Goal: Information Seeking & Learning: Learn about a topic

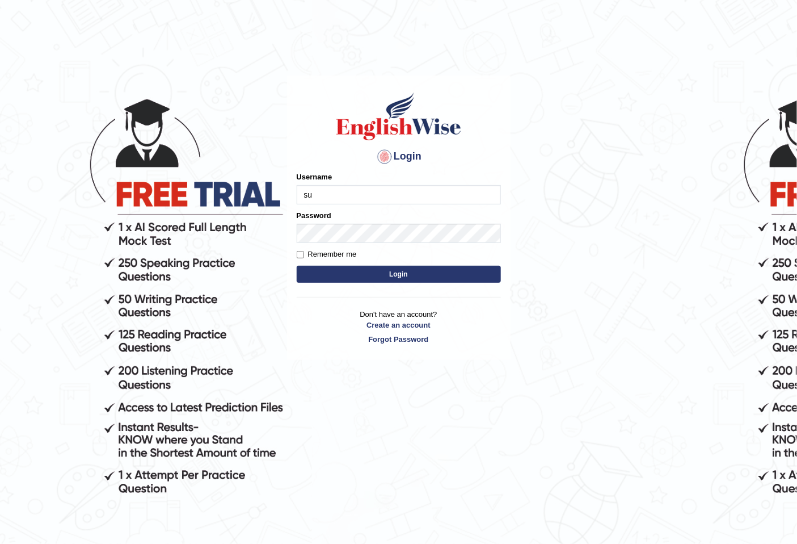
type input "Surajsah"
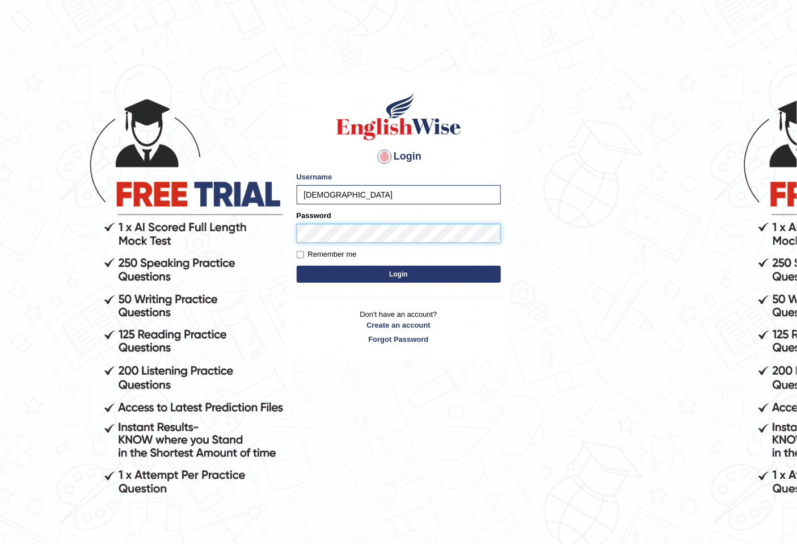
click at [297, 266] on button "Login" at bounding box center [399, 274] width 204 height 17
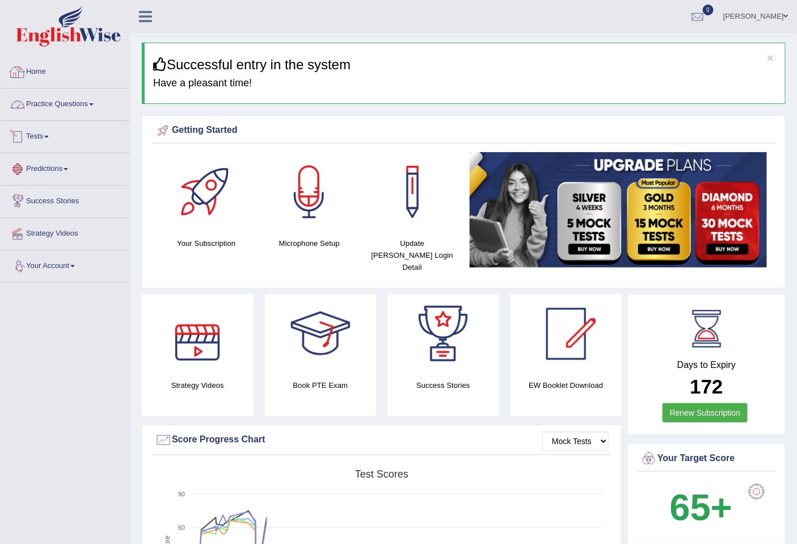
click at [84, 98] on link "Practice Questions" at bounding box center [65, 103] width 129 height 28
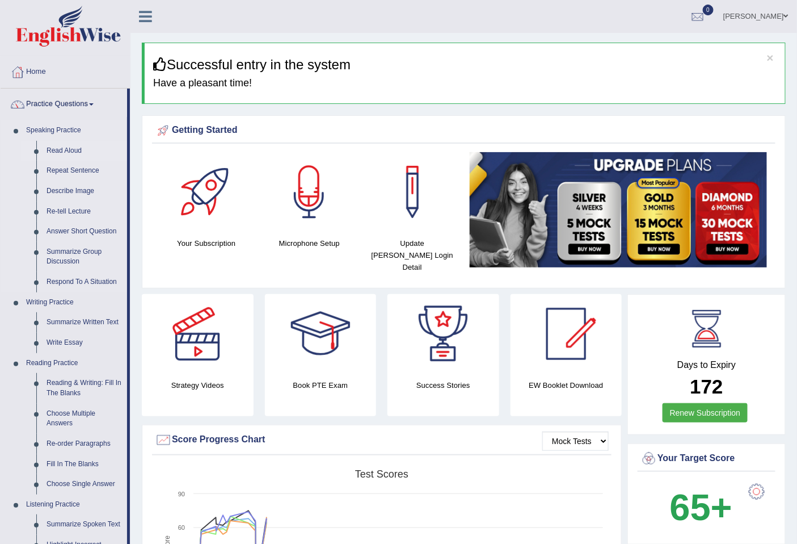
click at [70, 151] on link "Read Aloud" at bounding box center [84, 151] width 86 height 20
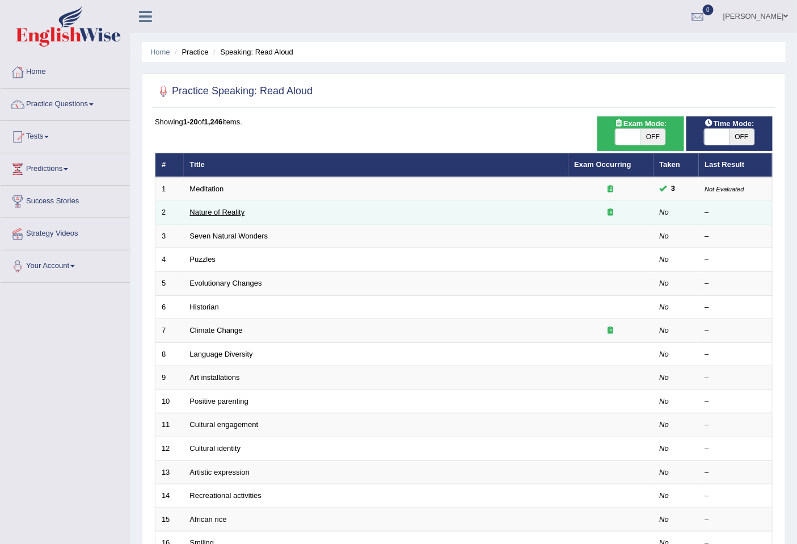
click at [205, 208] on link "Nature of Reality" at bounding box center [217, 212] width 55 height 9
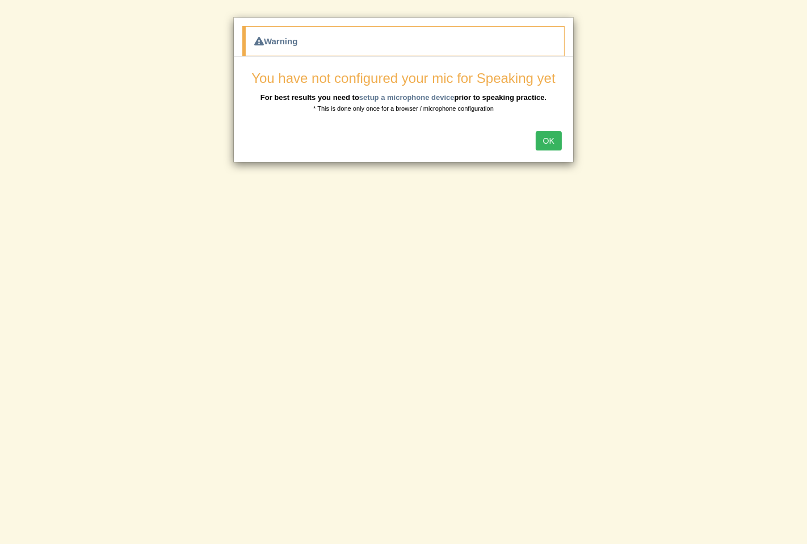
click at [551, 142] on button "OK" at bounding box center [549, 140] width 26 height 19
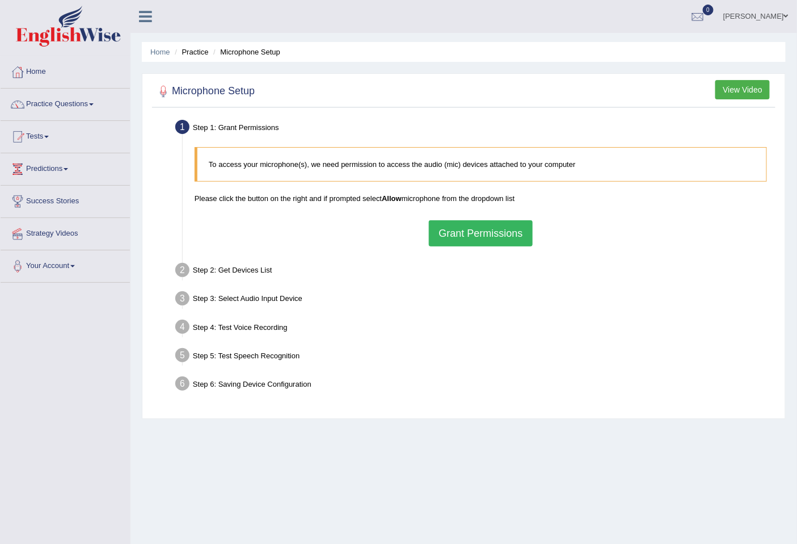
click at [479, 224] on button "Grant Permissions" at bounding box center [480, 233] width 103 height 26
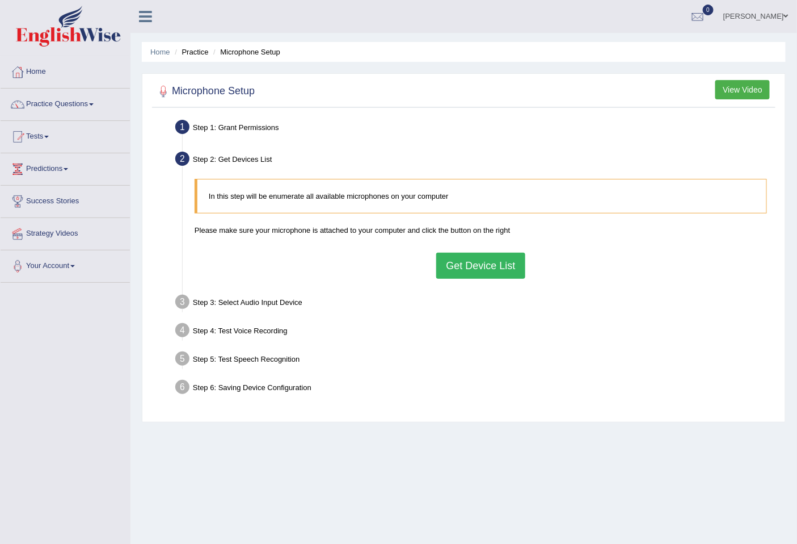
click at [501, 268] on button "Get Device List" at bounding box center [480, 265] width 89 height 26
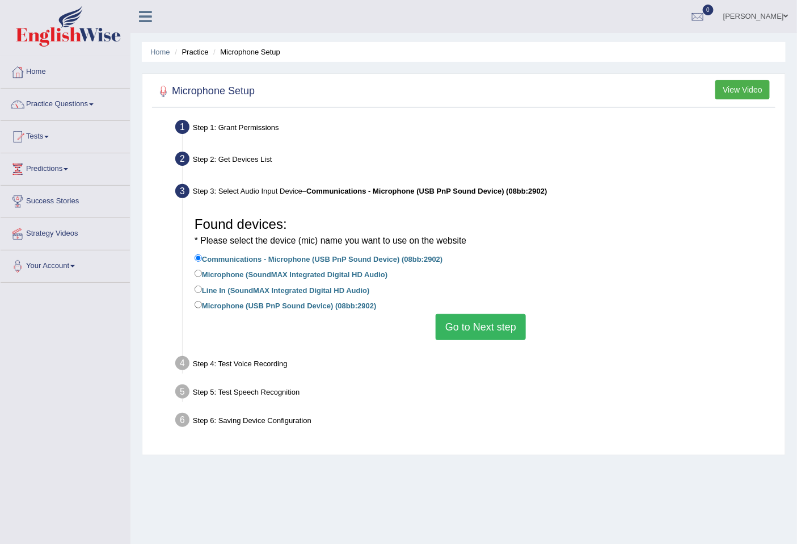
click at [506, 322] on button "Go to Next step" at bounding box center [481, 327] width 90 height 26
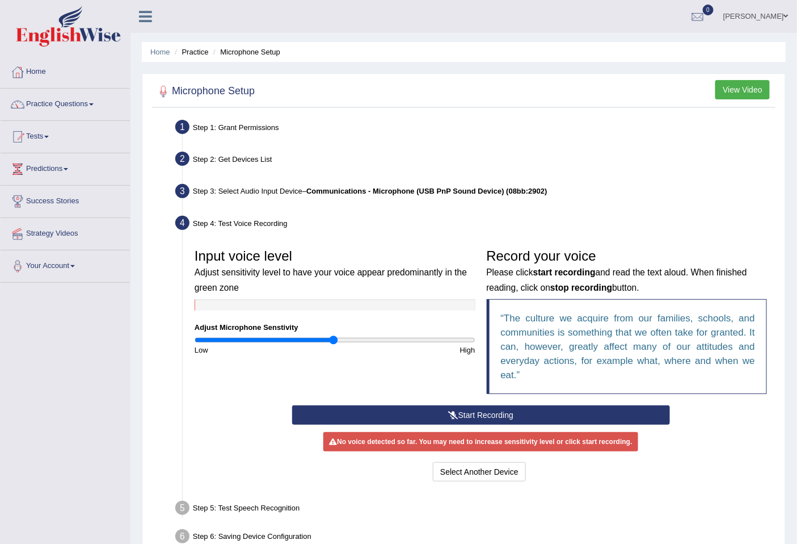
click at [489, 414] on button "Start Recording" at bounding box center [481, 414] width 378 height 19
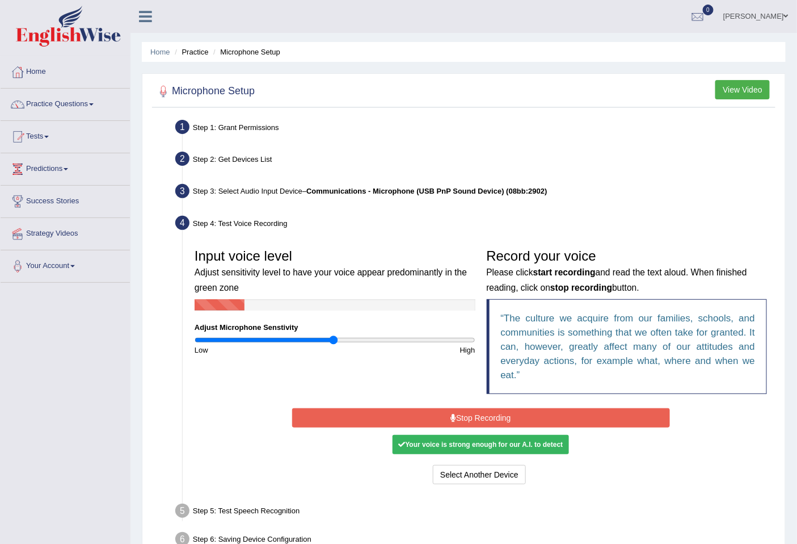
click at [489, 414] on button "Stop Recording" at bounding box center [481, 417] width 378 height 19
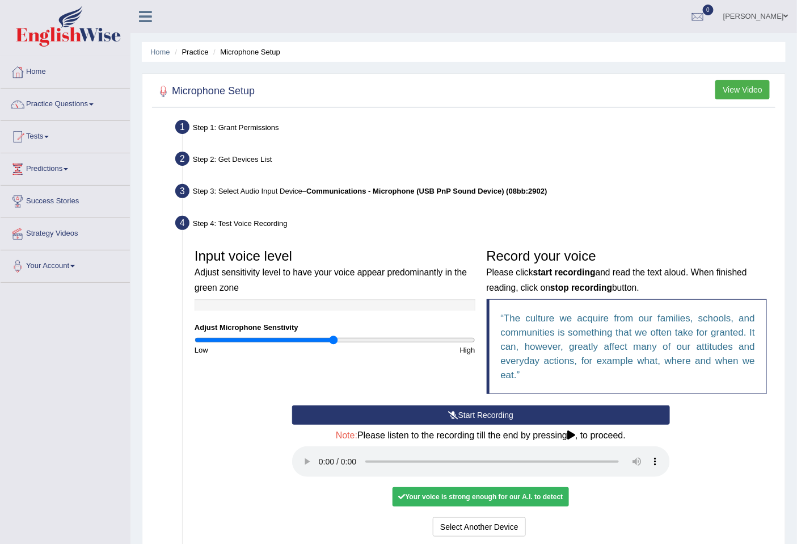
scroll to position [118, 0]
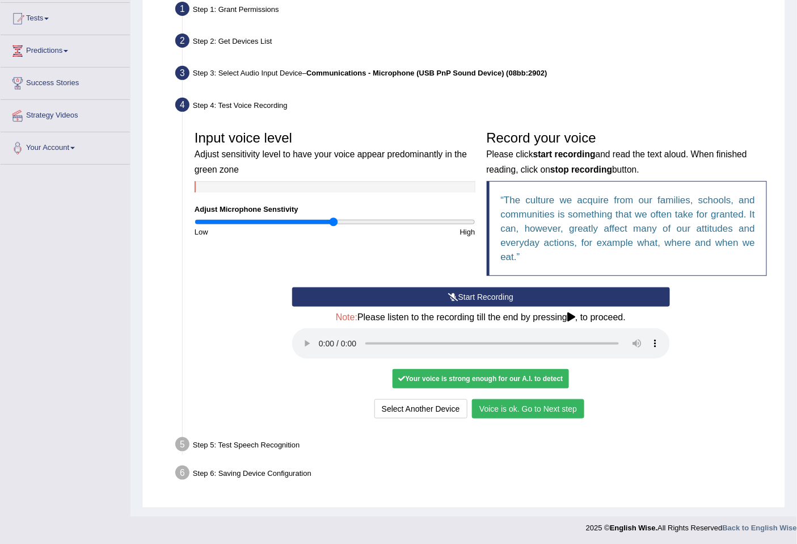
click at [519, 396] on div "Start Recording Stop Recording Note: Please listen to the recording till the en…" at bounding box center [481, 354] width 389 height 134
click at [529, 407] on button "Voice is ok. Go to Next step" at bounding box center [528, 408] width 112 height 19
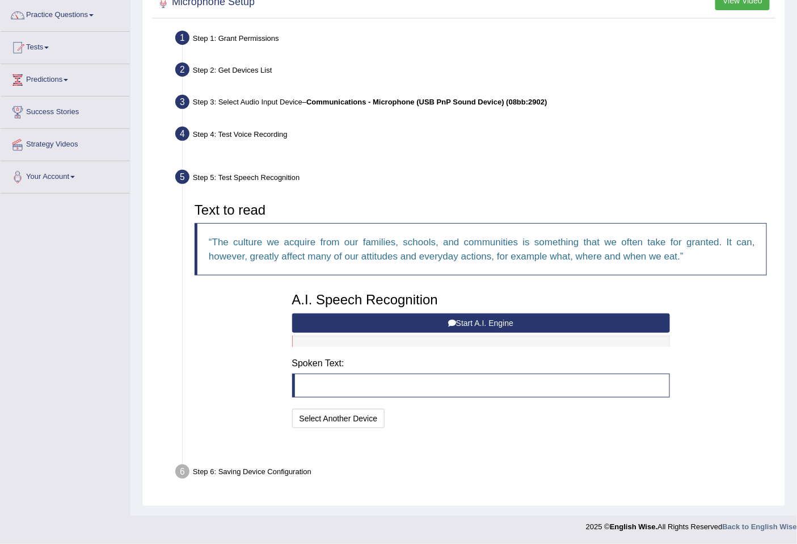
scroll to position [60, 0]
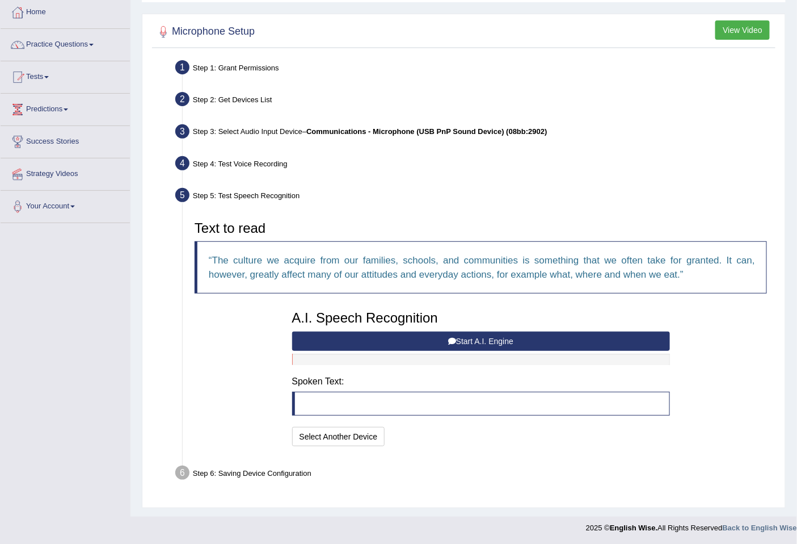
click at [446, 337] on button "Start A.I. Engine" at bounding box center [481, 340] width 378 height 19
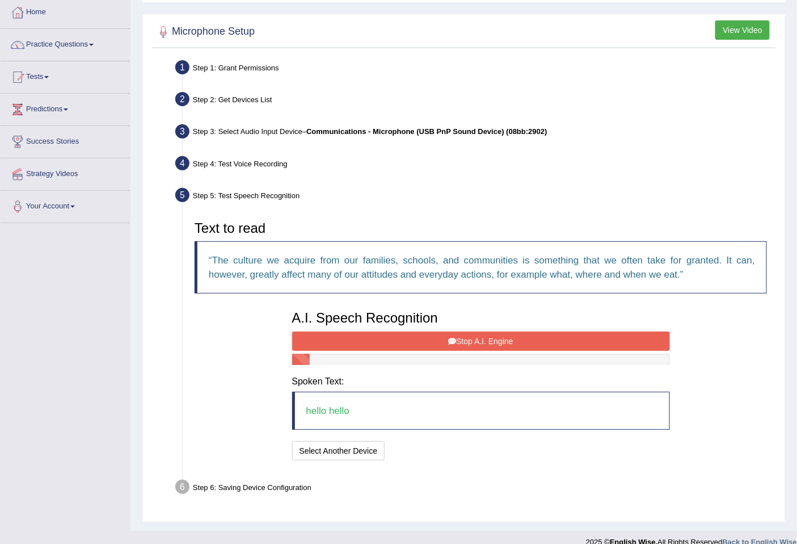
click at [446, 337] on button "Stop A.I. Engine" at bounding box center [481, 340] width 378 height 19
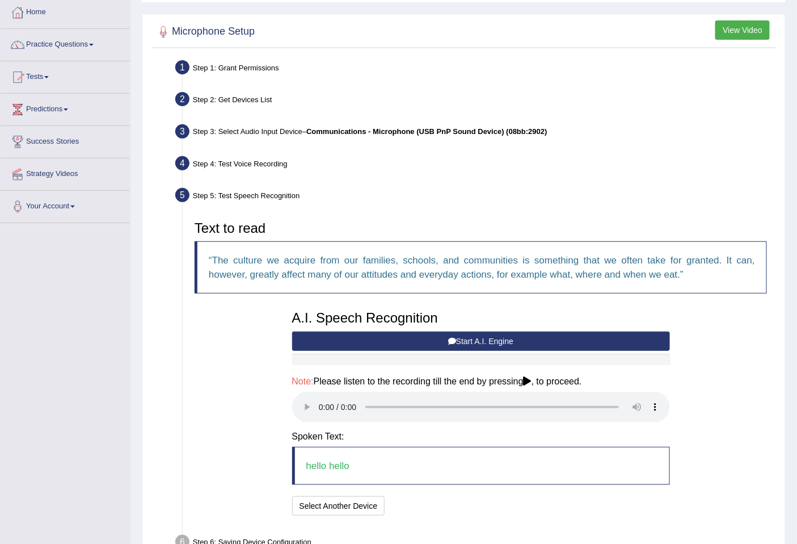
scroll to position [128, 0]
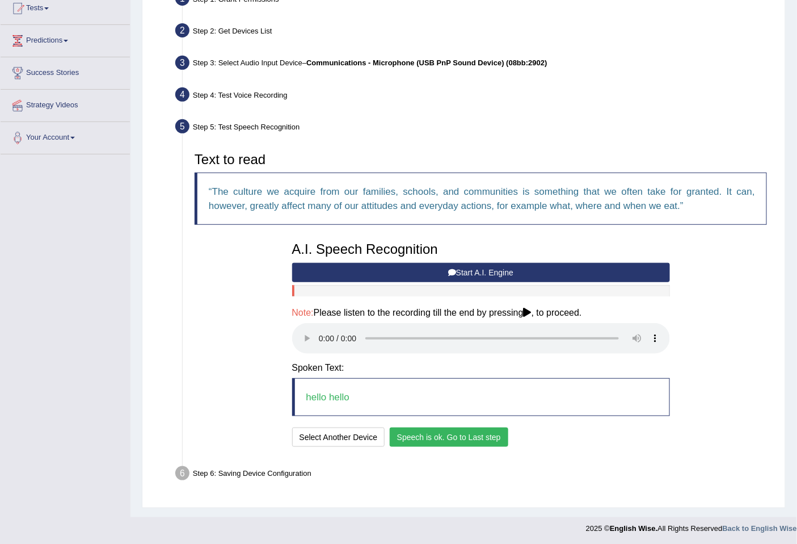
click at [447, 438] on button "Speech is ok. Go to Last step" at bounding box center [449, 436] width 119 height 19
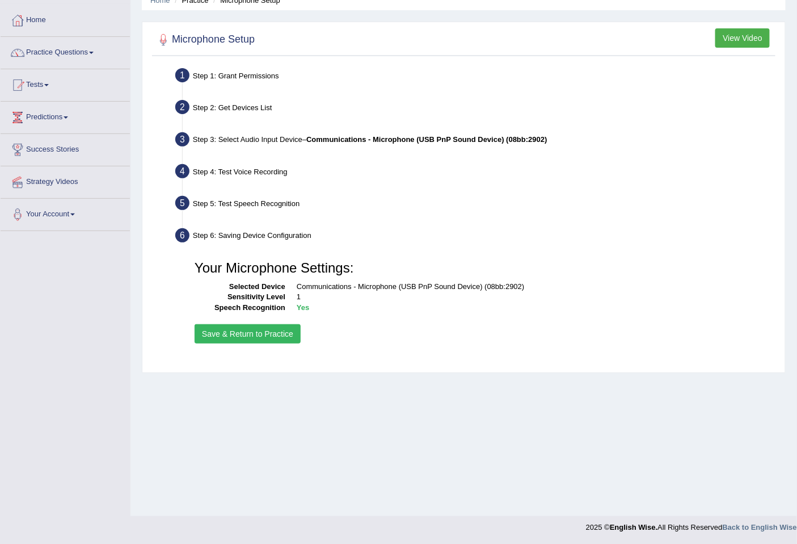
click at [234, 327] on button "Save & Return to Practice" at bounding box center [248, 333] width 106 height 19
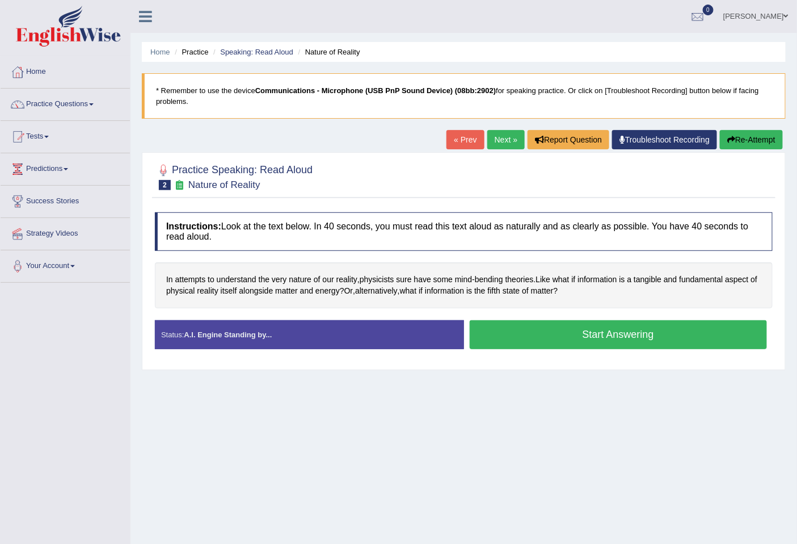
scroll to position [52, 0]
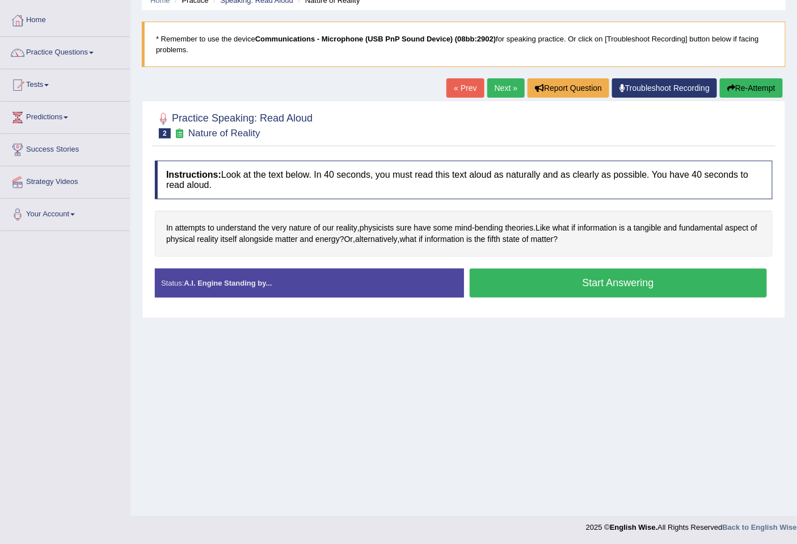
click at [759, 489] on div "Home Practice Speaking: Read Aloud Nature of Reality * Remember to use the devi…" at bounding box center [464, 231] width 667 height 567
click at [381, 225] on span "physicists" at bounding box center [377, 228] width 35 height 12
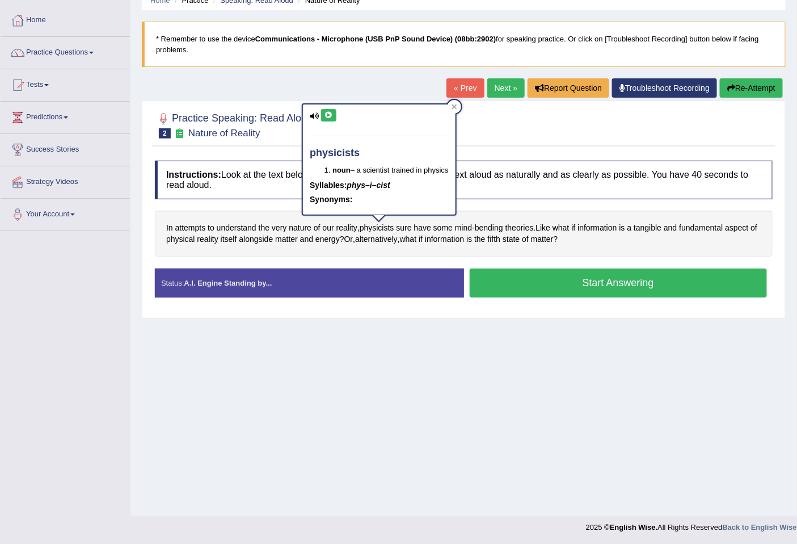
click at [327, 110] on button at bounding box center [328, 115] width 15 height 12
click at [527, 332] on div "Home Practice Speaking: Read Aloud Nature of Reality * Remember to use the devi…" at bounding box center [464, 231] width 667 height 567
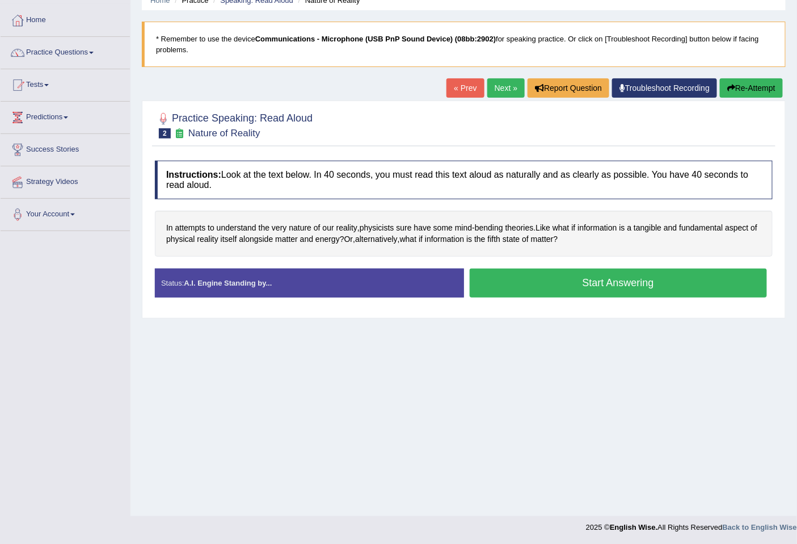
click at [670, 282] on button "Start Answering" at bounding box center [619, 282] width 298 height 29
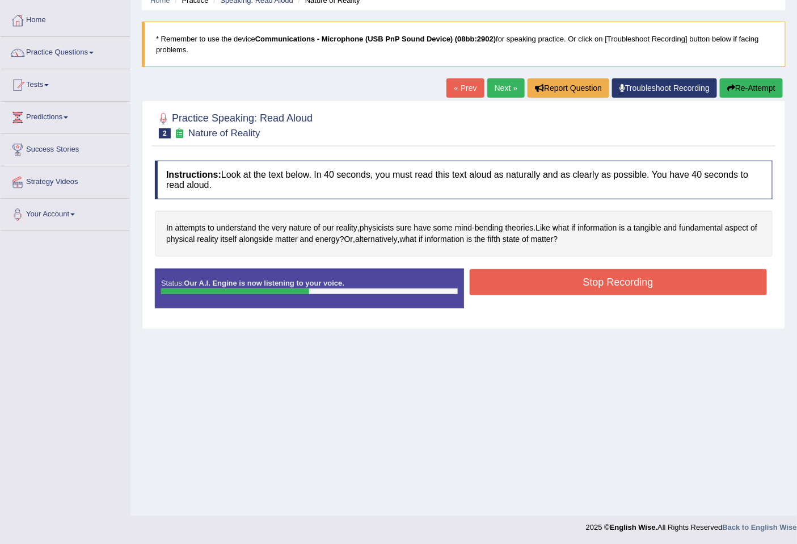
click at [670, 282] on button "Stop Recording" at bounding box center [619, 282] width 298 height 26
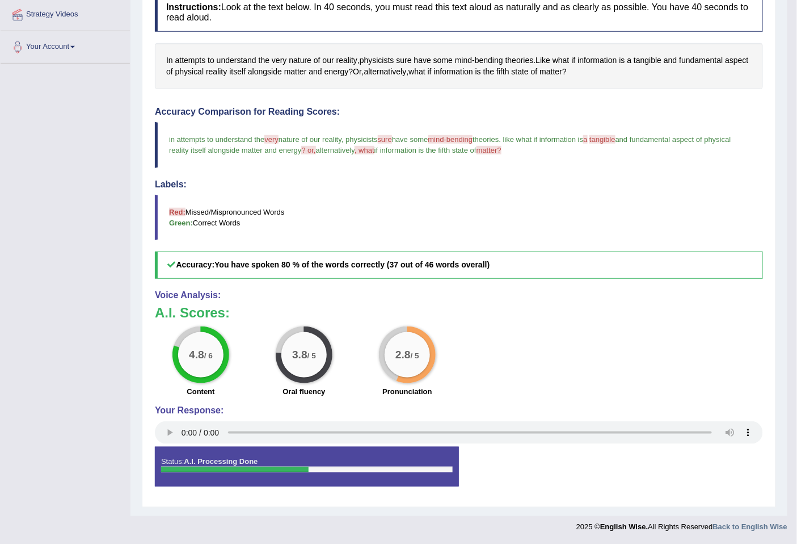
scroll to position [0, 0]
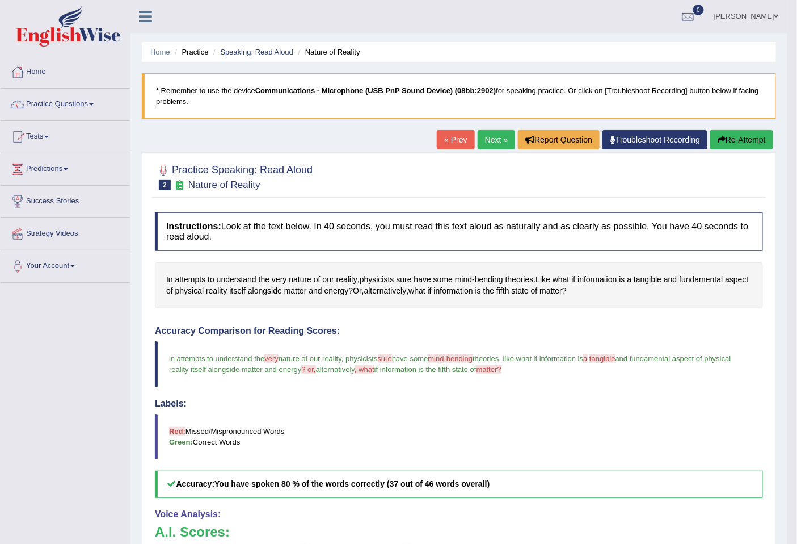
click at [496, 137] on link "Next »" at bounding box center [496, 139] width 37 height 19
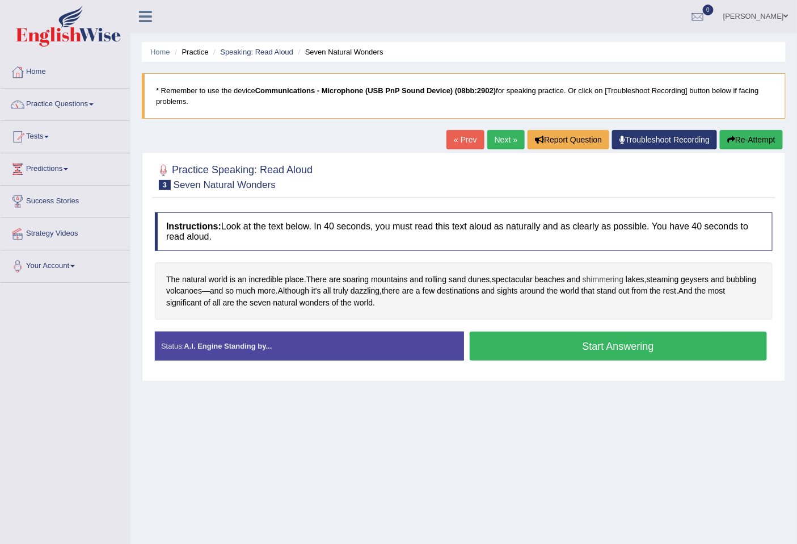
click at [620, 275] on span "shimmering" at bounding box center [603, 279] width 41 height 12
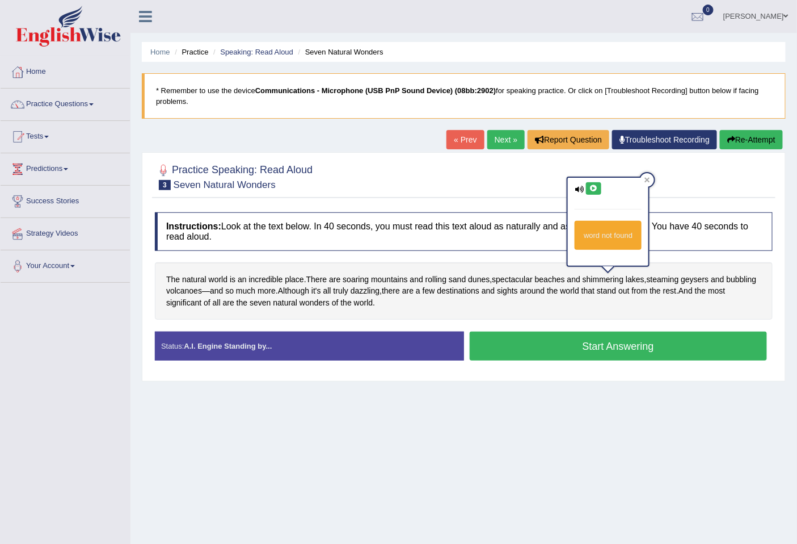
click at [597, 188] on icon at bounding box center [594, 188] width 9 height 7
click at [706, 410] on div "Home Practice Speaking: Read Aloud Seven Natural Wonders * Remember to use the …" at bounding box center [464, 283] width 667 height 567
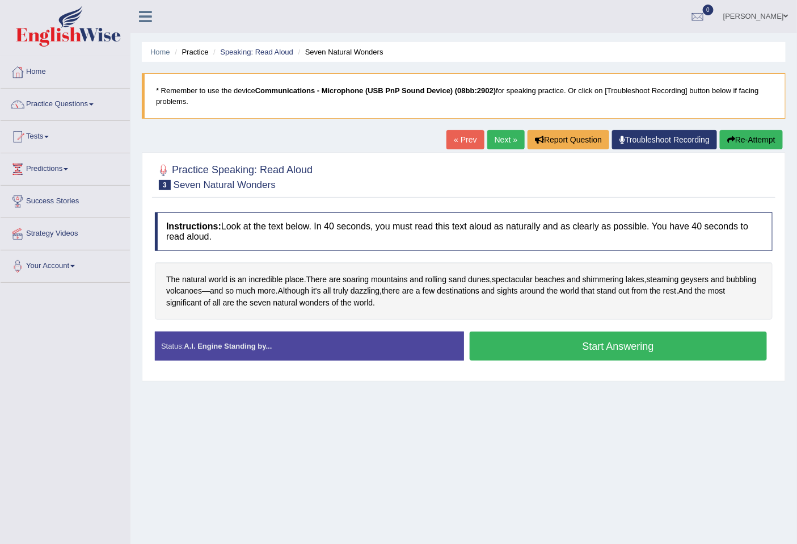
click at [634, 337] on button "Start Answering" at bounding box center [619, 345] width 298 height 29
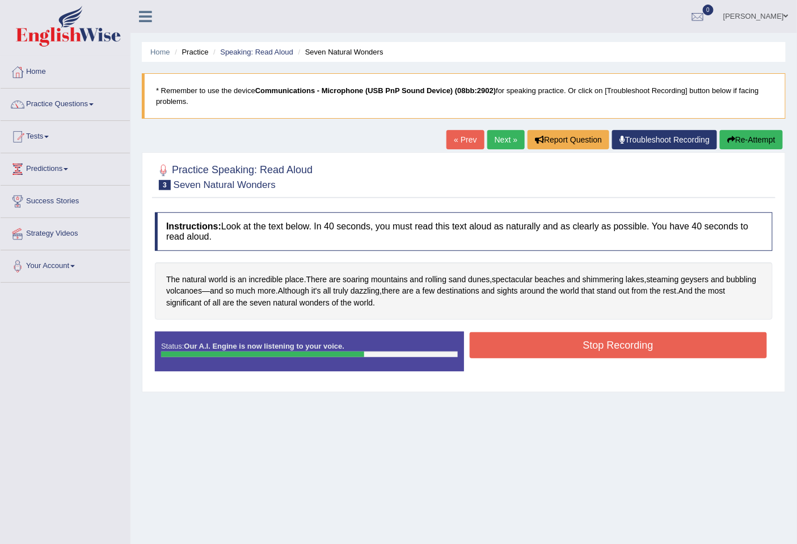
click at [644, 339] on button "Stop Recording" at bounding box center [619, 345] width 298 height 26
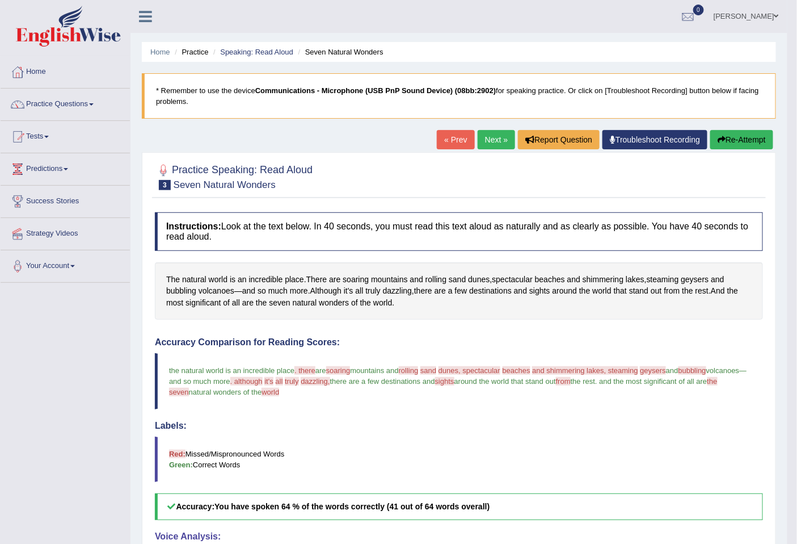
click at [749, 143] on button "Re-Attempt" at bounding box center [741, 139] width 63 height 19
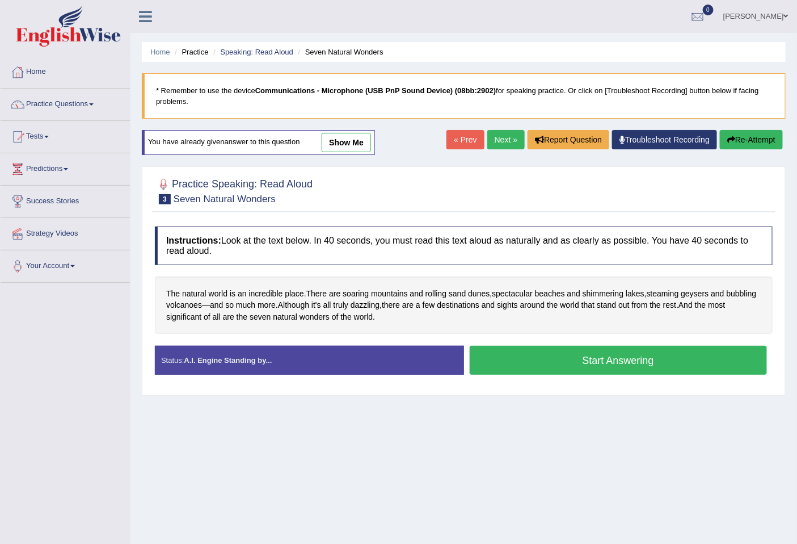
click at [586, 353] on button "Start Answering" at bounding box center [619, 360] width 298 height 29
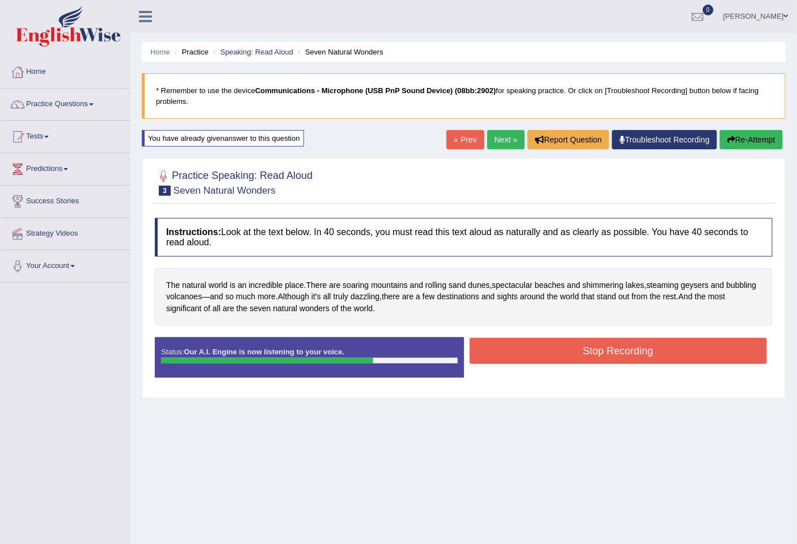
click at [672, 339] on button "Stop Recording" at bounding box center [619, 351] width 298 height 26
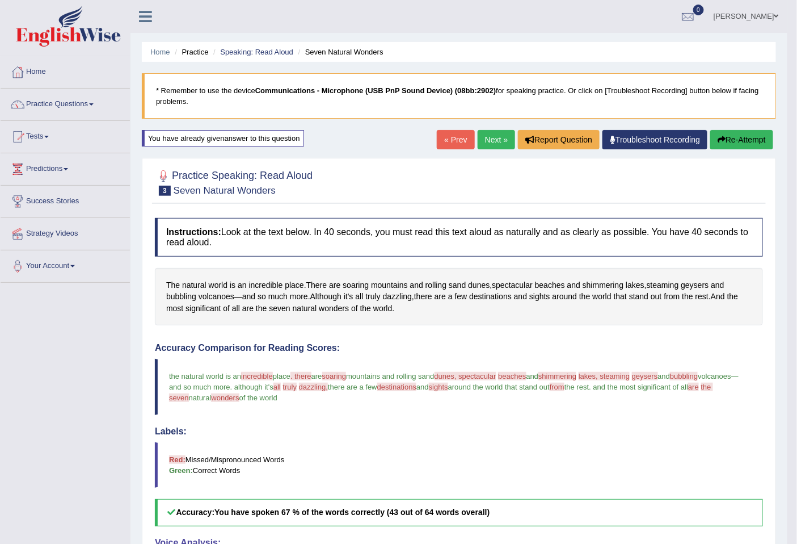
click at [489, 145] on link "Next »" at bounding box center [496, 139] width 37 height 19
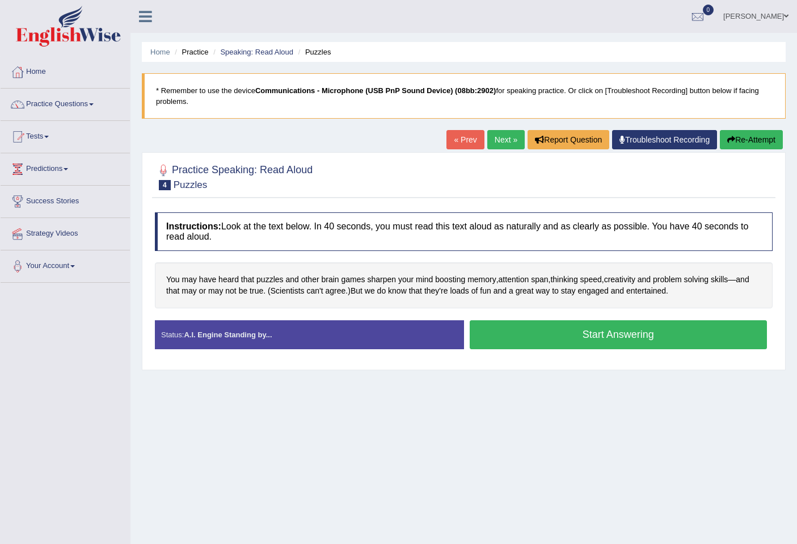
click at [508, 399] on div "Home Practice Speaking: Read Aloud Puzzles * Remember to use the device Communi…" at bounding box center [464, 283] width 667 height 567
click at [545, 445] on div "Home Practice Speaking: Read Aloud Puzzles * Remember to use the device Communi…" at bounding box center [464, 283] width 667 height 567
click at [687, 335] on button "Start Answering" at bounding box center [619, 334] width 298 height 29
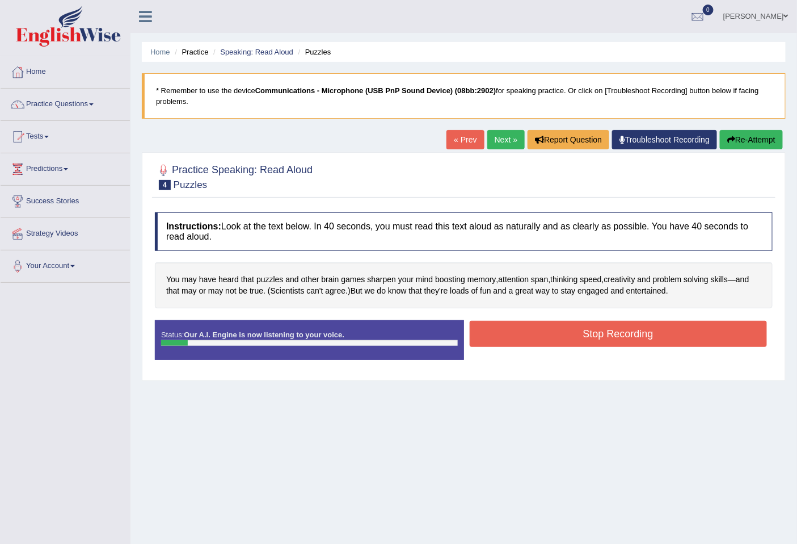
click at [639, 334] on button "Stop Recording" at bounding box center [619, 334] width 298 height 26
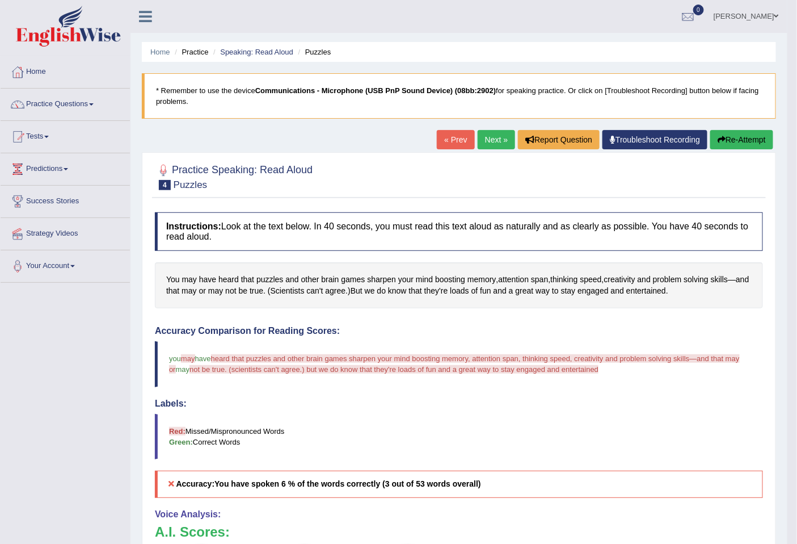
click at [748, 144] on button "Re-Attempt" at bounding box center [741, 139] width 63 height 19
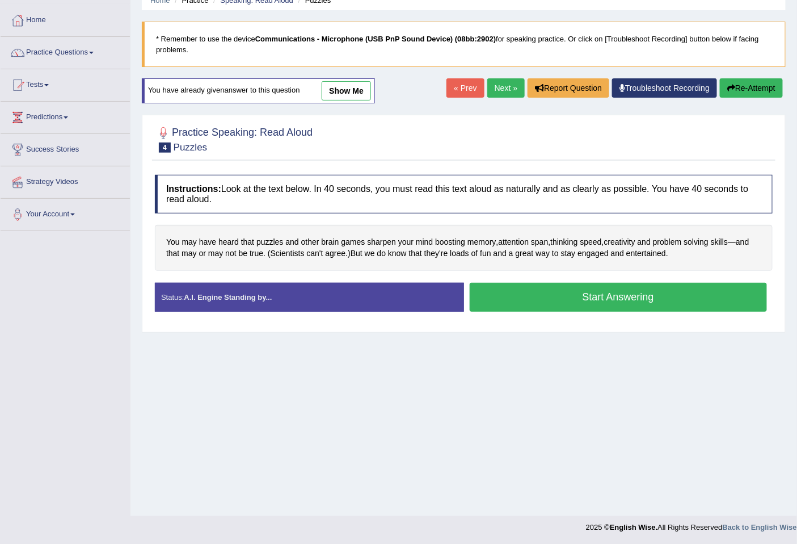
scroll to position [52, 0]
click at [670, 289] on button "Start Answering" at bounding box center [619, 297] width 298 height 29
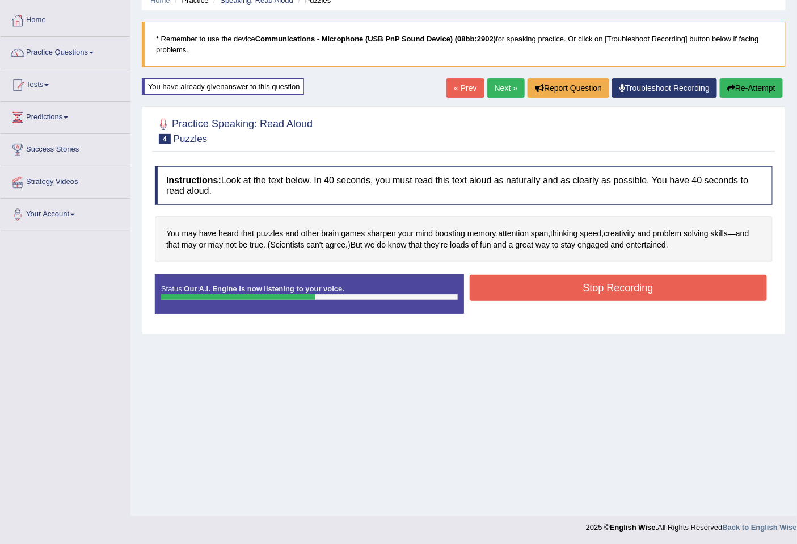
click at [744, 274] on div "Start Answering" at bounding box center [618, 274] width 309 height 1
click at [744, 278] on button "Stop Recording" at bounding box center [619, 288] width 298 height 26
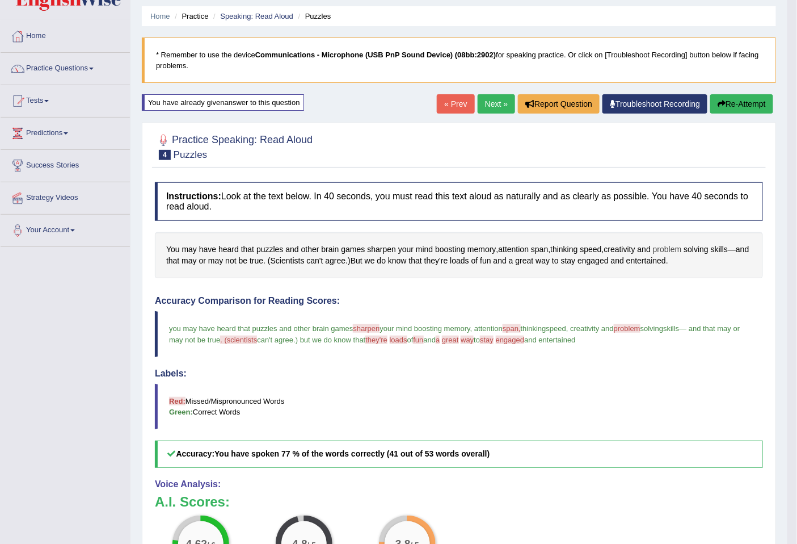
scroll to position [0, 0]
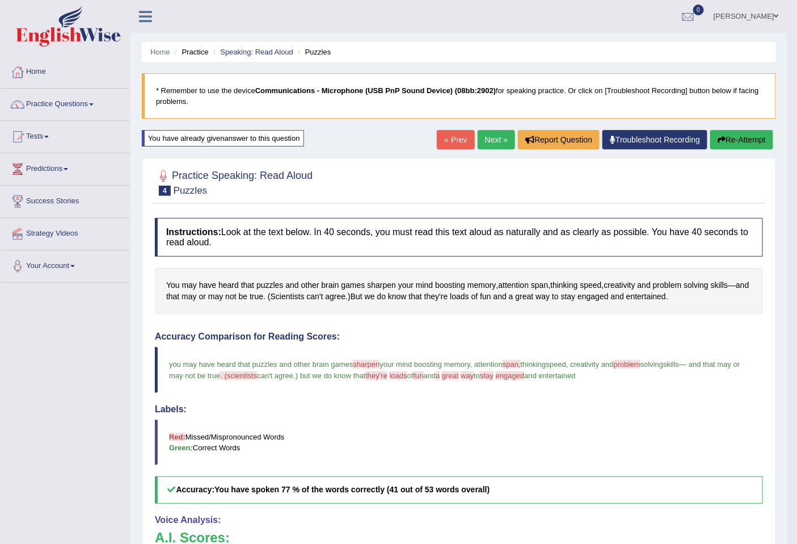
click at [494, 134] on link "Next »" at bounding box center [496, 139] width 37 height 19
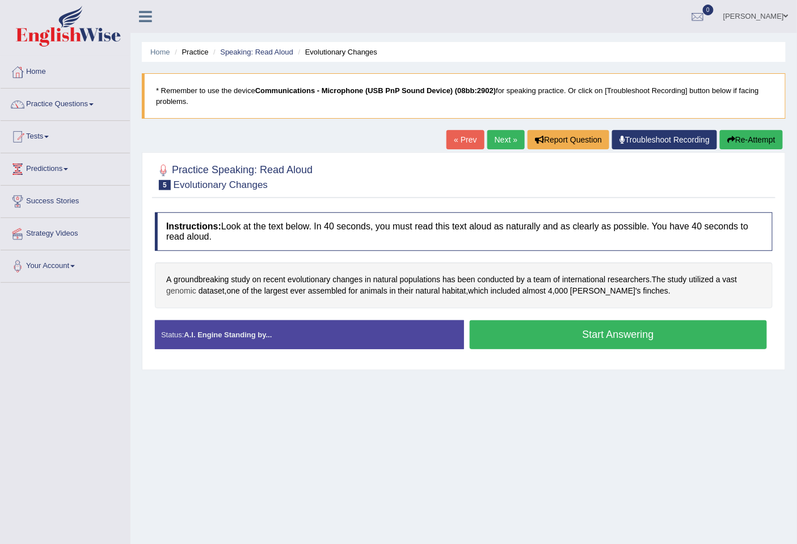
click at [182, 286] on span "genomic" at bounding box center [181, 291] width 30 height 12
click at [178, 190] on icon at bounding box center [179, 193] width 9 height 7
click at [360, 397] on div "Home Practice Speaking: Read Aloud Evolutionary Changes * Remember to use the d…" at bounding box center [464, 283] width 667 height 567
click at [658, 334] on button "Start Answering" at bounding box center [619, 334] width 298 height 29
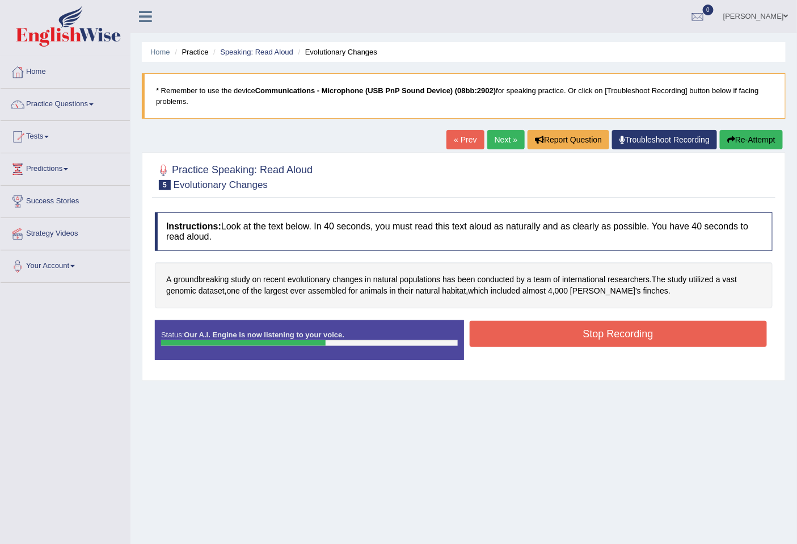
click at [638, 329] on button "Stop Recording" at bounding box center [619, 334] width 298 height 26
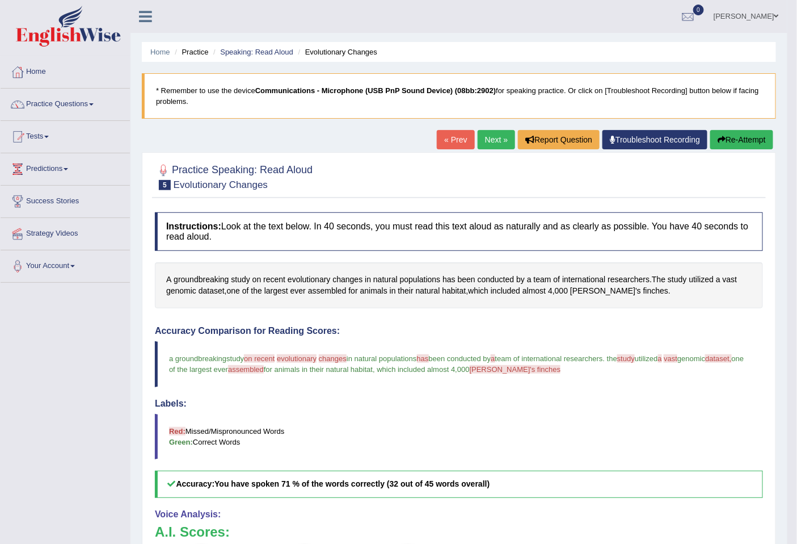
click at [481, 140] on link "Next »" at bounding box center [496, 139] width 37 height 19
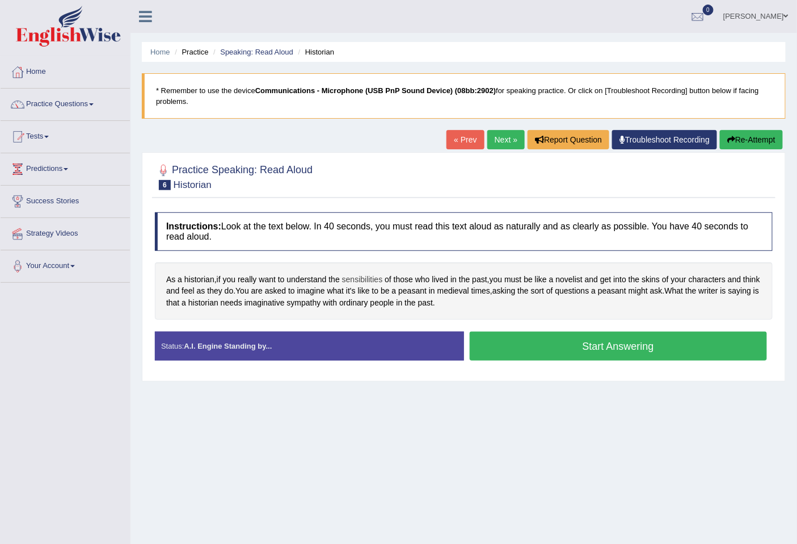
click at [365, 276] on span "sensibilities" at bounding box center [362, 279] width 41 height 12
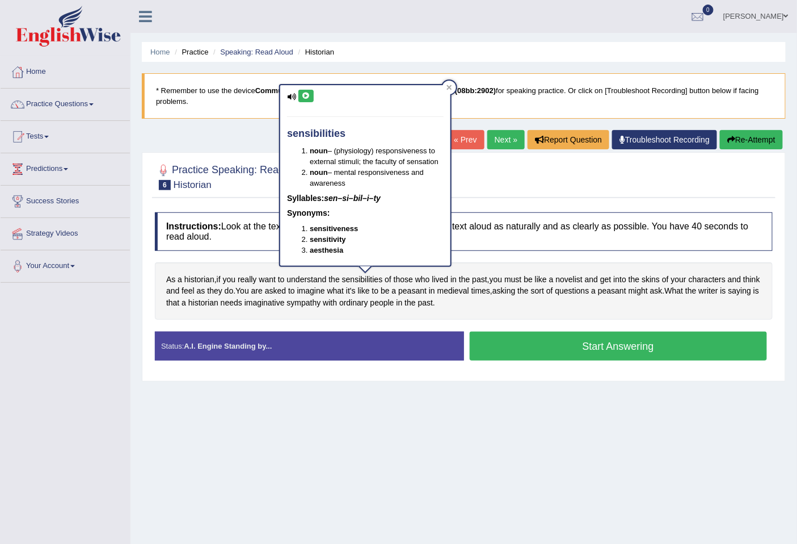
click at [308, 95] on icon at bounding box center [306, 95] width 9 height 7
click at [607, 406] on div "Home Practice Speaking: Read Aloud Historian * Remember to use the device Commu…" at bounding box center [464, 283] width 667 height 567
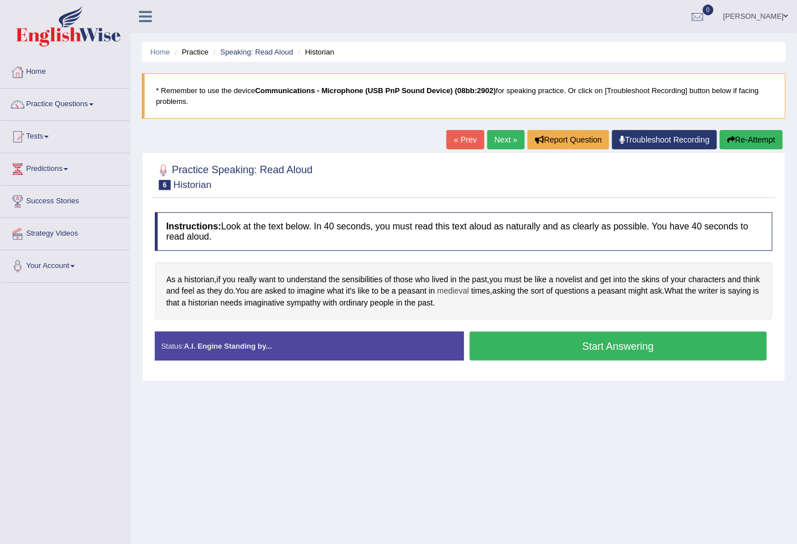
click at [469, 289] on span "medieval" at bounding box center [453, 291] width 32 height 12
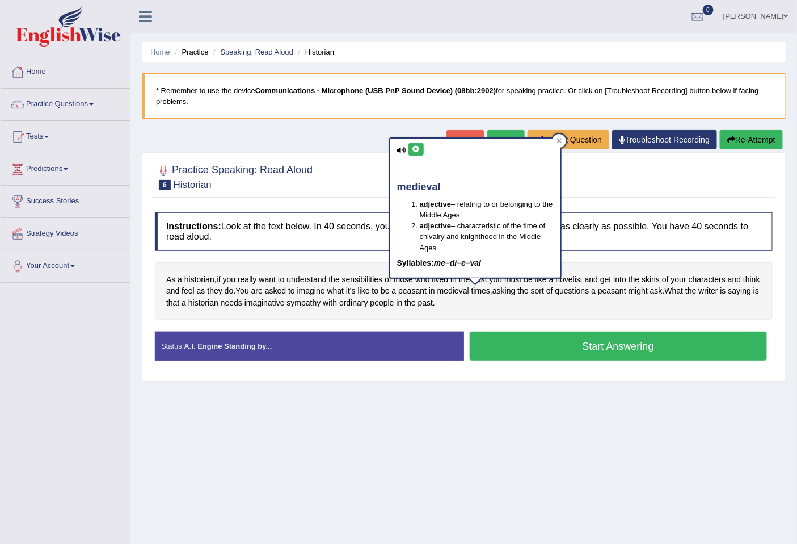
click at [412, 144] on button at bounding box center [416, 149] width 15 height 12
click at [570, 437] on div "Home Practice Speaking: Read Aloud Historian * Remember to use the device Commu…" at bounding box center [464, 283] width 667 height 567
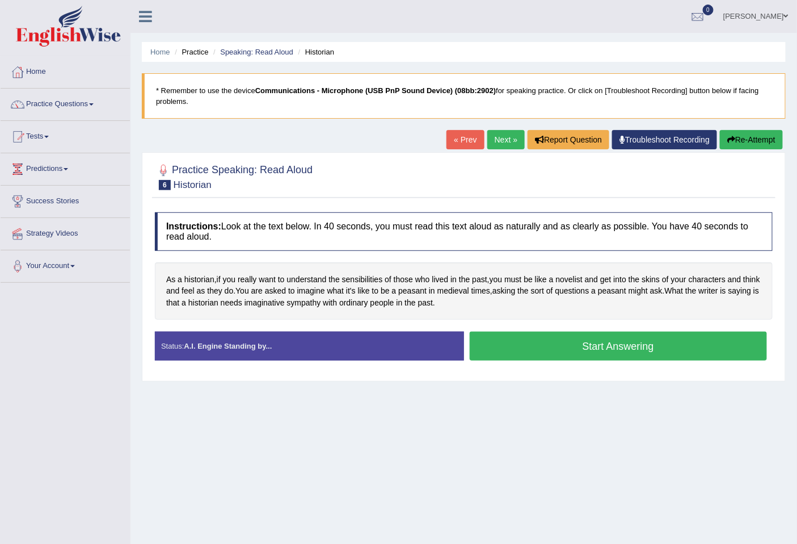
click at [620, 343] on button "Start Answering" at bounding box center [619, 345] width 298 height 29
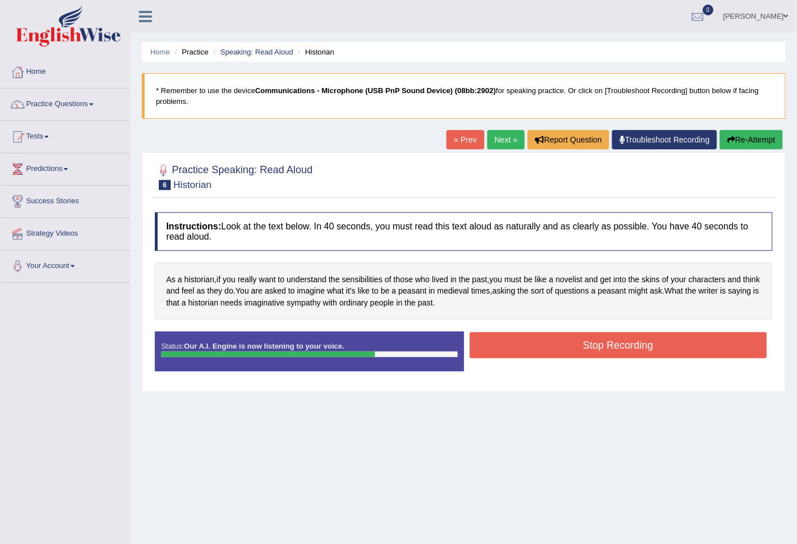
click at [640, 350] on button "Stop Recording" at bounding box center [619, 345] width 298 height 26
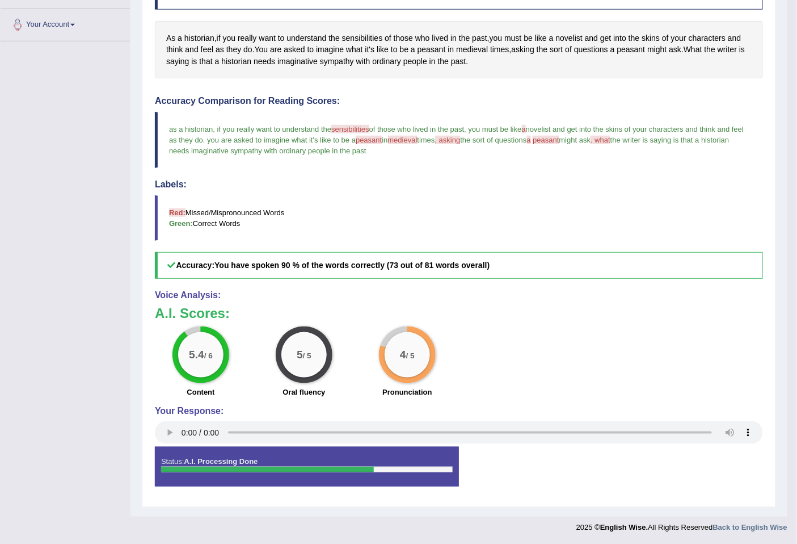
scroll to position [52, 0]
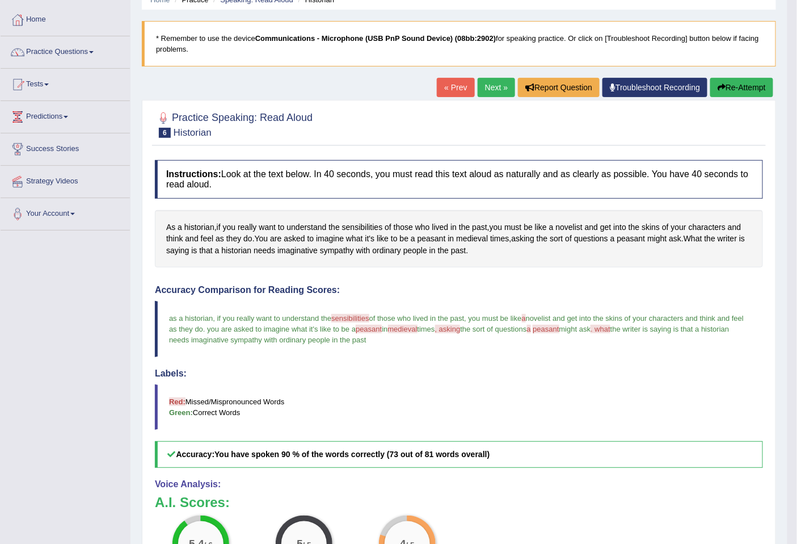
click at [489, 91] on link "Next »" at bounding box center [496, 87] width 37 height 19
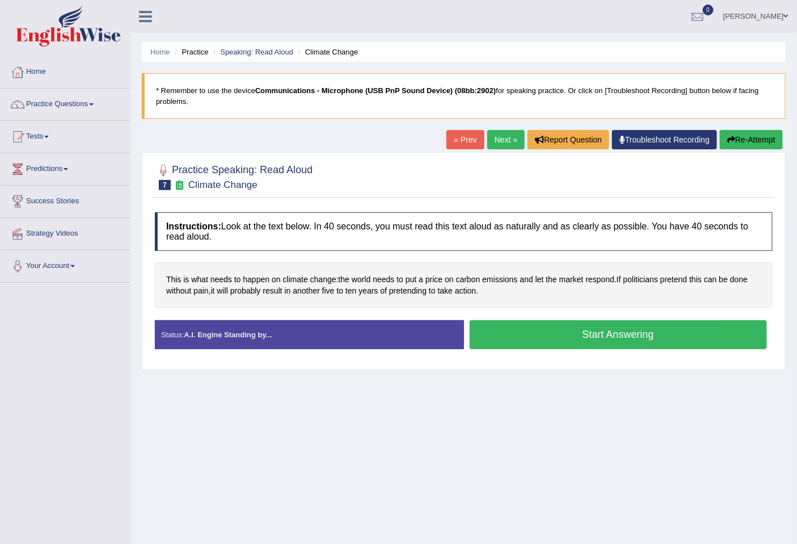
click at [705, 344] on button "Start Answering" at bounding box center [619, 334] width 298 height 29
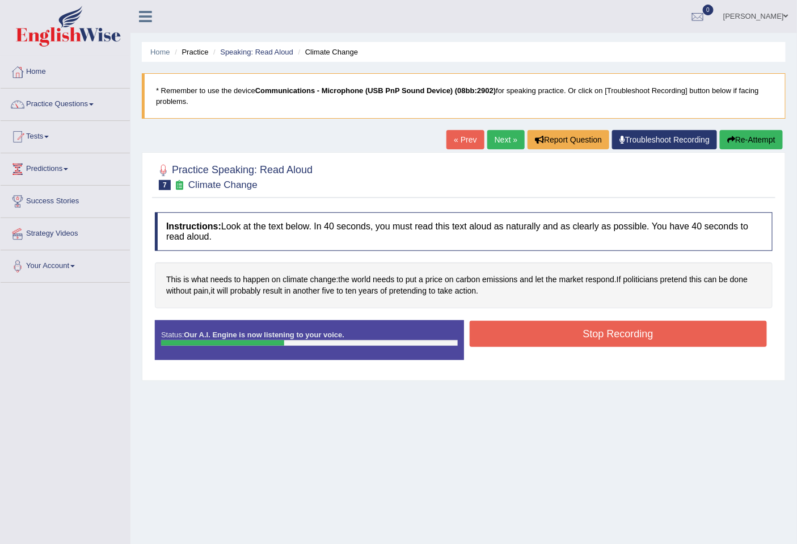
click at [710, 330] on button "Stop Recording" at bounding box center [619, 334] width 298 height 26
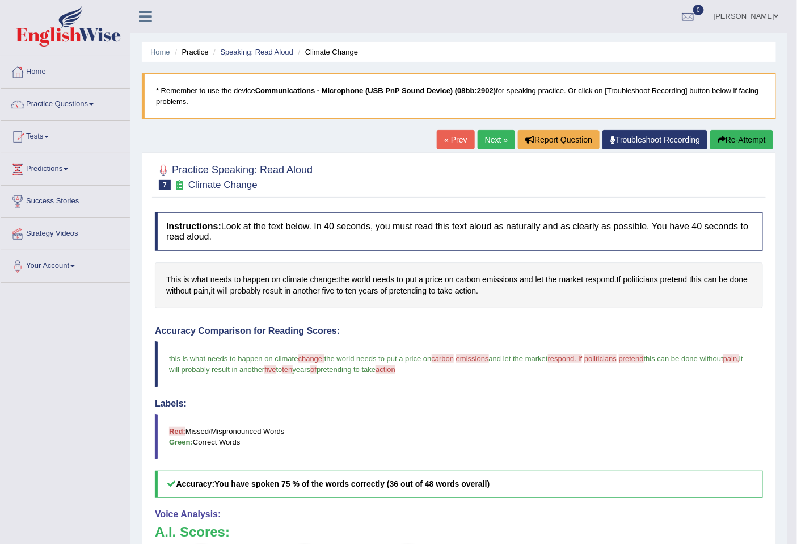
click at [714, 140] on button "Re-Attempt" at bounding box center [741, 139] width 63 height 19
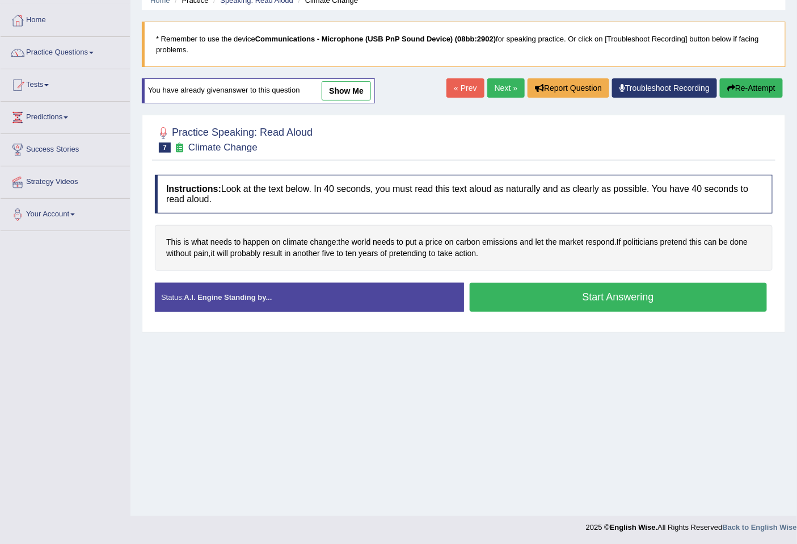
scroll to position [52, 0]
click at [566, 296] on button "Start Answering" at bounding box center [619, 297] width 298 height 29
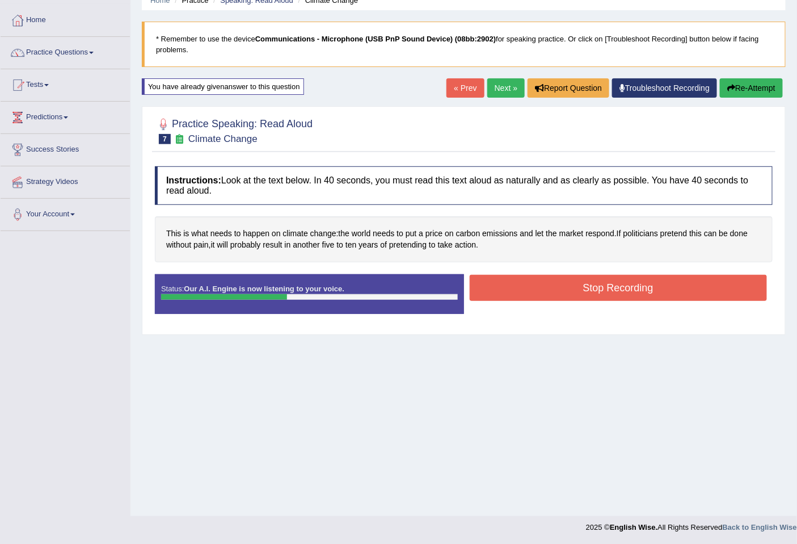
click at [580, 294] on button "Stop Recording" at bounding box center [619, 288] width 298 height 26
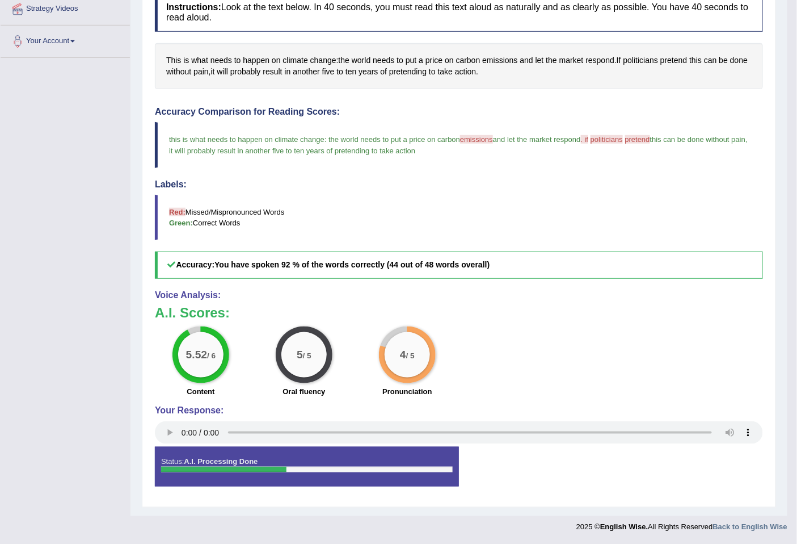
scroll to position [36, 0]
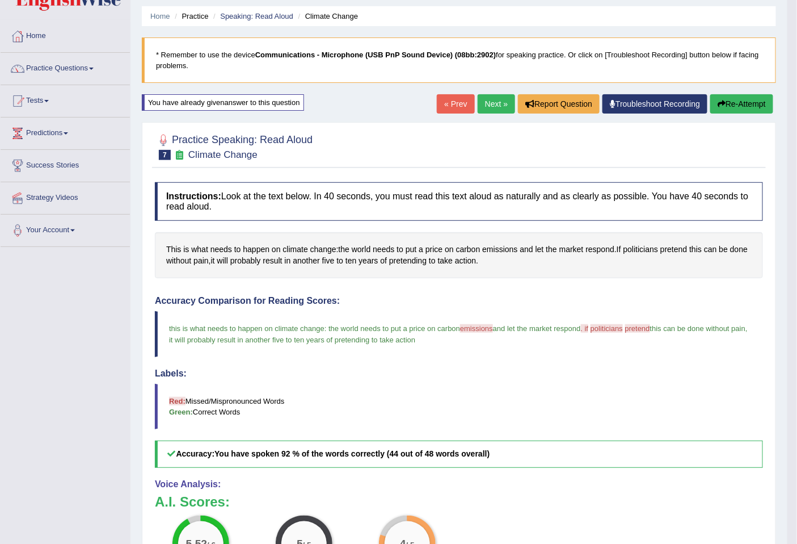
click at [744, 103] on button "Re-Attempt" at bounding box center [741, 103] width 63 height 19
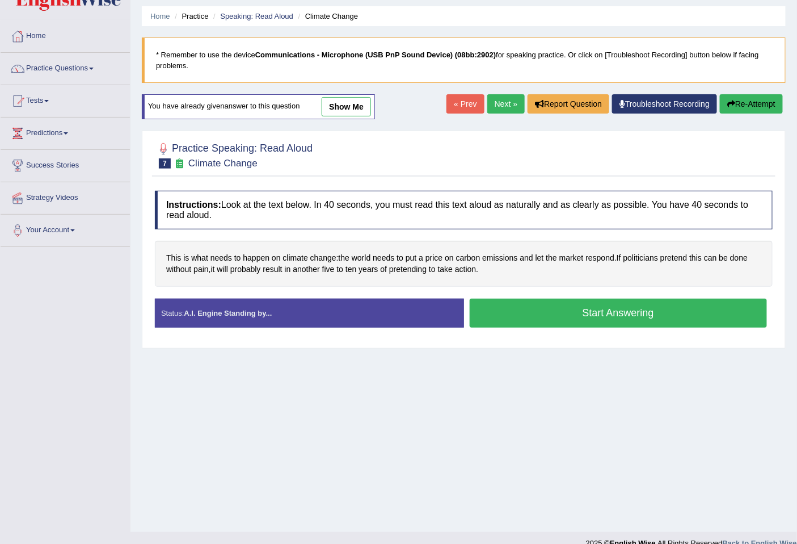
scroll to position [36, 0]
click at [643, 310] on button "Start Answering" at bounding box center [619, 312] width 298 height 29
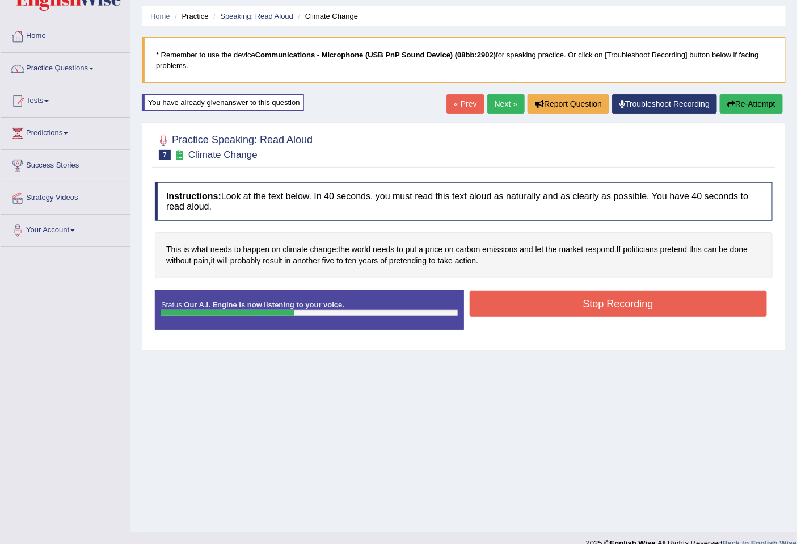
click at [702, 302] on button "Stop Recording" at bounding box center [619, 304] width 298 height 26
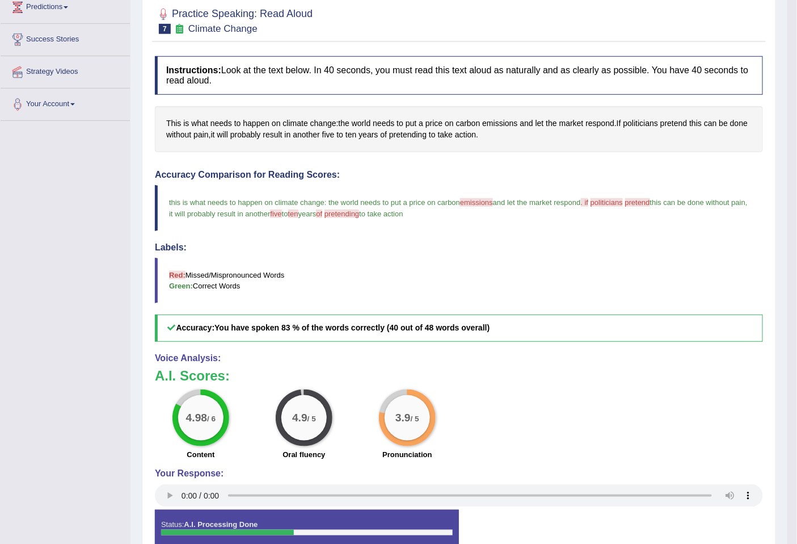
scroll to position [0, 0]
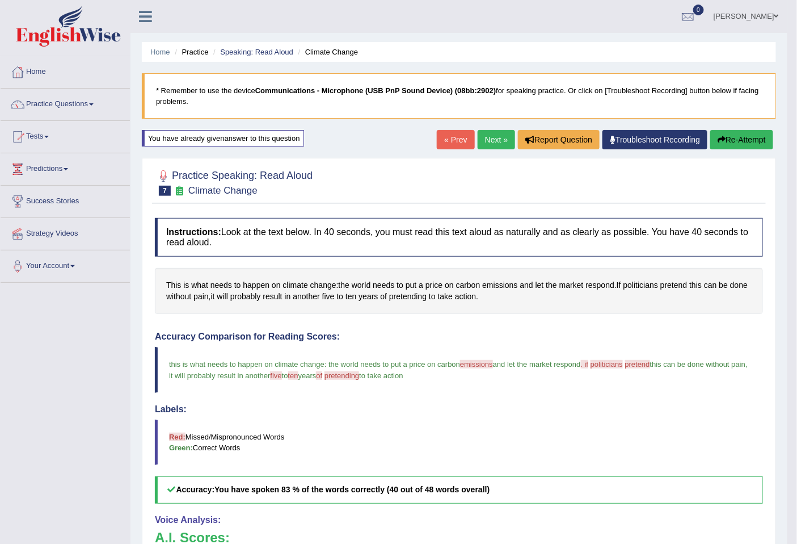
click at [495, 138] on link "Next »" at bounding box center [496, 139] width 37 height 19
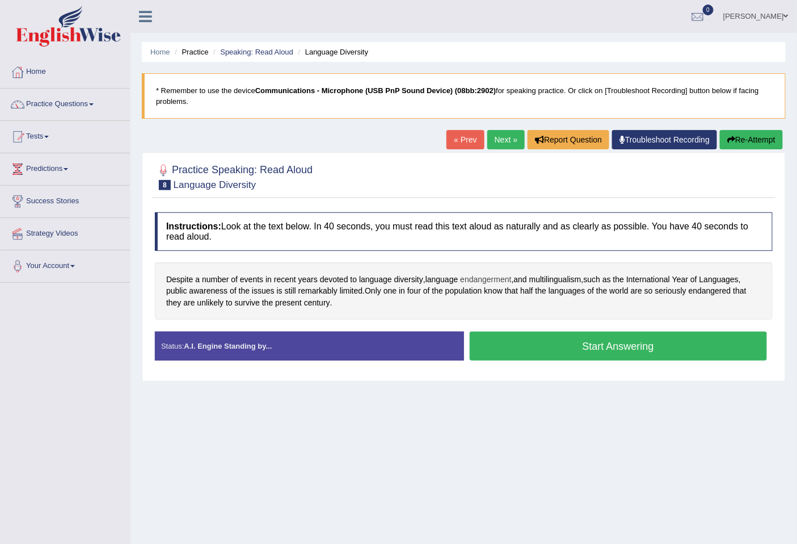
click at [504, 276] on span "endangerment" at bounding box center [485, 279] width 51 height 12
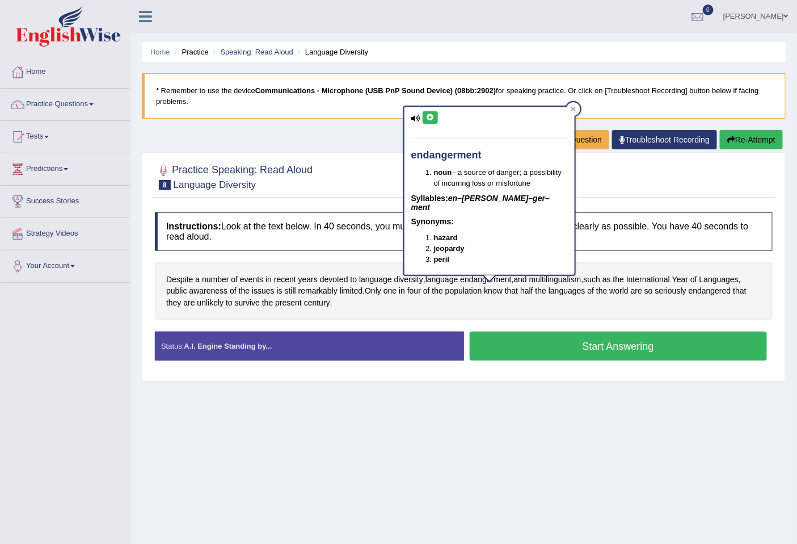
click at [434, 119] on icon at bounding box center [430, 117] width 9 height 7
click at [554, 434] on div "Home Practice Speaking: Read Aloud Language Diversity * Remember to use the dev…" at bounding box center [464, 283] width 667 height 567
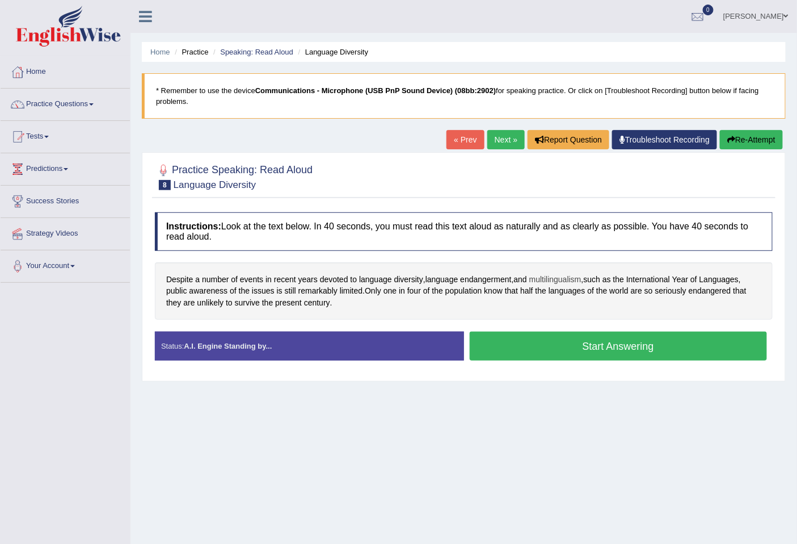
click at [562, 281] on span "multilingualism" at bounding box center [555, 279] width 52 height 12
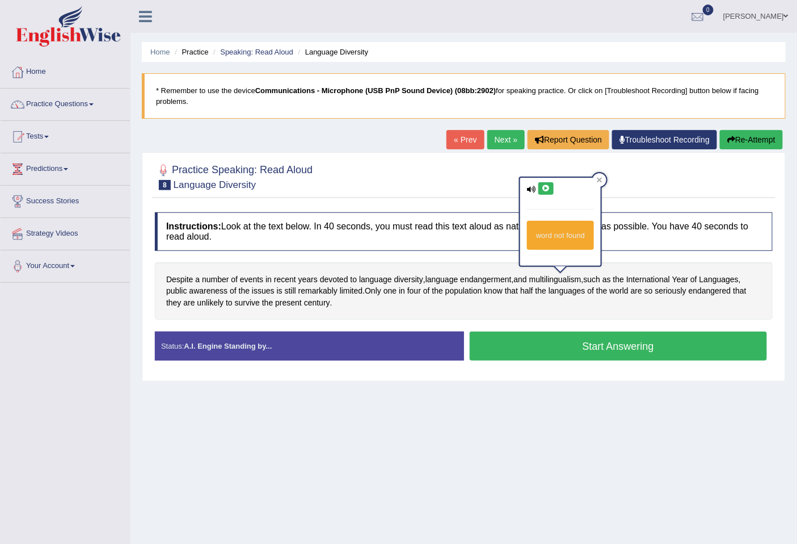
click at [542, 190] on icon at bounding box center [546, 188] width 9 height 7
click at [668, 407] on div "Home Practice Speaking: Read Aloud Language Diversity * Remember to use the dev…" at bounding box center [464, 283] width 667 height 567
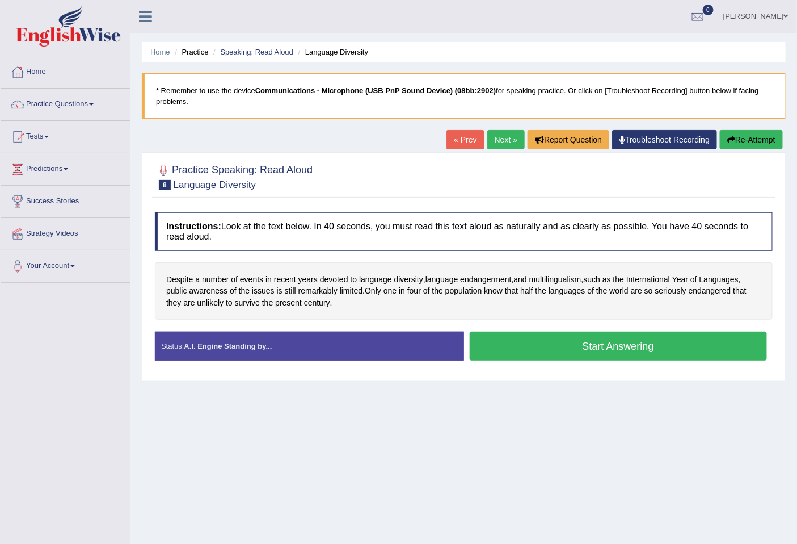
click at [670, 345] on button "Start Answering" at bounding box center [619, 345] width 298 height 29
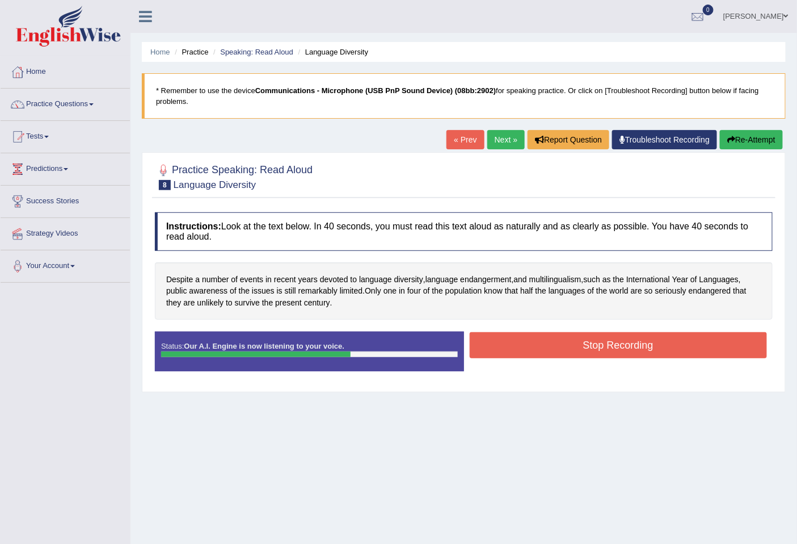
click at [691, 339] on button "Stop Recording" at bounding box center [619, 345] width 298 height 26
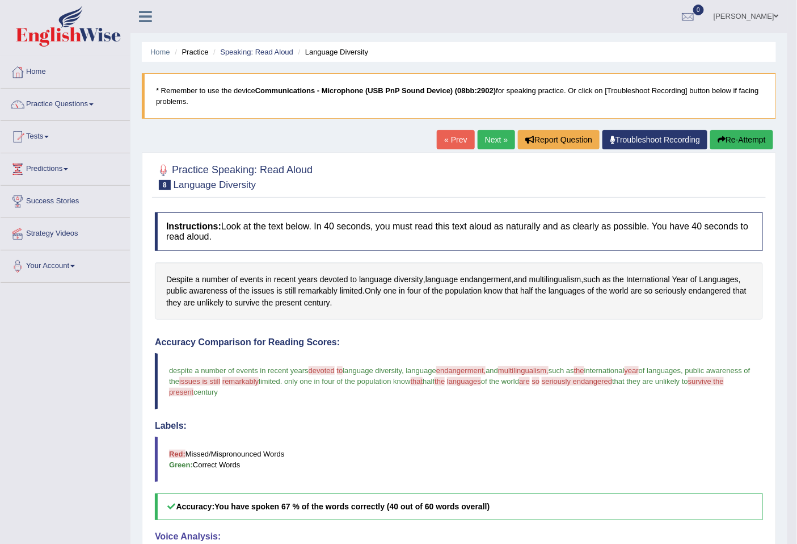
click at [504, 132] on link "Next »" at bounding box center [496, 139] width 37 height 19
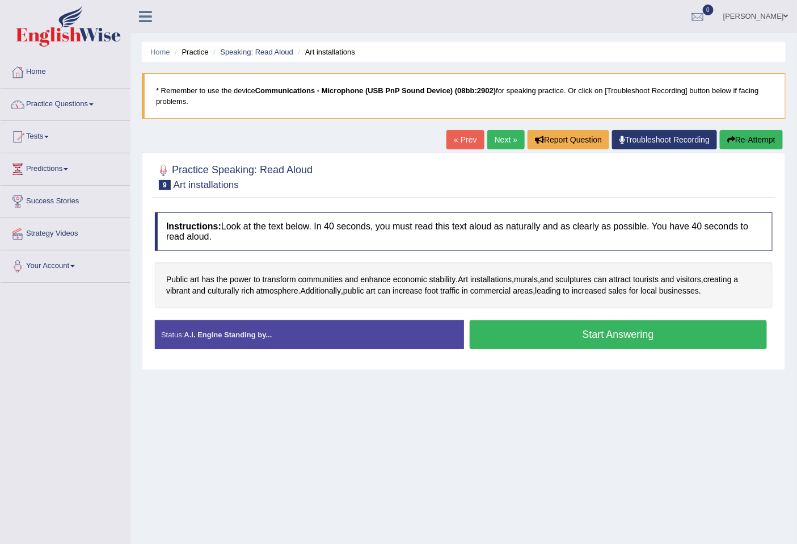
click at [605, 350] on div "Start Answering" at bounding box center [618, 336] width 309 height 32
click at [628, 340] on button "Start Answering" at bounding box center [619, 334] width 298 height 29
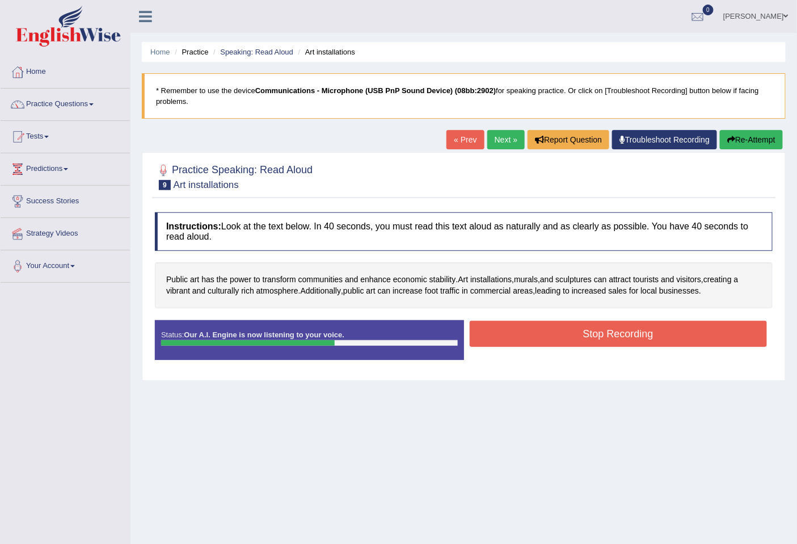
click at [657, 343] on button "Stop Recording" at bounding box center [619, 334] width 298 height 26
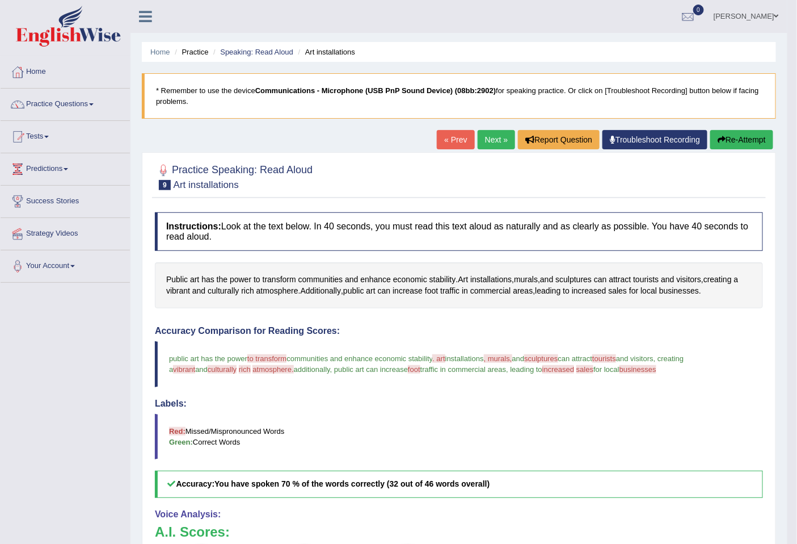
click at [759, 144] on button "Re-Attempt" at bounding box center [741, 139] width 63 height 19
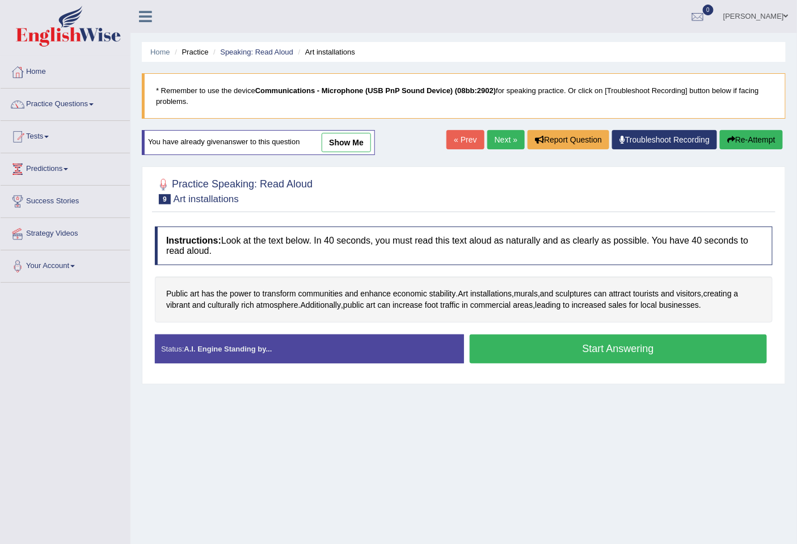
click at [570, 350] on button "Start Answering" at bounding box center [619, 348] width 298 height 29
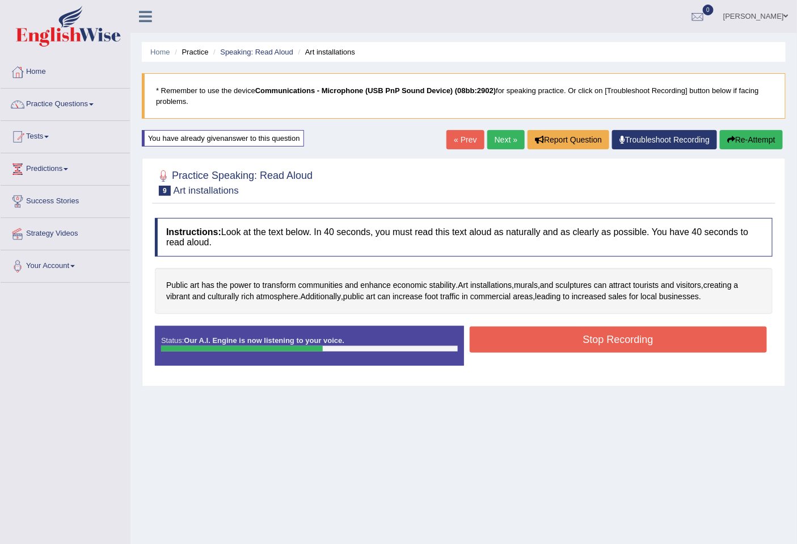
click at [706, 344] on button "Stop Recording" at bounding box center [619, 339] width 298 height 26
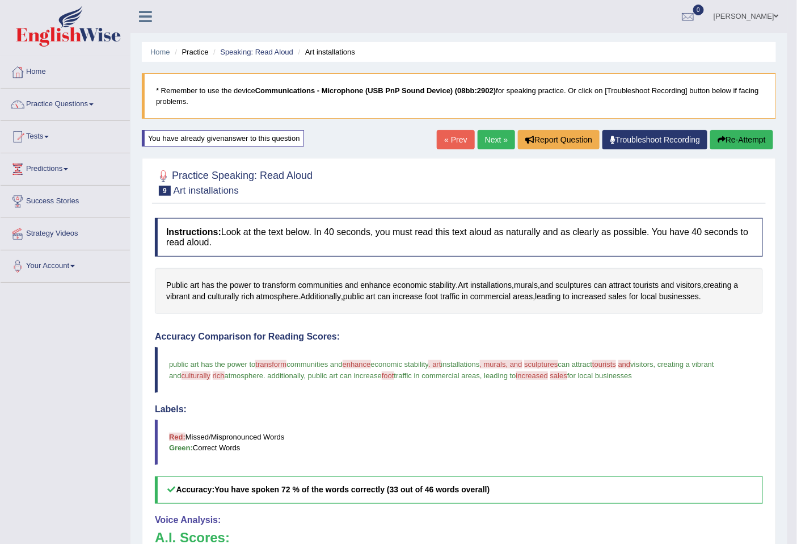
click at [478, 142] on link "Next »" at bounding box center [496, 139] width 37 height 19
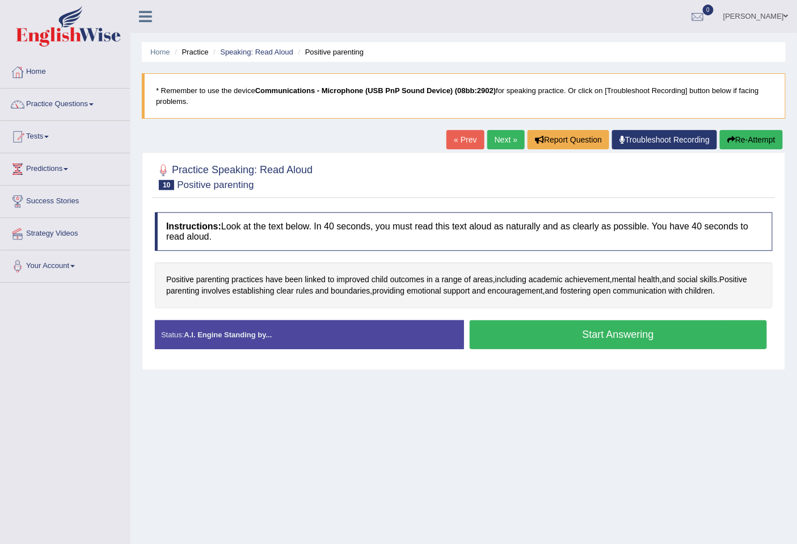
click at [664, 341] on button "Start Answering" at bounding box center [619, 334] width 298 height 29
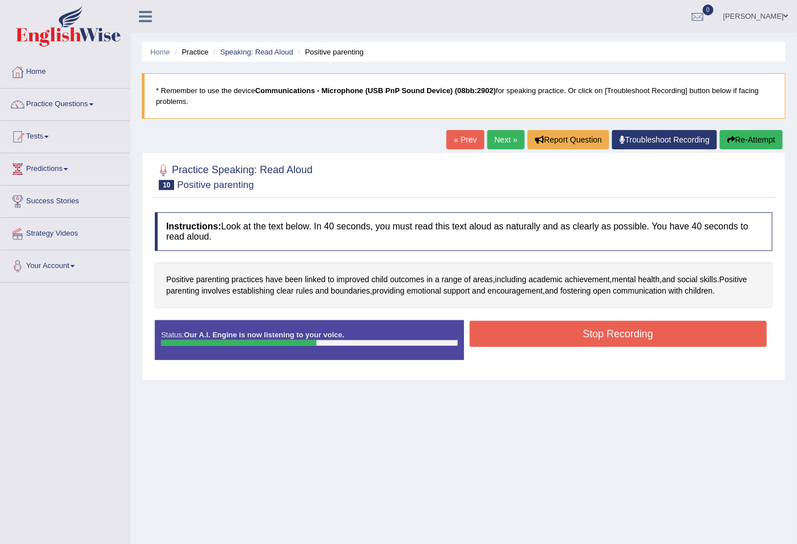
click at [718, 342] on button "Stop Recording" at bounding box center [619, 334] width 298 height 26
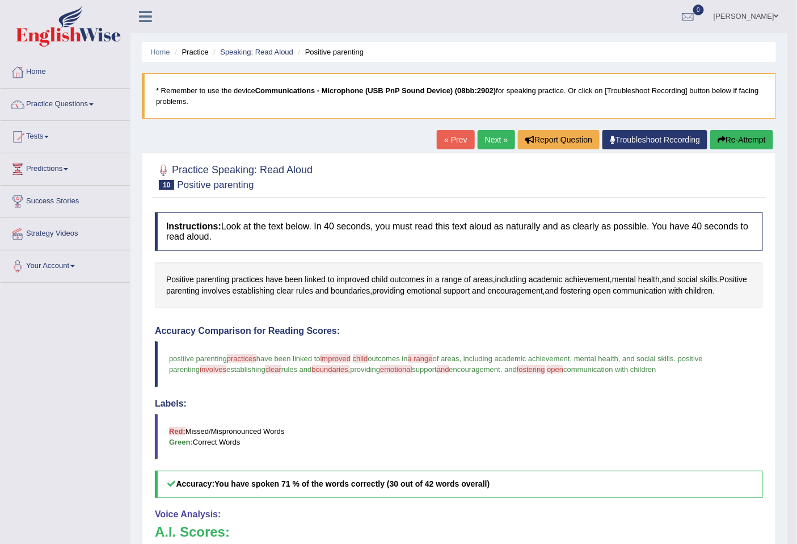
click at [738, 142] on button "Re-Attempt" at bounding box center [741, 139] width 63 height 19
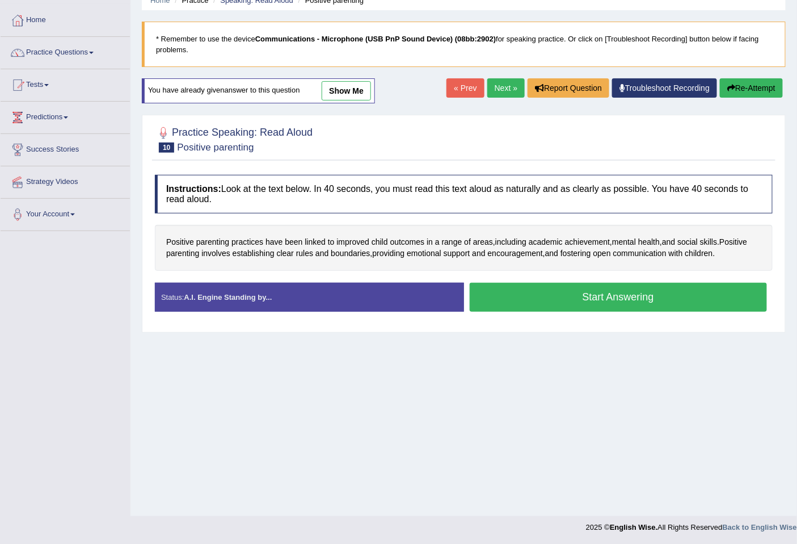
click at [591, 303] on button "Start Answering" at bounding box center [619, 297] width 298 height 29
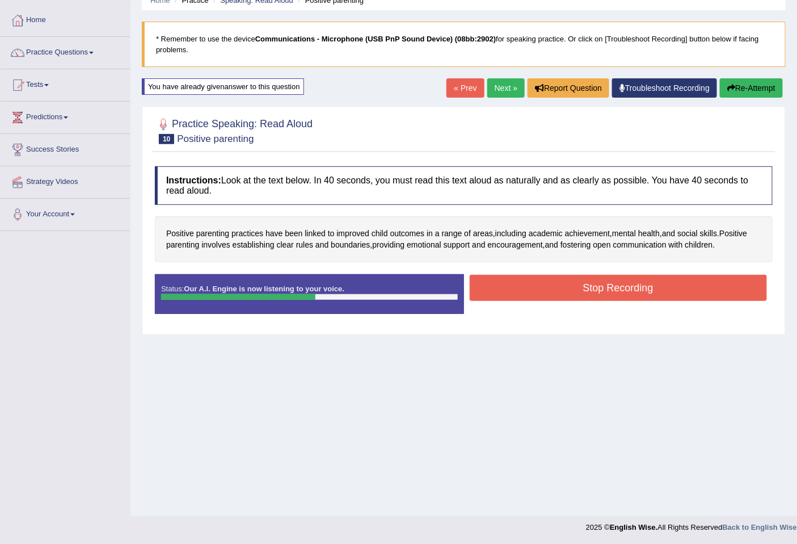
click at [699, 292] on button "Stop Recording" at bounding box center [619, 288] width 298 height 26
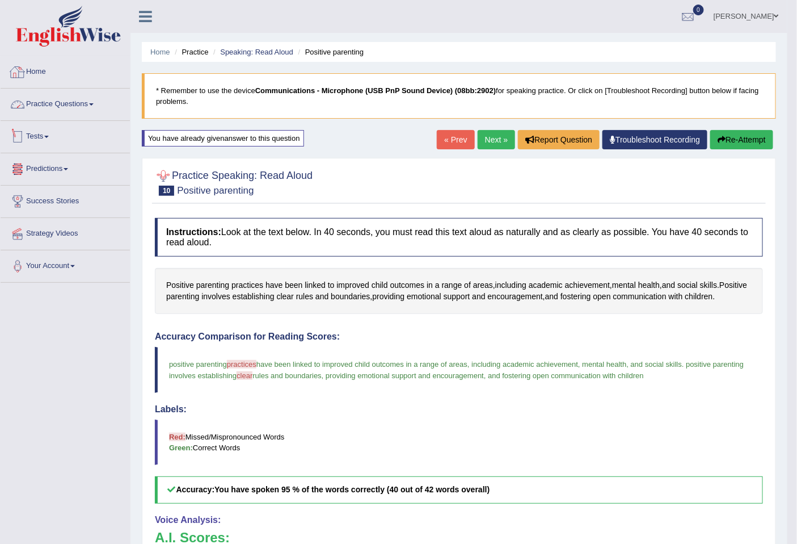
click at [83, 100] on link "Practice Questions" at bounding box center [65, 103] width 129 height 28
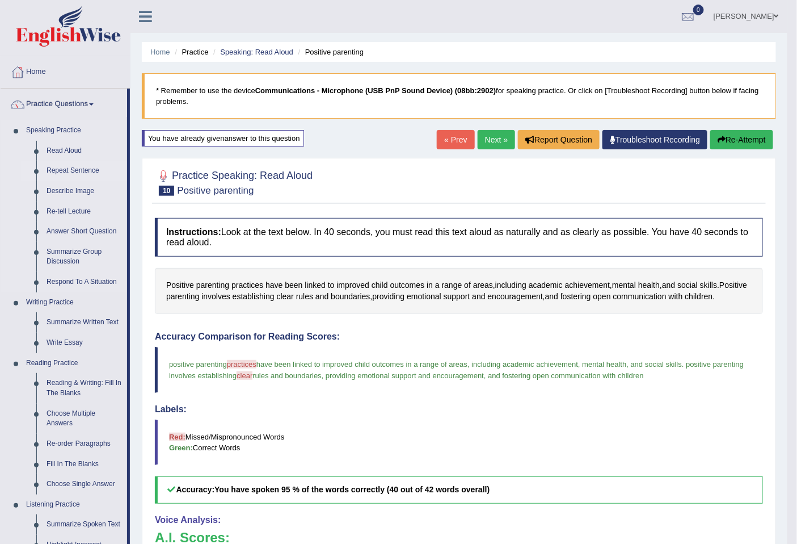
click at [86, 170] on link "Repeat Sentence" at bounding box center [84, 171] width 86 height 20
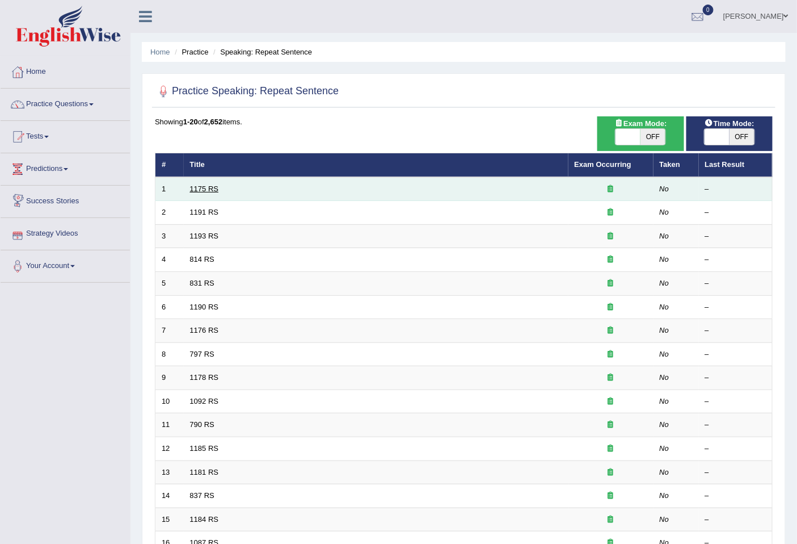
click at [211, 186] on link "1175 RS" at bounding box center [204, 188] width 29 height 9
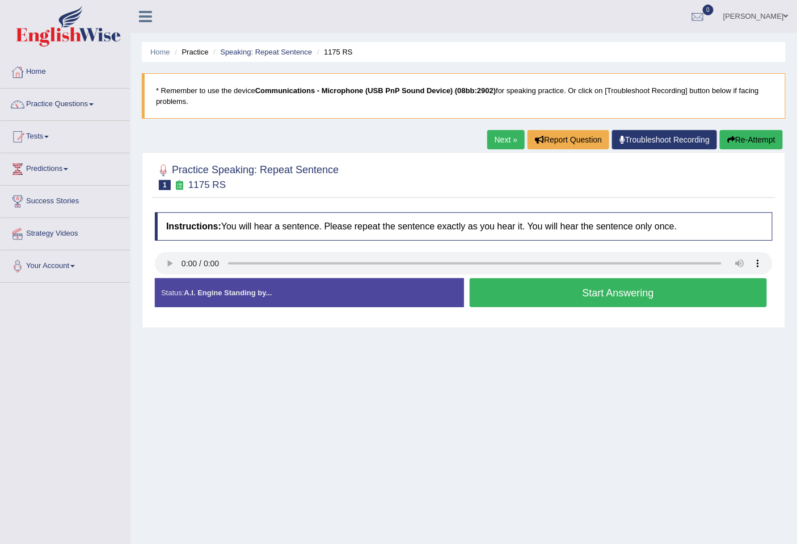
click at [613, 293] on button "Start Answering" at bounding box center [619, 292] width 298 height 29
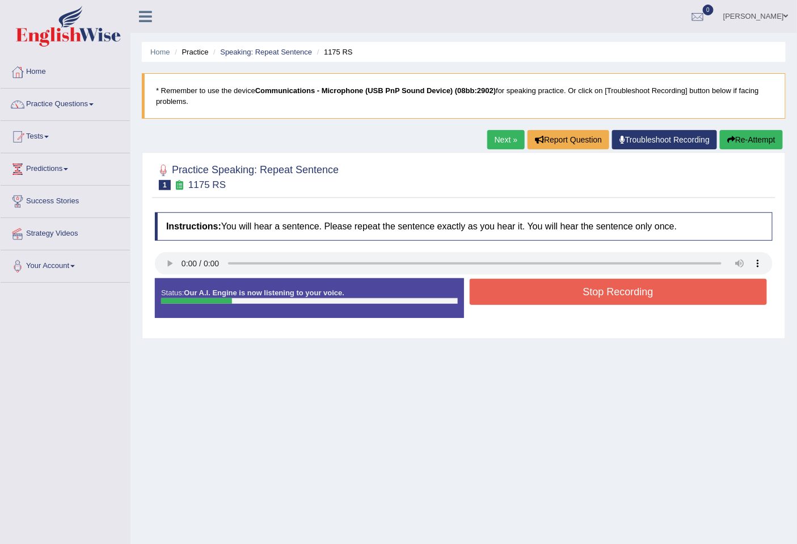
click at [613, 293] on button "Stop Recording" at bounding box center [619, 292] width 298 height 26
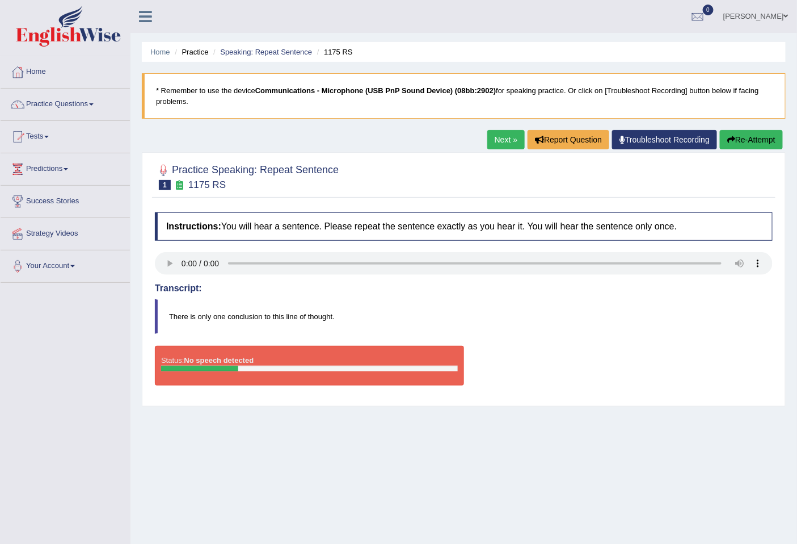
click at [781, 136] on button "Re-Attempt" at bounding box center [751, 139] width 63 height 19
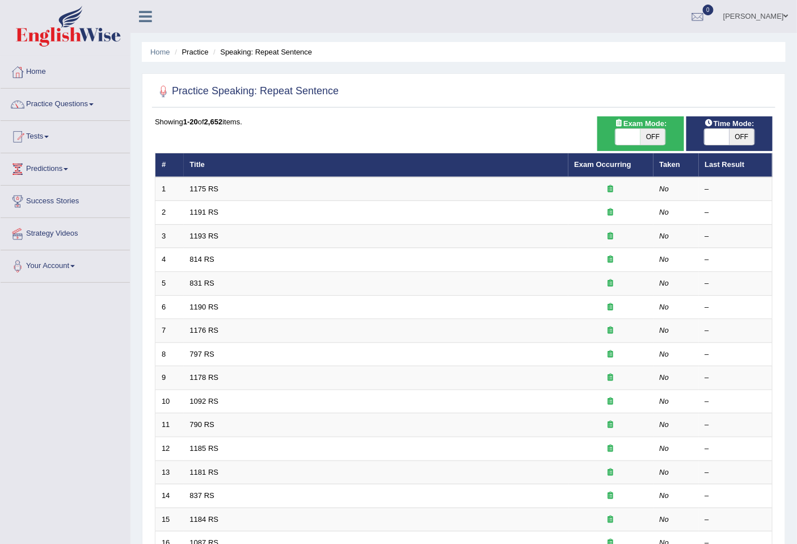
click at [632, 137] on span at bounding box center [628, 137] width 25 height 16
checkbox input "true"
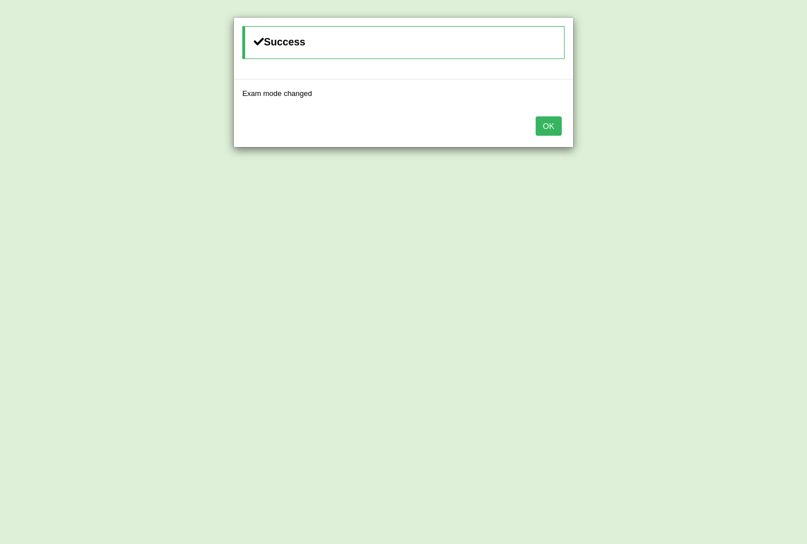
click at [557, 121] on button "OK" at bounding box center [549, 125] width 26 height 19
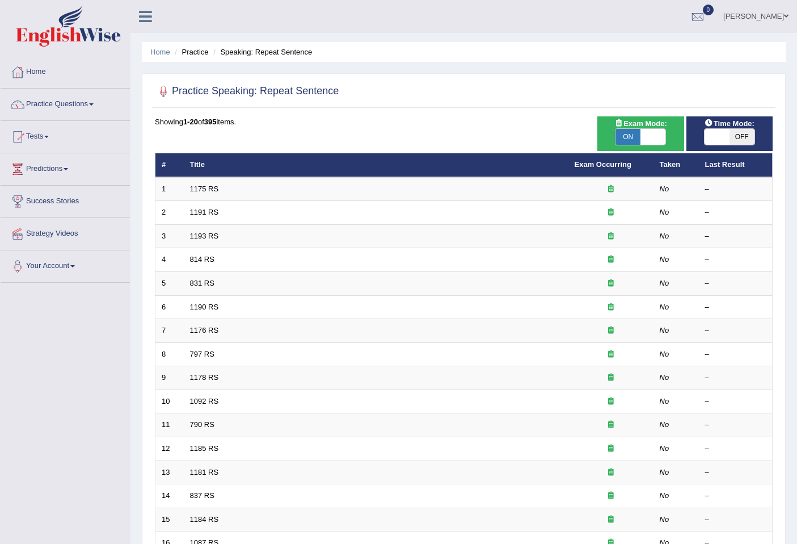
click at [728, 127] on span "Time Mode:" at bounding box center [729, 123] width 59 height 12
click at [727, 129] on span at bounding box center [717, 137] width 25 height 16
checkbox input "true"
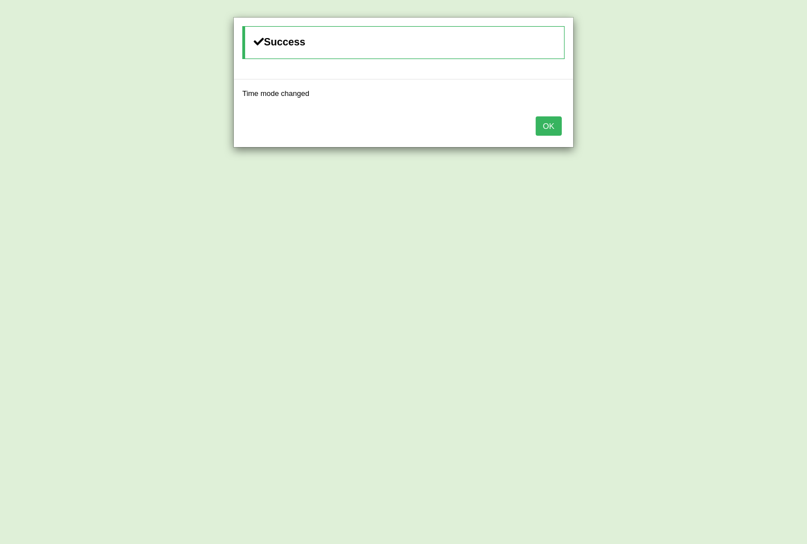
click at [531, 123] on div "OK" at bounding box center [403, 127] width 339 height 40
click at [540, 125] on button "OK" at bounding box center [549, 125] width 26 height 19
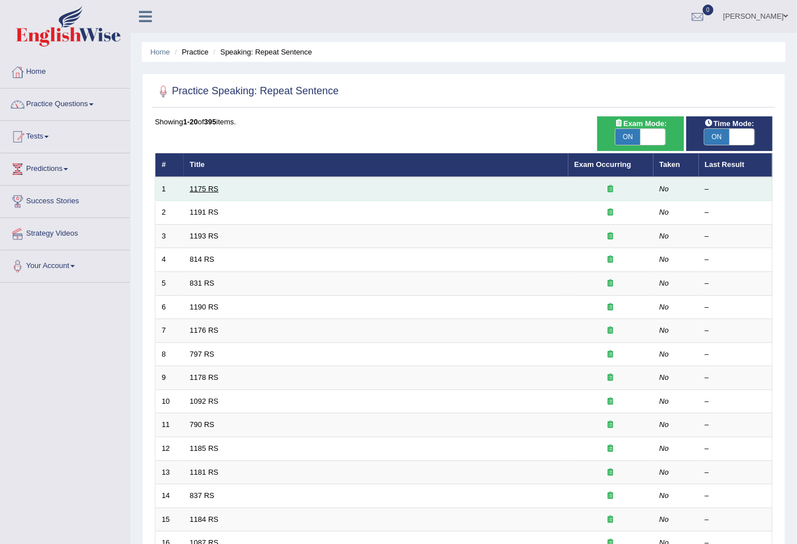
click at [207, 191] on link "1175 RS" at bounding box center [204, 188] width 29 height 9
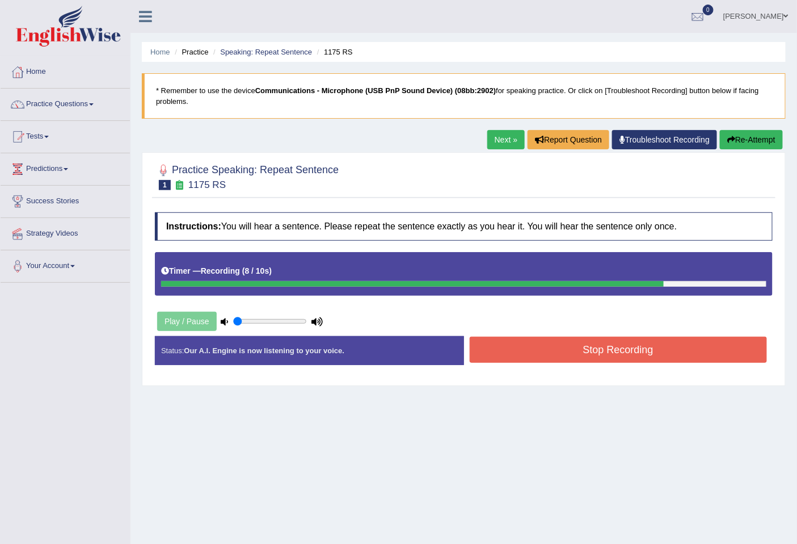
click at [733, 331] on div "Instructions: You will hear a sentence. Please repeat the sentence exactly as y…" at bounding box center [464, 293] width 624 height 173
click at [748, 138] on button "Re-Attempt" at bounding box center [751, 139] width 63 height 19
click at [708, 354] on button "Stop Recording" at bounding box center [619, 349] width 298 height 26
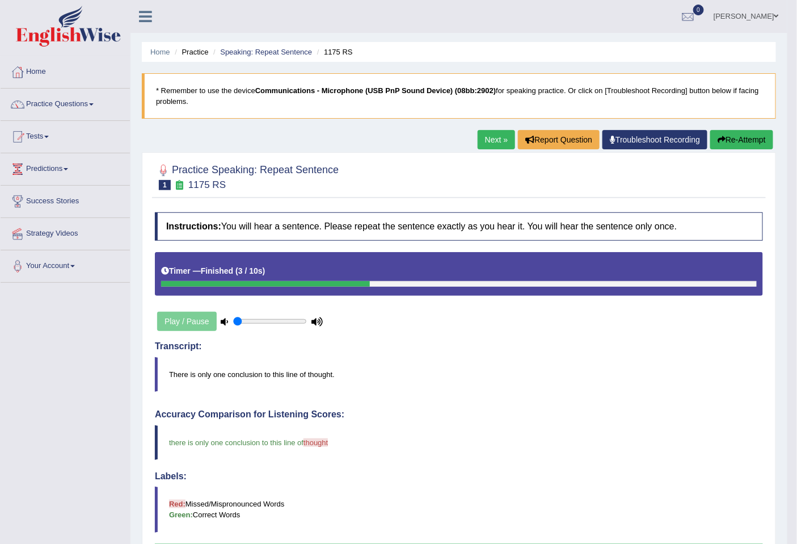
click at [485, 141] on link "Next »" at bounding box center [496, 139] width 37 height 19
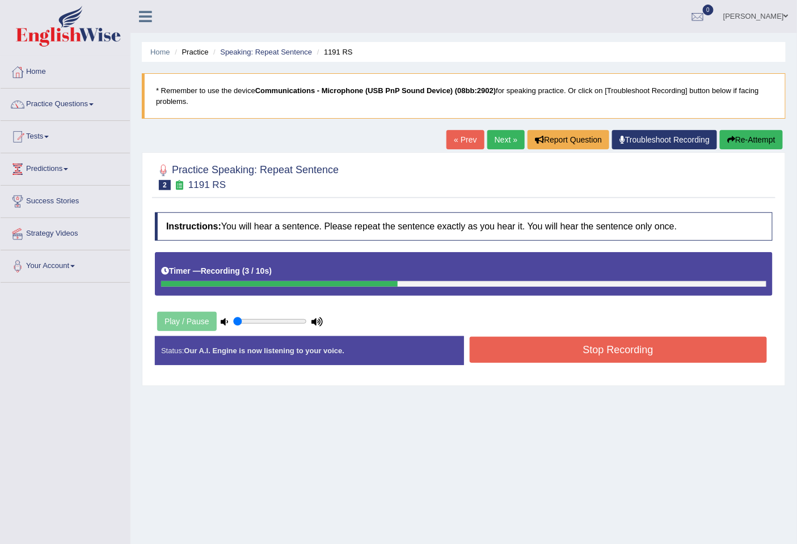
click at [597, 347] on button "Stop Recording" at bounding box center [619, 349] width 298 height 26
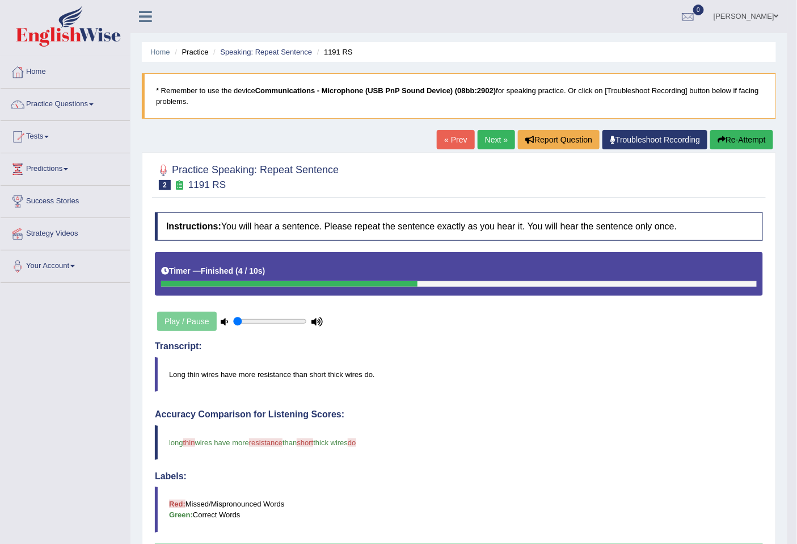
click at [746, 137] on button "Re-Attempt" at bounding box center [741, 139] width 63 height 19
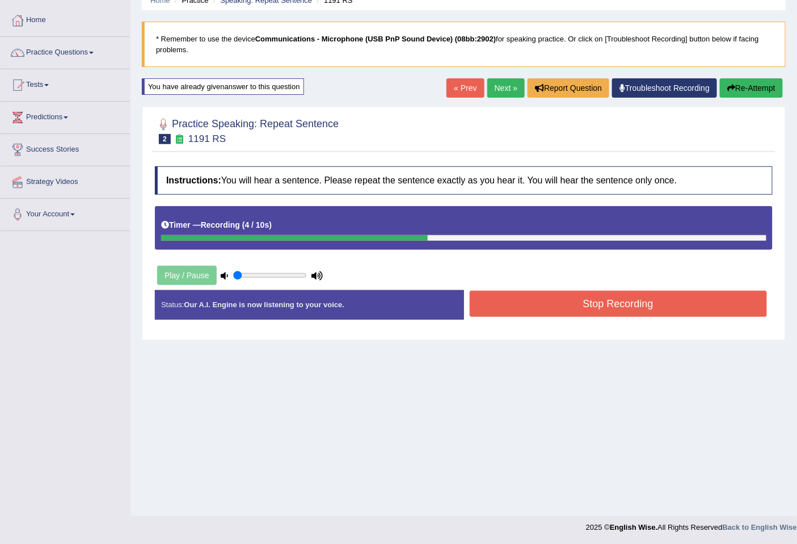
click at [627, 322] on div "Status: Our A.I. Engine is now listening to your voice. Start Answering Stop Re…" at bounding box center [464, 310] width 618 height 40
click at [650, 313] on button "Stop Recording" at bounding box center [619, 304] width 298 height 26
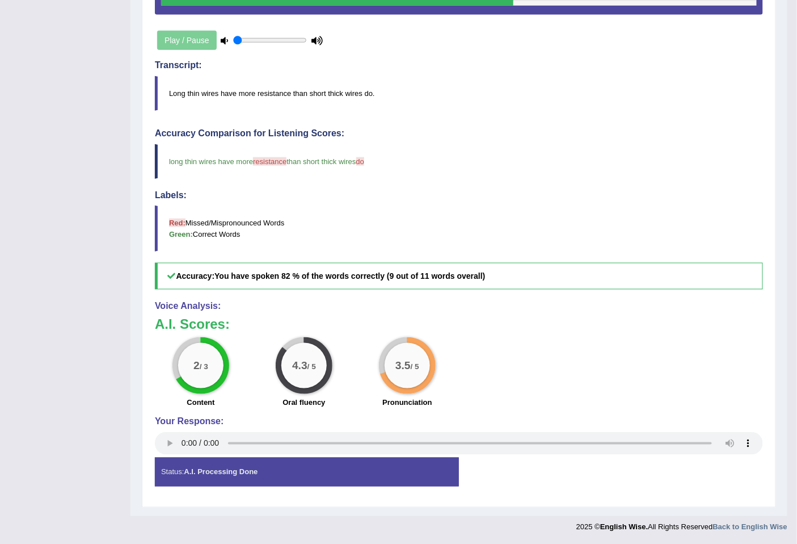
scroll to position [35, 0]
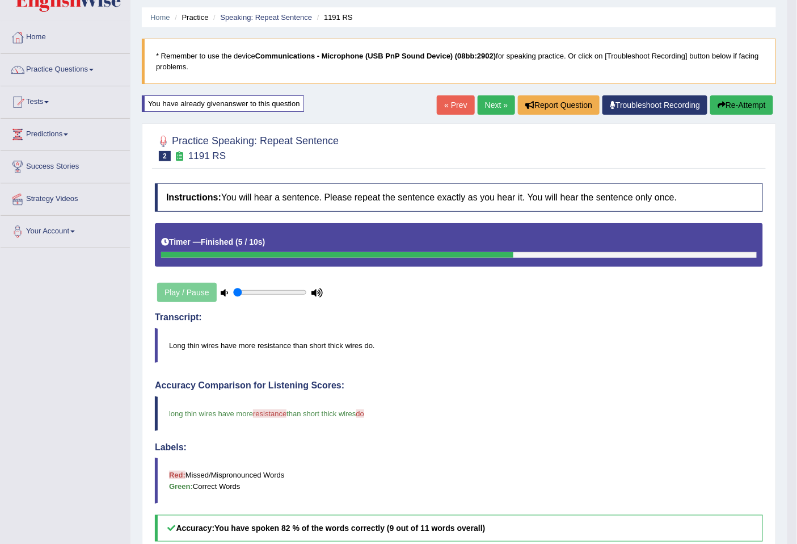
click at [506, 103] on link "Next »" at bounding box center [496, 104] width 37 height 19
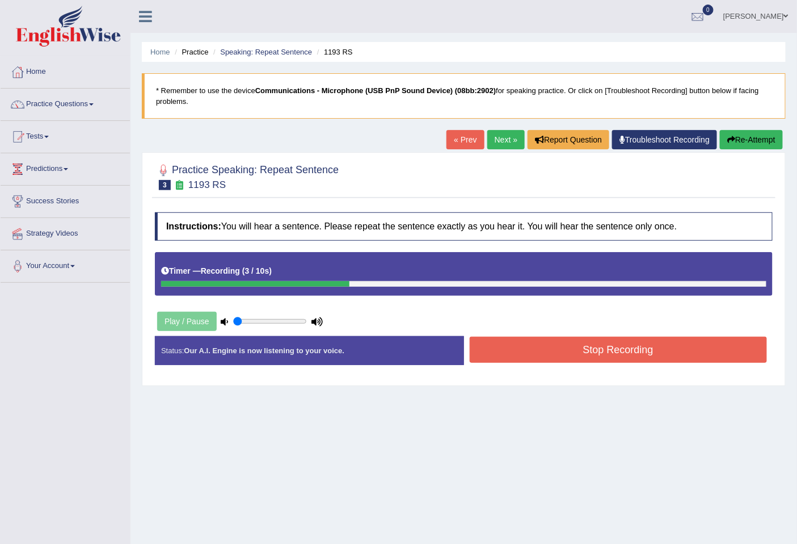
click at [567, 351] on button "Stop Recording" at bounding box center [619, 349] width 298 height 26
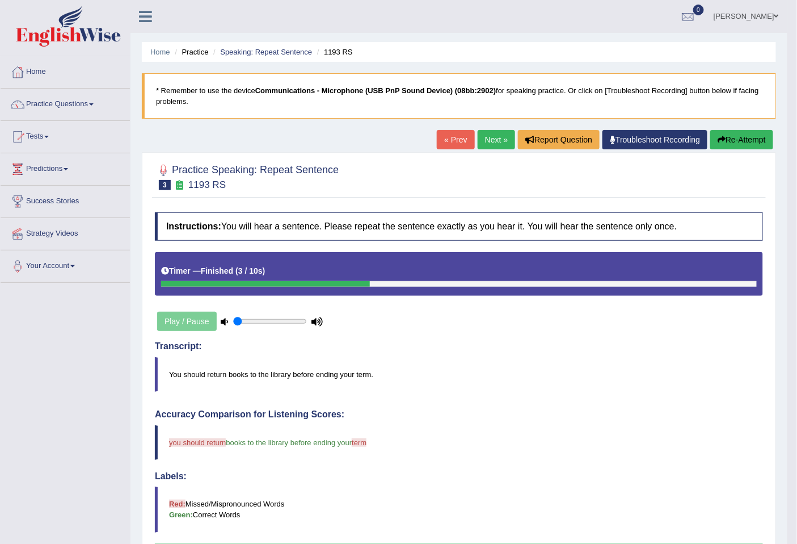
click at [757, 128] on div "Home Practice Speaking: Repeat Sentence 1193 RS * Remember to use the device Co…" at bounding box center [459, 398] width 657 height 797
click at [758, 133] on button "Re-Attempt" at bounding box center [741, 139] width 63 height 19
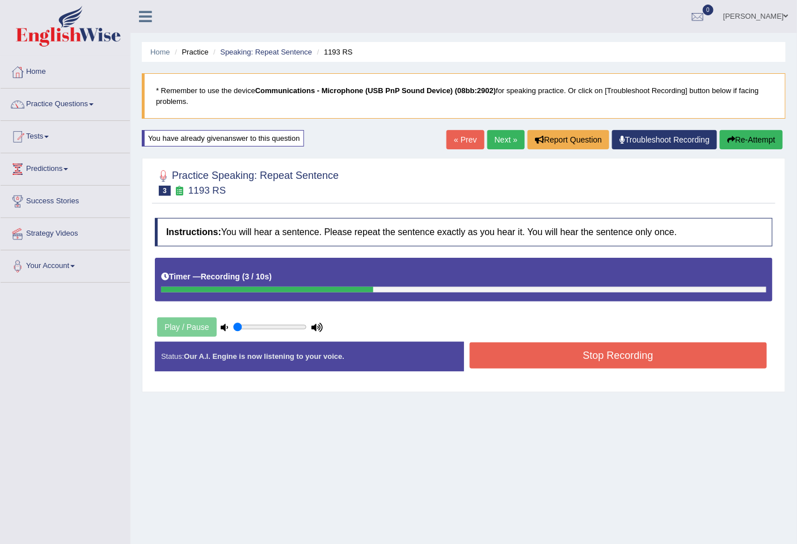
click at [646, 361] on button "Stop Recording" at bounding box center [619, 355] width 298 height 26
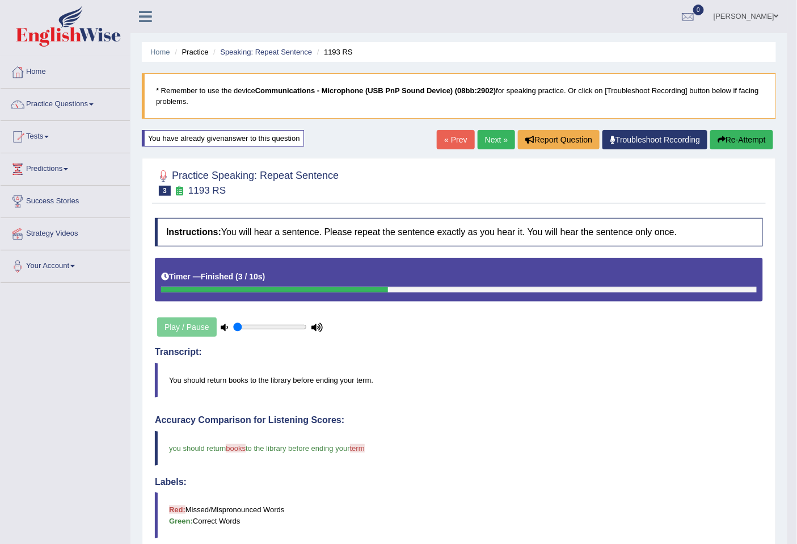
click at [488, 144] on link "Next »" at bounding box center [496, 139] width 37 height 19
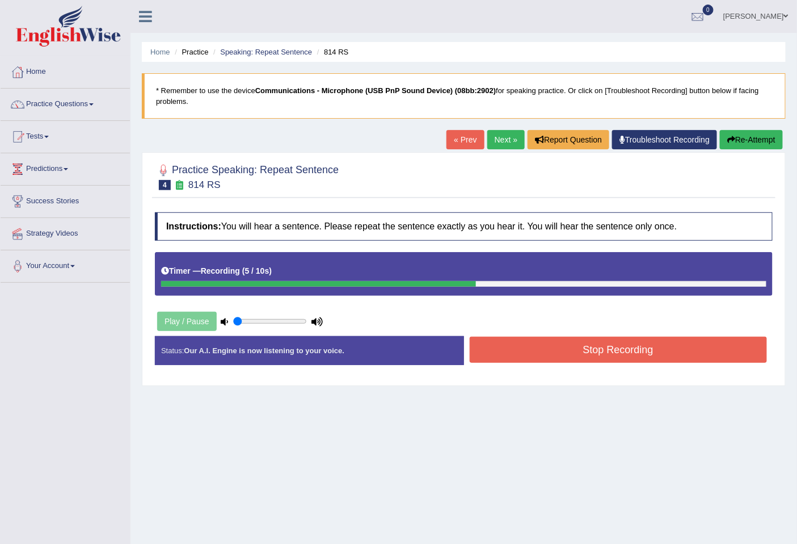
click at [597, 337] on button "Stop Recording" at bounding box center [619, 349] width 298 height 26
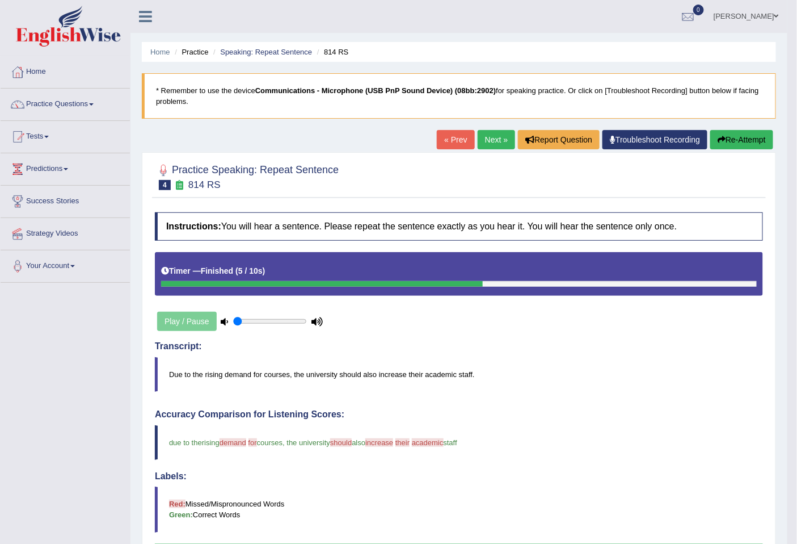
click at [742, 132] on button "Re-Attempt" at bounding box center [741, 139] width 63 height 19
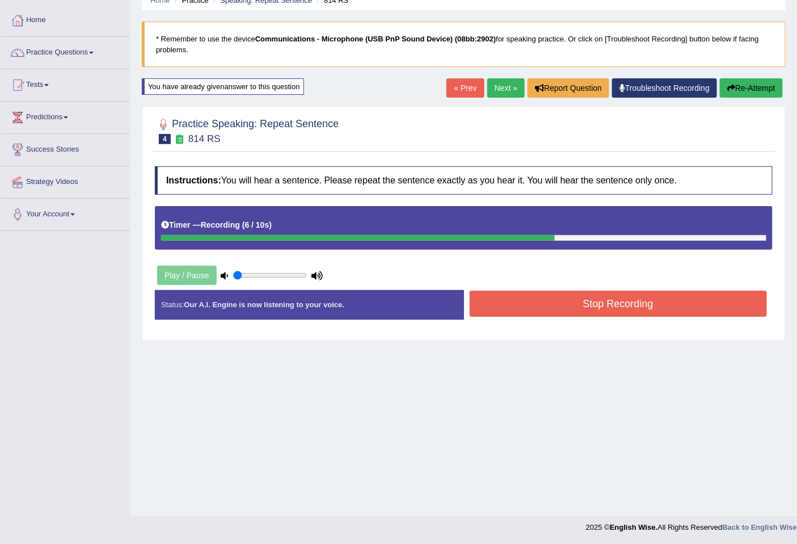
click at [624, 296] on button "Stop Recording" at bounding box center [619, 304] width 298 height 26
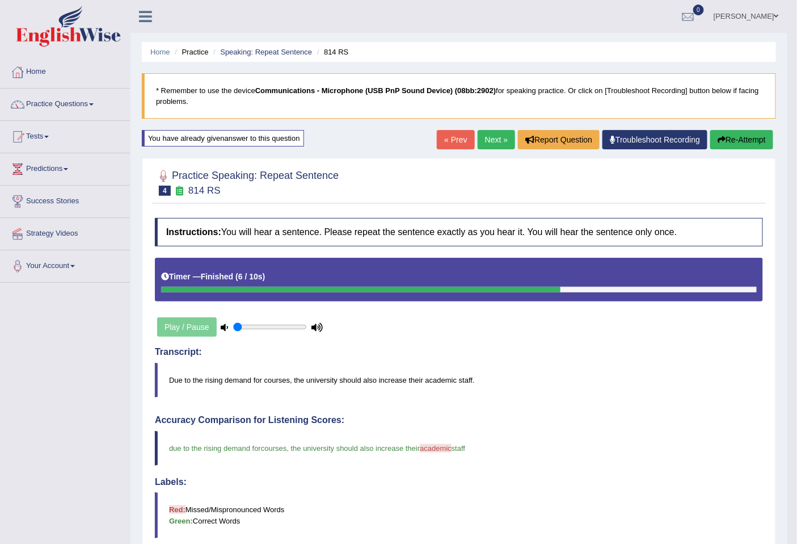
click at [497, 135] on link "Next »" at bounding box center [496, 139] width 37 height 19
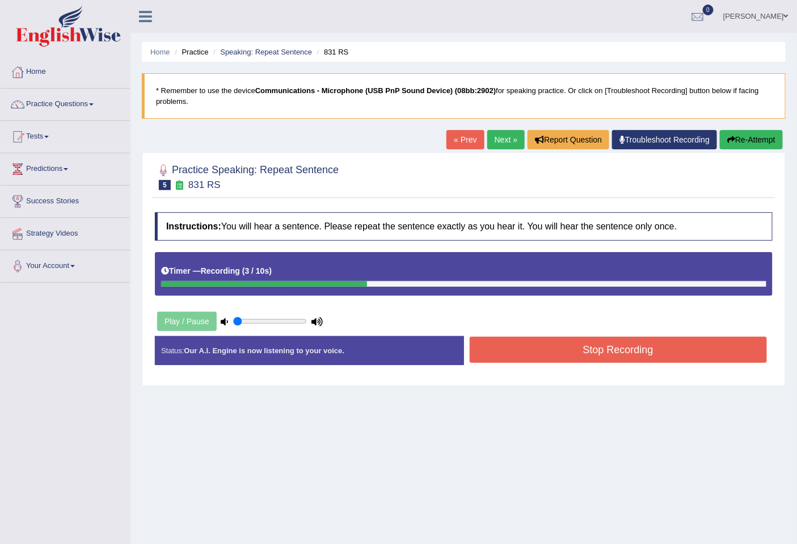
click at [662, 352] on button "Stop Recording" at bounding box center [619, 349] width 298 height 26
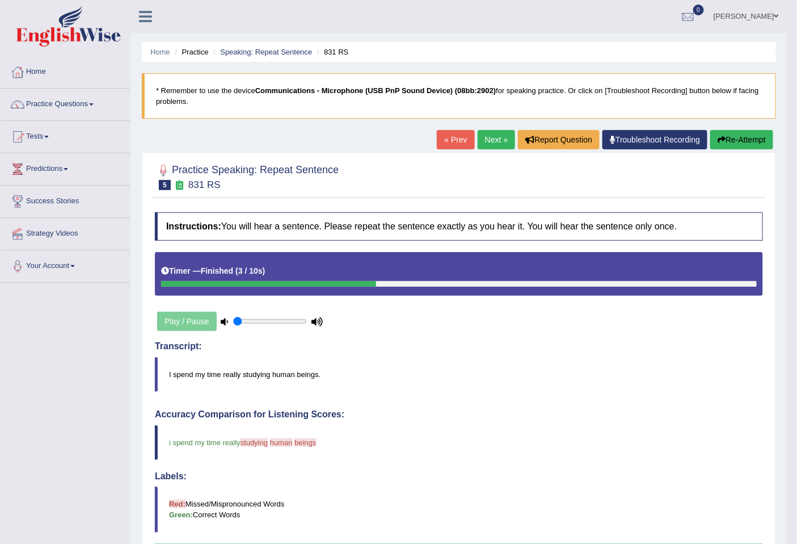
click at [495, 140] on link "Next »" at bounding box center [496, 139] width 37 height 19
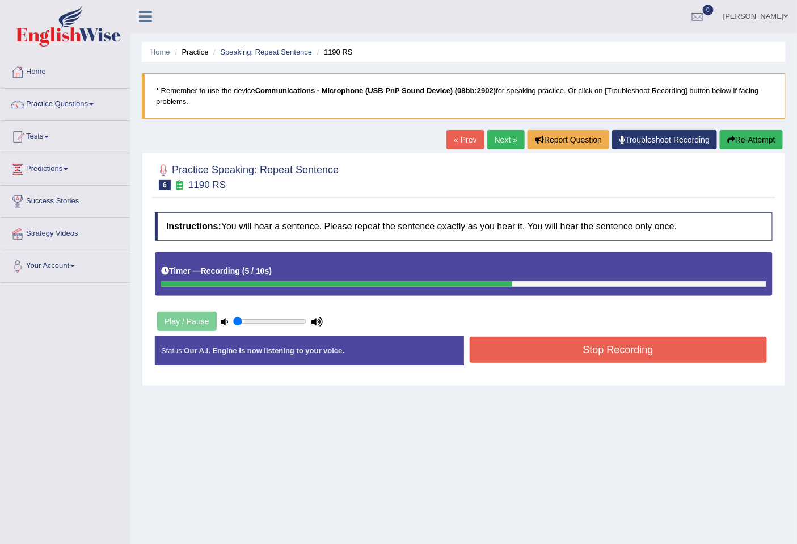
click at [611, 351] on button "Stop Recording" at bounding box center [619, 349] width 298 height 26
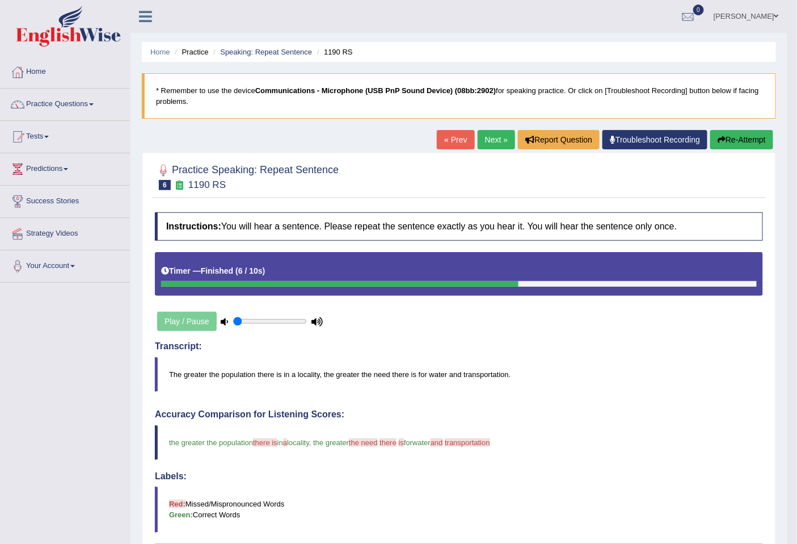
click at [771, 140] on button "Re-Attempt" at bounding box center [741, 139] width 63 height 19
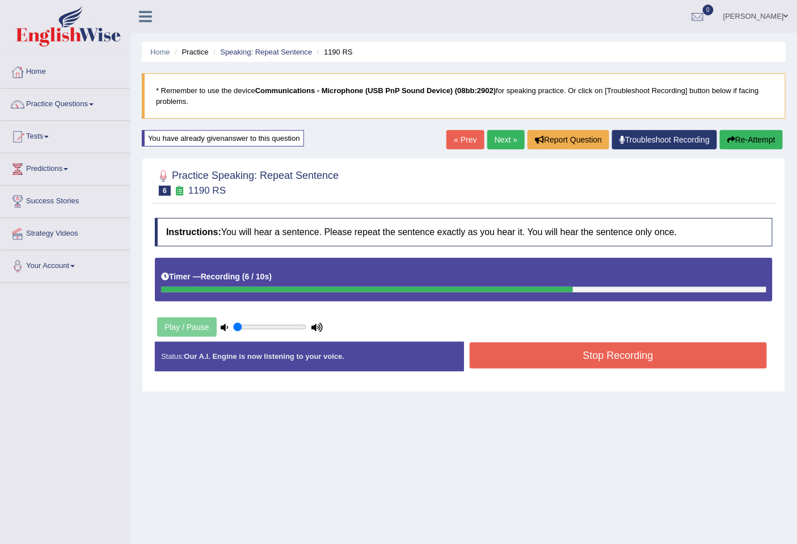
click at [639, 344] on button "Stop Recording" at bounding box center [619, 355] width 298 height 26
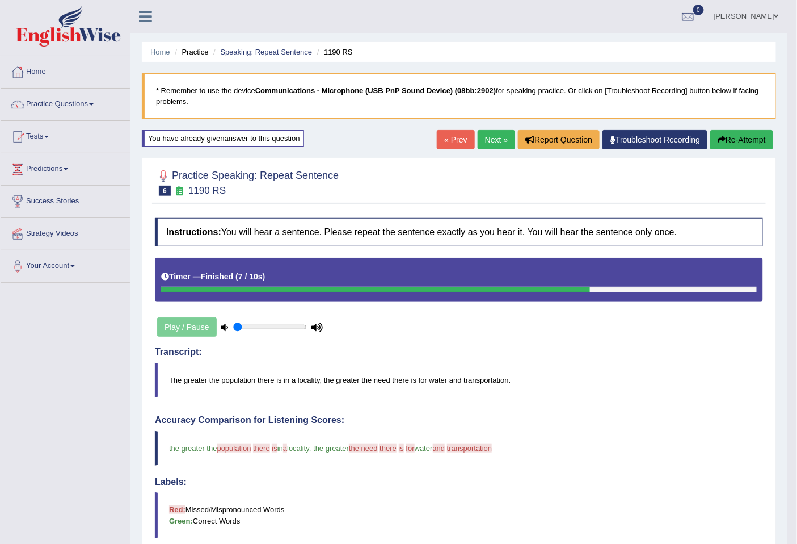
click at [483, 149] on link "Next »" at bounding box center [496, 139] width 37 height 19
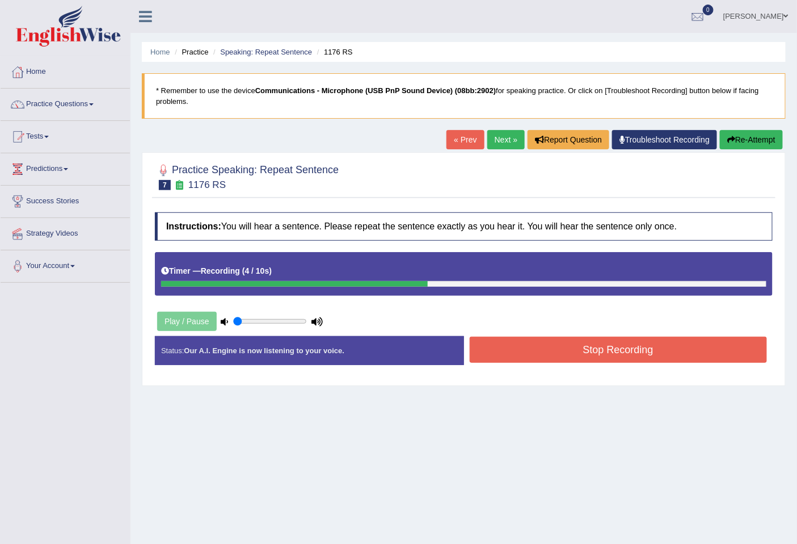
click at [640, 355] on button "Stop Recording" at bounding box center [619, 349] width 298 height 26
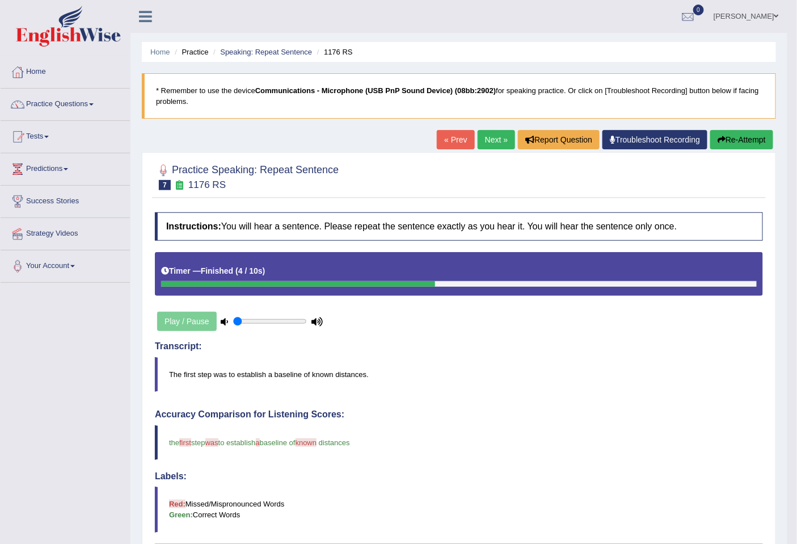
click at [493, 137] on link "Next »" at bounding box center [496, 139] width 37 height 19
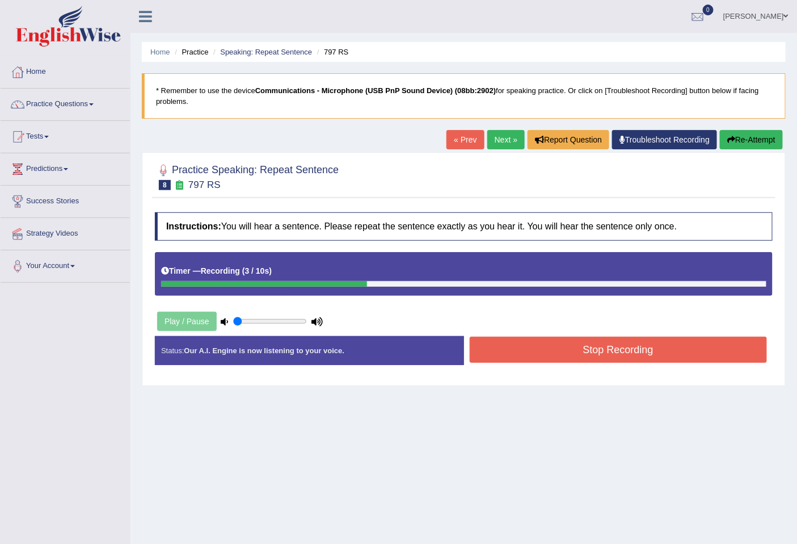
click at [660, 344] on button "Stop Recording" at bounding box center [619, 349] width 298 height 26
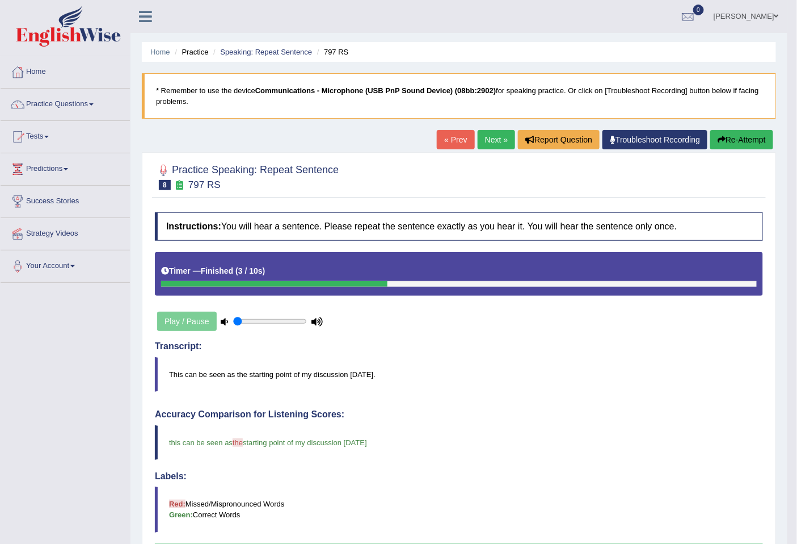
click at [491, 138] on link "Next »" at bounding box center [496, 139] width 37 height 19
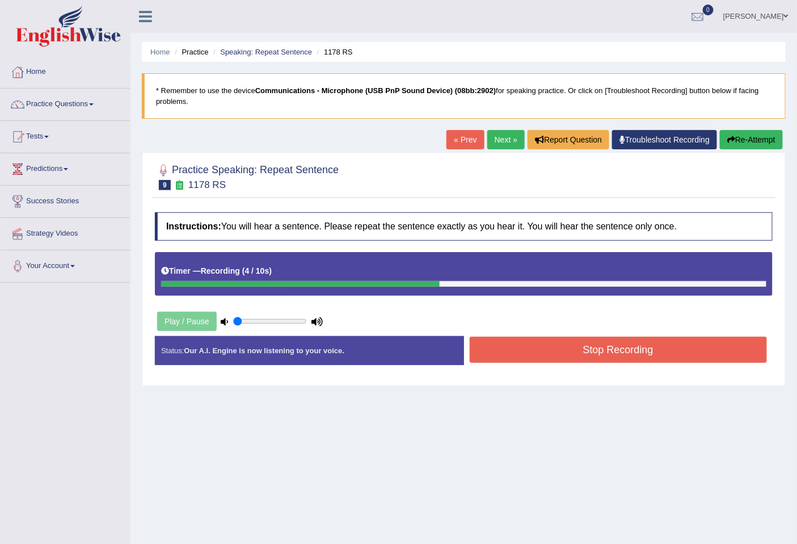
click at [529, 338] on button "Stop Recording" at bounding box center [619, 349] width 298 height 26
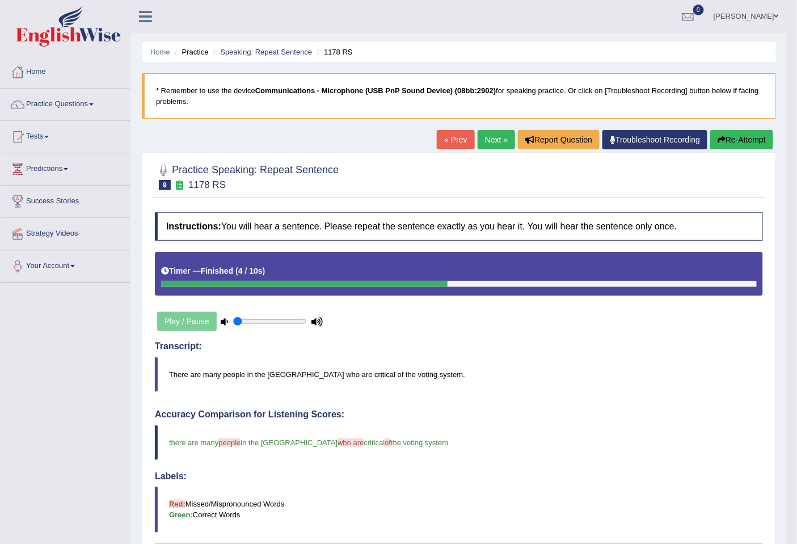
click at [478, 140] on link "Next »" at bounding box center [496, 139] width 37 height 19
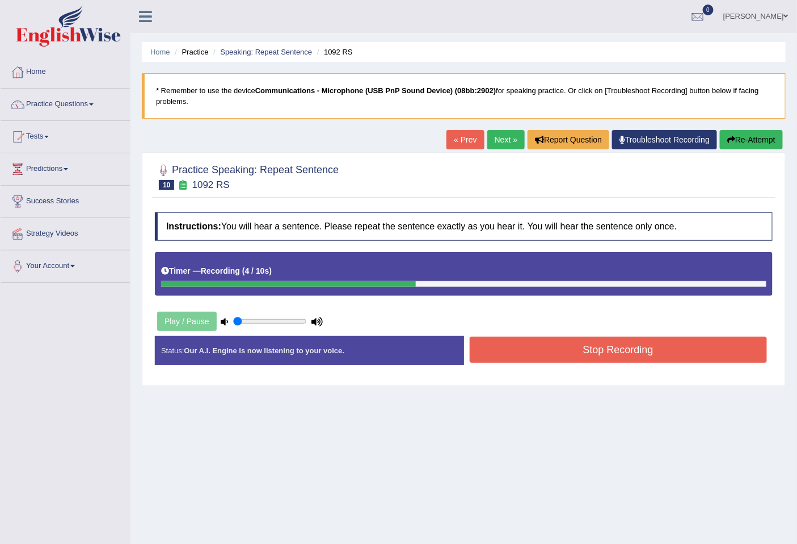
click at [609, 350] on button "Stop Recording" at bounding box center [619, 349] width 298 height 26
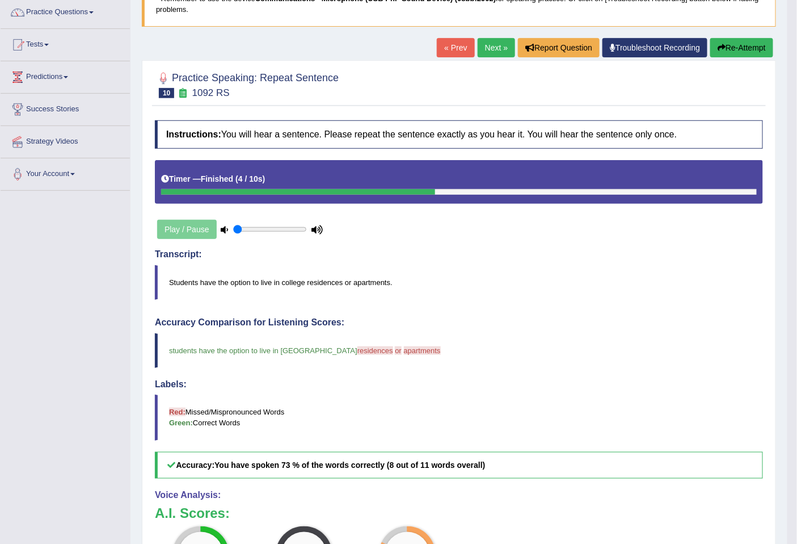
scroll to position [29, 0]
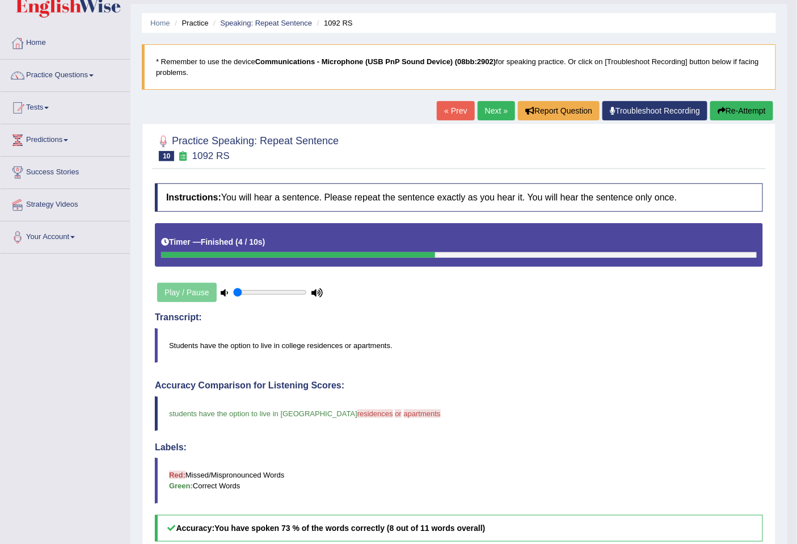
click at [495, 106] on link "Next »" at bounding box center [496, 110] width 37 height 19
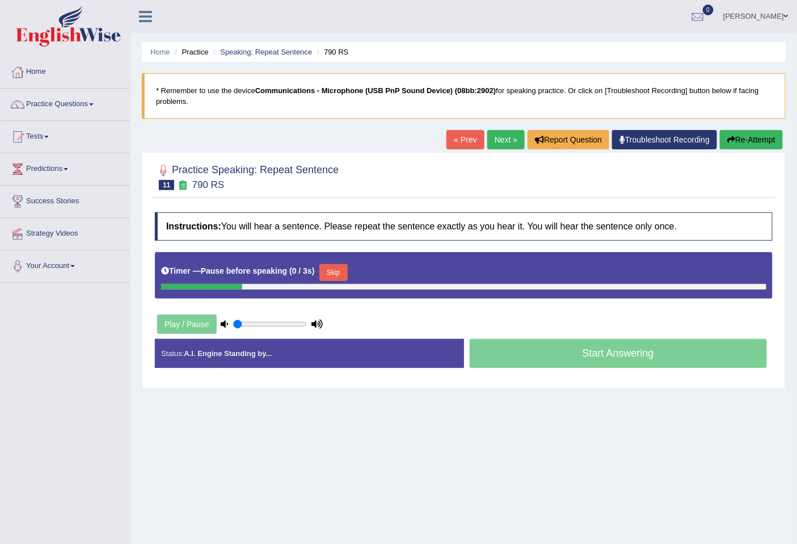
scroll to position [52, 0]
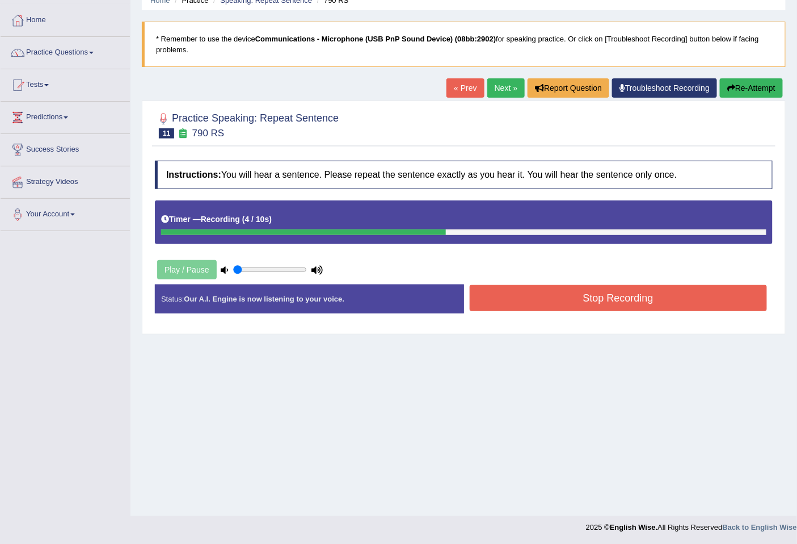
click at [714, 298] on button "Stop Recording" at bounding box center [619, 298] width 298 height 26
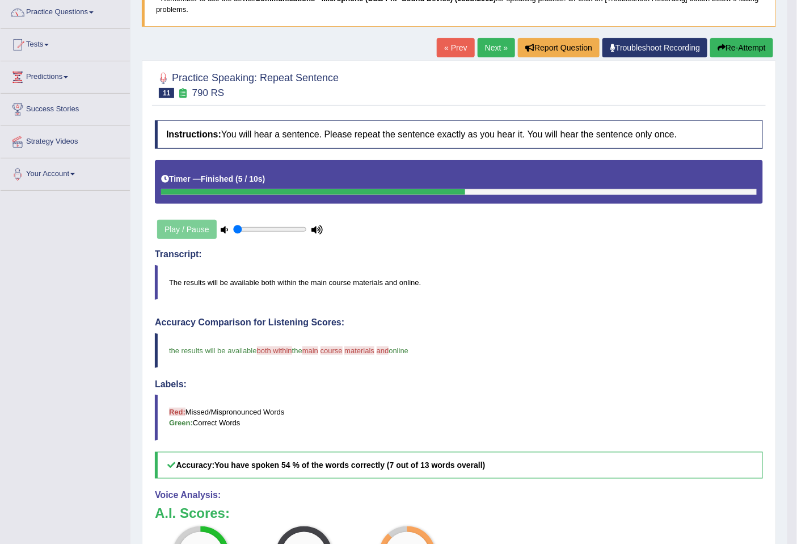
scroll to position [0, 0]
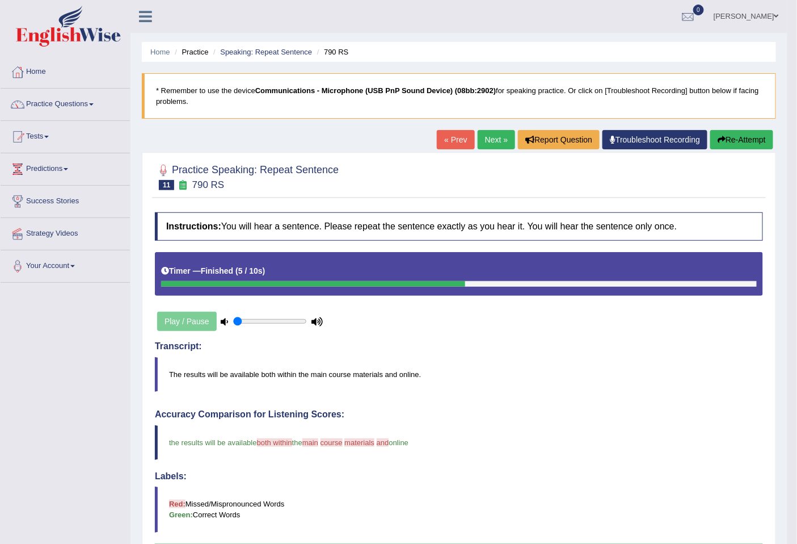
click at [496, 137] on link "Next »" at bounding box center [496, 139] width 37 height 19
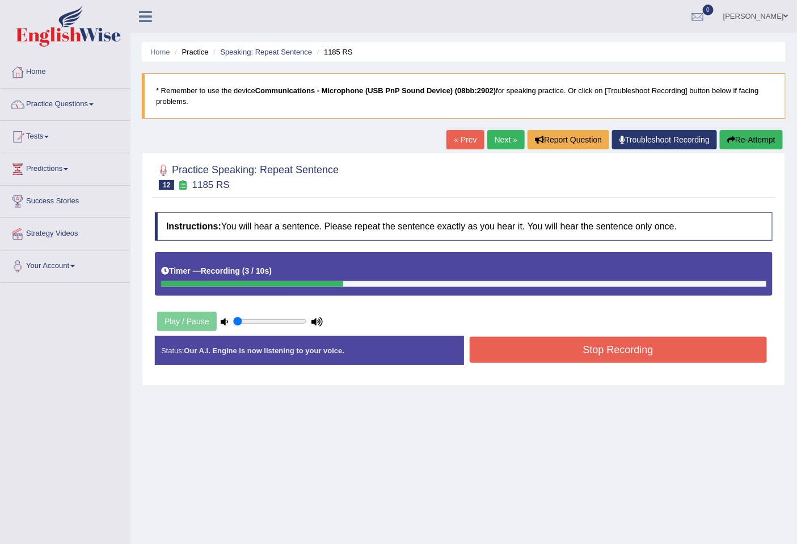
click at [494, 141] on link "Next »" at bounding box center [505, 139] width 37 height 19
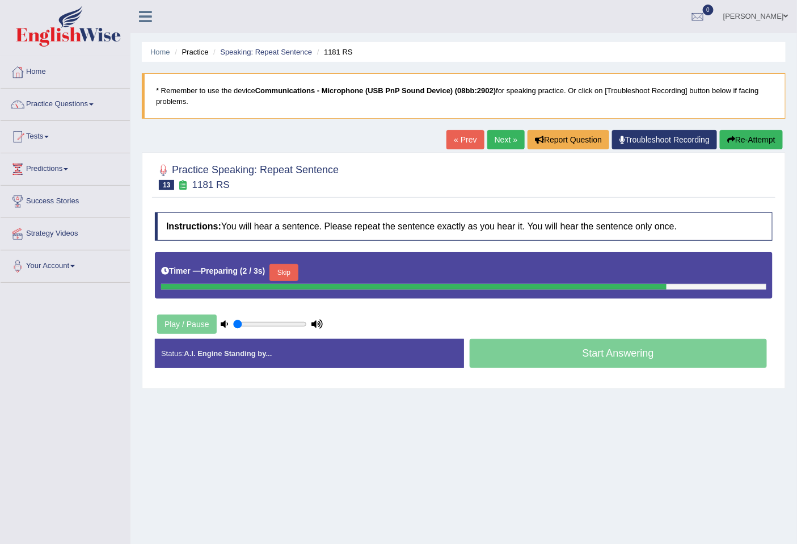
click at [464, 143] on link "« Prev" at bounding box center [465, 139] width 37 height 19
click at [573, 361] on div "Start Answering" at bounding box center [618, 355] width 309 height 32
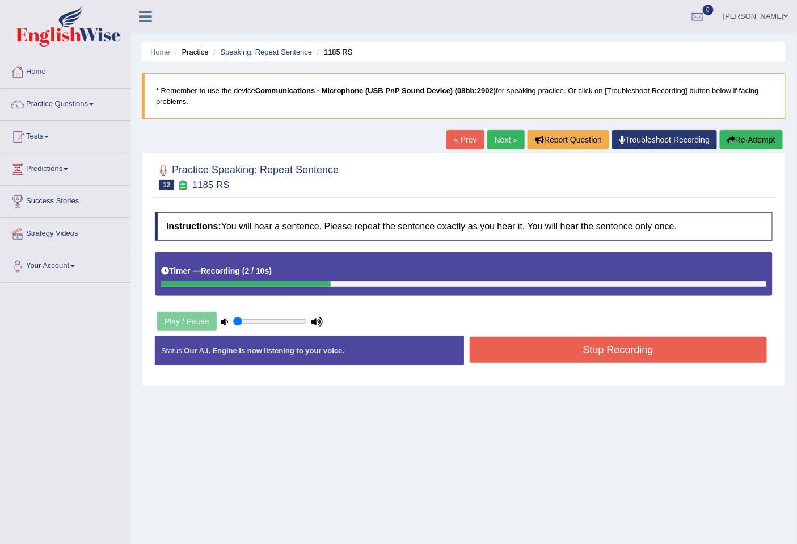
click at [573, 361] on button "Stop Recording" at bounding box center [619, 349] width 298 height 26
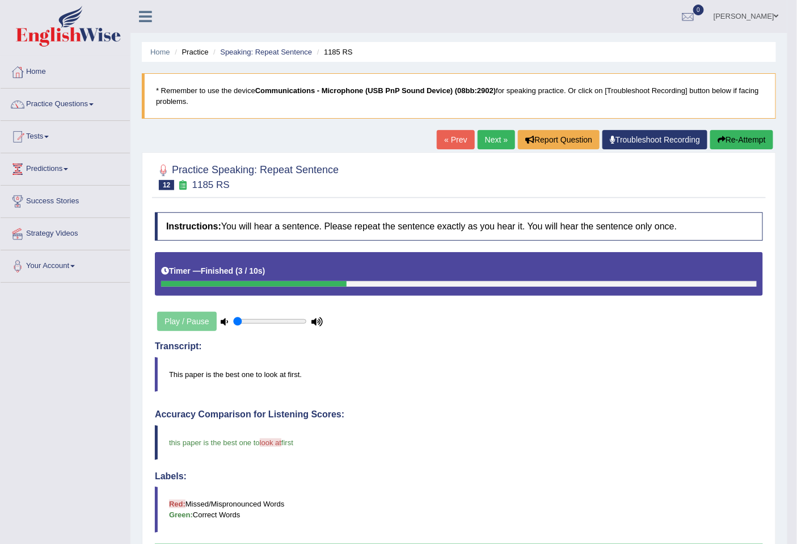
click at [495, 133] on link "Next »" at bounding box center [496, 139] width 37 height 19
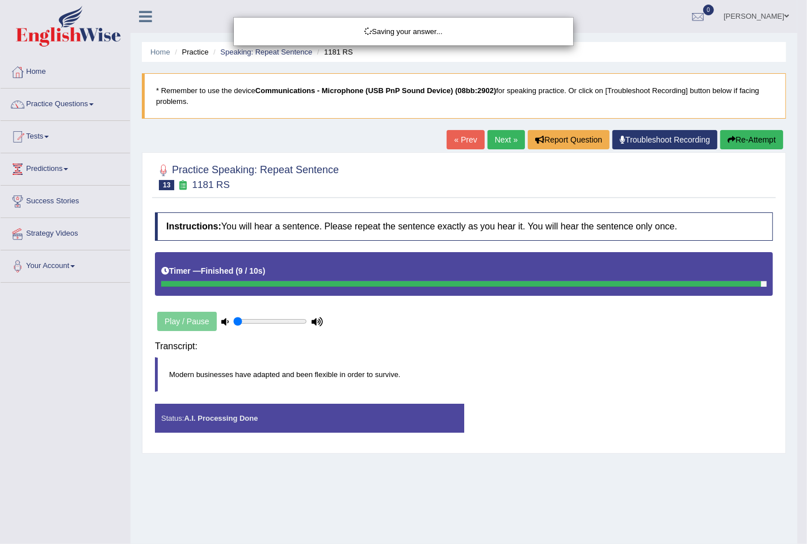
click at [750, 137] on div "Saving your answer..." at bounding box center [403, 272] width 807 height 544
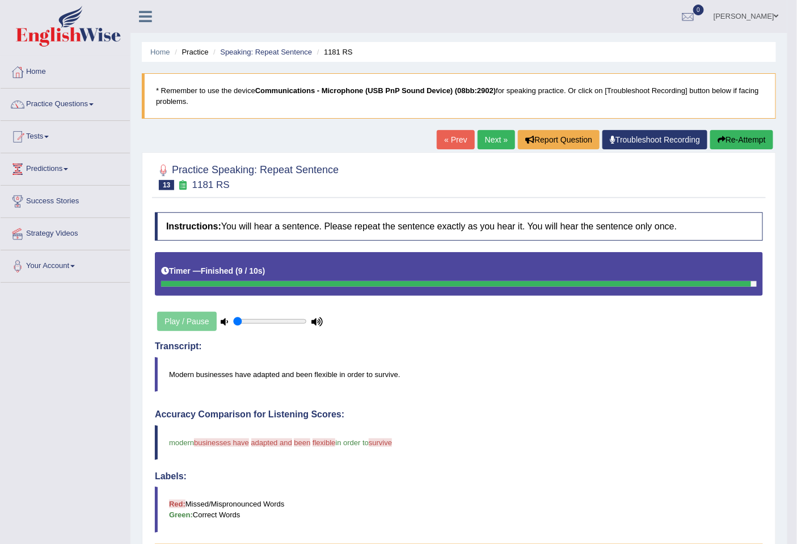
click at [730, 132] on button "Re-Attempt" at bounding box center [741, 139] width 63 height 19
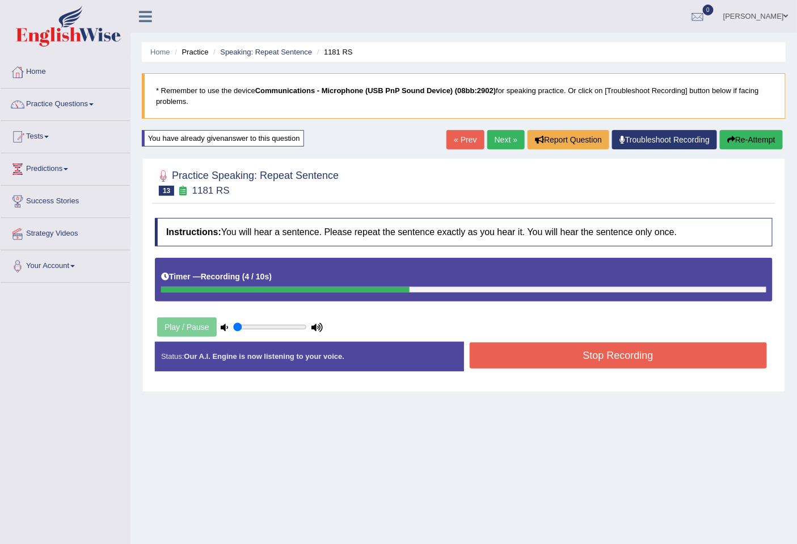
click at [594, 356] on button "Stop Recording" at bounding box center [619, 355] width 298 height 26
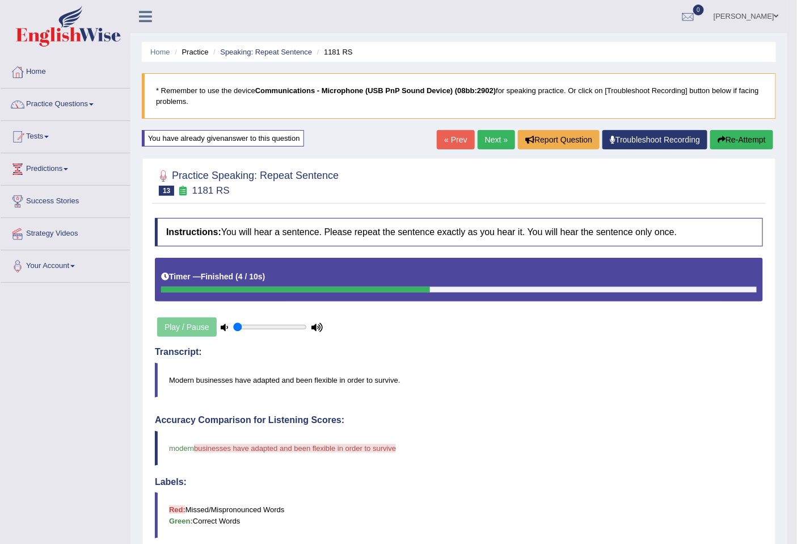
click at [744, 139] on button "Re-Attempt" at bounding box center [741, 139] width 63 height 19
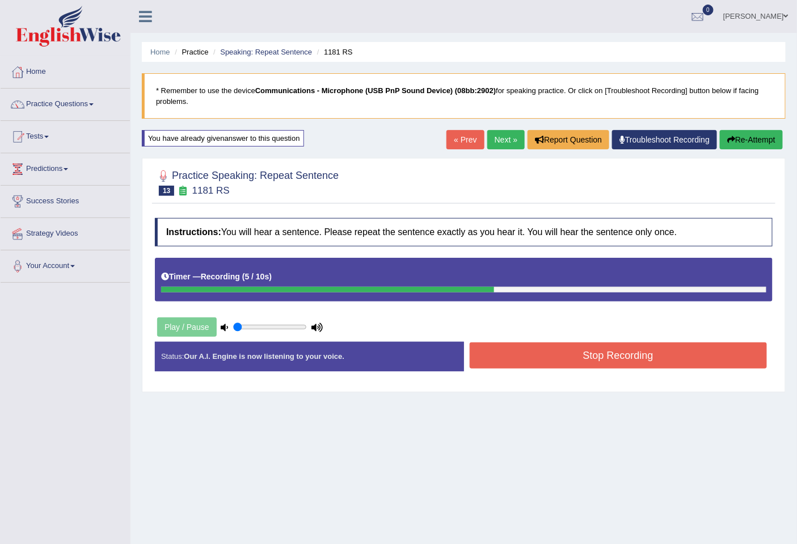
click at [699, 348] on button "Stop Recording" at bounding box center [619, 355] width 298 height 26
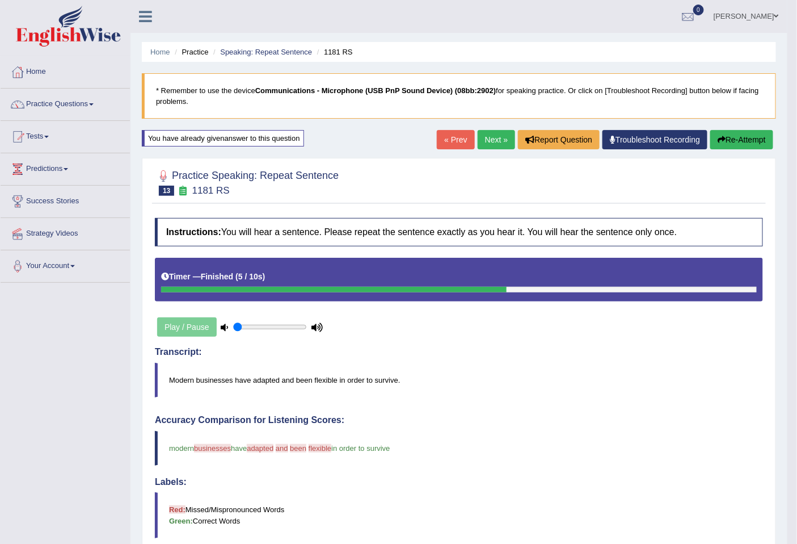
click at [483, 130] on link "Next »" at bounding box center [496, 139] width 37 height 19
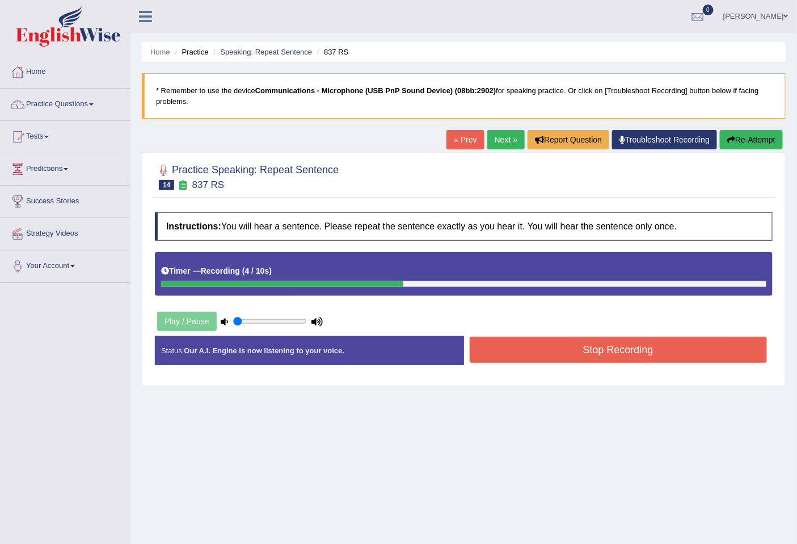
click at [679, 341] on button "Stop Recording" at bounding box center [619, 349] width 298 height 26
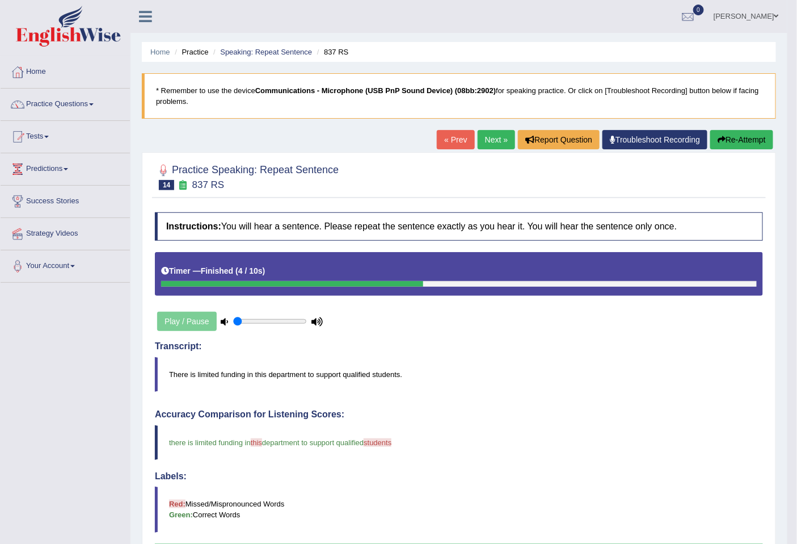
click at [496, 140] on link "Next »" at bounding box center [496, 139] width 37 height 19
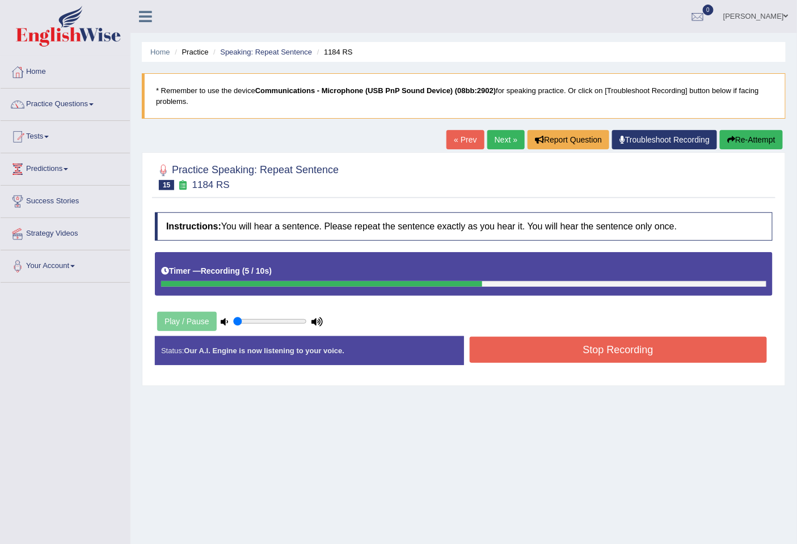
click at [698, 352] on button "Stop Recording" at bounding box center [619, 349] width 298 height 26
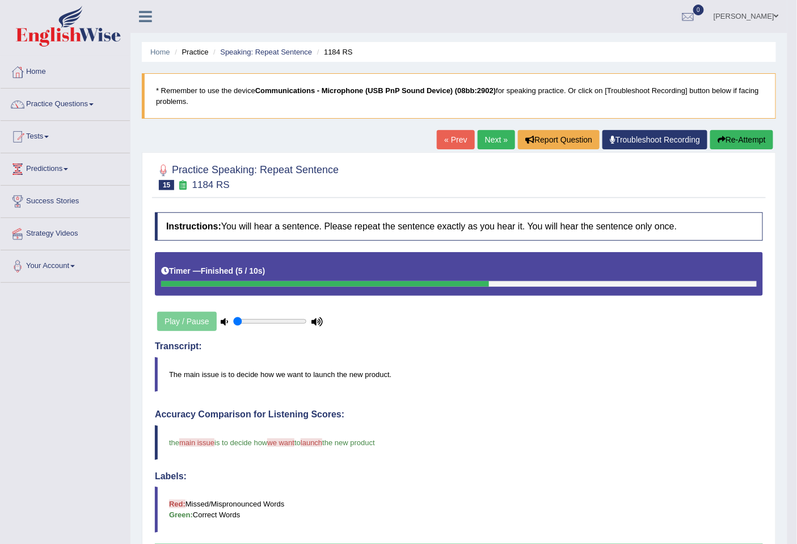
click at [492, 143] on link "Next »" at bounding box center [496, 139] width 37 height 19
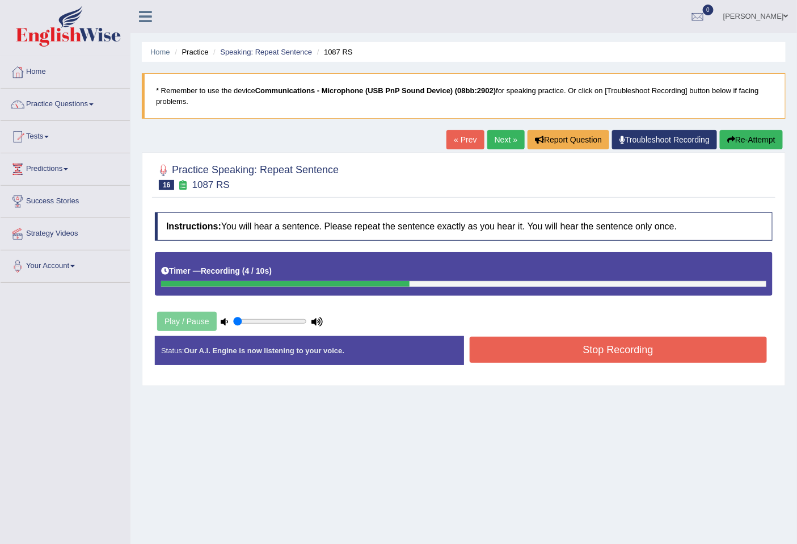
click at [592, 363] on button "Stop Recording" at bounding box center [619, 349] width 298 height 26
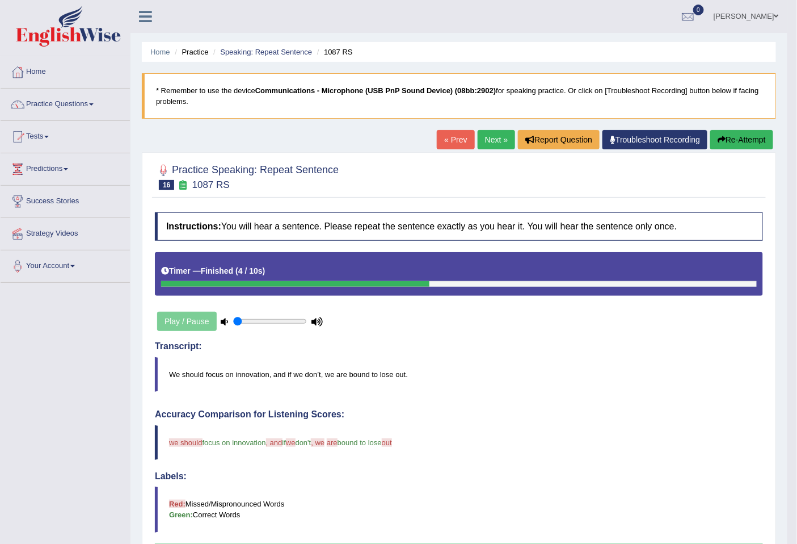
click at [502, 148] on link "Next »" at bounding box center [496, 139] width 37 height 19
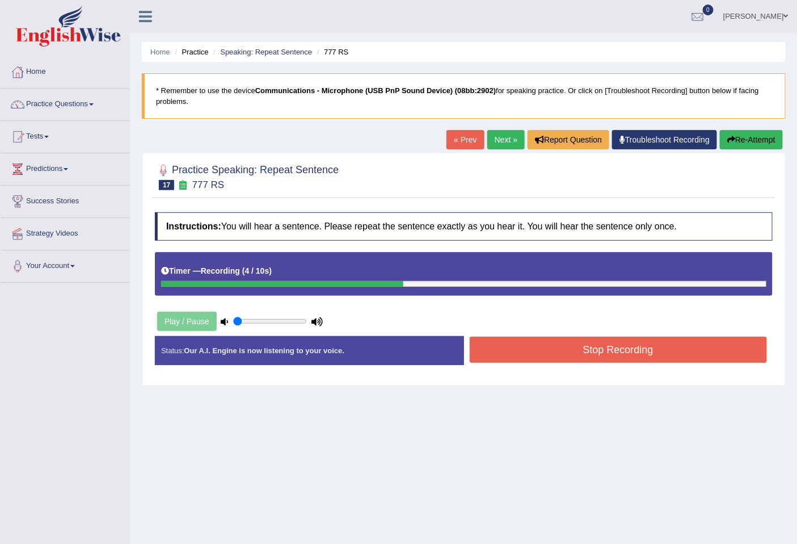
click at [691, 351] on button "Stop Recording" at bounding box center [619, 349] width 298 height 26
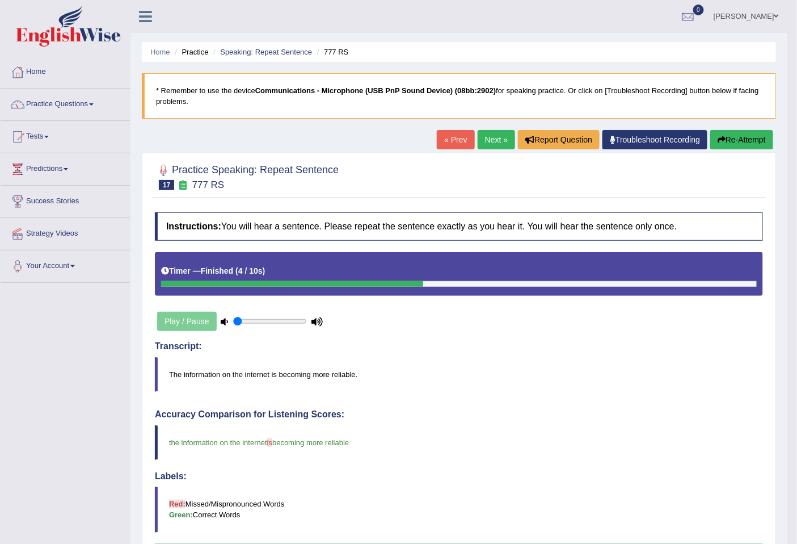
click at [491, 145] on link "Next »" at bounding box center [496, 139] width 37 height 19
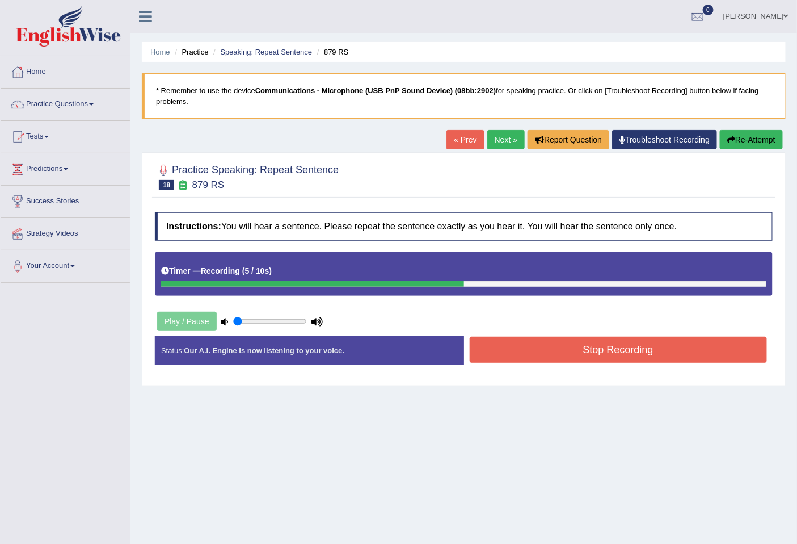
click at [668, 344] on button "Stop Recording" at bounding box center [619, 349] width 298 height 26
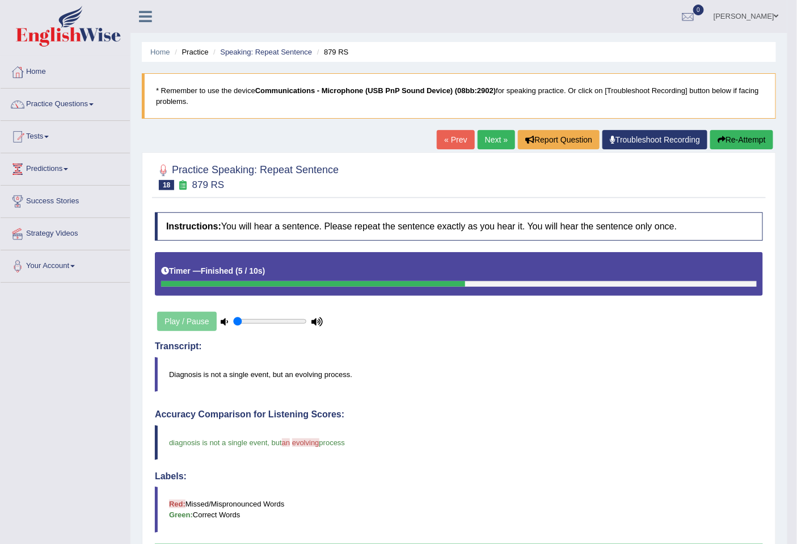
click at [489, 145] on link "Next »" at bounding box center [496, 139] width 37 height 19
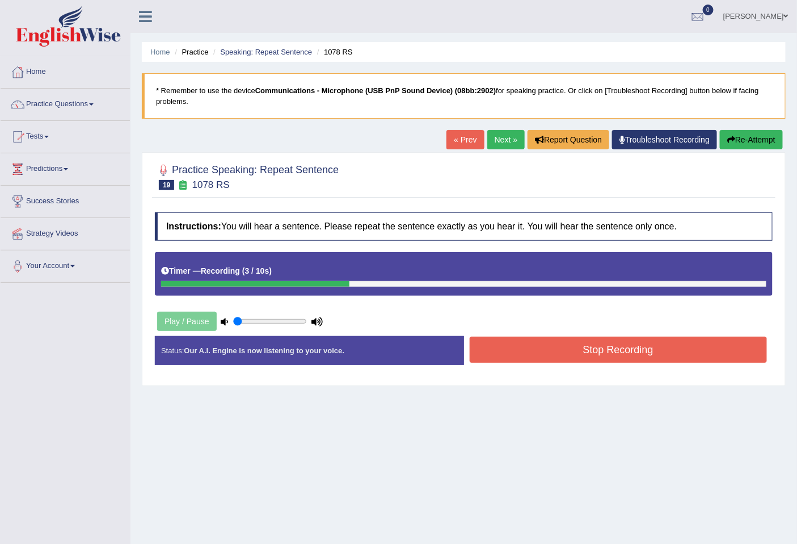
click at [651, 362] on button "Stop Recording" at bounding box center [619, 349] width 298 height 26
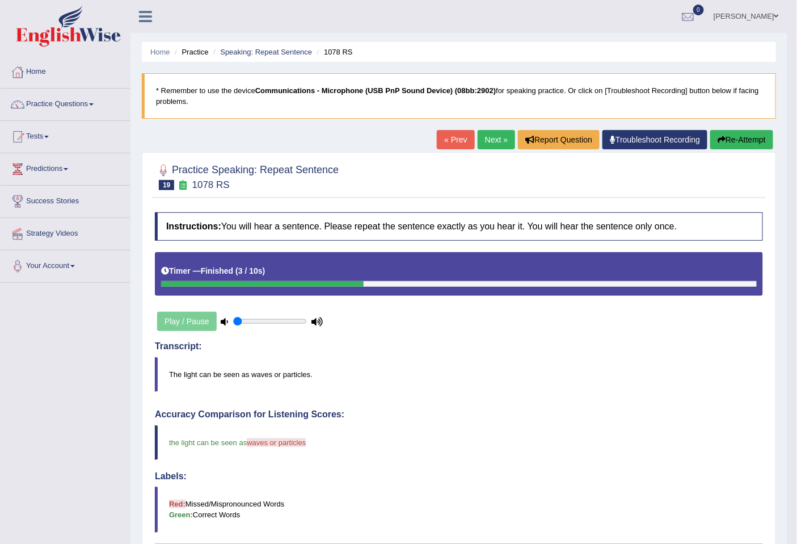
click at [496, 143] on link "Next »" at bounding box center [496, 139] width 37 height 19
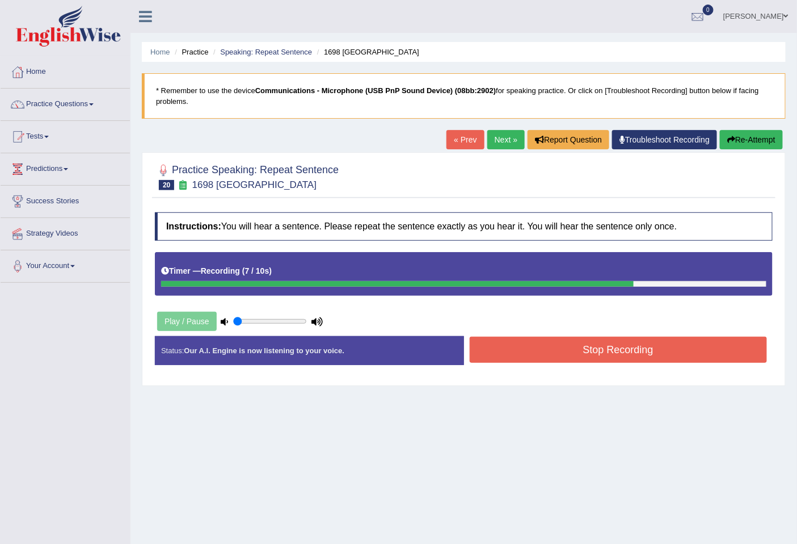
click at [761, 144] on button "Re-Attempt" at bounding box center [751, 139] width 63 height 19
click at [682, 350] on button "Stop Recording" at bounding box center [619, 349] width 298 height 26
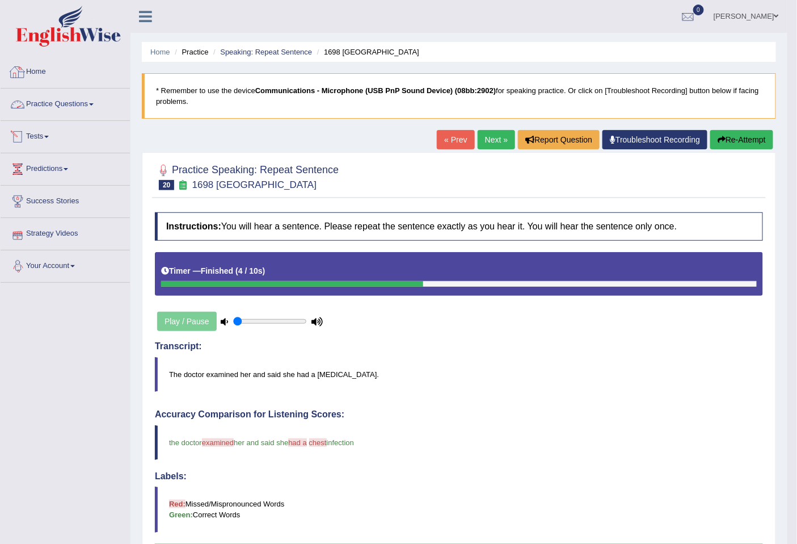
click at [82, 98] on link "Practice Questions" at bounding box center [65, 103] width 129 height 28
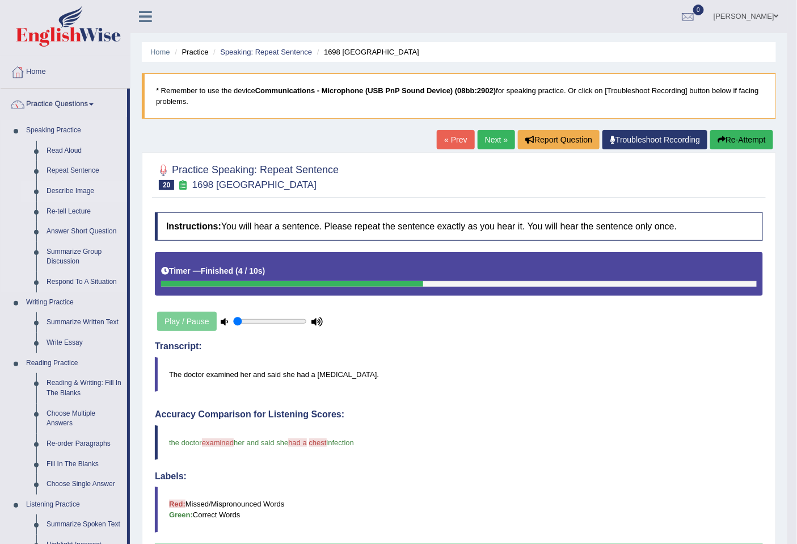
click at [75, 184] on link "Describe Image" at bounding box center [84, 191] width 86 height 20
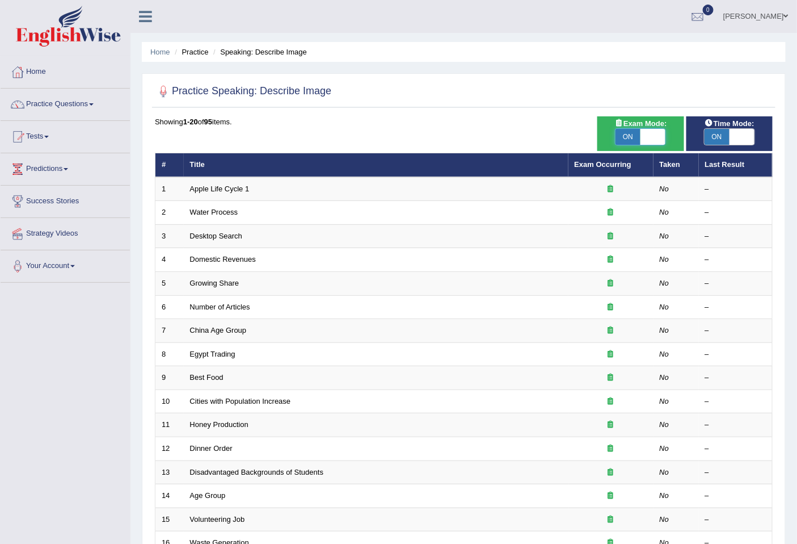
click at [646, 133] on span at bounding box center [653, 137] width 25 height 16
checkbox input "false"
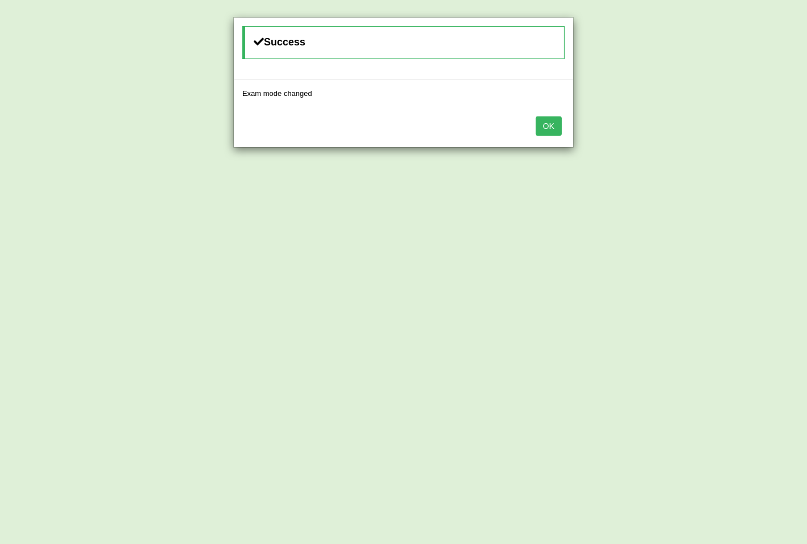
click at [550, 118] on button "OK" at bounding box center [549, 125] width 26 height 19
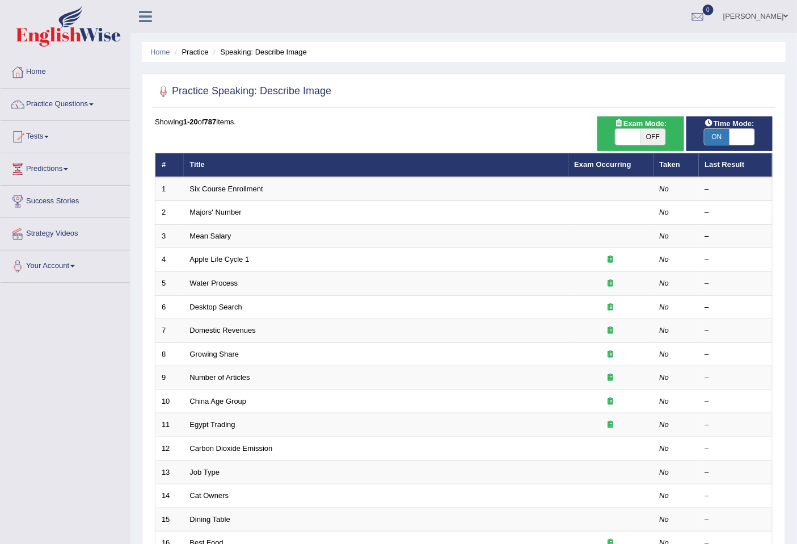
click at [631, 133] on span at bounding box center [628, 137] width 25 height 16
checkbox input "true"
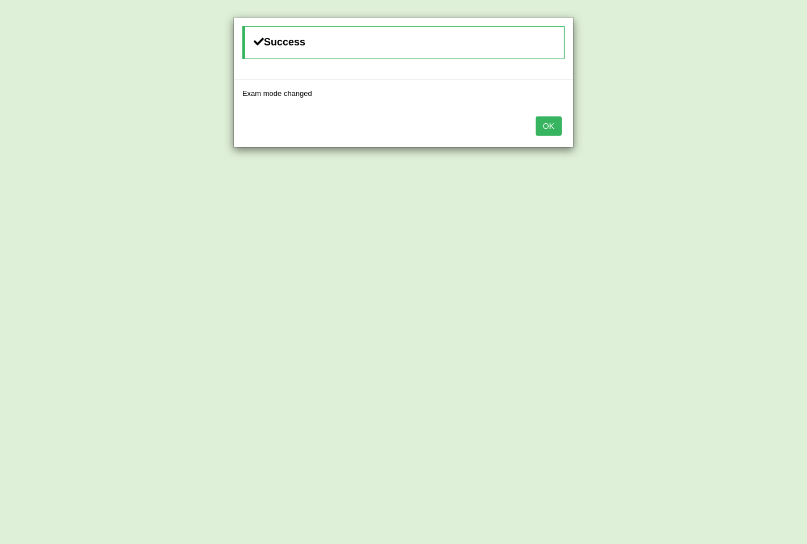
click at [558, 123] on button "OK" at bounding box center [549, 125] width 26 height 19
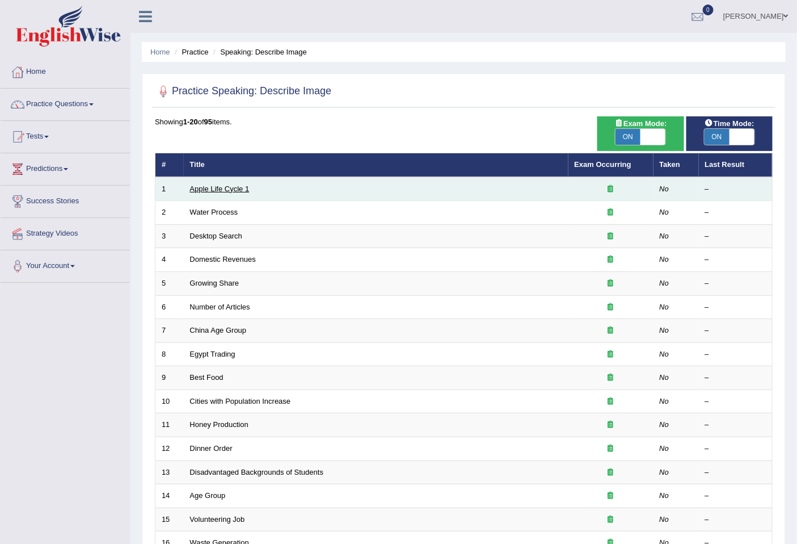
click at [226, 184] on link "Apple Life Cycle 1" at bounding box center [220, 188] width 60 height 9
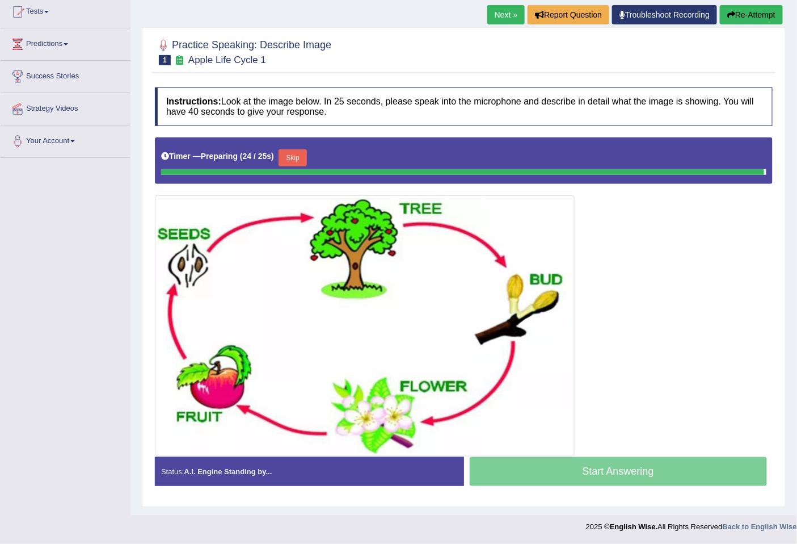
scroll to position [121, 0]
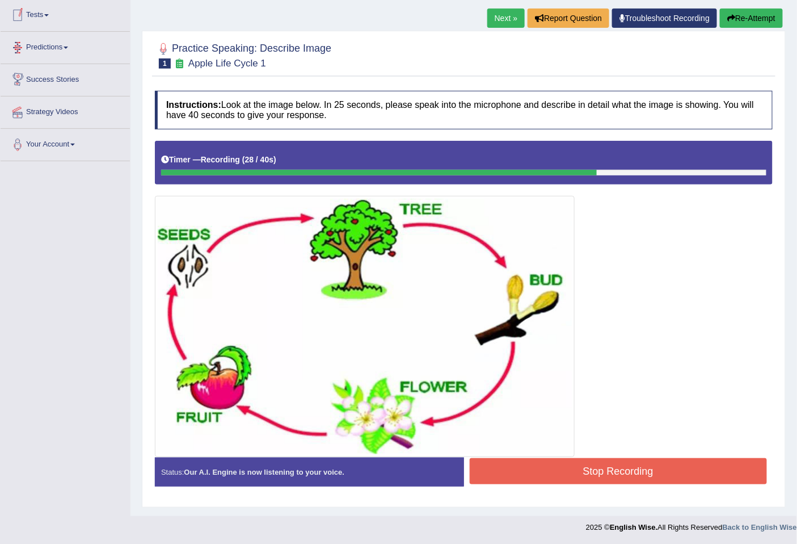
click at [660, 472] on button "Stop Recording" at bounding box center [619, 471] width 298 height 26
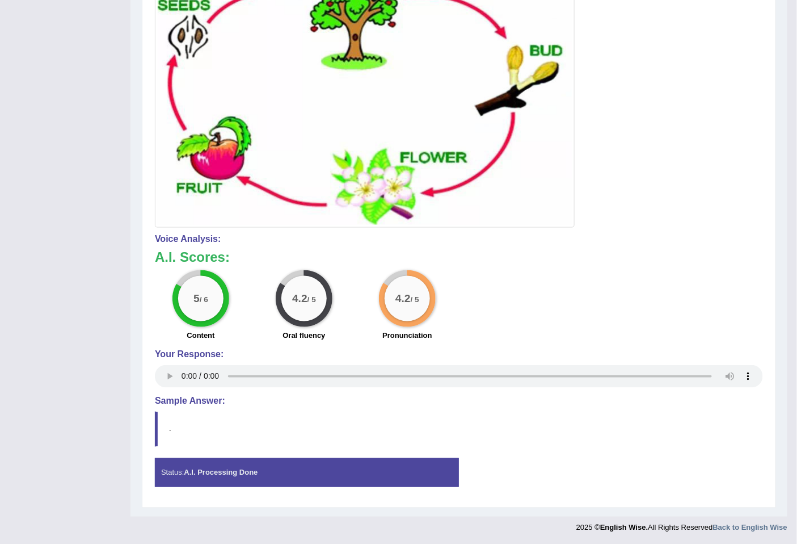
scroll to position [36, 0]
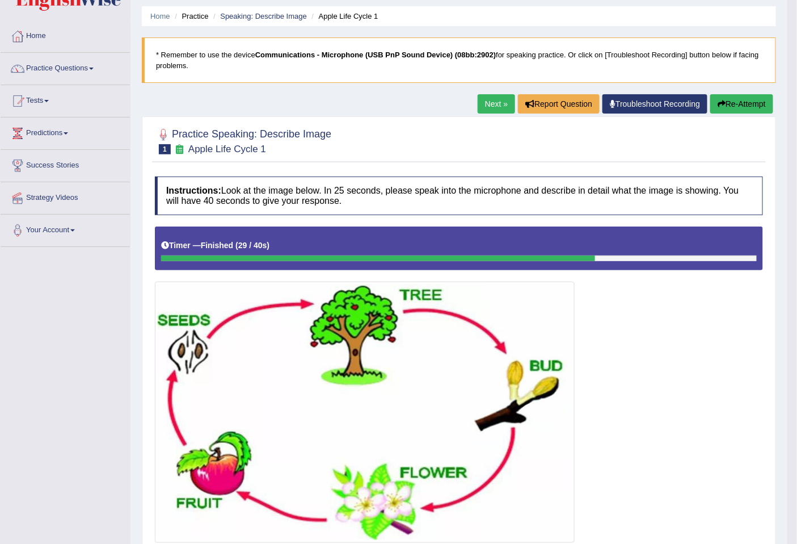
click at [494, 103] on link "Next »" at bounding box center [496, 103] width 37 height 19
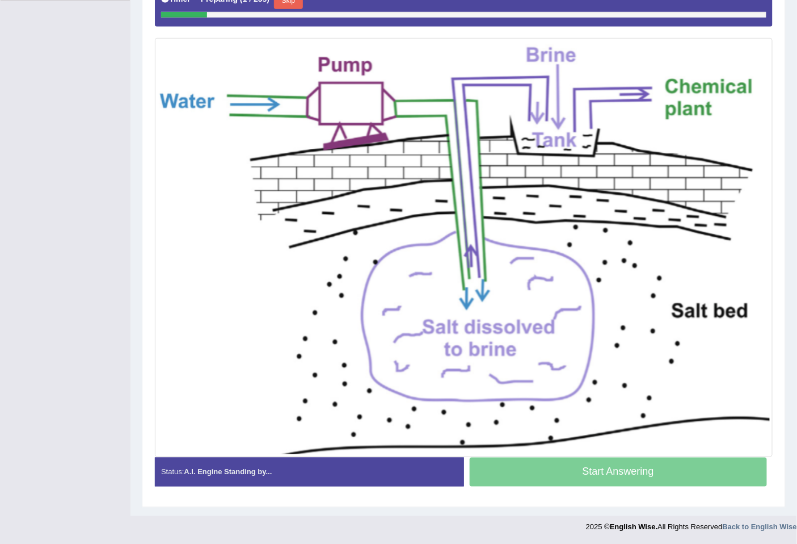
scroll to position [93, 0]
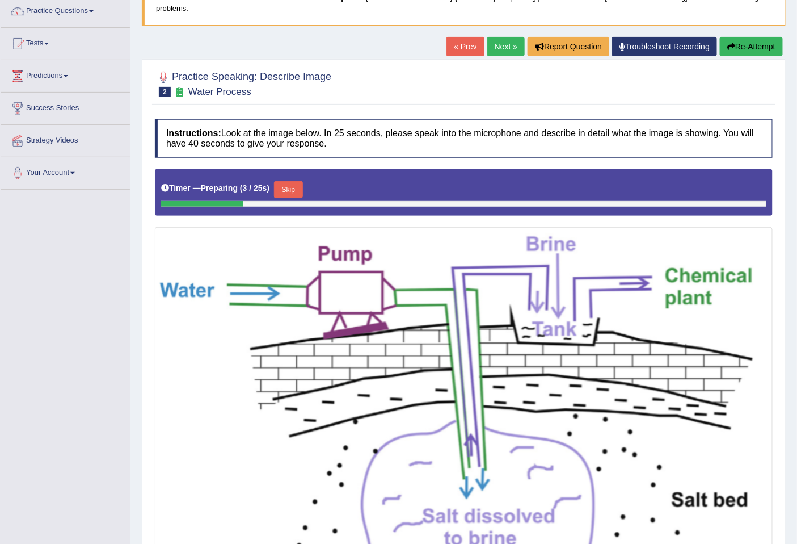
click at [487, 42] on link "Next »" at bounding box center [505, 46] width 37 height 19
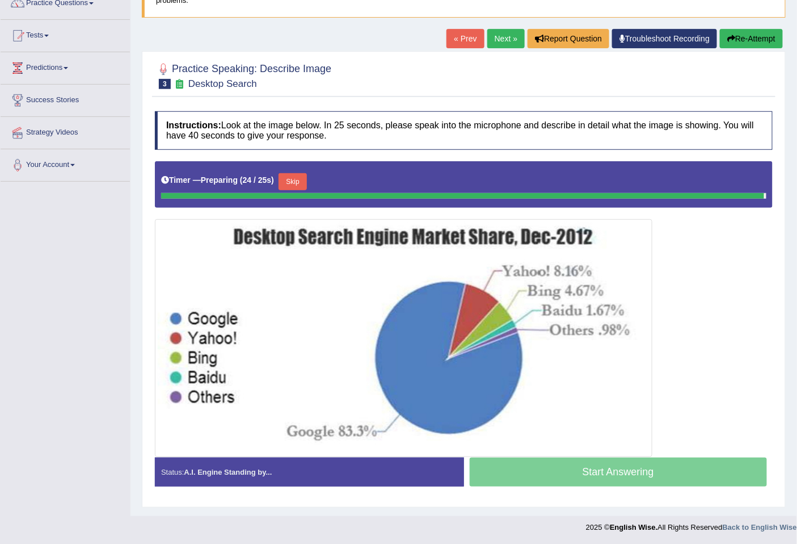
scroll to position [98, 0]
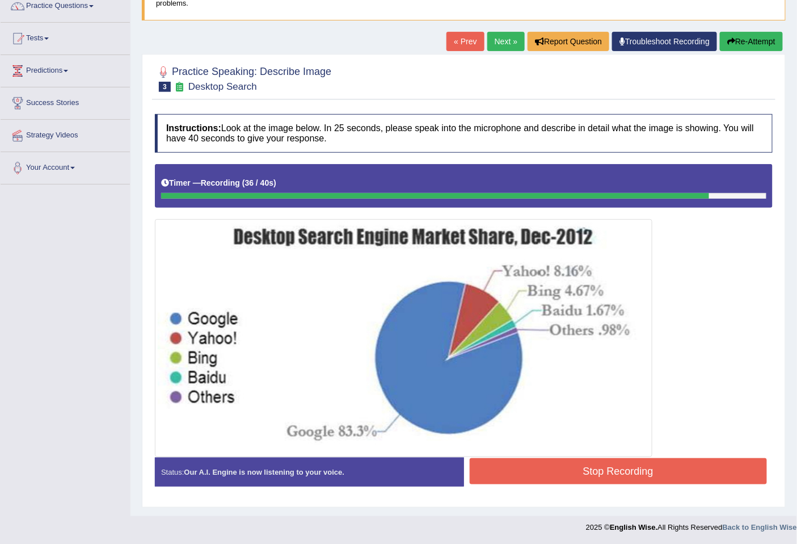
click at [689, 473] on button "Stop Recording" at bounding box center [619, 471] width 298 height 26
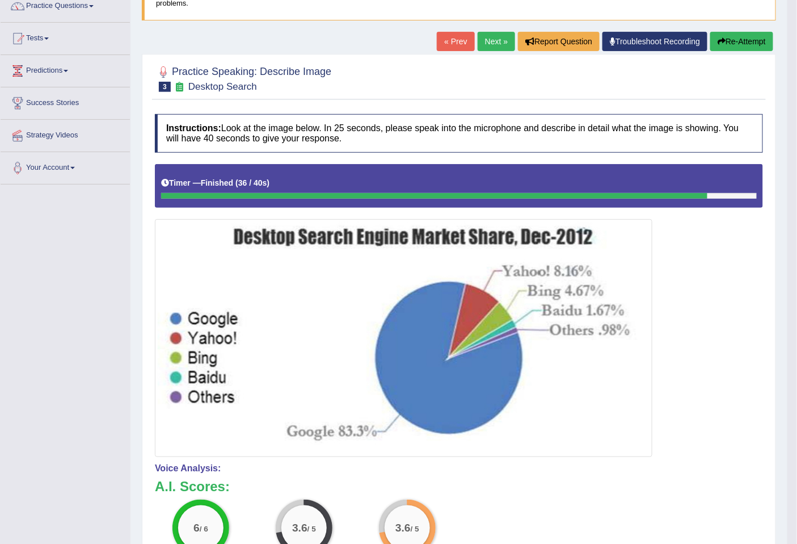
scroll to position [327, 0]
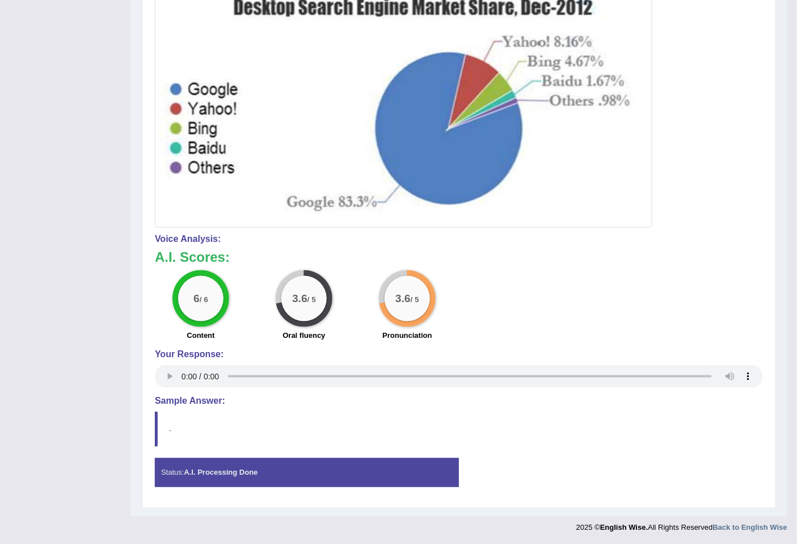
click at [722, 444] on blockquote "." at bounding box center [459, 428] width 608 height 35
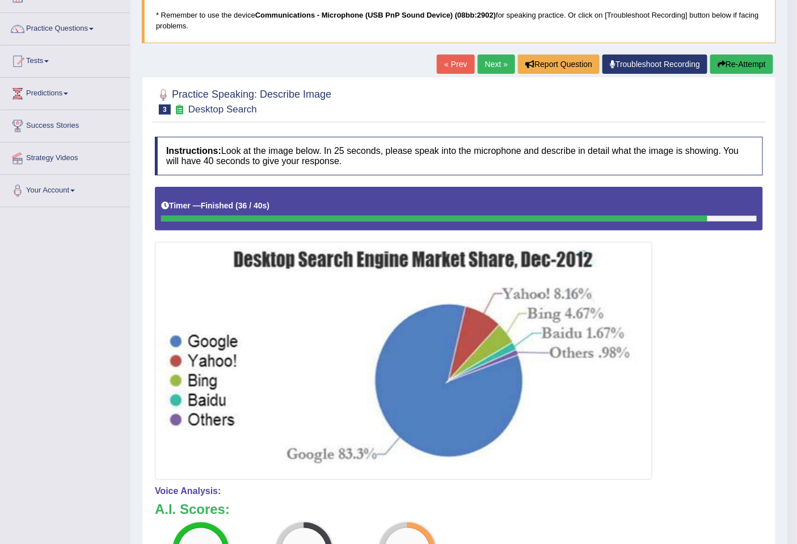
click at [489, 61] on link "Next »" at bounding box center [496, 63] width 37 height 19
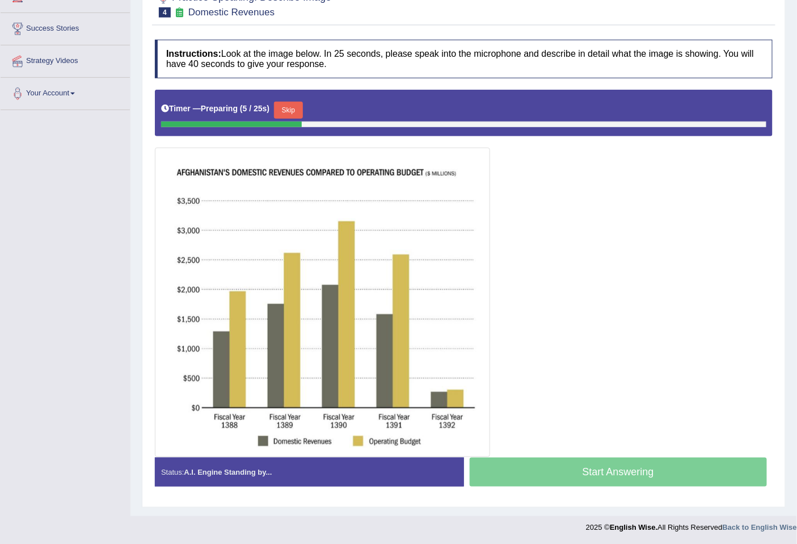
click at [633, 351] on div at bounding box center [464, 273] width 618 height 367
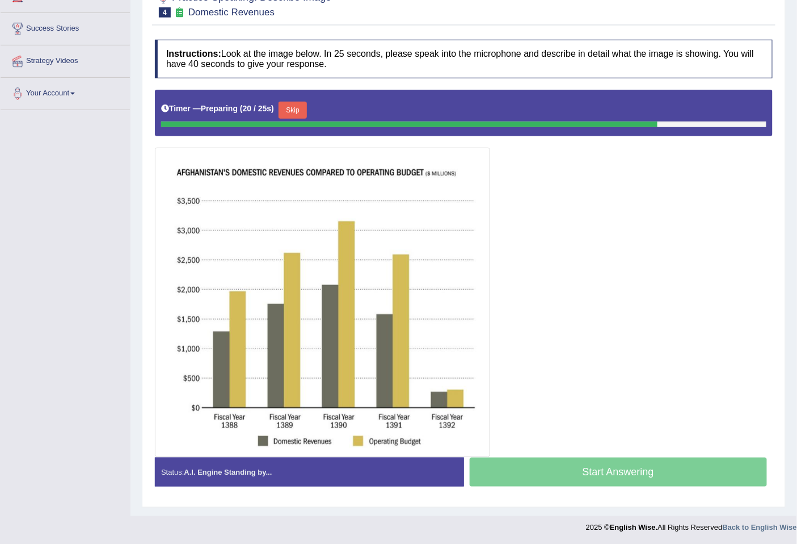
click at [293, 109] on button "Skip" at bounding box center [293, 110] width 28 height 17
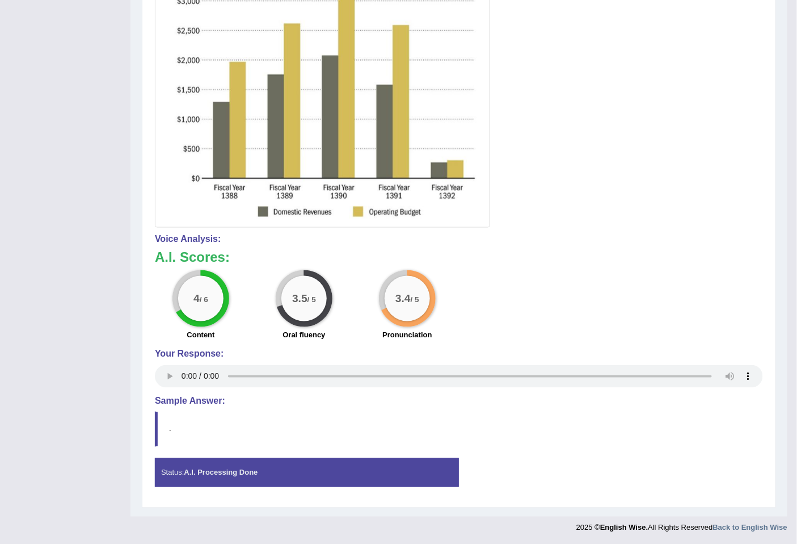
scroll to position [20, 0]
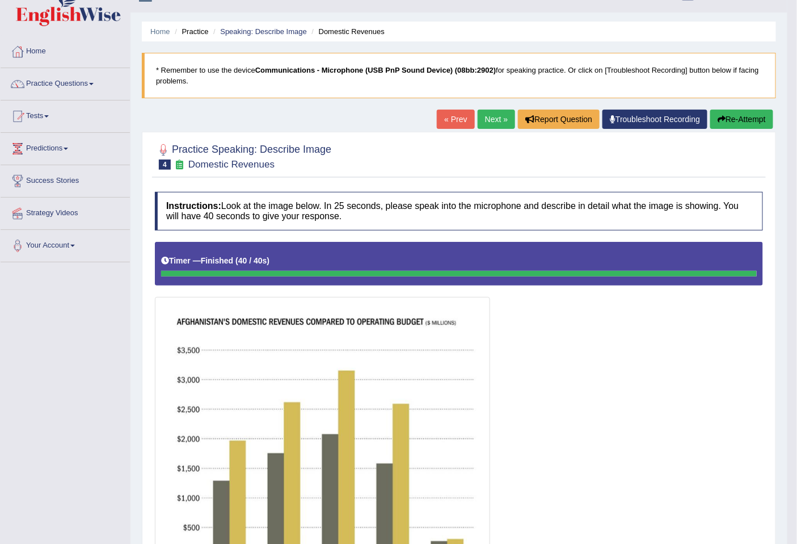
click at [739, 115] on button "Re-Attempt" at bounding box center [741, 119] width 63 height 19
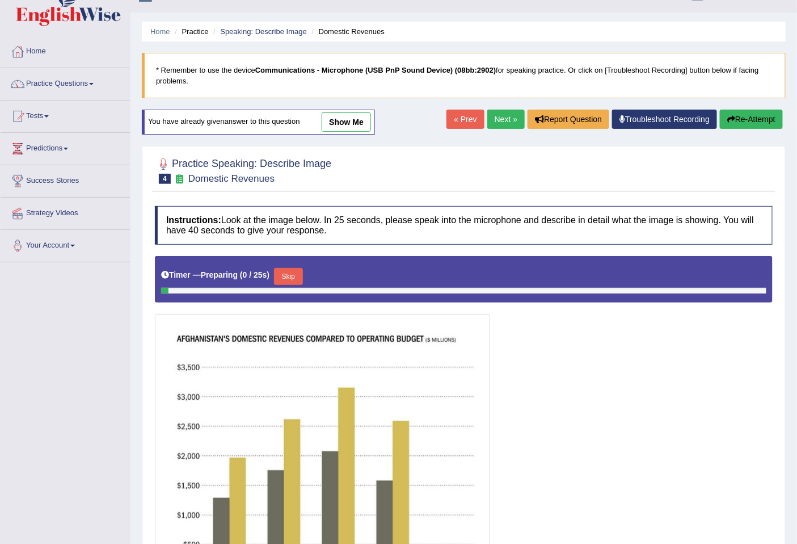
scroll to position [187, 0]
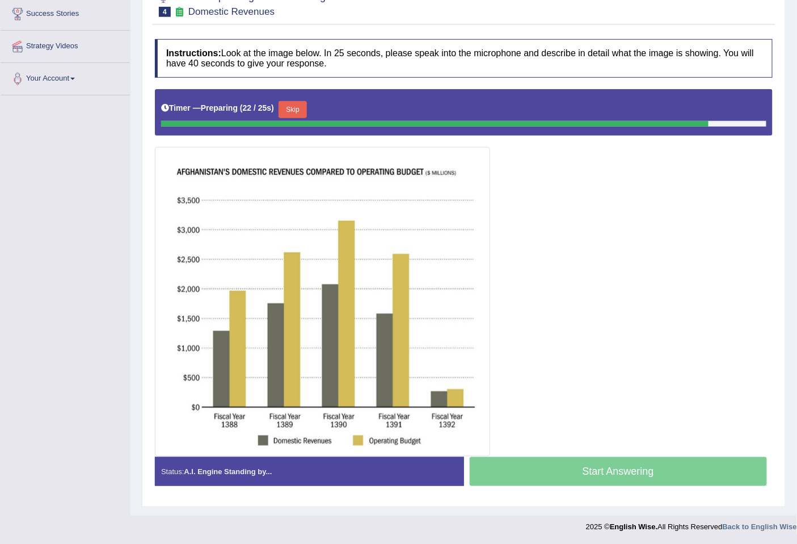
click at [616, 481] on div "Start Answering" at bounding box center [618, 473] width 309 height 32
click at [602, 470] on div "Start Answering" at bounding box center [618, 473] width 309 height 32
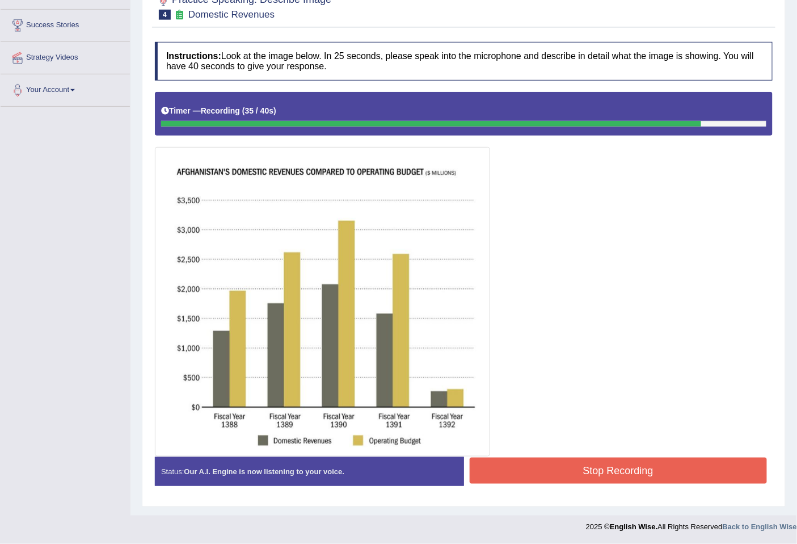
click at [596, 466] on button "Stop Recording" at bounding box center [619, 470] width 298 height 26
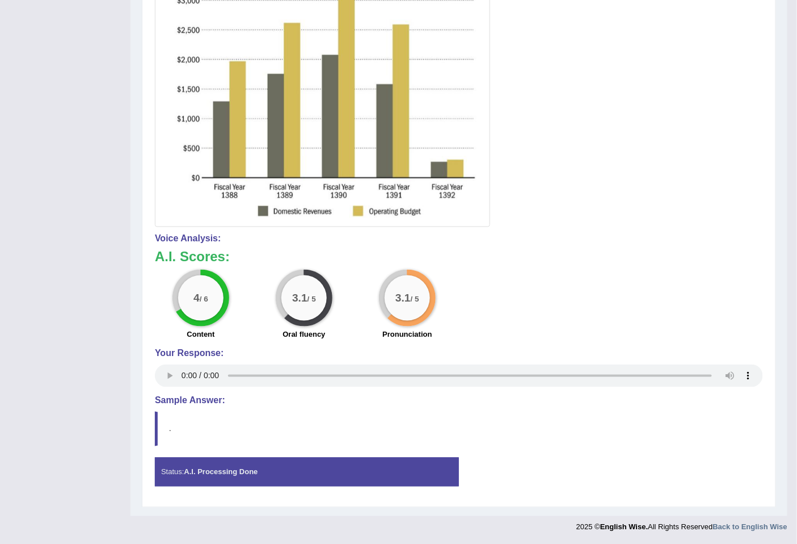
scroll to position [90, 0]
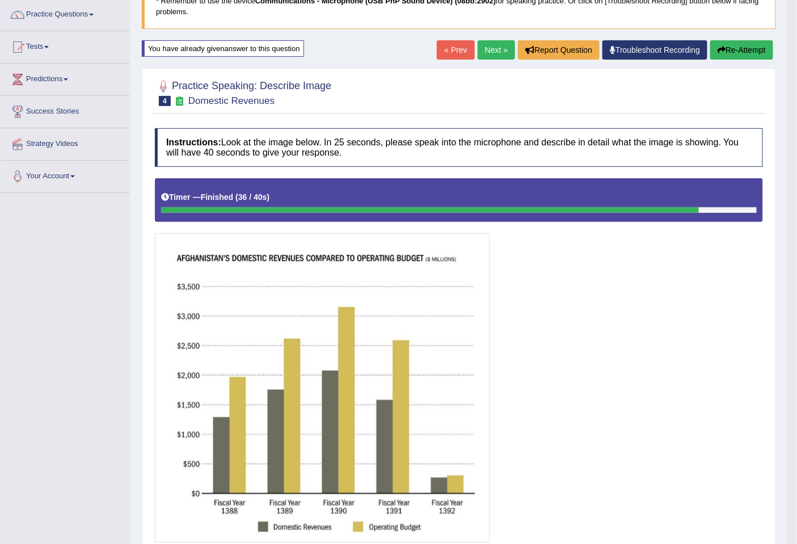
click at [478, 55] on link "Next »" at bounding box center [496, 49] width 37 height 19
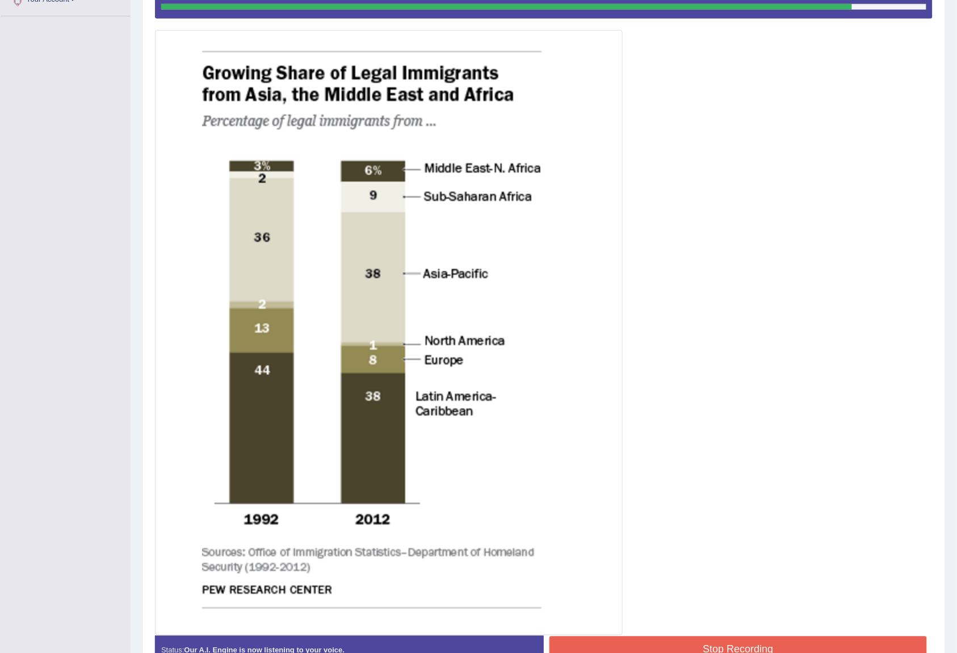
scroll to position [339, 0]
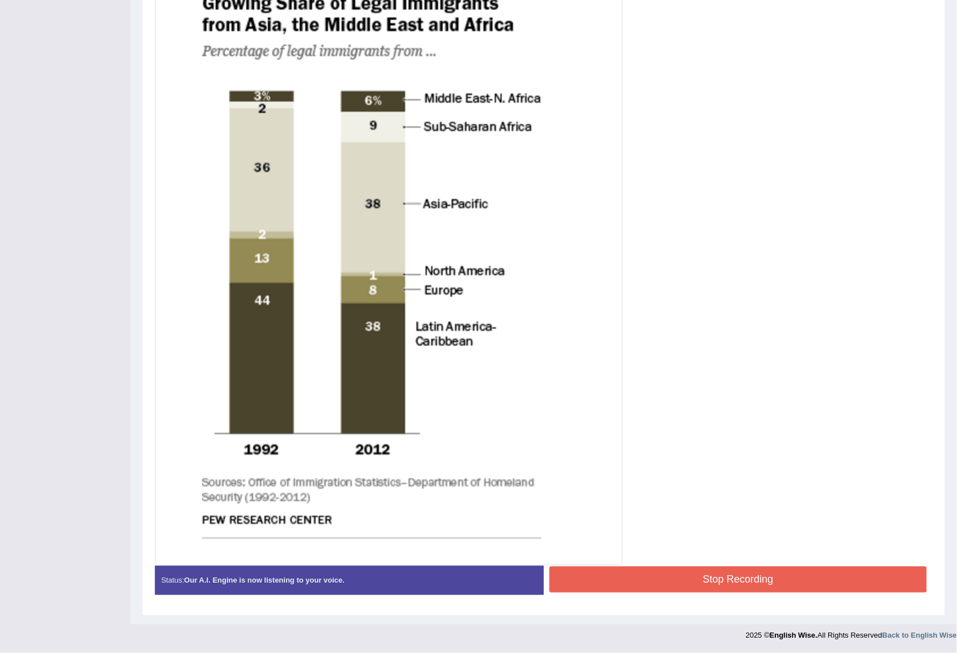
click at [747, 543] on button "Stop Recording" at bounding box center [737, 579] width 377 height 26
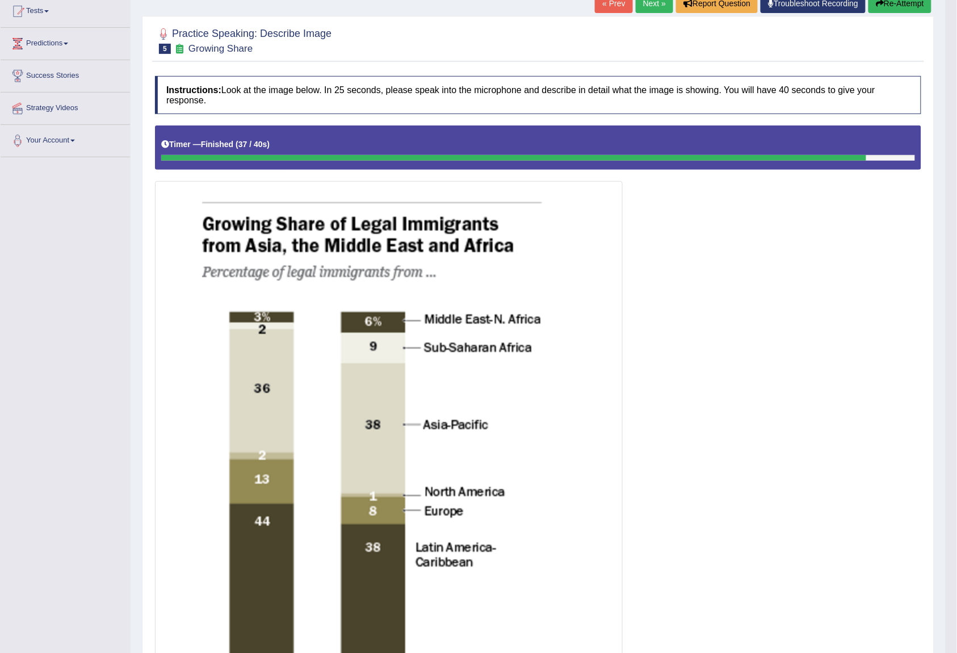
scroll to position [0, 0]
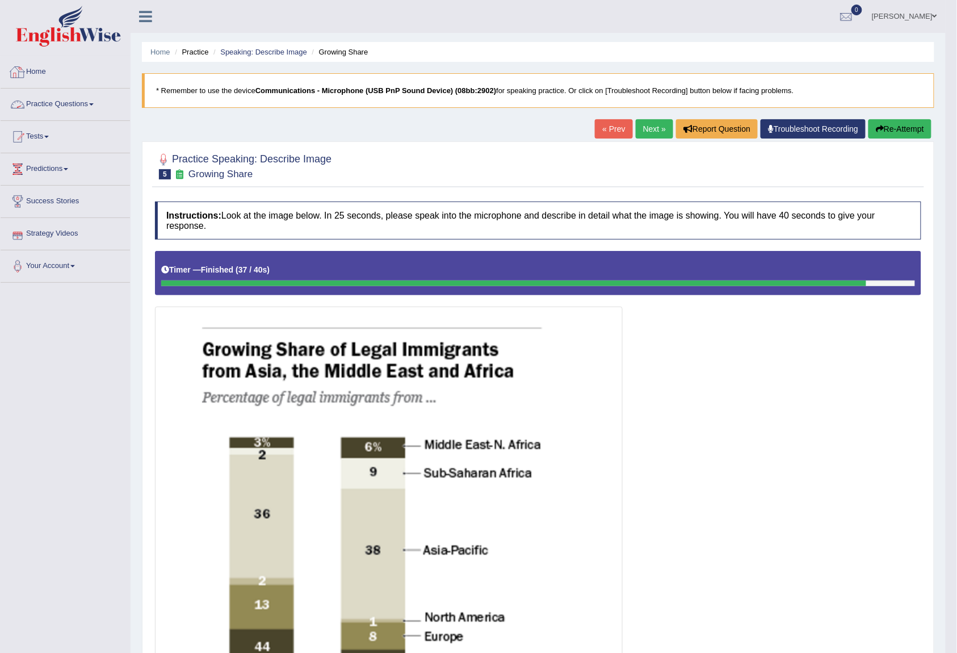
click at [48, 64] on link "Home" at bounding box center [65, 70] width 129 height 28
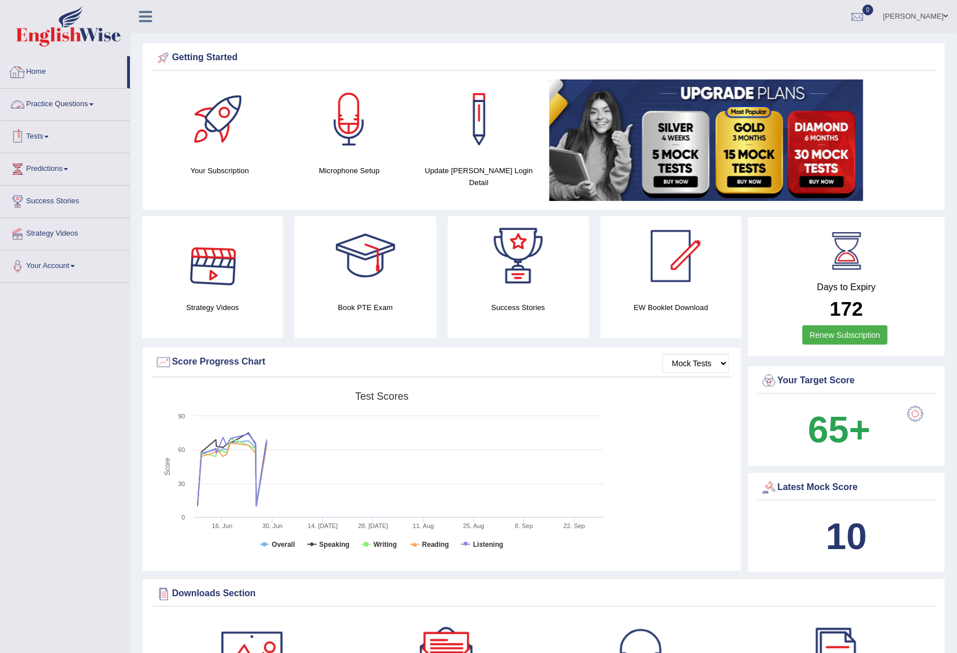
click at [51, 112] on link "Practice Questions" at bounding box center [65, 103] width 129 height 28
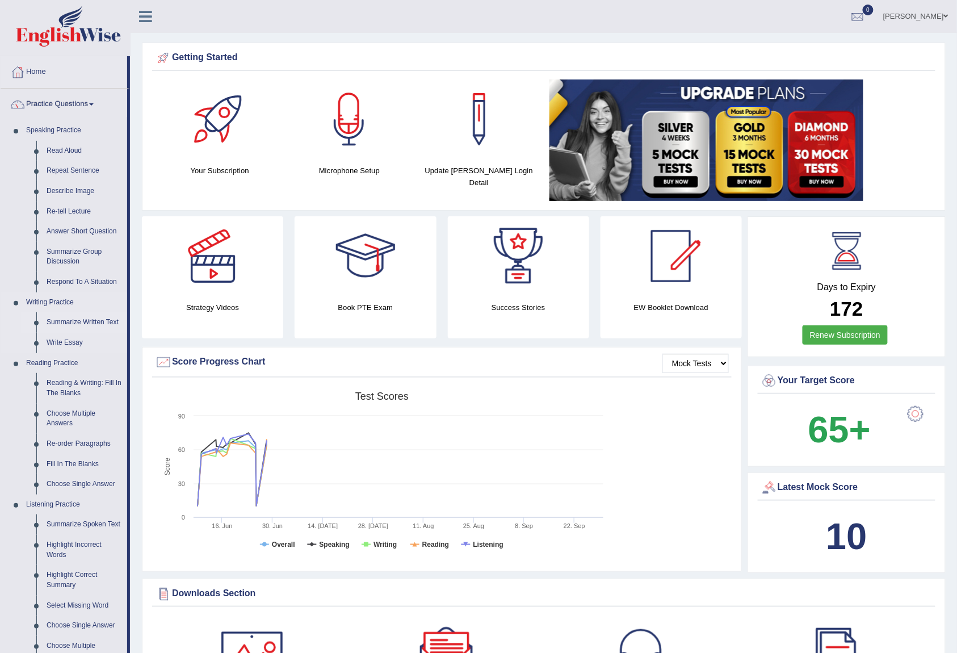
click at [86, 316] on link "Summarize Written Text" at bounding box center [84, 322] width 86 height 20
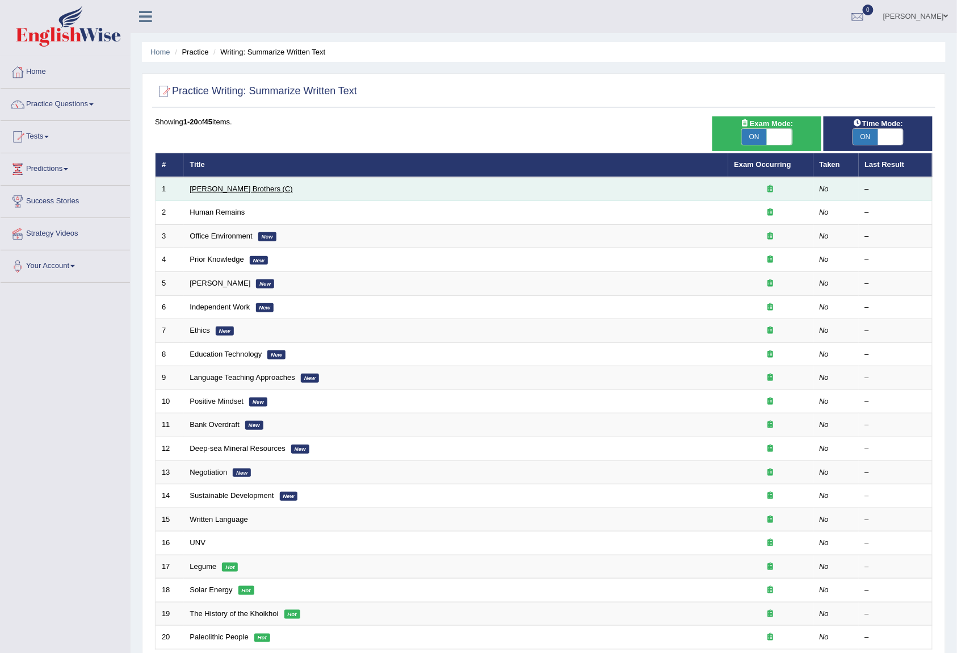
click at [232, 187] on link "Wright Brothers (C)" at bounding box center [241, 188] width 103 height 9
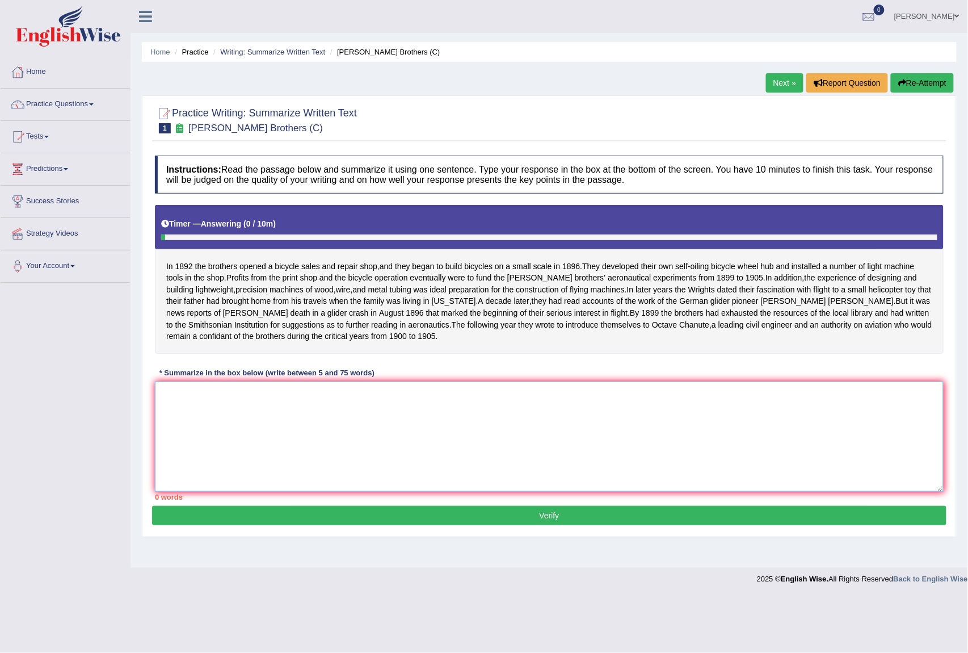
click at [607, 415] on textarea at bounding box center [549, 436] width 789 height 110
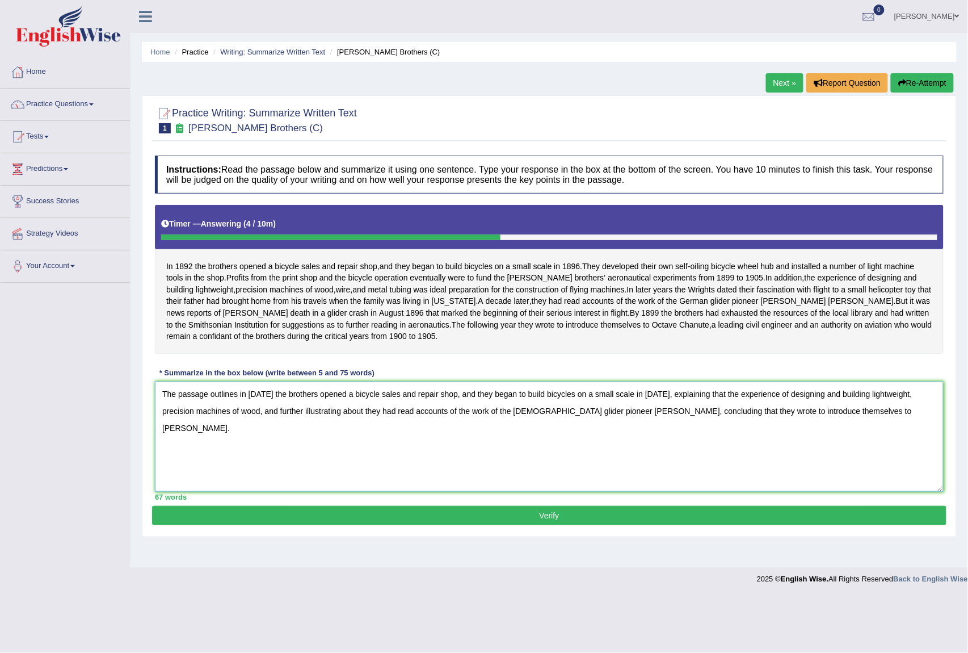
click at [312, 409] on textarea "The passage outlines in [DATE] the brothers opened a bicycle sales and repair s…" at bounding box center [549, 436] width 789 height 110
click at [625, 410] on textarea "The passage outlines in [DATE] the brothers opened a bicycle sales and repair s…" at bounding box center [549, 436] width 789 height 110
click at [819, 412] on textarea "The passage outlines in [DATE] the brothers opened a bicycle sales and repair s…" at bounding box center [549, 436] width 789 height 110
click at [258, 432] on textarea "The passage outlines in [DATE] the brothers opened a bicycle sales and repair s…" at bounding box center [549, 436] width 789 height 110
type textarea "The passage outlines in [DATE] the brothers opened a bicycle sales and repair s…"
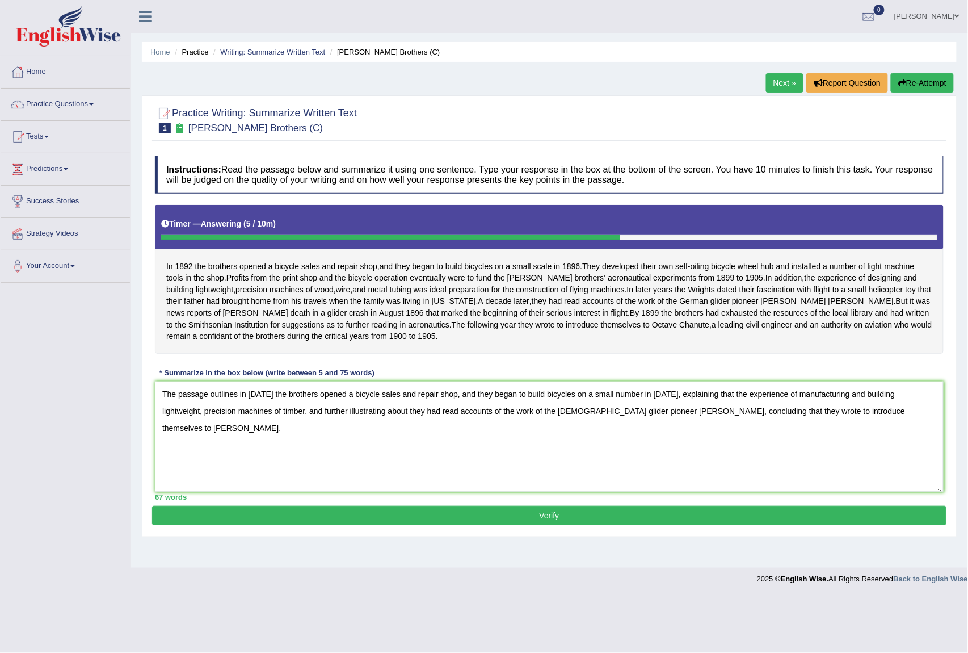
click at [477, 525] on button "Verify" at bounding box center [549, 515] width 794 height 19
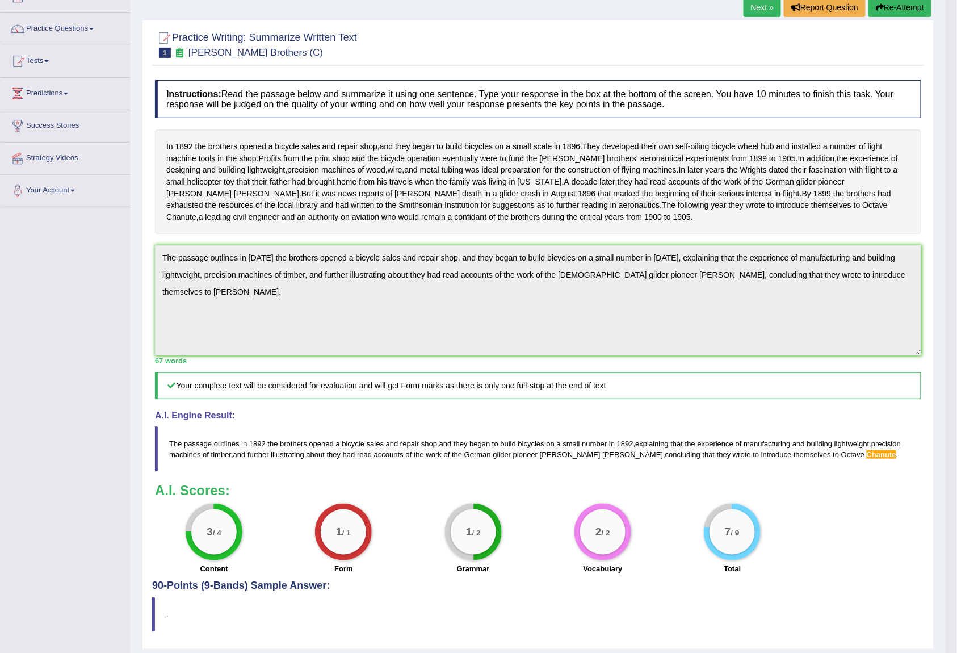
scroll to position [124, 0]
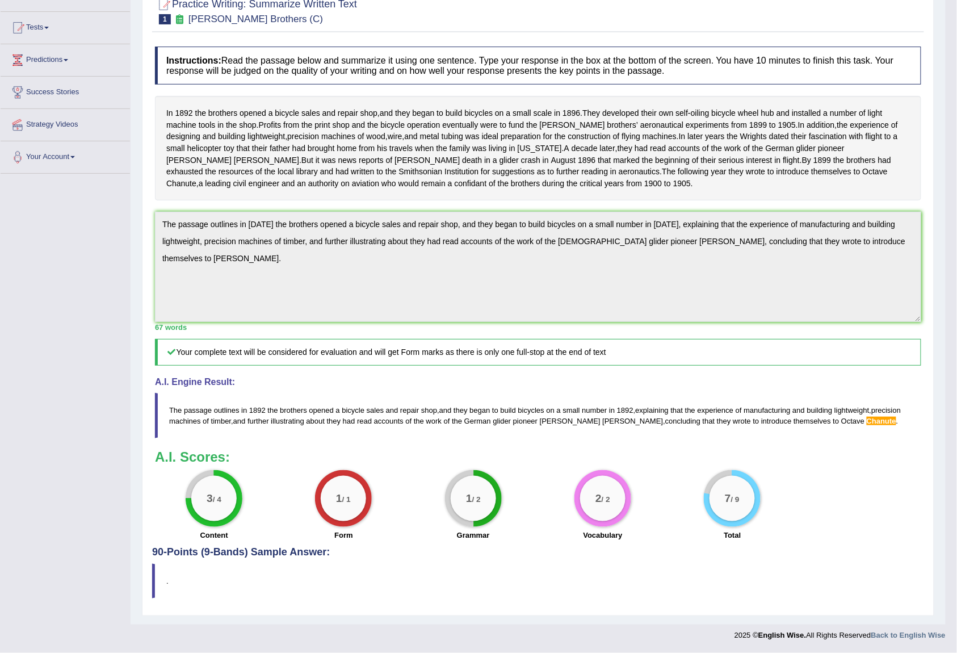
drag, startPoint x: 166, startPoint y: 405, endPoint x: 700, endPoint y: 491, distance: 540.3
click at [700, 491] on div "Instructions: Read the passage below and summarize it using one sentence. Type …" at bounding box center [538, 294] width 772 height 506
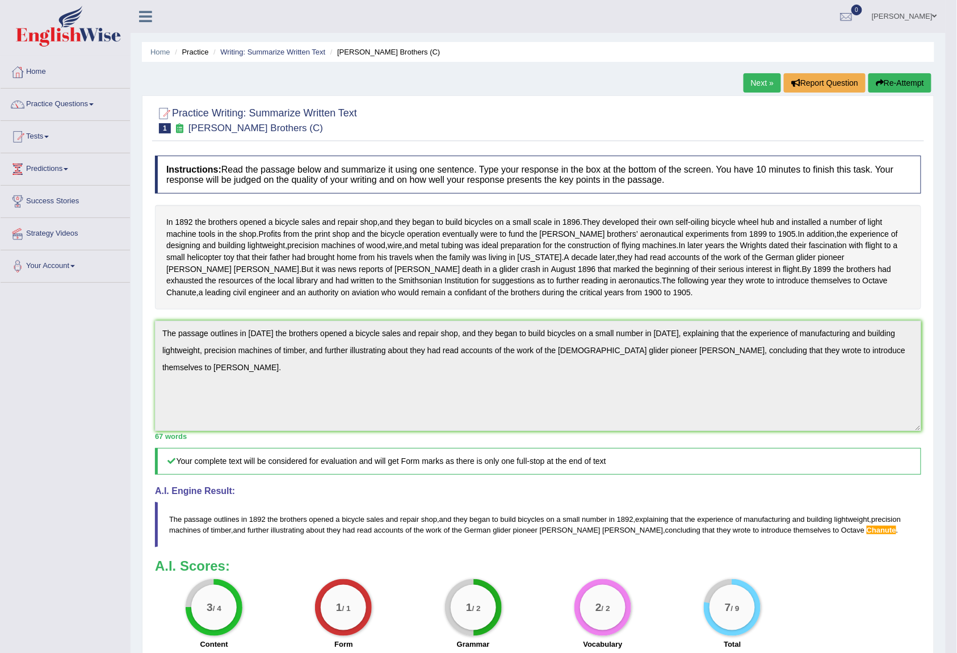
click at [904, 85] on button "Re-Attempt" at bounding box center [899, 82] width 63 height 19
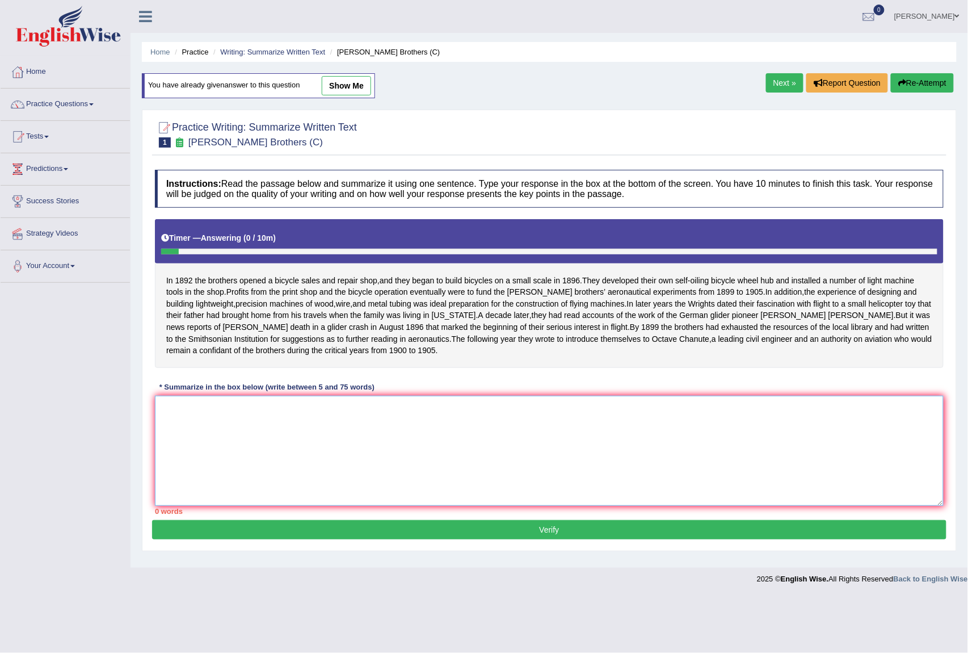
click at [343, 451] on textarea at bounding box center [549, 450] width 789 height 110
click at [774, 85] on link "Next »" at bounding box center [784, 82] width 37 height 19
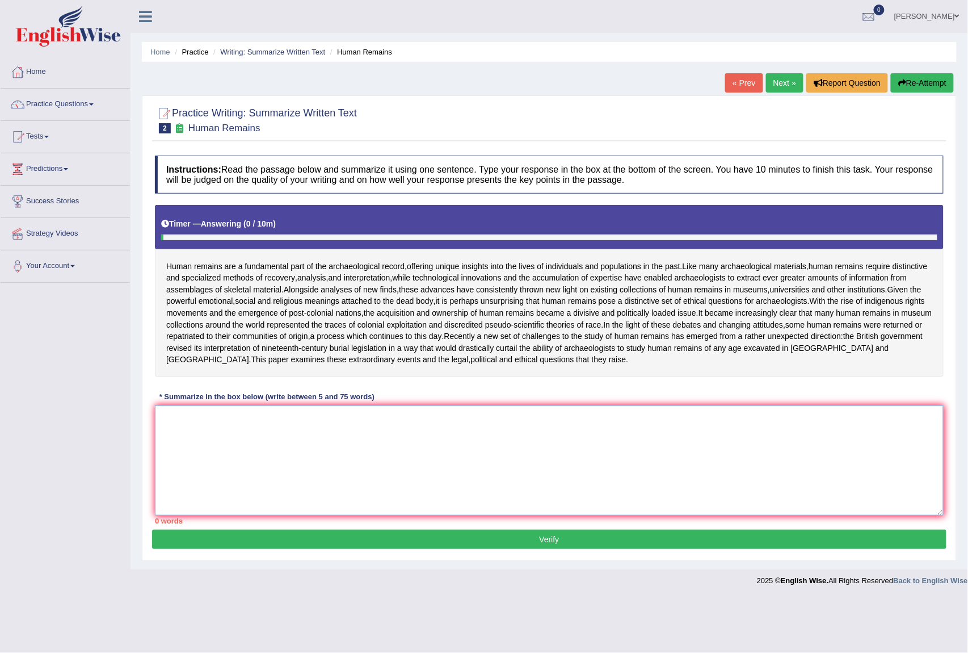
click at [343, 448] on textarea at bounding box center [549, 460] width 789 height 110
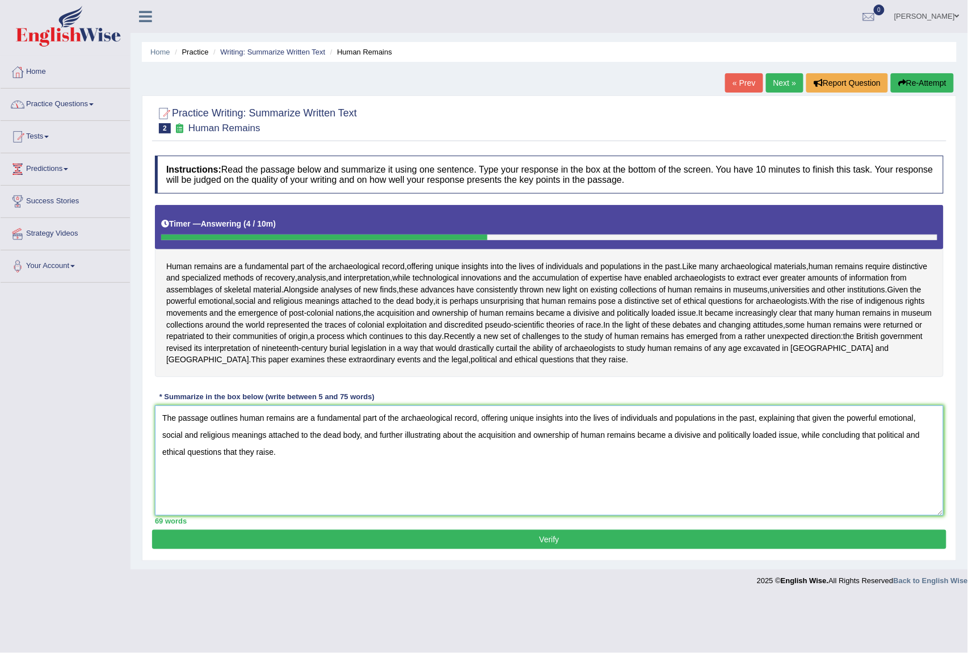
click at [877, 447] on textarea "The passage outlines human remains are a fundamental part of the archaeological…" at bounding box center [549, 460] width 789 height 110
type textarea "The passage outlines human remains are a fundamental part of the archaeological…"
click at [594, 548] on button "Verify" at bounding box center [549, 538] width 794 height 19
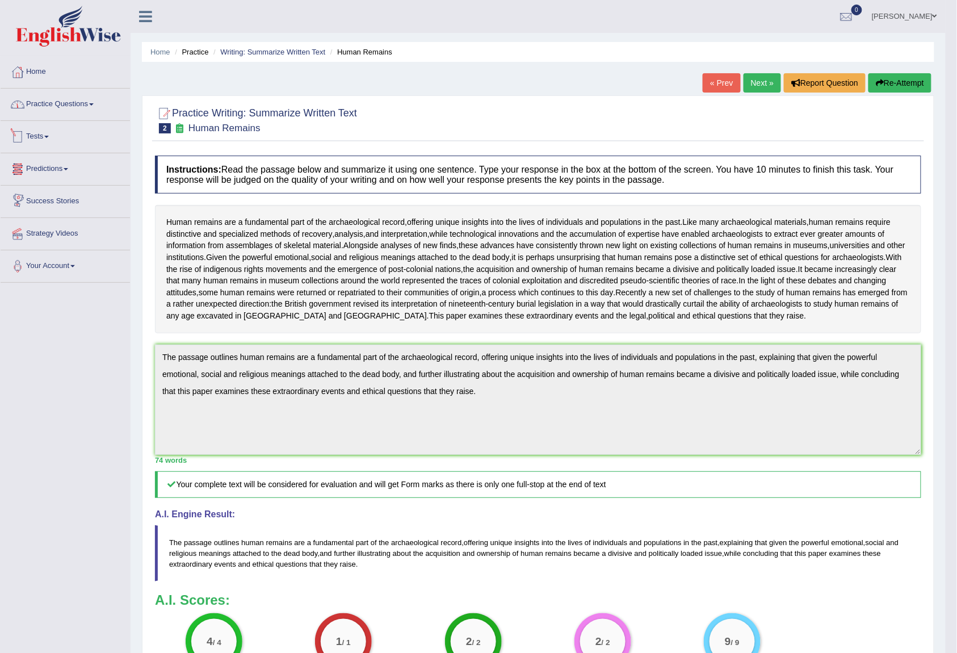
click at [70, 105] on link "Practice Questions" at bounding box center [65, 103] width 129 height 28
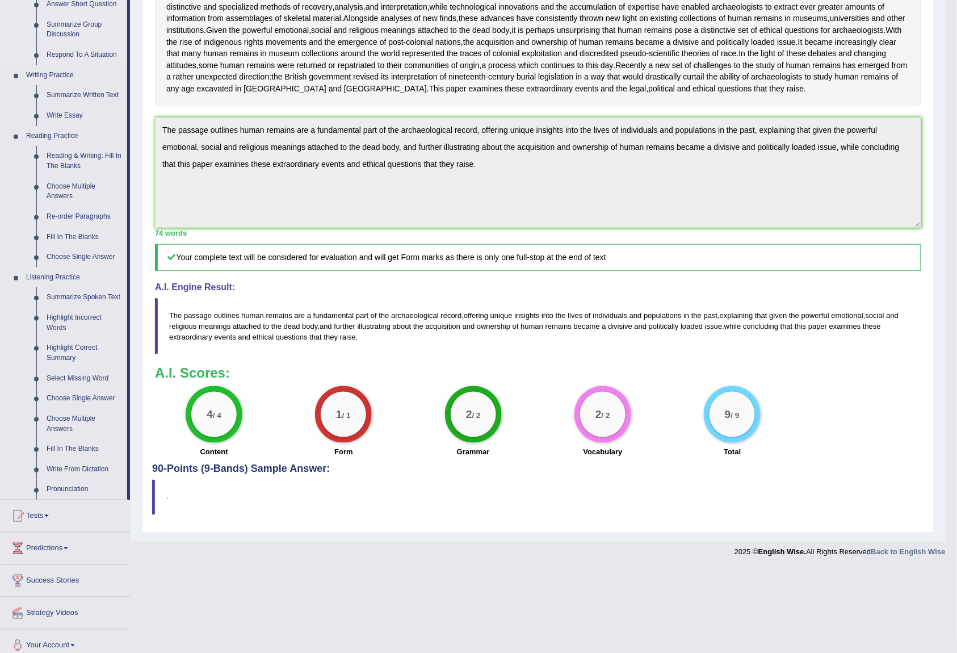
scroll to position [238, 0]
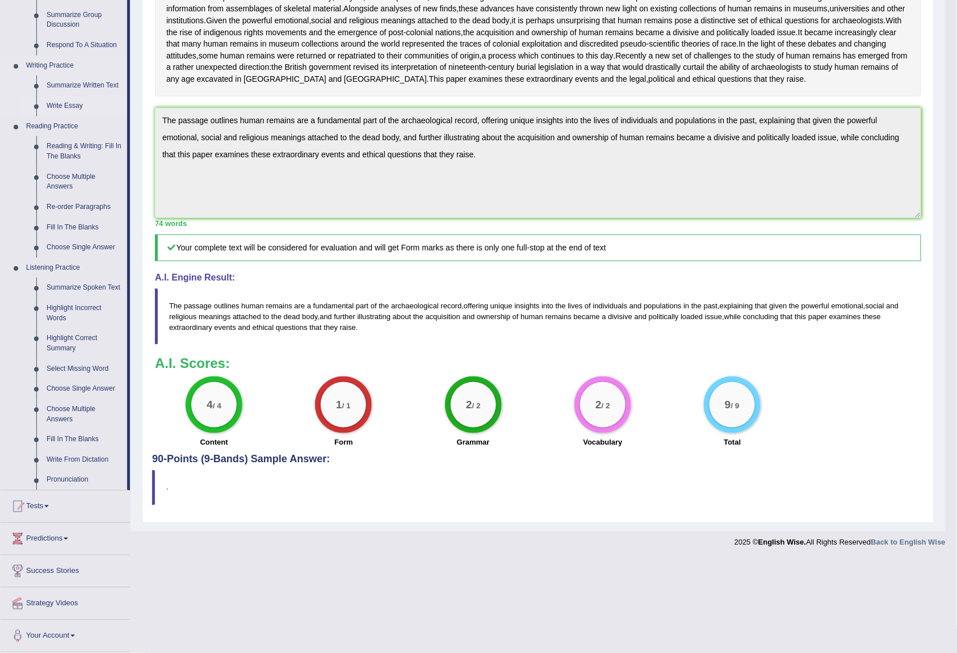
click at [59, 98] on link "Write Essay" at bounding box center [84, 106] width 86 height 20
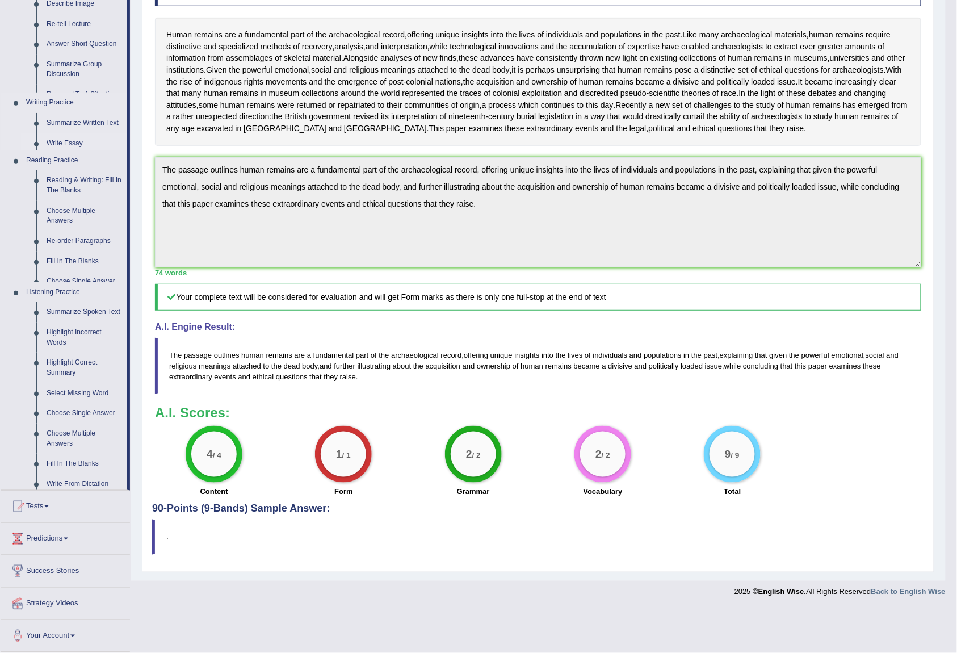
scroll to position [170, 0]
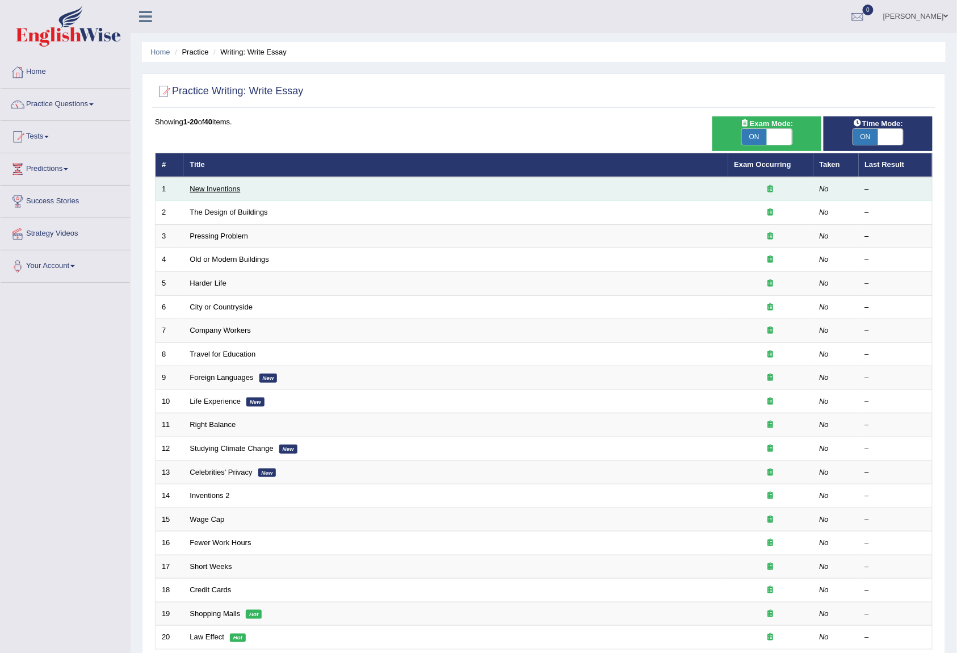
click at [201, 187] on link "New Inventions" at bounding box center [215, 188] width 50 height 9
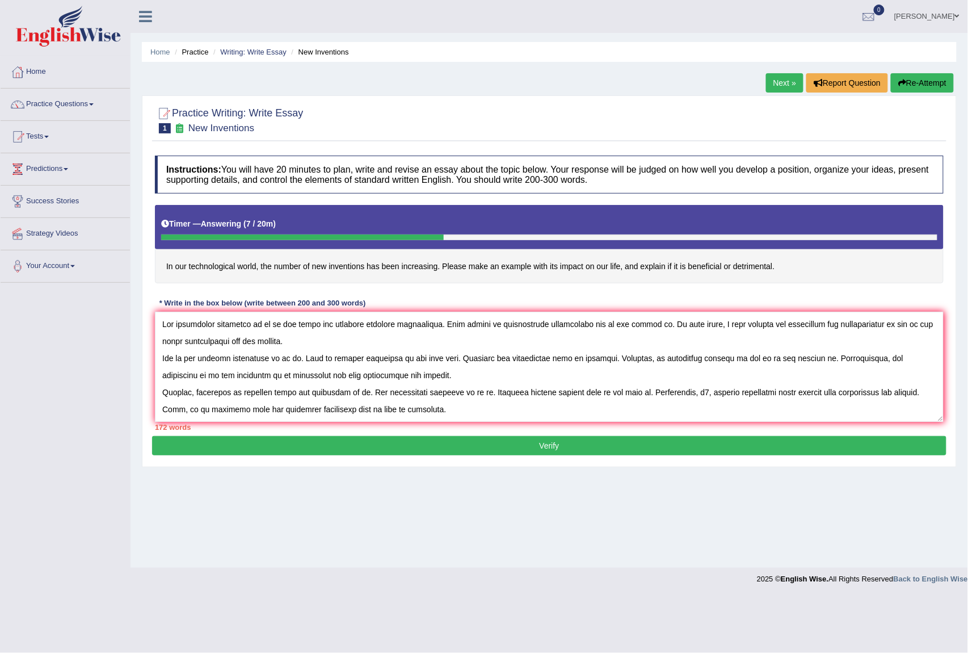
click at [171, 330] on textarea at bounding box center [549, 367] width 789 height 110
click at [679, 325] on textarea at bounding box center [549, 367] width 789 height 110
drag, startPoint x: 316, startPoint y: 343, endPoint x: 414, endPoint y: 360, distance: 99.1
click at [315, 343] on textarea at bounding box center [549, 367] width 789 height 110
click at [491, 342] on textarea at bounding box center [549, 367] width 789 height 110
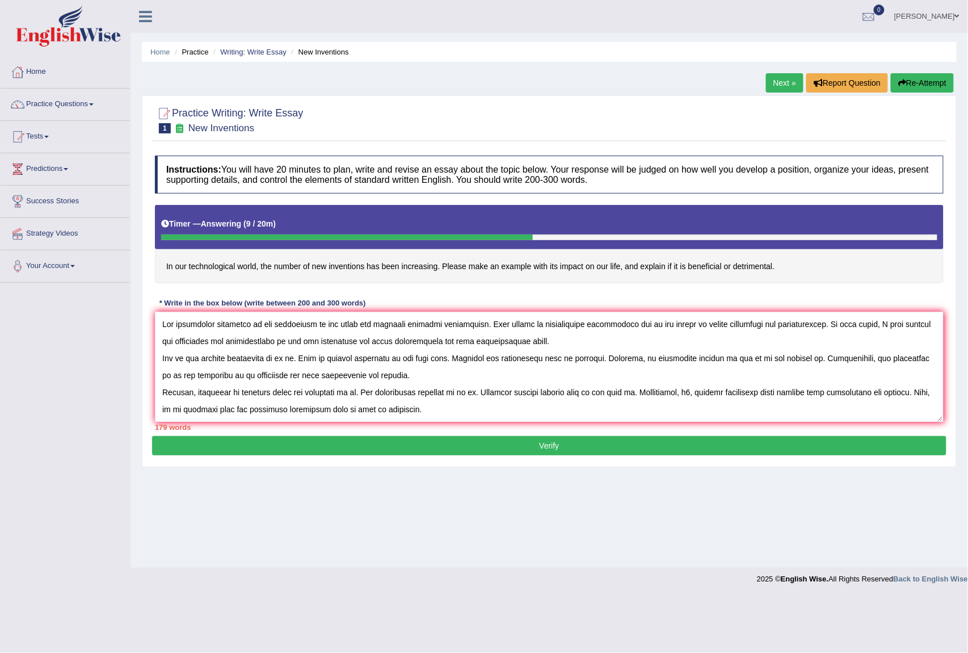
click at [287, 359] on textarea at bounding box center [549, 367] width 789 height 110
click at [647, 356] on textarea at bounding box center [549, 367] width 789 height 110
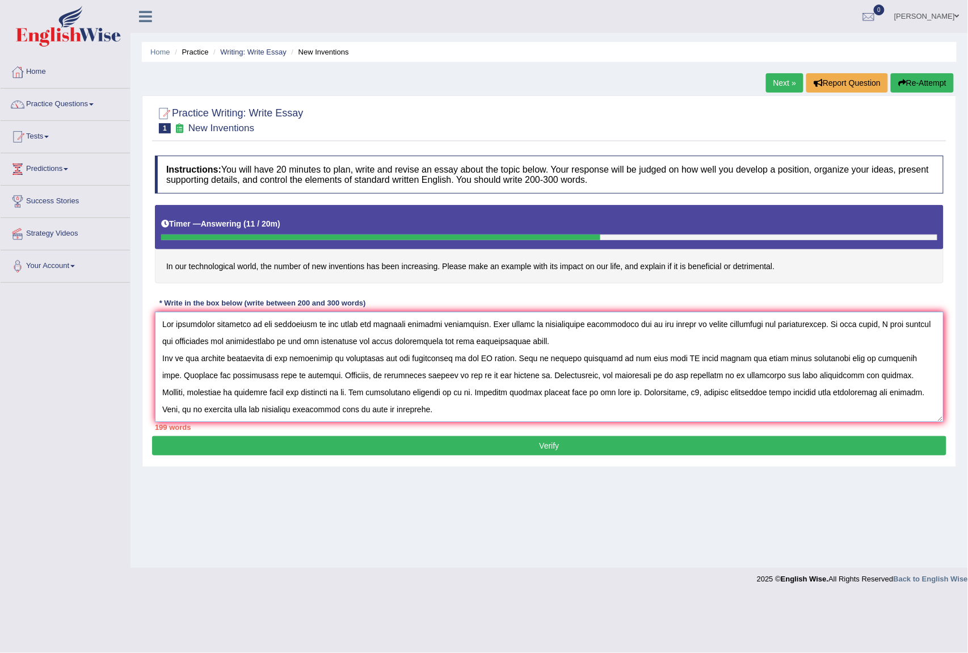
click at [656, 363] on textarea at bounding box center [549, 367] width 789 height 110
click at [244, 379] on textarea at bounding box center [549, 367] width 789 height 110
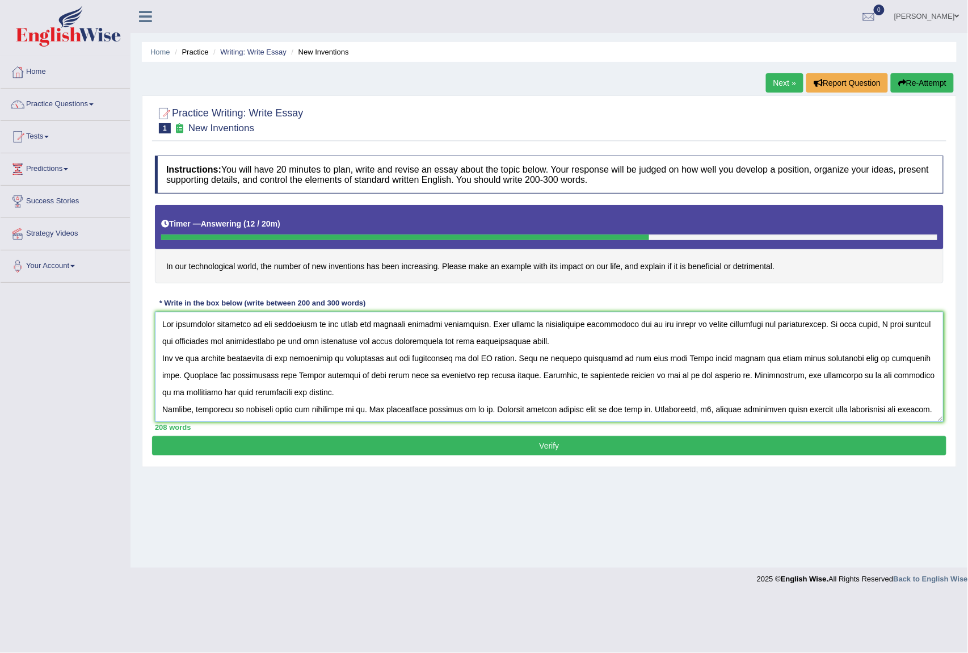
click at [616, 375] on textarea at bounding box center [549, 367] width 789 height 110
click at [178, 393] on textarea at bounding box center [549, 367] width 789 height 110
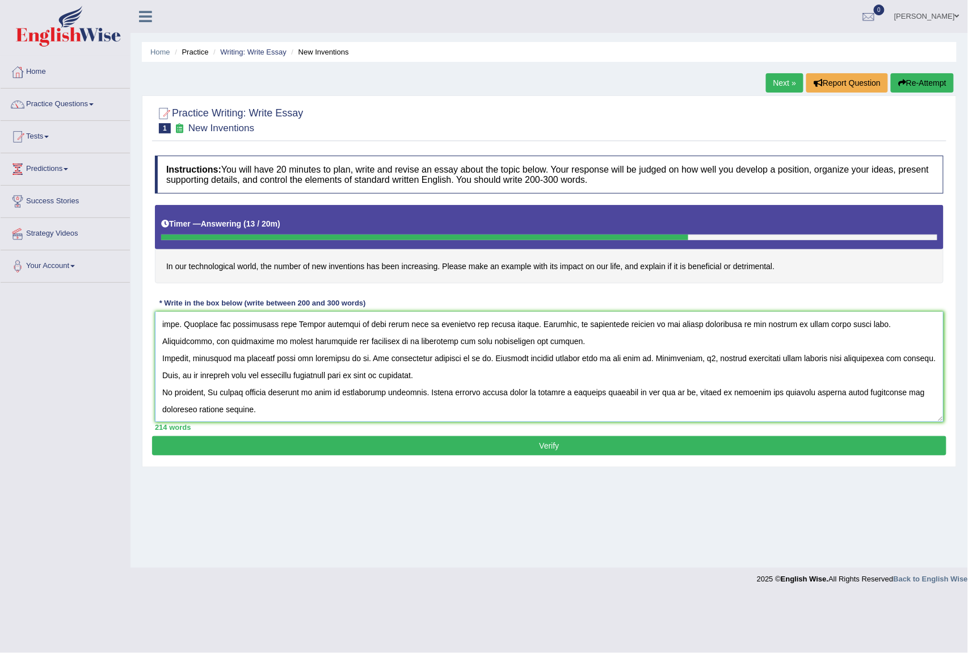
click at [361, 357] on textarea at bounding box center [549, 367] width 789 height 110
click at [216, 409] on textarea at bounding box center [549, 367] width 789 height 110
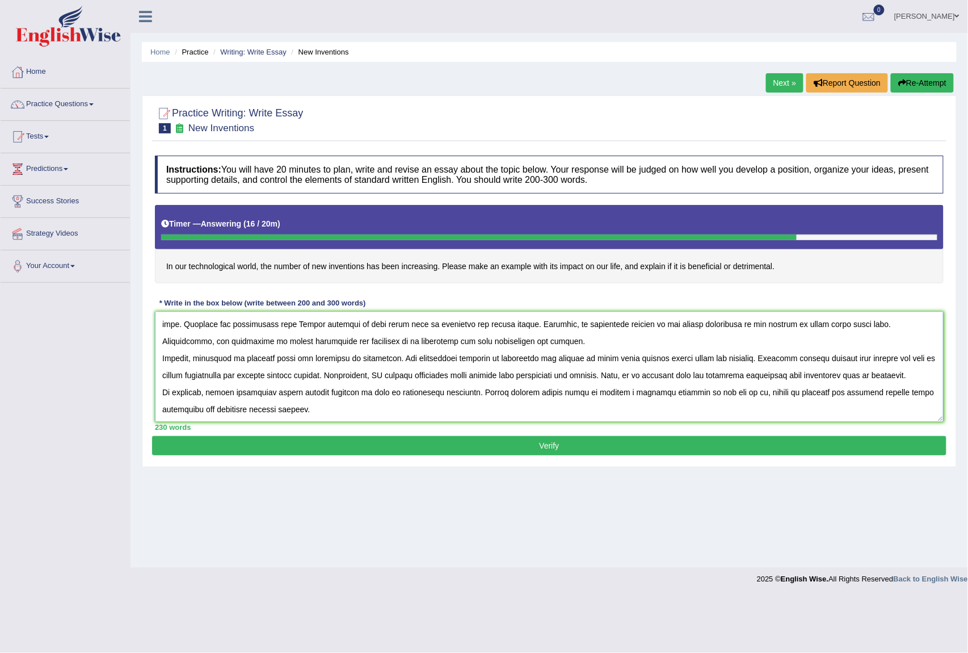
scroll to position [68, 0]
click at [725, 395] on textarea at bounding box center [549, 367] width 789 height 110
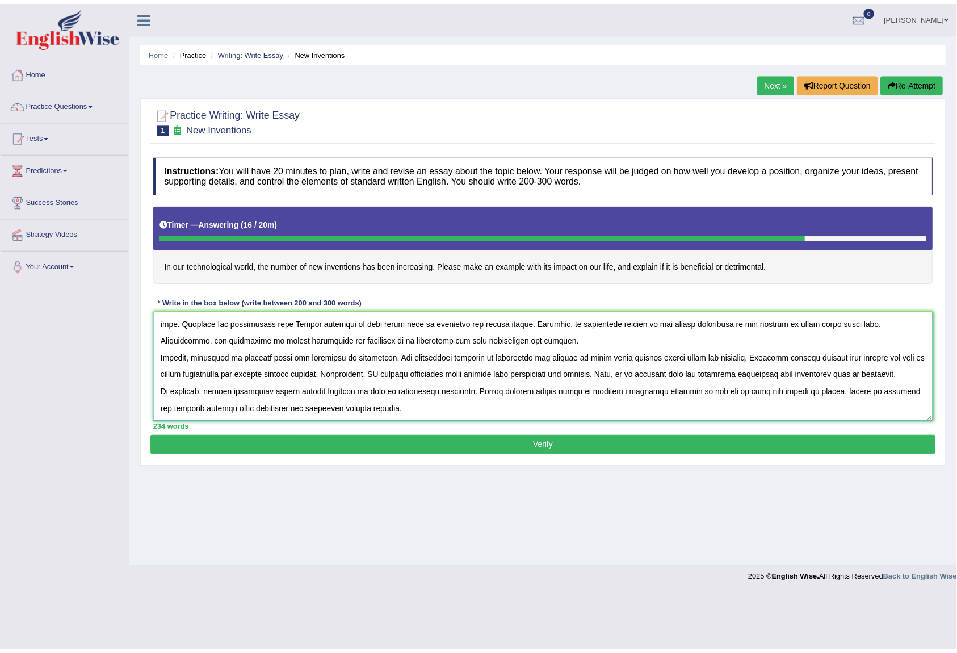
scroll to position [0, 0]
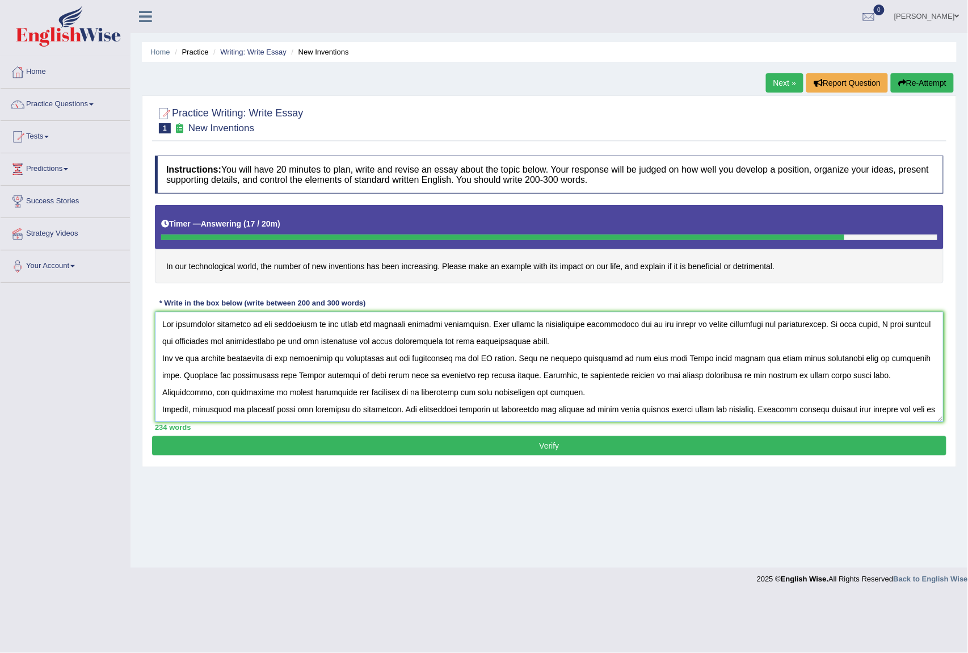
click at [483, 361] on textarea at bounding box center [549, 367] width 789 height 110
click at [314, 323] on textarea at bounding box center [549, 367] width 789 height 110
click at [857, 327] on textarea at bounding box center [549, 367] width 789 height 110
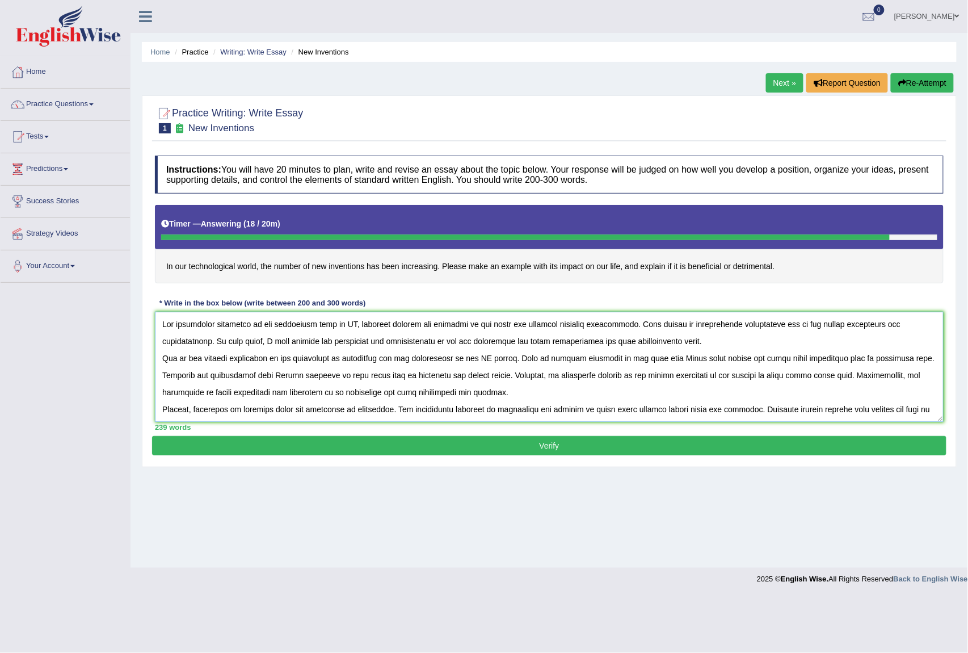
click at [488, 342] on textarea at bounding box center [549, 367] width 789 height 110
click at [339, 359] on textarea at bounding box center [549, 367] width 789 height 110
click at [293, 377] on textarea at bounding box center [549, 367] width 789 height 110
type textarea "The increasing influence of new inventions such as AI, advanced laptops and sof…"
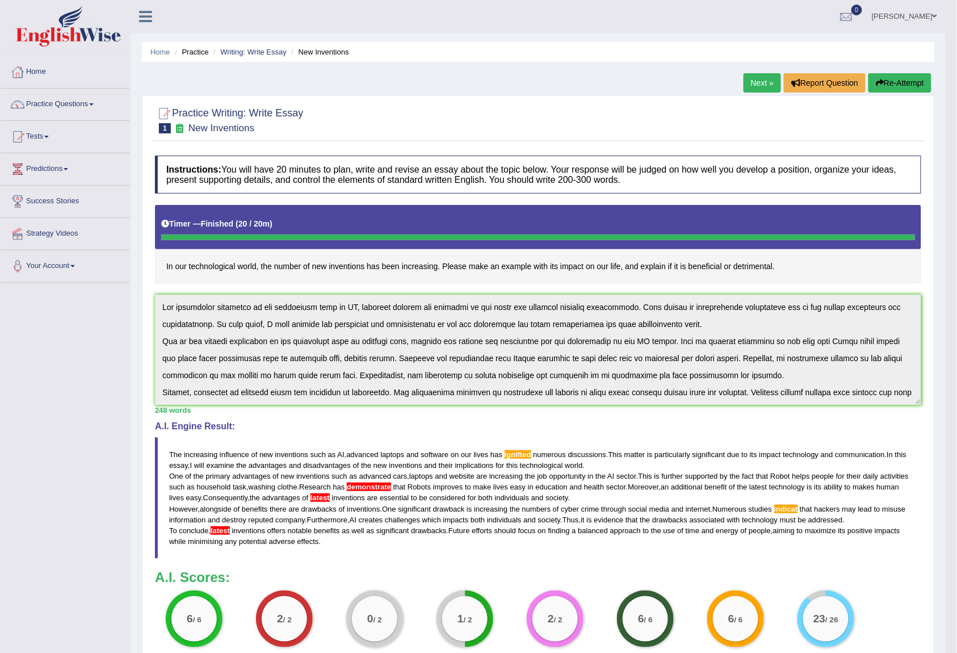
scroll to position [123, 0]
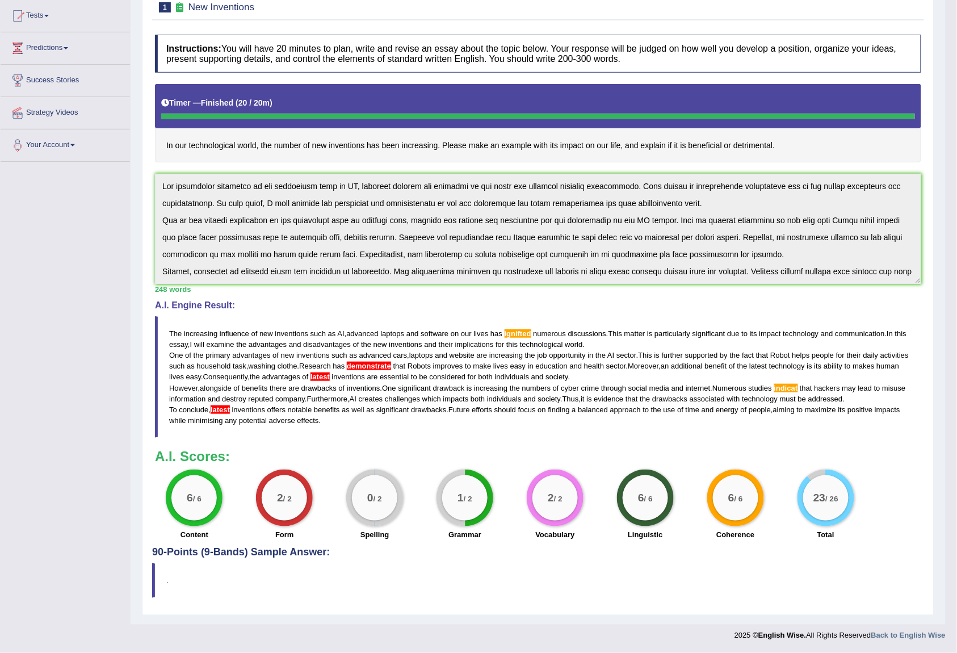
click at [225, 558] on div "Practice Writing: Write Essay 1 New Inventions Instructions: You will have 20 m…" at bounding box center [538, 294] width 792 height 641
click at [225, 557] on div "Practice Writing: Write Essay 1 New Inventions Instructions: You will have 20 m…" at bounding box center [538, 294] width 792 height 641
click at [226, 557] on h4 "90-Points (9-Bands) Sample Answer:" at bounding box center [538, 291] width 772 height 531
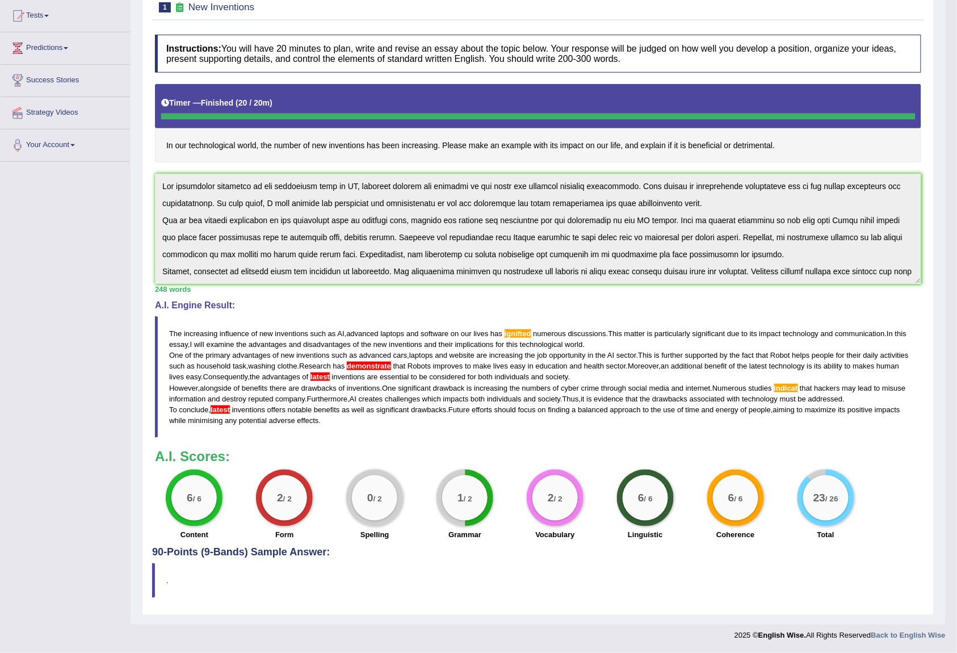
click at [226, 557] on h4 "90-Points (9-Bands) Sample Answer:" at bounding box center [538, 291] width 772 height 531
click at [227, 556] on h4 "90-Points (9-Bands) Sample Answer:" at bounding box center [538, 291] width 772 height 531
click at [227, 553] on h4 "90-Points (9-Bands) Sample Answer:" at bounding box center [538, 291] width 772 height 531
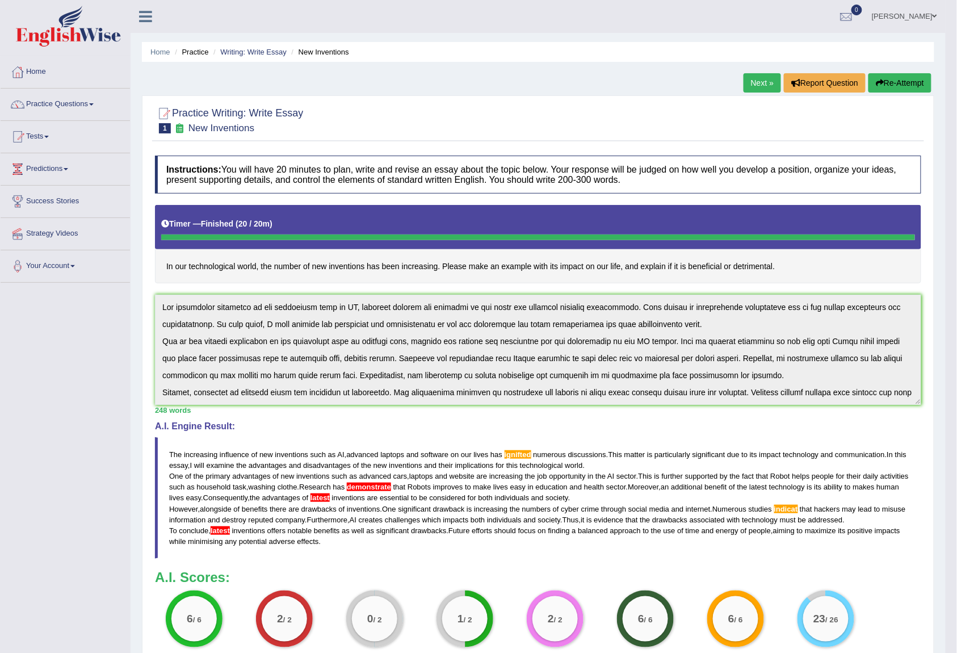
click at [751, 84] on link "Next »" at bounding box center [761, 82] width 37 height 19
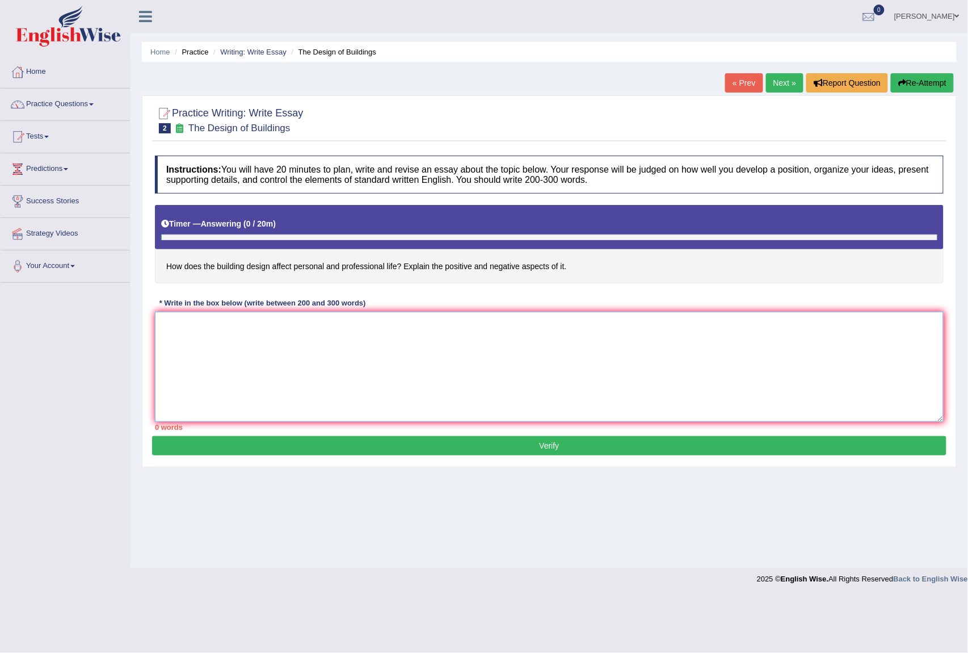
click at [649, 377] on textarea at bounding box center [549, 367] width 789 height 110
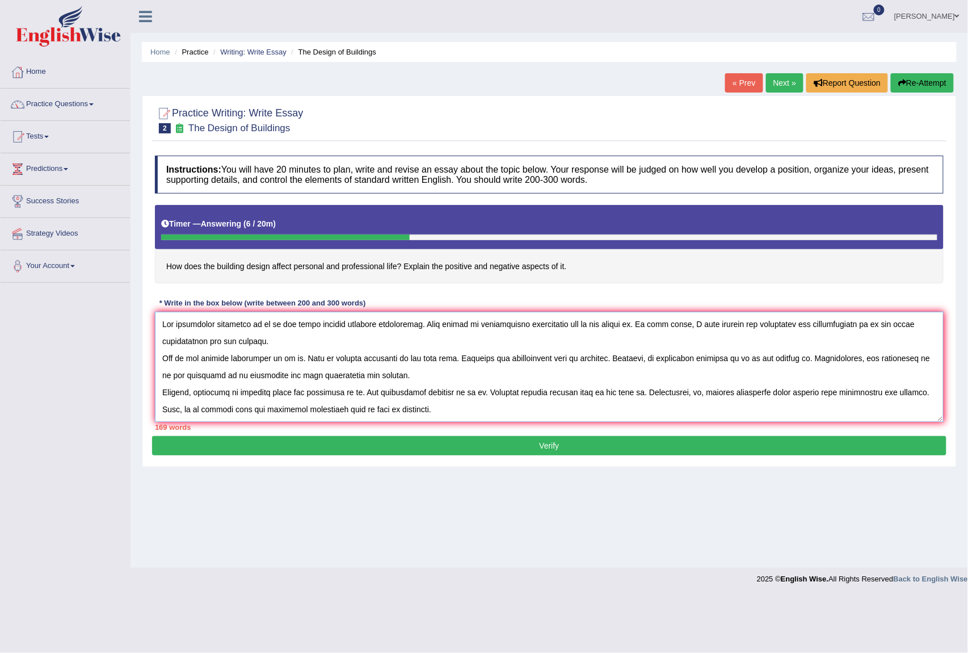
drag, startPoint x: 267, startPoint y: 327, endPoint x: 289, endPoint y: 350, distance: 32.1
click at [267, 329] on textarea at bounding box center [549, 367] width 789 height 110
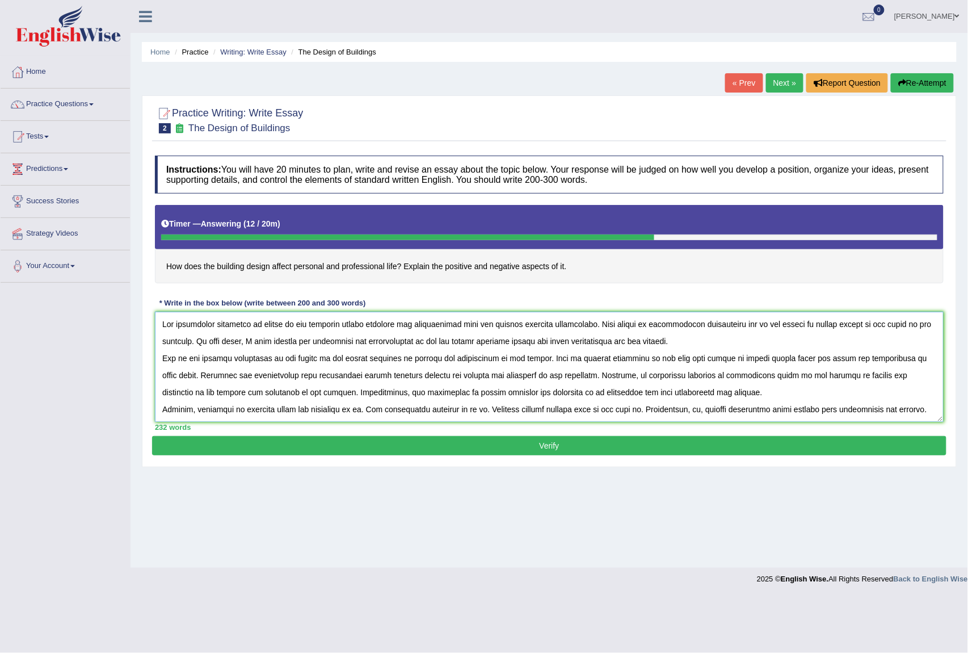
scroll to position [51, 0]
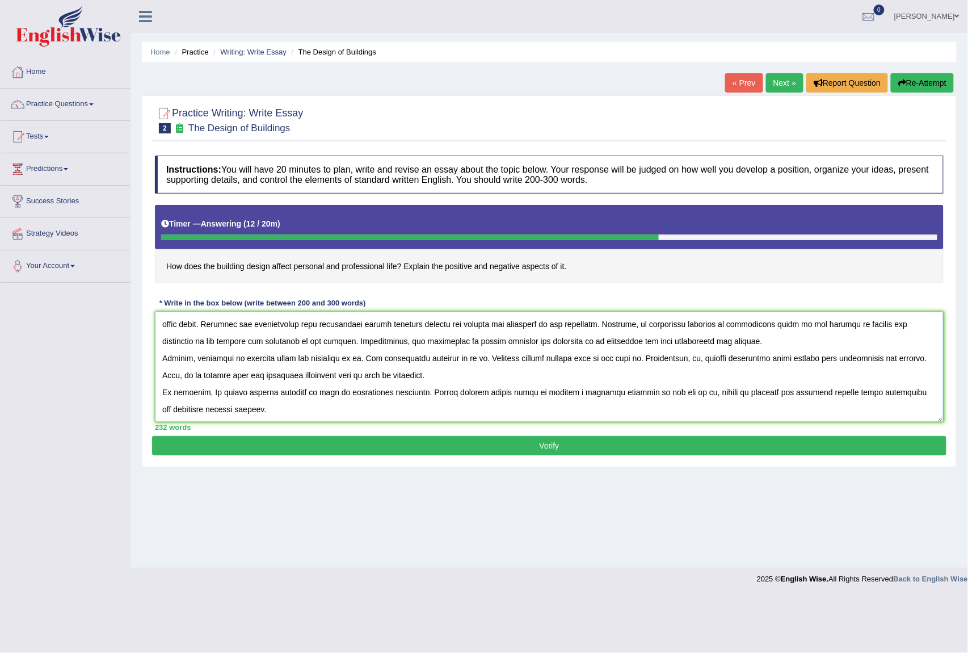
click at [360, 359] on textarea at bounding box center [549, 367] width 789 height 110
click at [819, 359] on textarea at bounding box center [549, 367] width 789 height 110
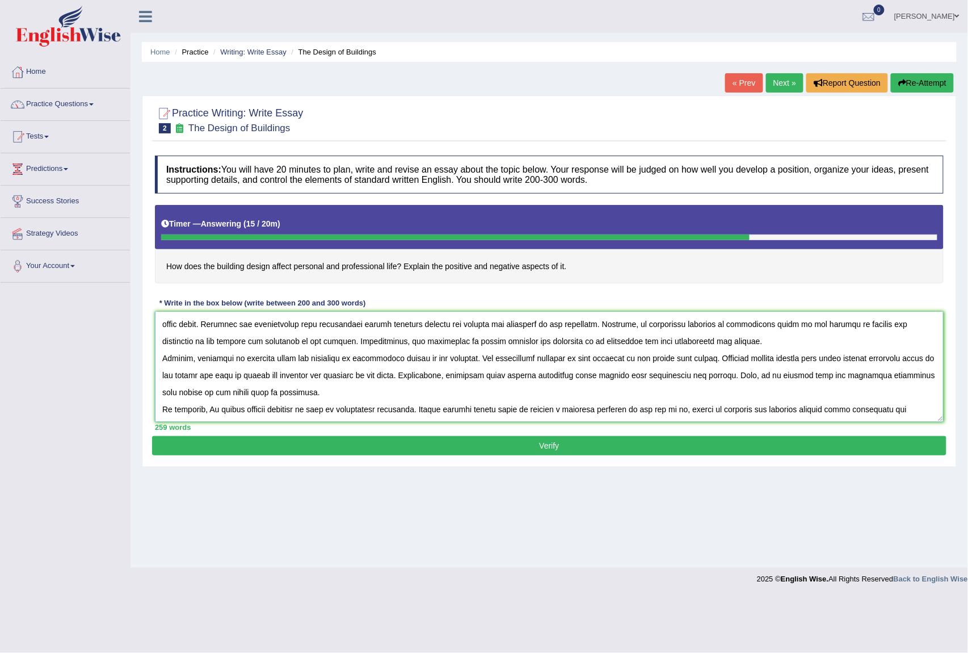
scroll to position [68, 0]
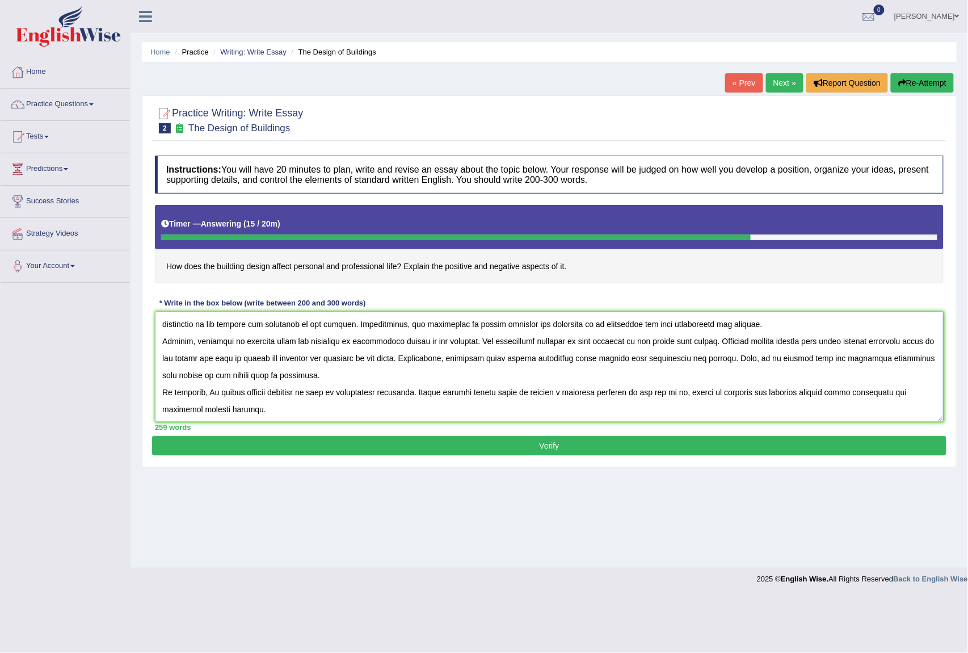
click at [216, 395] on textarea at bounding box center [549, 367] width 789 height 110
click at [831, 398] on textarea at bounding box center [549, 367] width 789 height 110
drag, startPoint x: 841, startPoint y: 444, endPoint x: 895, endPoint y: 394, distance: 73.5
click at [895, 394] on textarea at bounding box center [549, 367] width 789 height 110
click at [883, 393] on textarea at bounding box center [549, 367] width 789 height 110
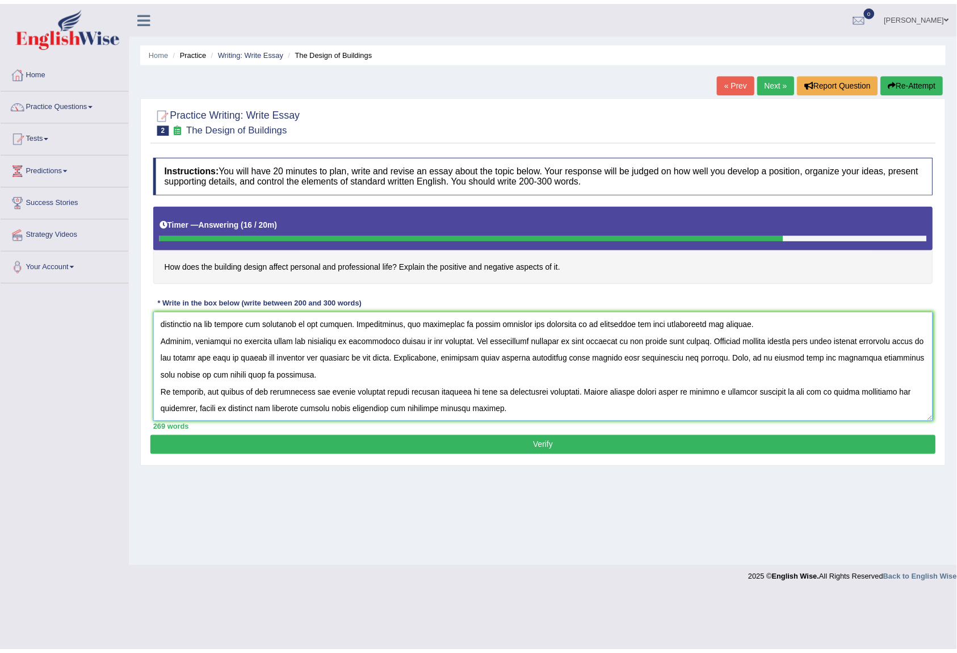
scroll to position [0, 0]
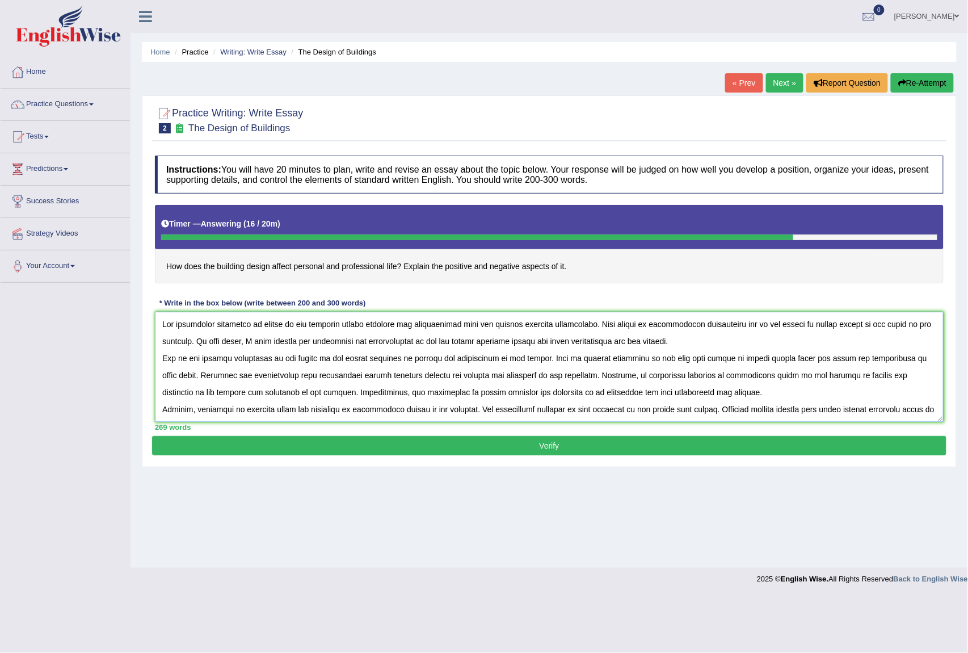
click at [166, 323] on textarea at bounding box center [549, 367] width 789 height 110
type textarea "The increasing influence of design of the building affect people personal and p…"
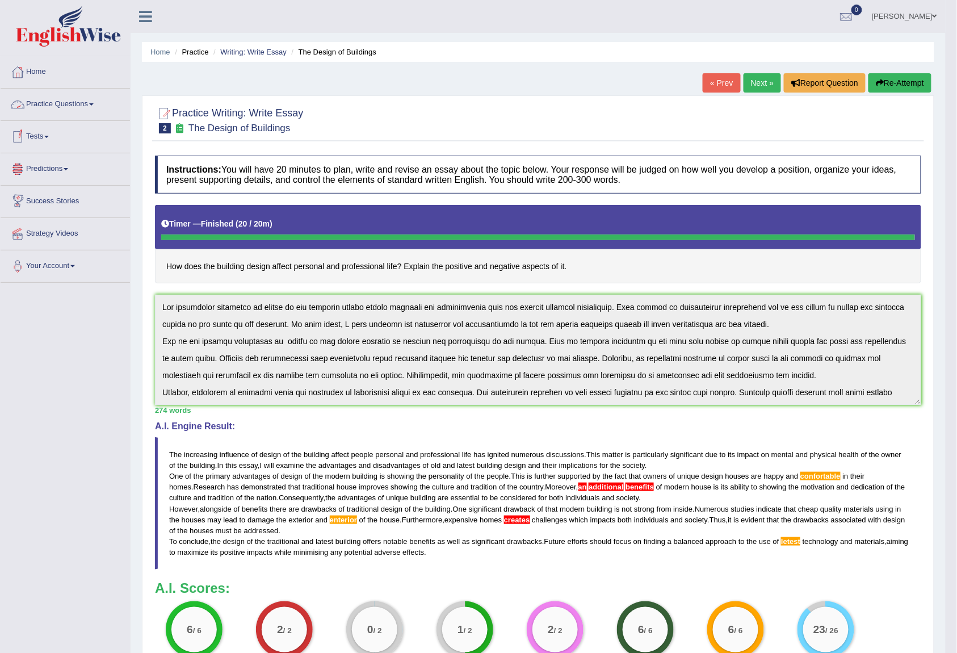
click at [89, 103] on link "Practice Questions" at bounding box center [65, 103] width 129 height 28
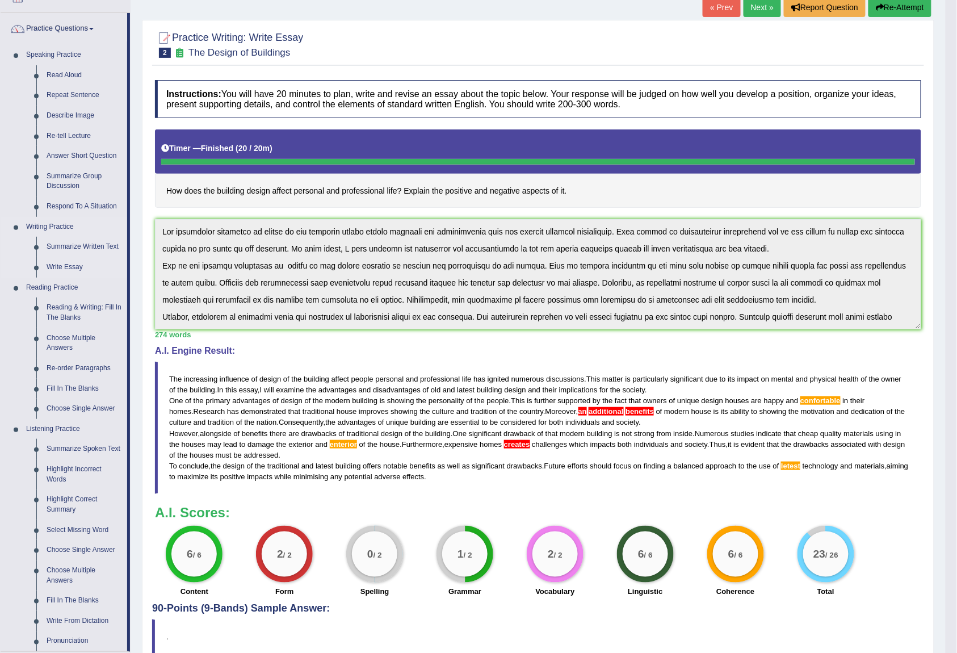
scroll to position [151, 0]
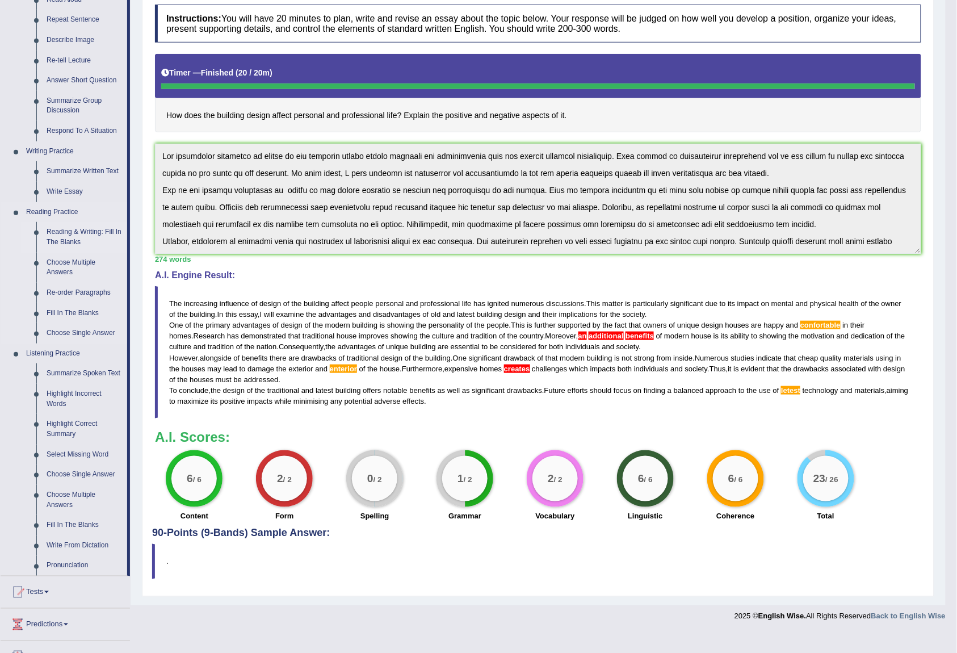
click at [78, 230] on link "Reading & Writing: Fill In The Blanks" at bounding box center [84, 237] width 86 height 30
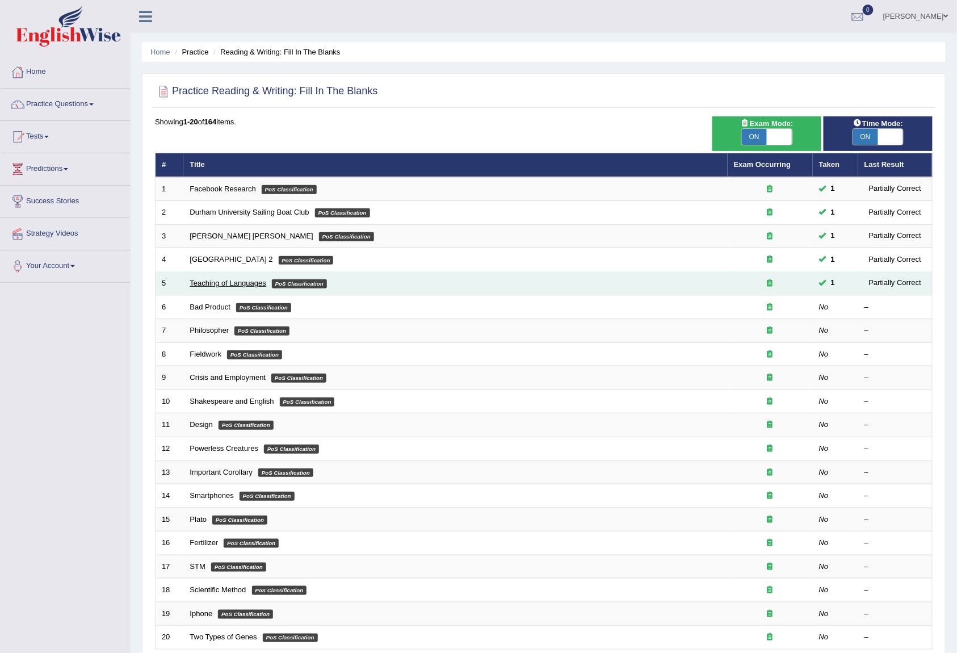
click at [232, 284] on link "Teaching of Languages" at bounding box center [228, 283] width 76 height 9
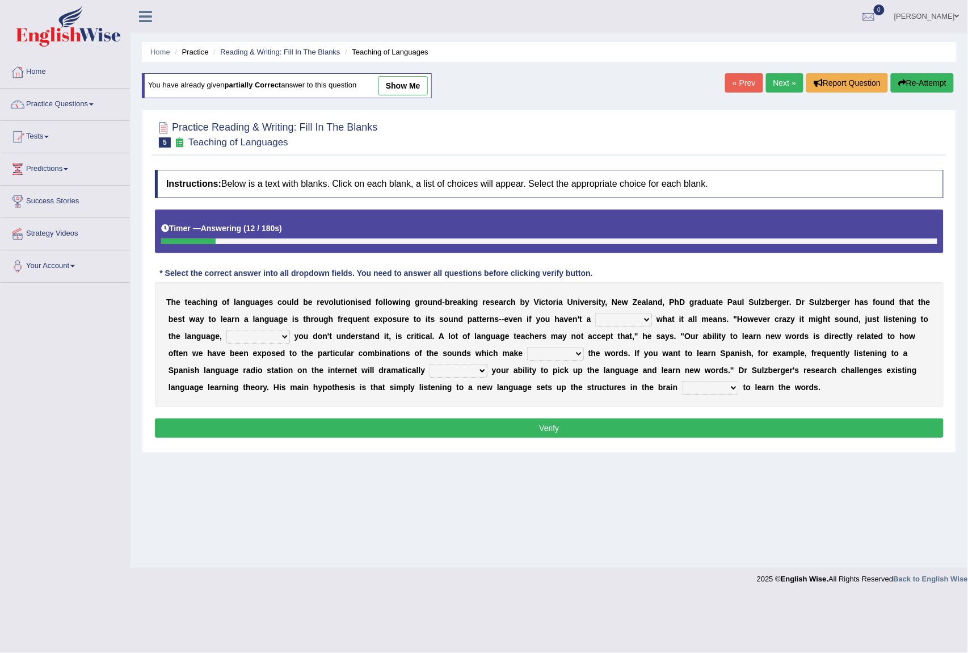
click at [927, 77] on button "Re-Attempt" at bounding box center [922, 82] width 63 height 19
click at [634, 323] on select "dew claw clue due" at bounding box center [623, 320] width 57 height 14
select select "clue"
click at [596, 314] on select "dew claw clue due" at bounding box center [623, 320] width 57 height 14
click at [799, 85] on link "Next »" at bounding box center [784, 82] width 37 height 19
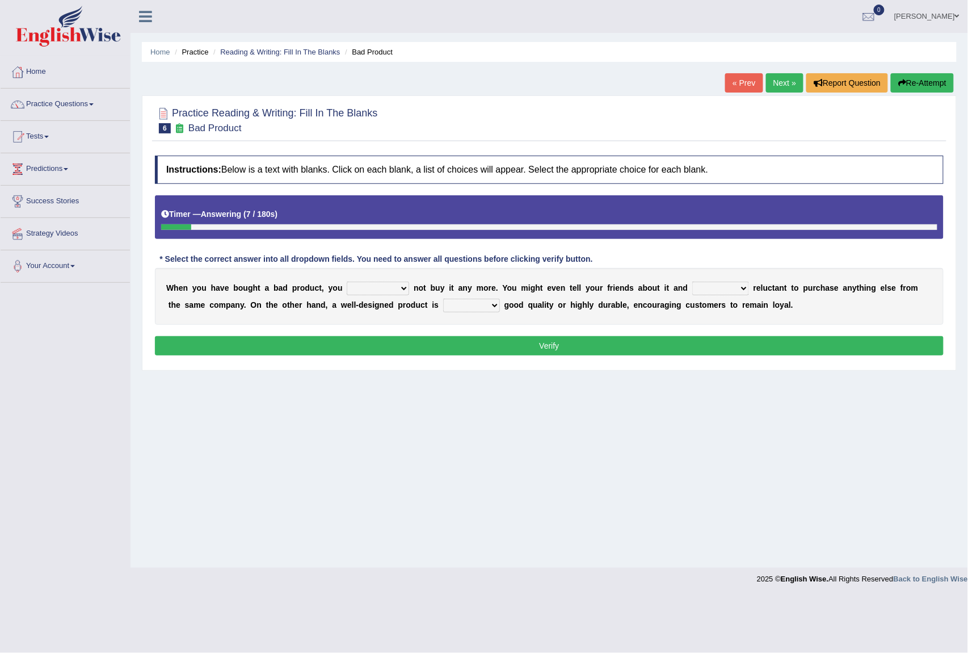
click at [402, 287] on select "would have should have should" at bounding box center [378, 288] width 62 height 14
select select "should"
click at [347, 283] on select "would have should have should" at bounding box center [378, 288] width 62 height 14
click at [738, 289] on select "is are be being" at bounding box center [720, 288] width 57 height 14
select select "is"
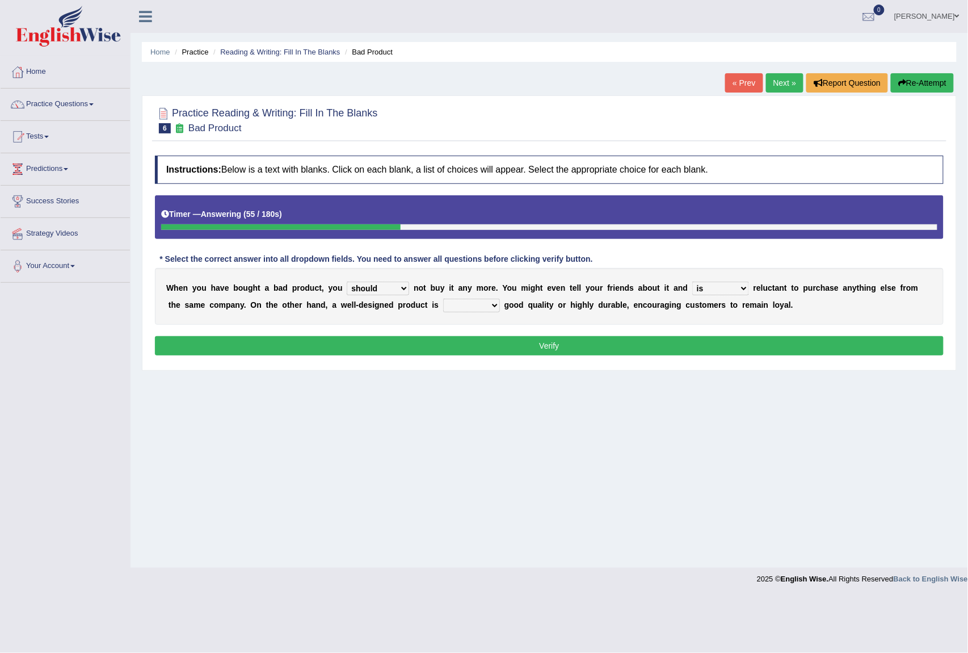
click at [696, 283] on select "is are be being" at bounding box center [720, 288] width 57 height 14
click at [482, 311] on select "both also neither either" at bounding box center [471, 305] width 57 height 14
select select "either"
click at [443, 300] on select "both also neither either" at bounding box center [471, 305] width 57 height 14
click at [497, 342] on button "Verify" at bounding box center [549, 345] width 789 height 19
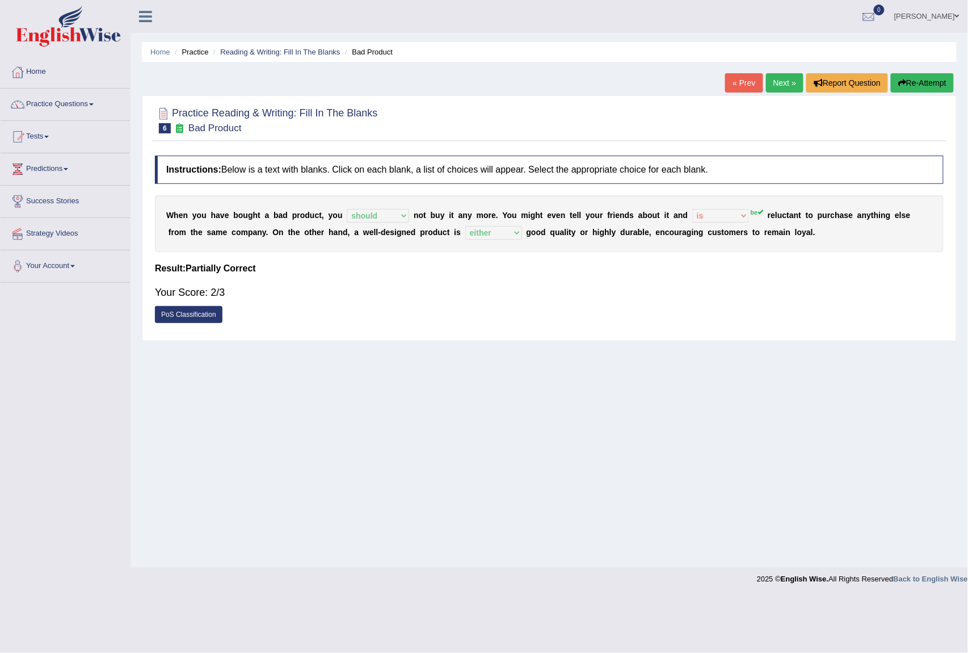
click at [775, 85] on link "Next »" at bounding box center [784, 82] width 37 height 19
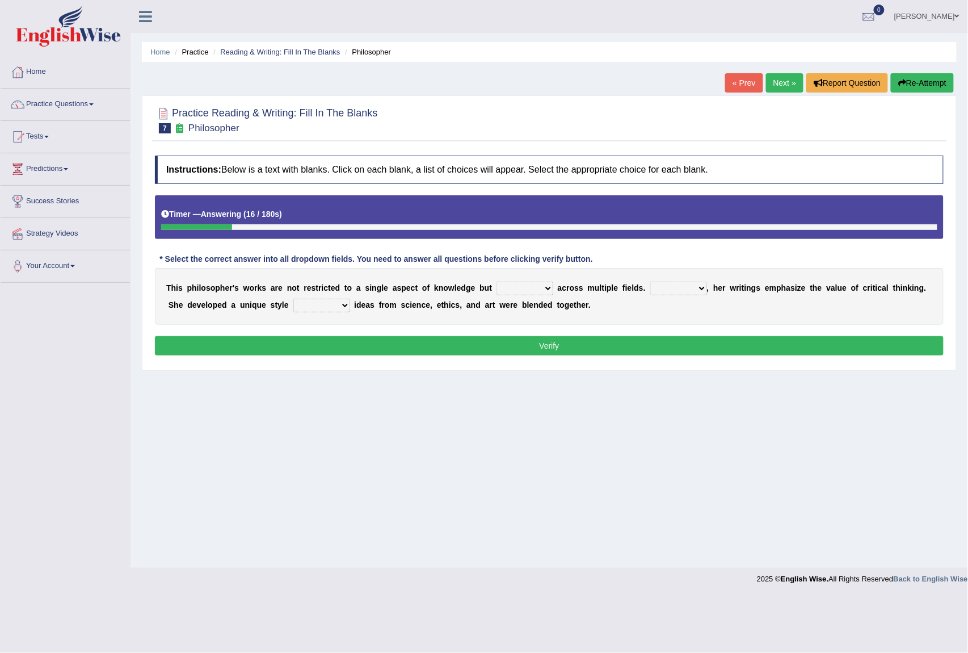
click at [538, 285] on select "constrain contain assemble extend" at bounding box center [524, 288] width 57 height 14
select select "contain"
click at [496, 283] on select "constrain contain assemble extend" at bounding box center [524, 288] width 57 height 14
click at [702, 293] on select "Rather So Moreover Likely" at bounding box center [678, 288] width 57 height 14
select select "Moreover"
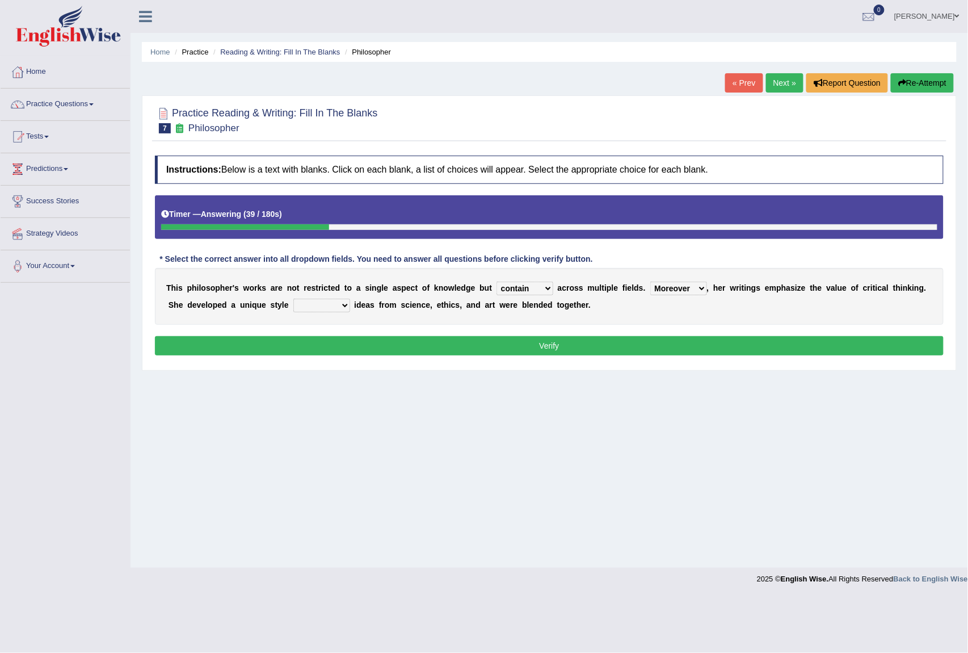
click at [650, 283] on select "Rather So Moreover Likely" at bounding box center [678, 288] width 57 height 14
click at [335, 308] on select "in that that which in which" at bounding box center [321, 305] width 57 height 14
select select "which"
click at [293, 300] on select "in that that which in which" at bounding box center [321, 305] width 57 height 14
click at [392, 345] on button "Verify" at bounding box center [549, 345] width 789 height 19
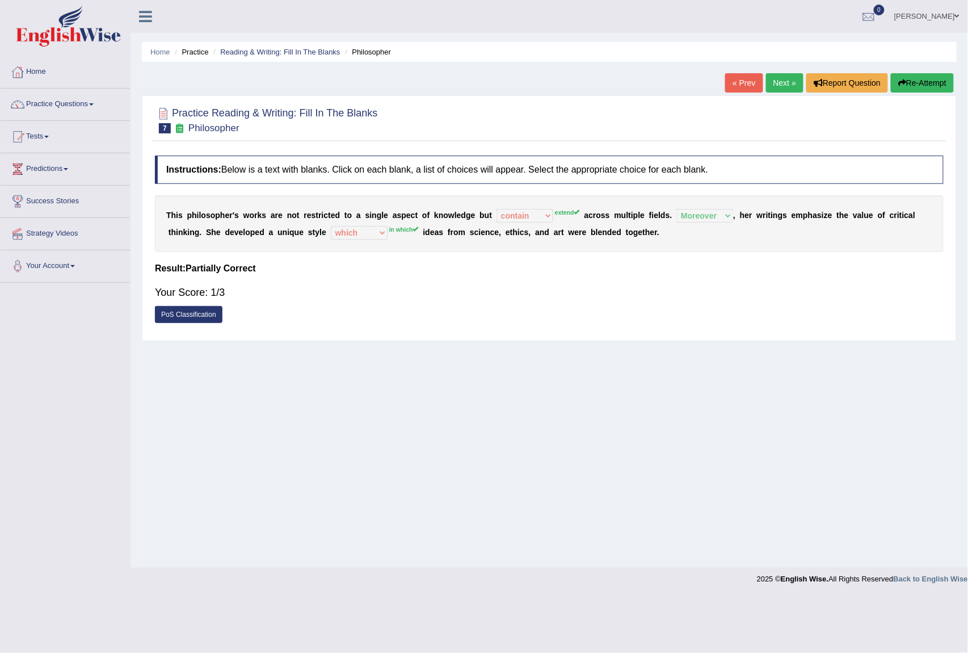
click at [783, 84] on link "Next »" at bounding box center [784, 82] width 37 height 19
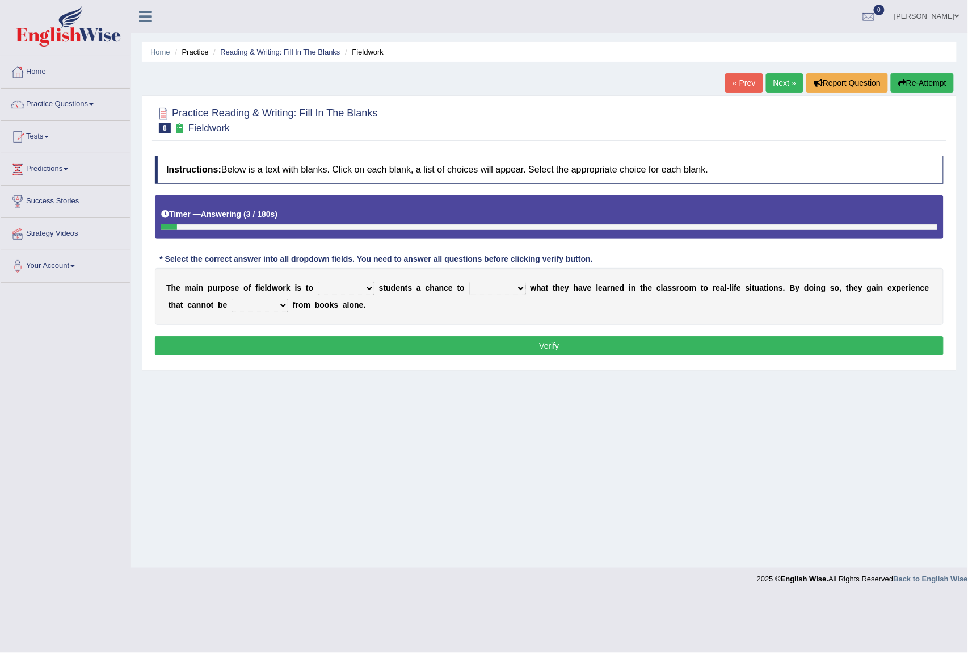
click at [363, 289] on select "resemble stow rave offer" at bounding box center [346, 288] width 57 height 14
select select "offer"
click at [318, 283] on select "resemble stow rave offer" at bounding box center [346, 288] width 57 height 14
click at [514, 291] on select "compare align apply dismount" at bounding box center [497, 288] width 57 height 14
select select "apply"
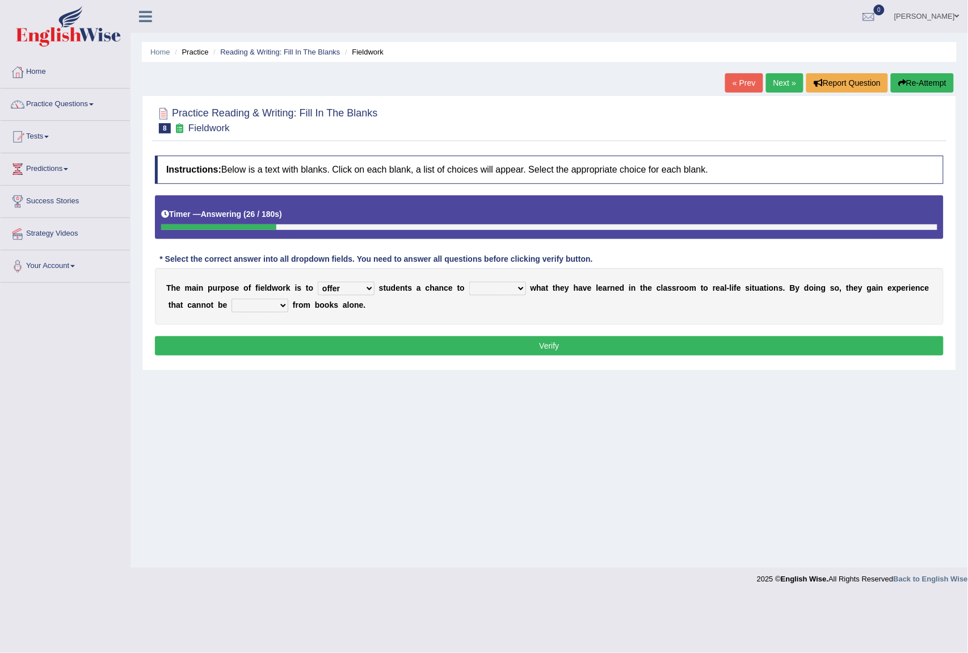
click at [469, 283] on select "compare align apply dismount" at bounding box center [497, 288] width 57 height 14
click at [279, 309] on select "originated prepared obtained touted" at bounding box center [260, 305] width 57 height 14
select select "obtained"
click at [232, 300] on select "originated prepared obtained touted" at bounding box center [260, 305] width 57 height 14
click at [296, 355] on button "Verify" at bounding box center [549, 345] width 789 height 19
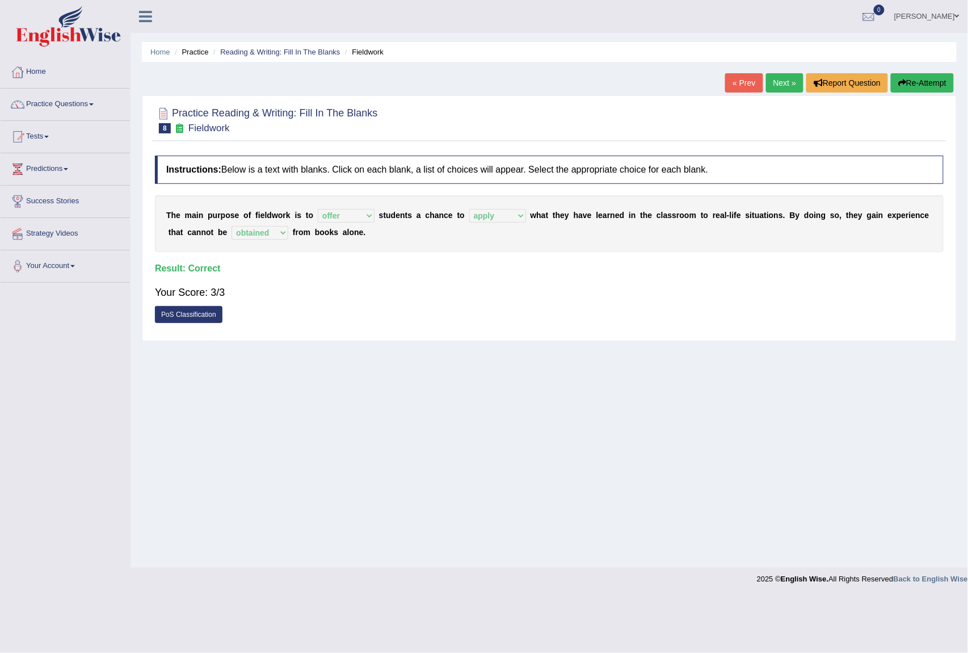
click at [772, 79] on link "Next »" at bounding box center [784, 82] width 37 height 19
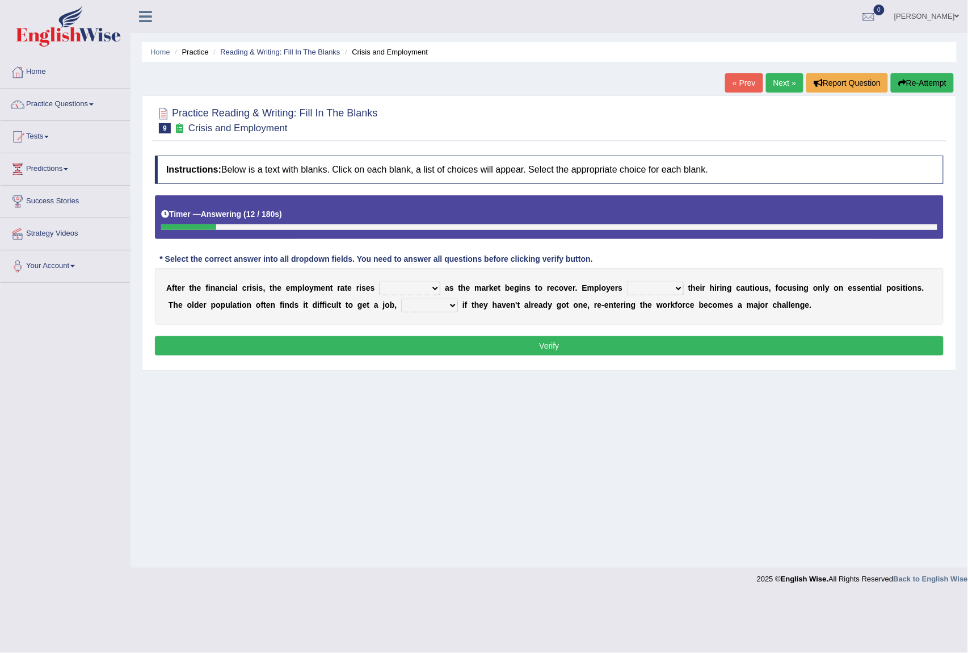
click at [411, 288] on select "normally conversely strenuously sharply" at bounding box center [409, 288] width 61 height 14
select select "sharply"
click at [380, 283] on select "normally conversely strenuously sharply" at bounding box center [409, 288] width 61 height 14
click at [677, 289] on select "keeping kept keep are kept" at bounding box center [655, 288] width 57 height 14
select select "are kept"
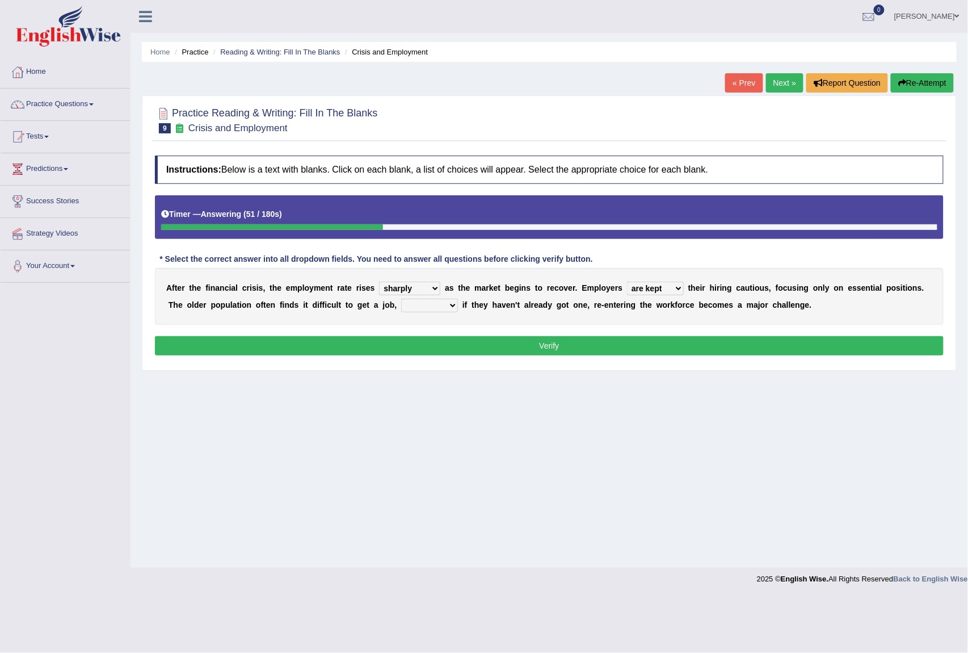
click at [630, 283] on select "keeping kept keep are kept" at bounding box center [655, 288] width 57 height 14
click at [453, 303] on select "although while then because" at bounding box center [429, 305] width 57 height 14
select select "although"
click at [401, 300] on select "although while then because" at bounding box center [429, 305] width 57 height 14
click at [452, 348] on button "Verify" at bounding box center [549, 345] width 789 height 19
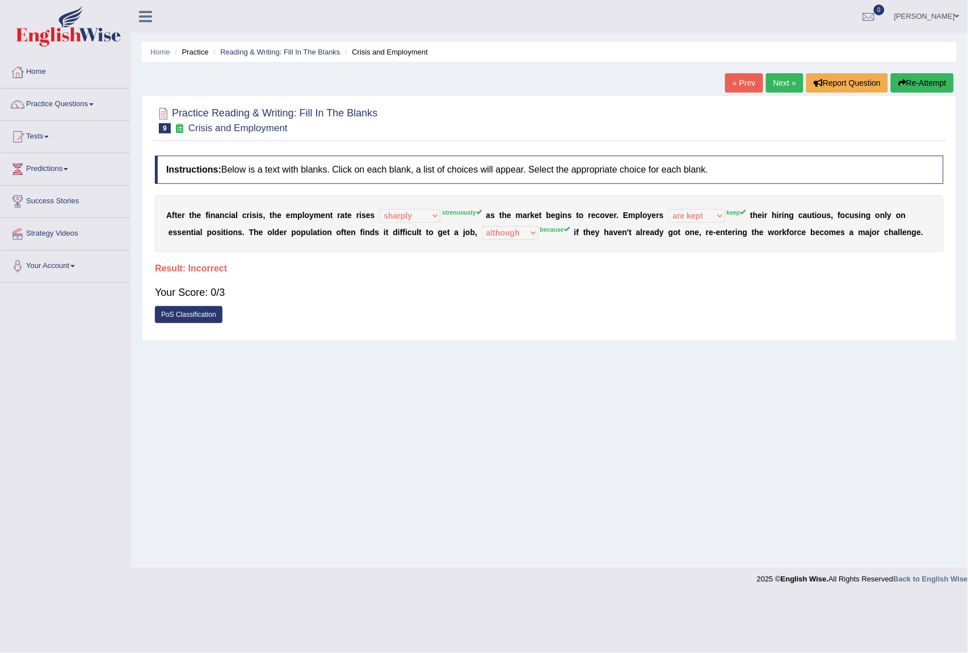
click at [773, 87] on link "Next »" at bounding box center [784, 82] width 37 height 19
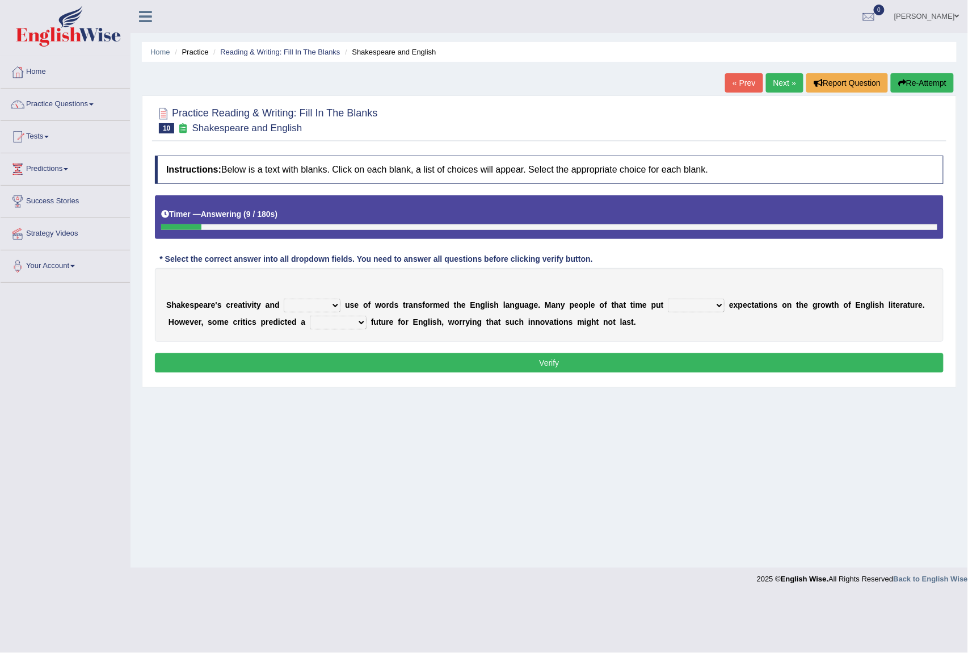
click at [333, 305] on select "idealized intensive fancied inventive" at bounding box center [312, 305] width 57 height 14
select select "intensive"
click at [284, 300] on select "idealized intensive fancied inventive" at bounding box center [312, 305] width 57 height 14
click at [724, 307] on select "wide much high more" at bounding box center [696, 305] width 57 height 14
select select "high"
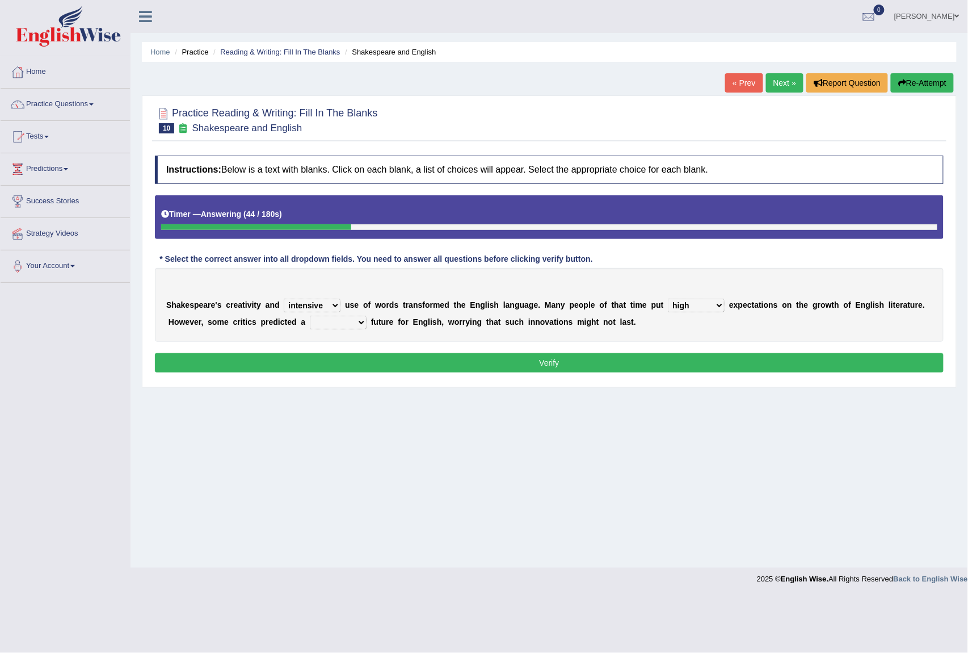
click at [668, 300] on select "wide much high more" at bounding box center [696, 305] width 57 height 14
click at [353, 321] on select "monetary promising irresistible daunting" at bounding box center [338, 322] width 57 height 14
select select "monetary"
click at [310, 317] on select "monetary promising irresistible daunting" at bounding box center [338, 322] width 57 height 14
click at [368, 364] on button "Verify" at bounding box center [549, 362] width 789 height 19
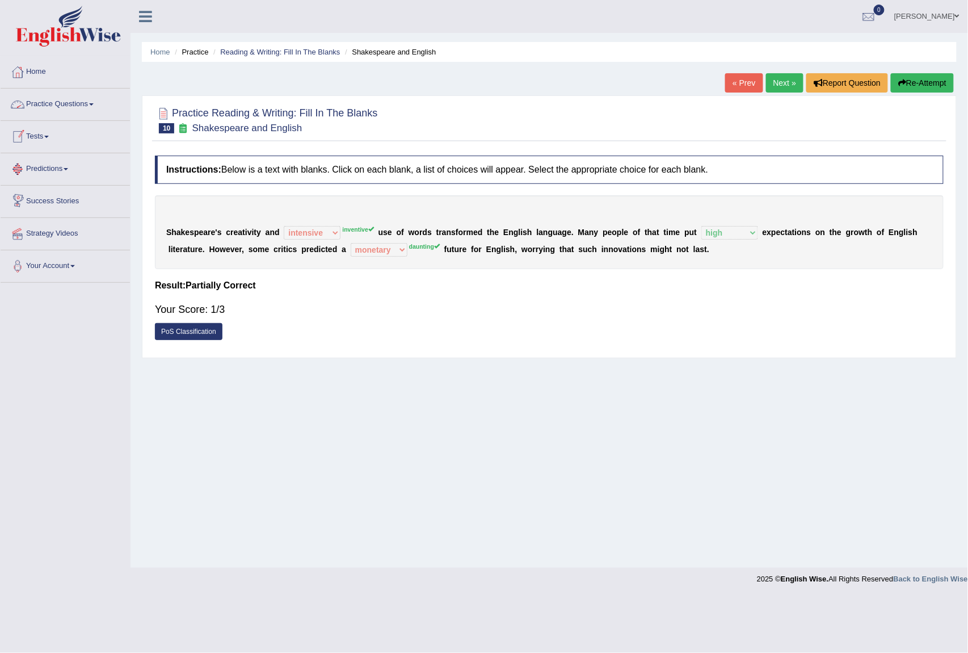
click at [80, 107] on link "Practice Questions" at bounding box center [65, 103] width 129 height 28
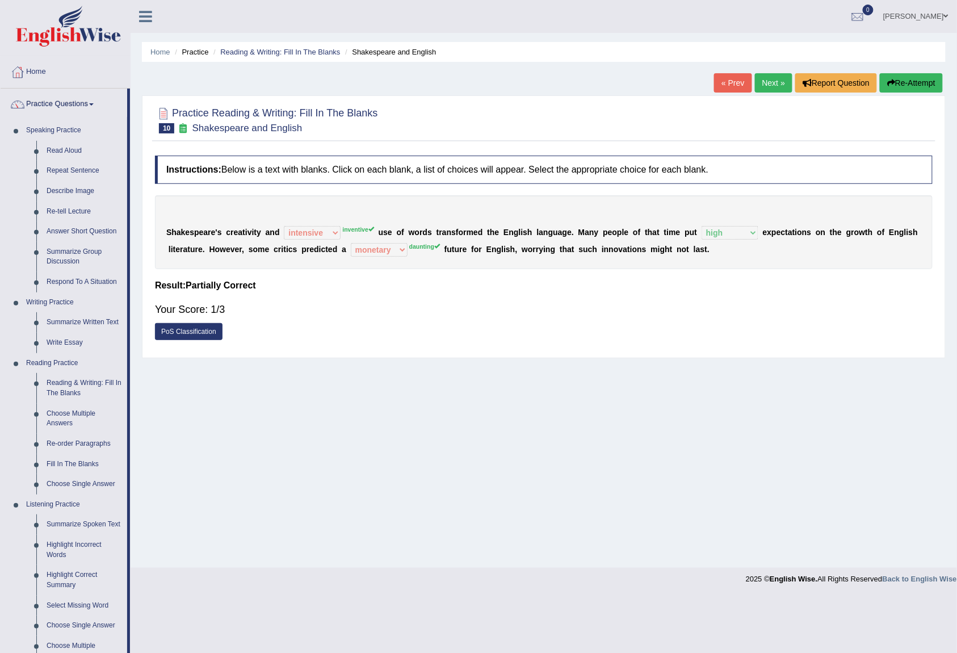
scroll to position [227, 0]
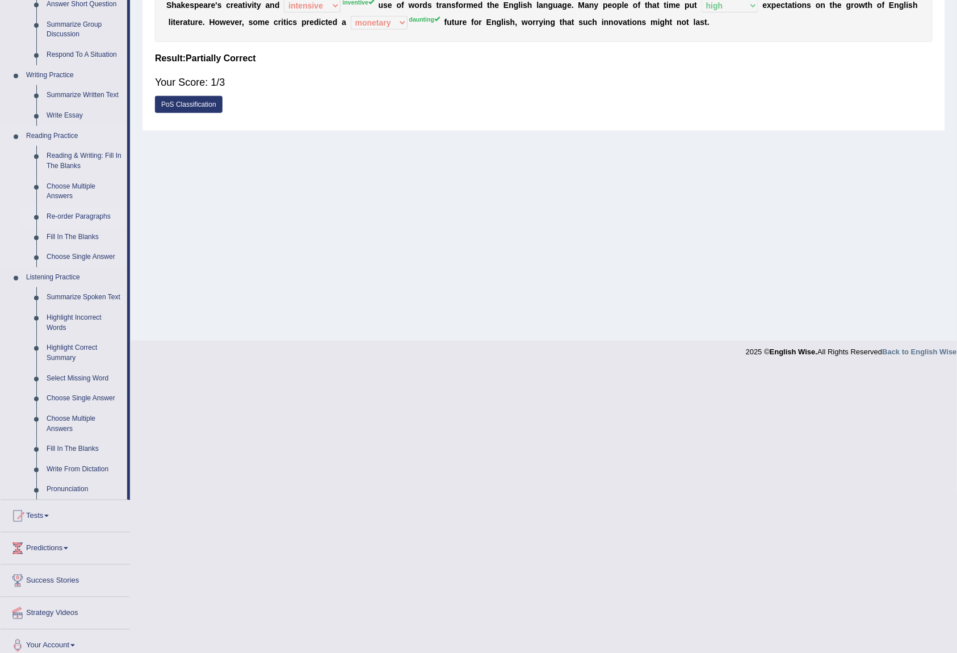
click at [108, 213] on link "Re-order Paragraphs" at bounding box center [84, 217] width 86 height 20
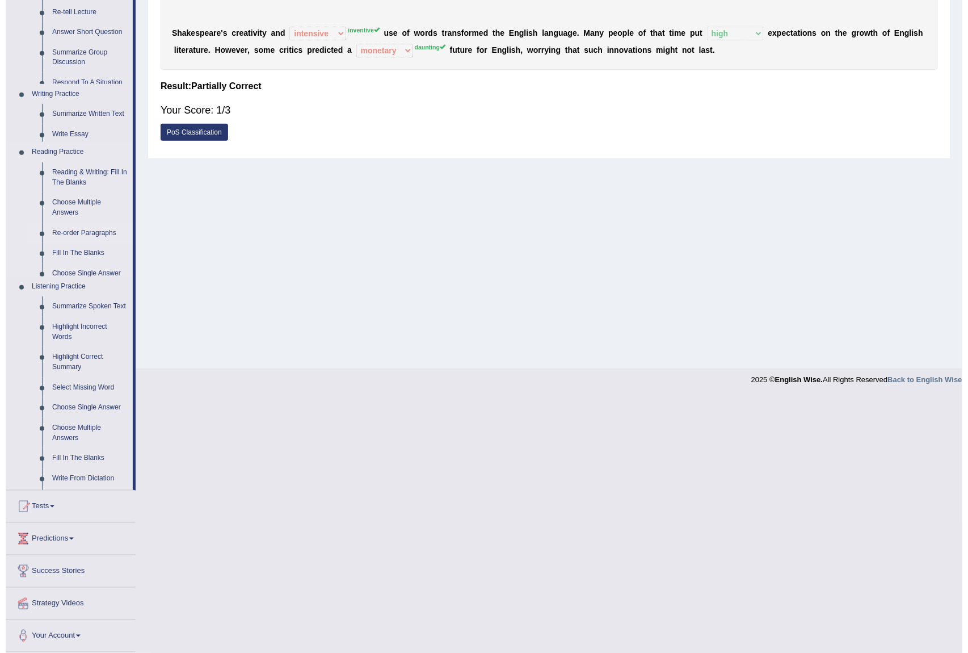
scroll to position [0, 0]
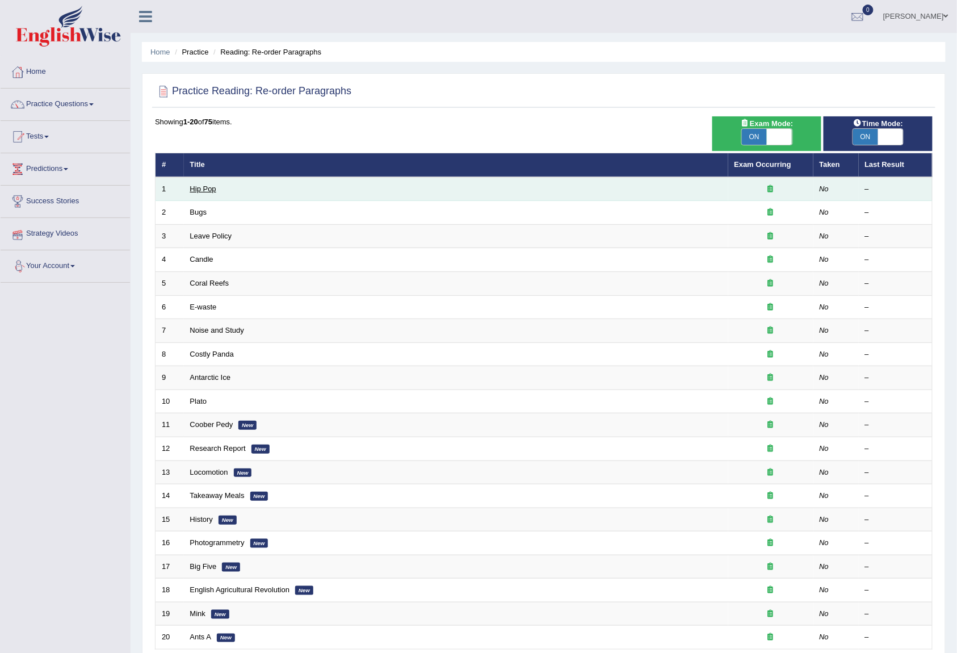
click at [203, 191] on link "Hip Pop" at bounding box center [203, 188] width 26 height 9
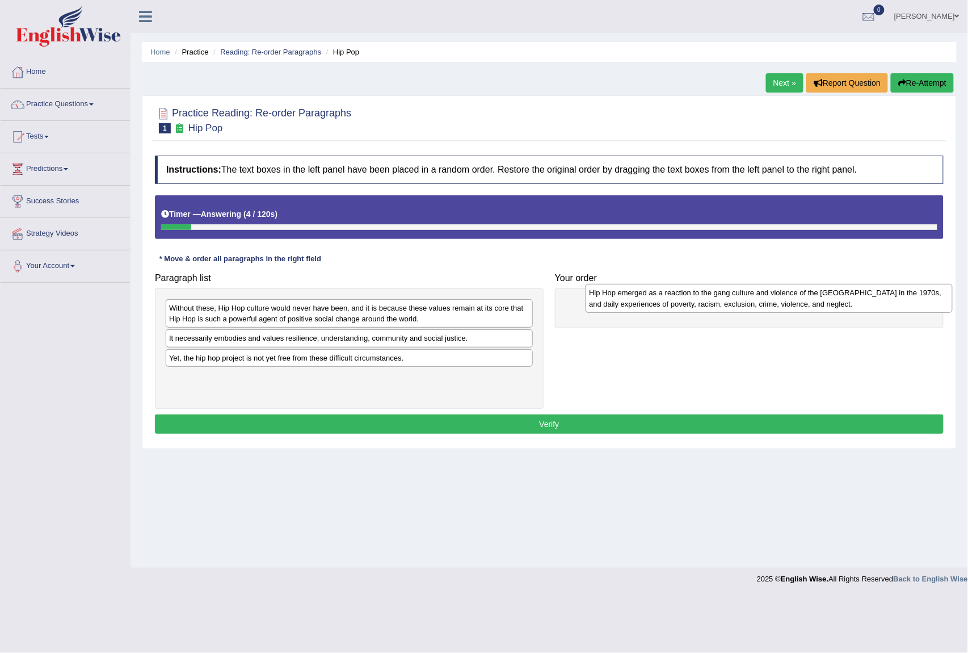
drag, startPoint x: 328, startPoint y: 313, endPoint x: 740, endPoint y: 296, distance: 412.3
click at [740, 296] on div "Hip Hop emerged as a reaction to the gang culture and violence of the South Bro…" at bounding box center [769, 298] width 367 height 29
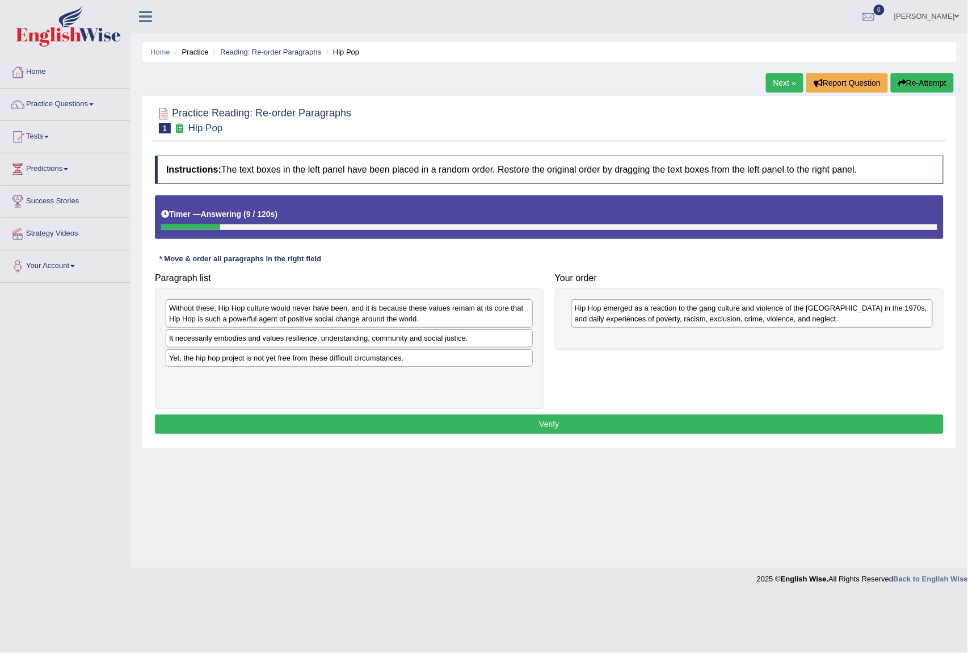
drag, startPoint x: 310, startPoint y: 369, endPoint x: 632, endPoint y: 363, distance: 321.8
click at [632, 363] on div "Paragraph list Without these, Hip Hop culture would never have been, and it is …" at bounding box center [549, 338] width 800 height 142
drag, startPoint x: 486, startPoint y: 359, endPoint x: 825, endPoint y: 343, distance: 339.1
click at [825, 350] on div "Yet, the hip hop project is not yet free from these difficult circumstances." at bounding box center [670, 359] width 367 height 18
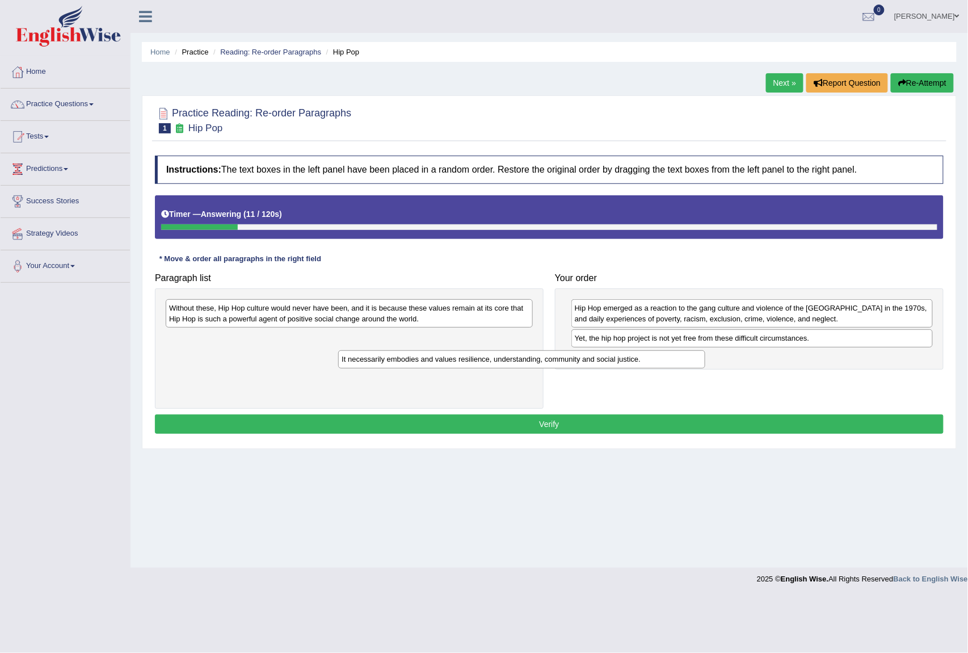
drag, startPoint x: 500, startPoint y: 338, endPoint x: 685, endPoint y: 359, distance: 186.1
click at [681, 359] on div "It necessarily embodies and values resilience, understanding, community and soc…" at bounding box center [521, 359] width 367 height 18
drag, startPoint x: 504, startPoint y: 341, endPoint x: 784, endPoint y: 355, distance: 280.1
click at [784, 355] on div "It necessarily embodies and values resilience, understanding, community and soc…" at bounding box center [628, 353] width 367 height 18
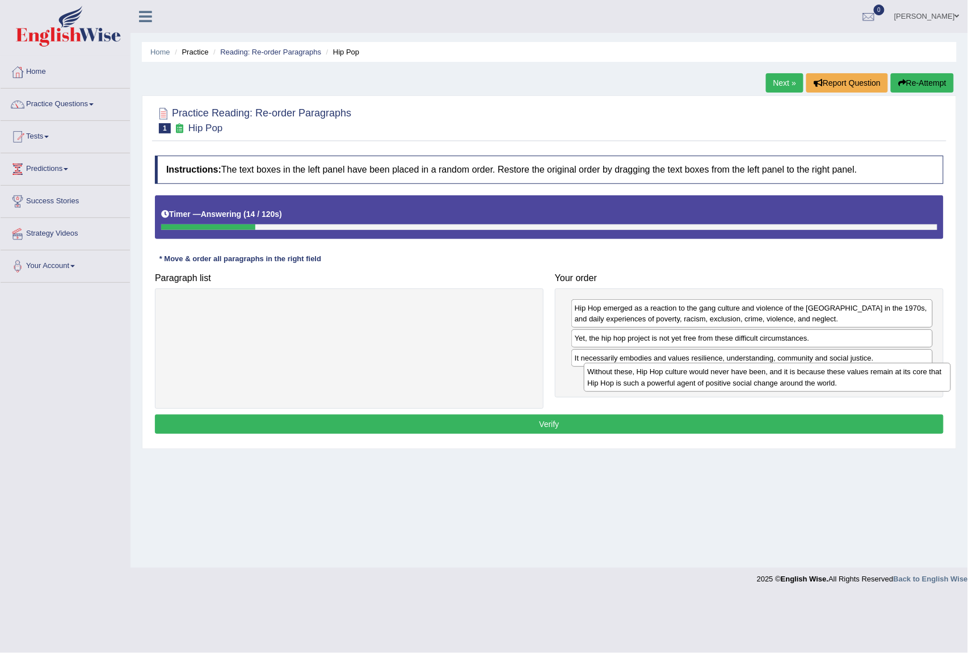
drag, startPoint x: 443, startPoint y: 311, endPoint x: 861, endPoint y: 374, distance: 423.0
click at [861, 374] on div "Without these, Hip Hop culture would never have been, and it is because these v…" at bounding box center [767, 377] width 367 height 29
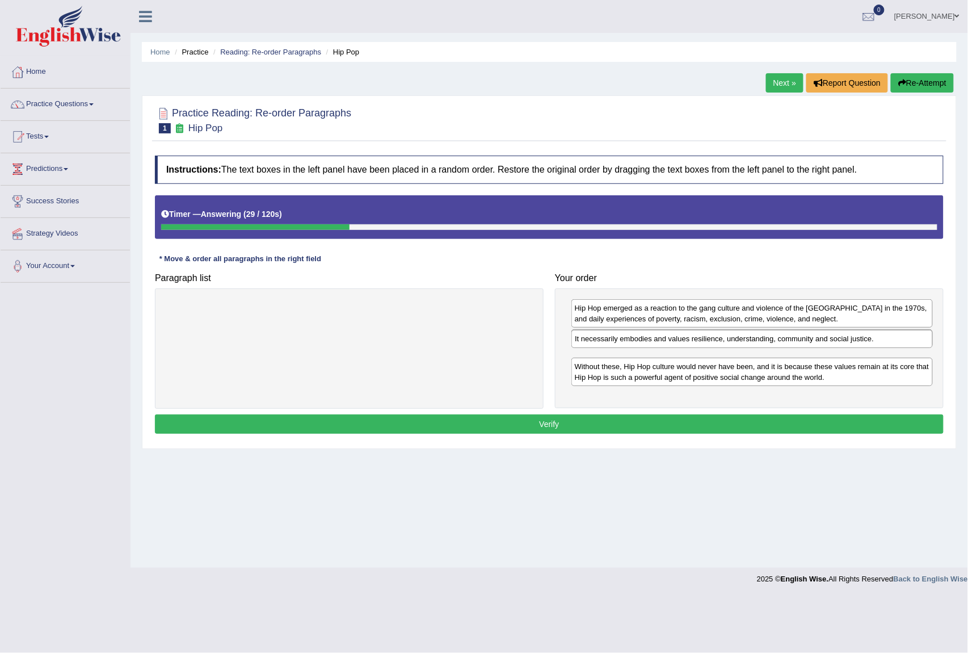
drag, startPoint x: 757, startPoint y: 361, endPoint x: 757, endPoint y: 338, distance: 23.3
click at [757, 338] on div "It necessarily embodies and values resilience, understanding, community and soc…" at bounding box center [751, 339] width 361 height 18
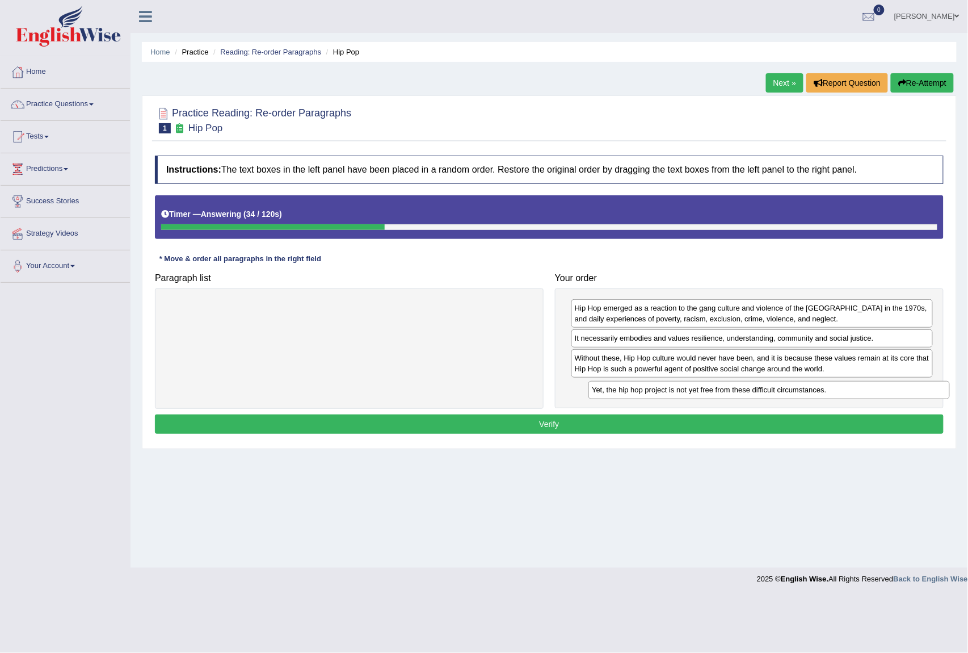
drag, startPoint x: 706, startPoint y: 364, endPoint x: 723, endPoint y: 395, distance: 35.5
click at [723, 395] on div "Yet, the hip hop project is not yet free from these difficult circumstances." at bounding box center [768, 390] width 361 height 18
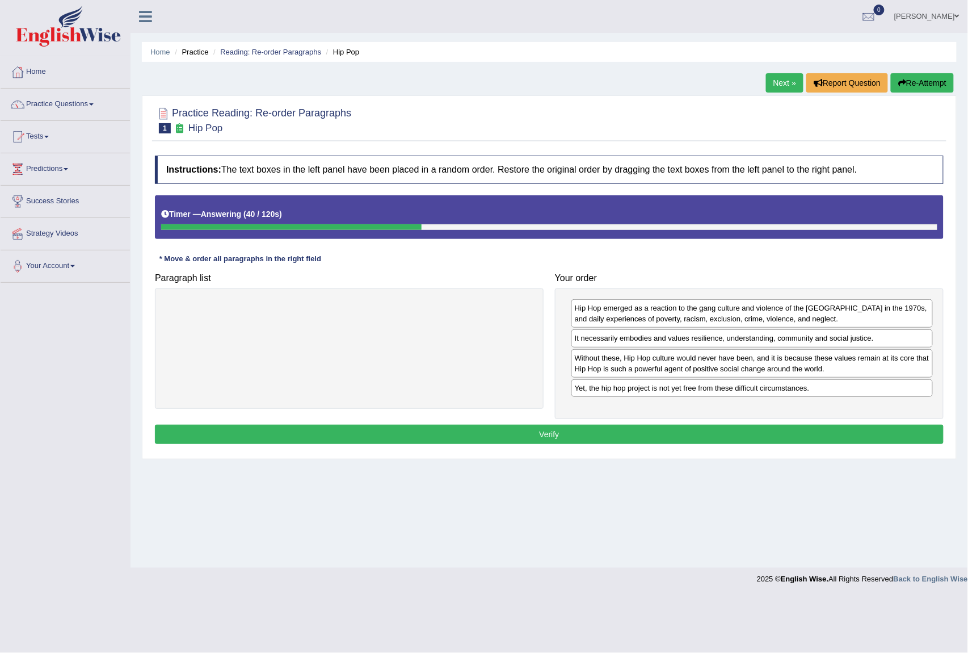
click at [733, 436] on button "Verify" at bounding box center [549, 433] width 789 height 19
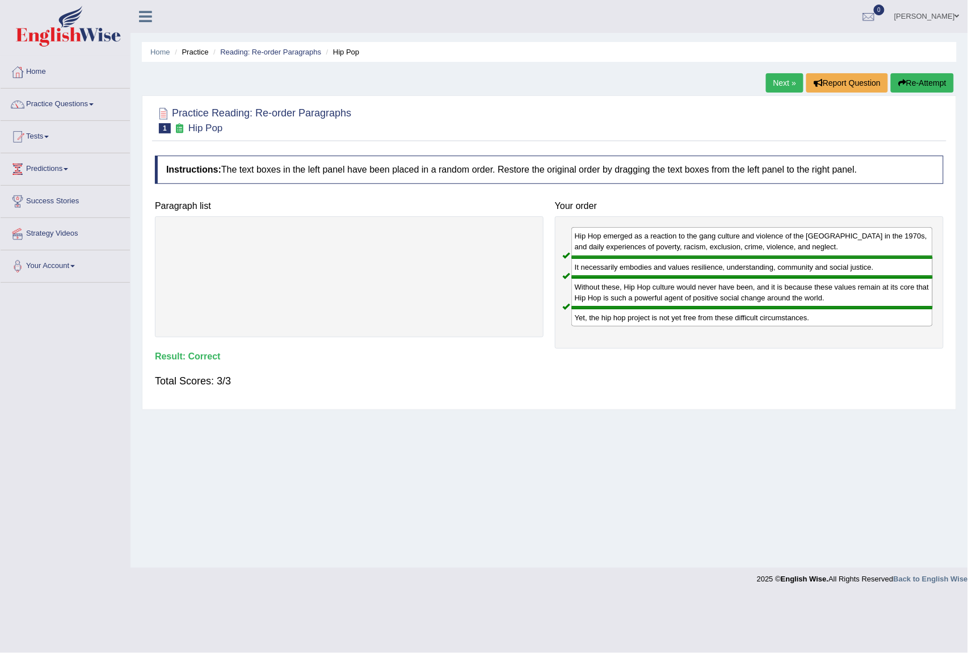
click at [772, 84] on link "Next »" at bounding box center [784, 82] width 37 height 19
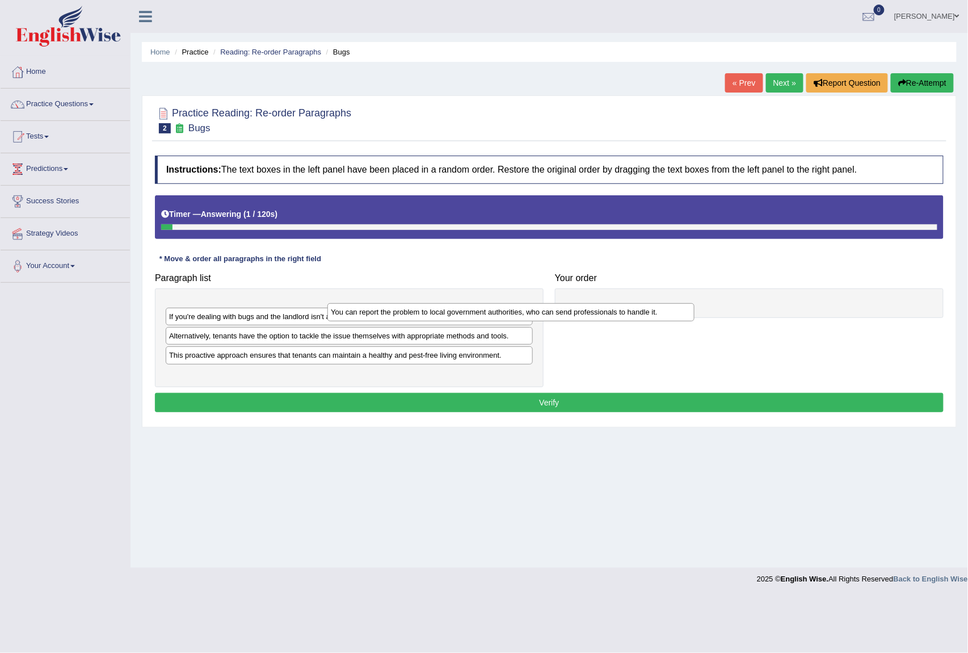
drag, startPoint x: 454, startPoint y: 314, endPoint x: 653, endPoint y: 313, distance: 198.6
click at [653, 313] on div "You can report the problem to local government authorities, who can send profes…" at bounding box center [510, 312] width 367 height 18
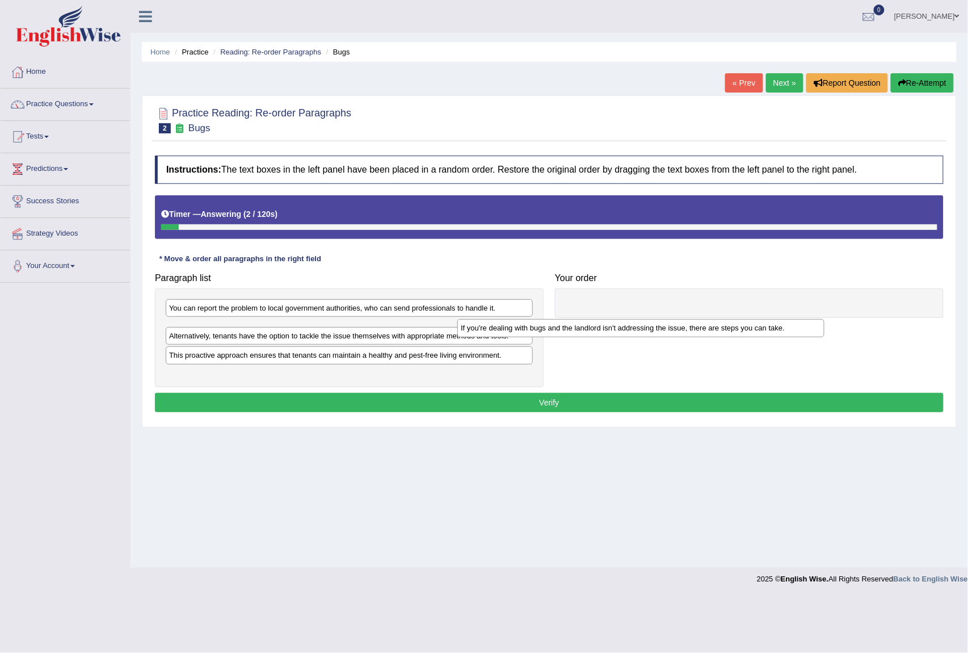
drag, startPoint x: 487, startPoint y: 334, endPoint x: 778, endPoint y: 334, distance: 291.6
click at [778, 334] on div "If you're dealing with bugs and the landlord isn't addressing the issue, there …" at bounding box center [640, 328] width 367 height 18
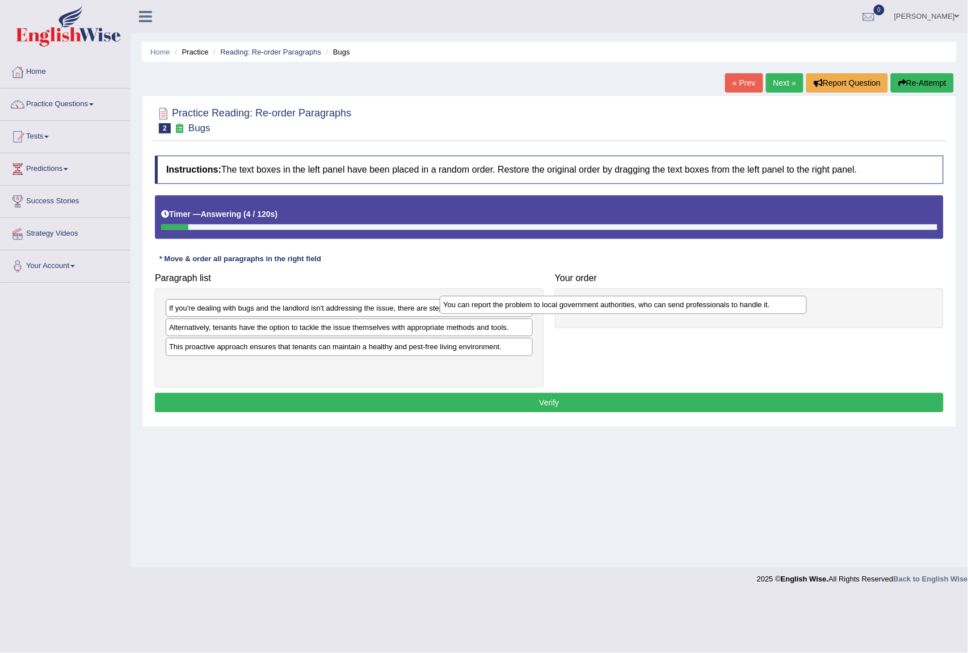
drag, startPoint x: 508, startPoint y: 309, endPoint x: 861, endPoint y: 296, distance: 353.2
click at [806, 296] on div "You can report the problem to local government authorities, who can send profes…" at bounding box center [623, 305] width 367 height 18
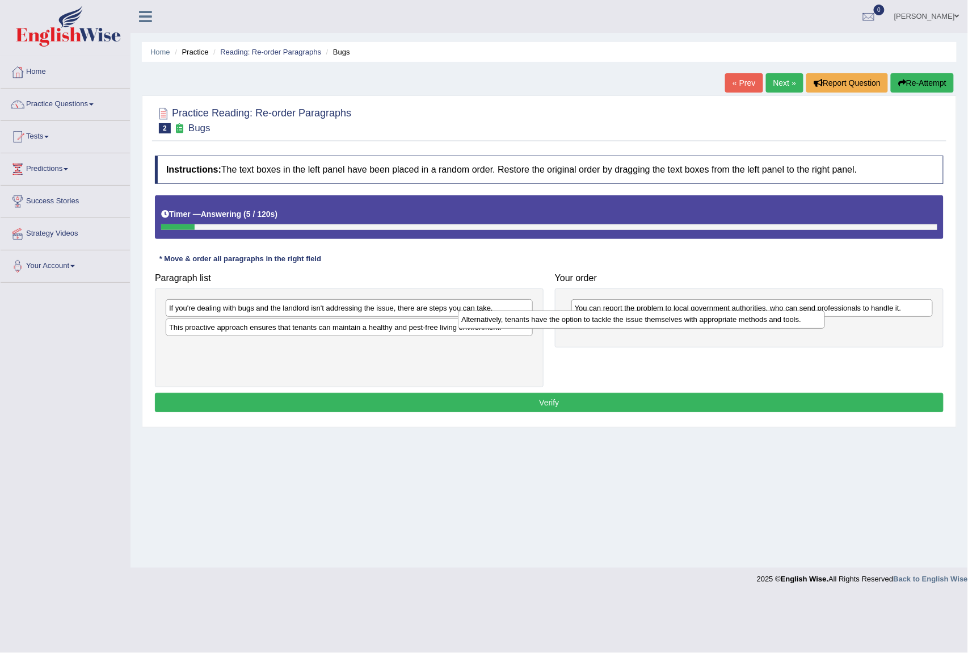
drag, startPoint x: 493, startPoint y: 327, endPoint x: 815, endPoint y: 312, distance: 322.7
click at [815, 312] on div "Alternatively, tenants have the option to tackle the issue themselves with appr…" at bounding box center [641, 319] width 367 height 18
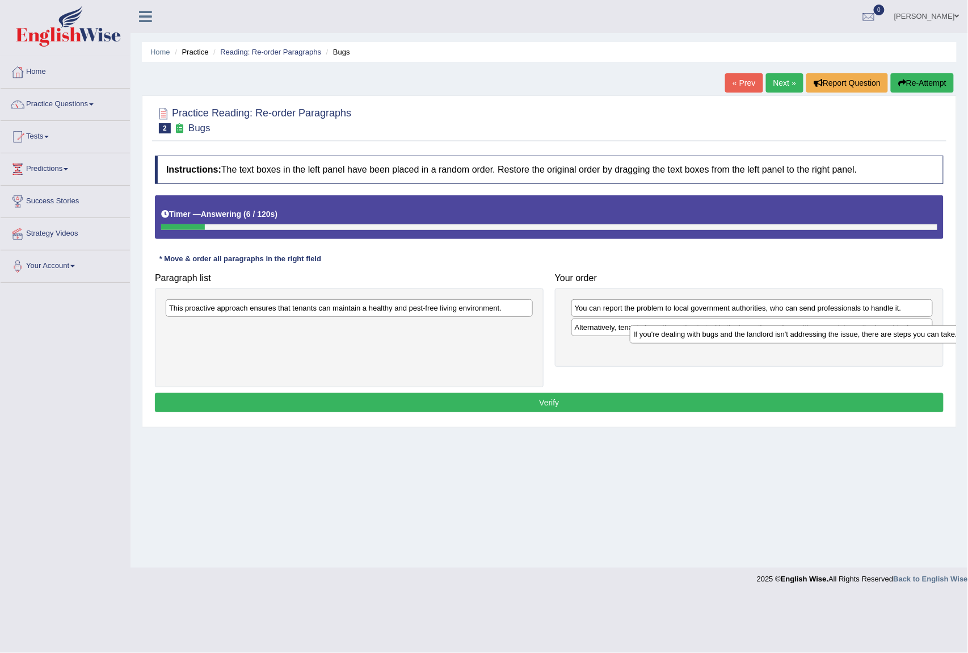
drag, startPoint x: 330, startPoint y: 308, endPoint x: 794, endPoint y: 334, distance: 464.9
click at [794, 334] on div "If you're dealing with bugs and the landlord isn't addressing the issue, there …" at bounding box center [813, 334] width 367 height 18
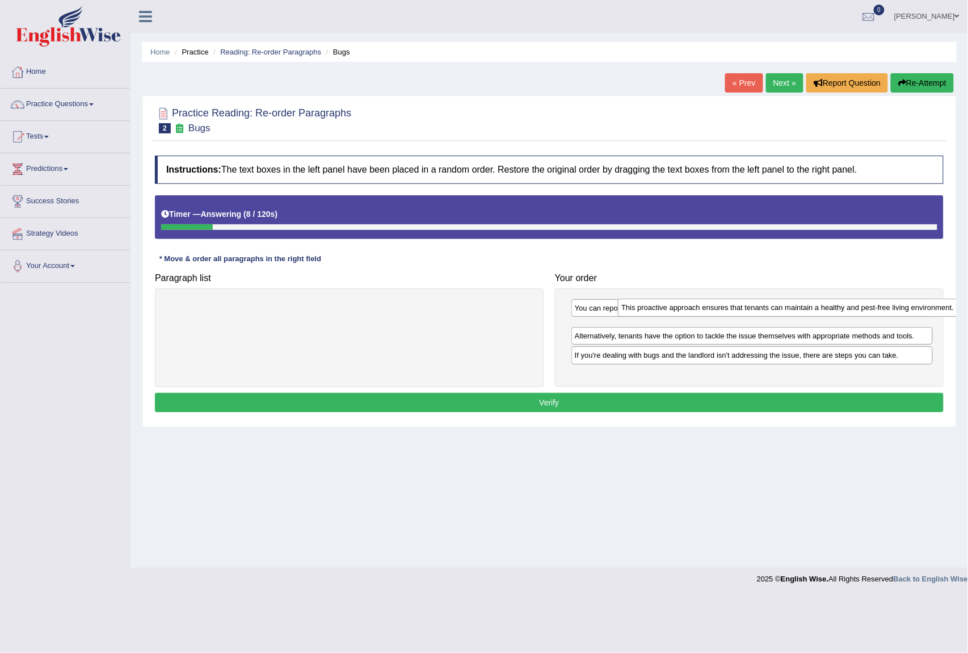
drag, startPoint x: 515, startPoint y: 310, endPoint x: 967, endPoint y: 309, distance: 452.2
click at [967, 309] on div "Home Practice Reading: Re-order Paragraphs Bugs « Prev Next » Report Question R…" at bounding box center [550, 283] width 838 height 567
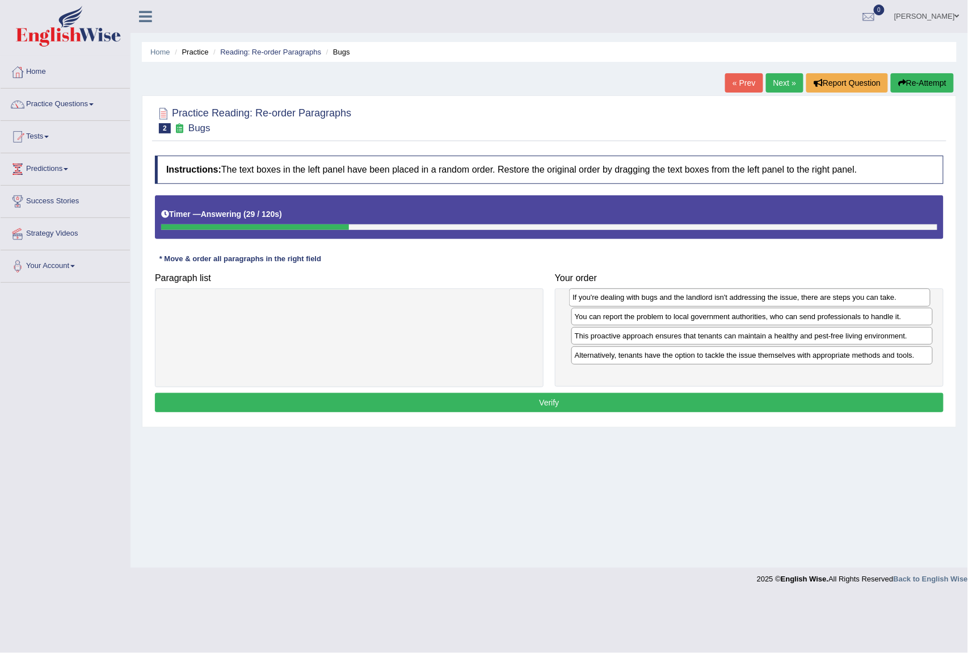
drag, startPoint x: 685, startPoint y: 374, endPoint x: 683, endPoint y: 304, distance: 70.4
click at [683, 304] on div "If you're dealing with bugs and the landlord isn't addressing the issue, there …" at bounding box center [749, 297] width 361 height 18
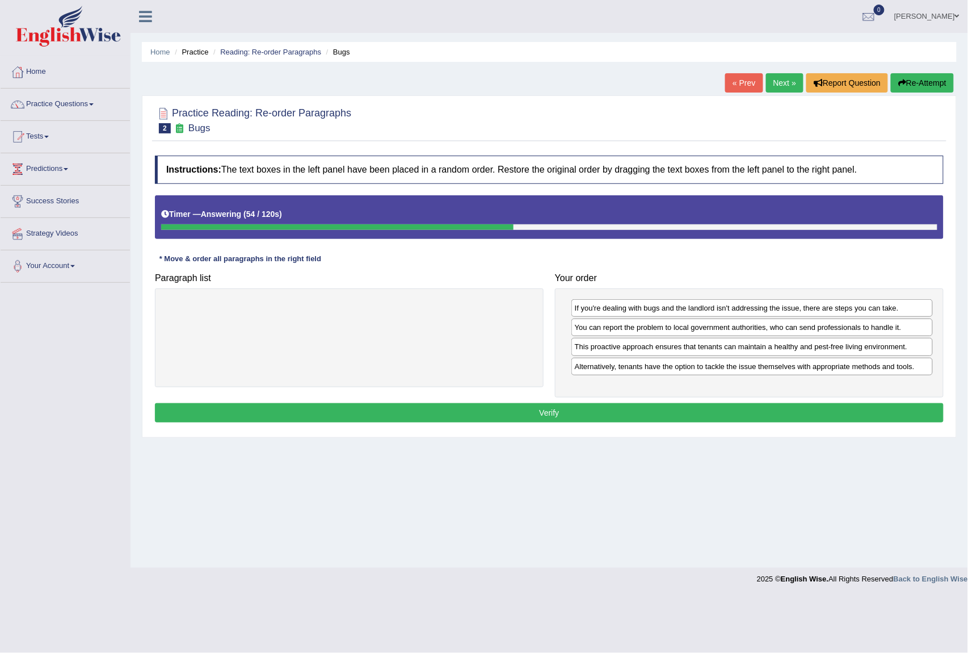
click at [654, 410] on button "Verify" at bounding box center [549, 412] width 789 height 19
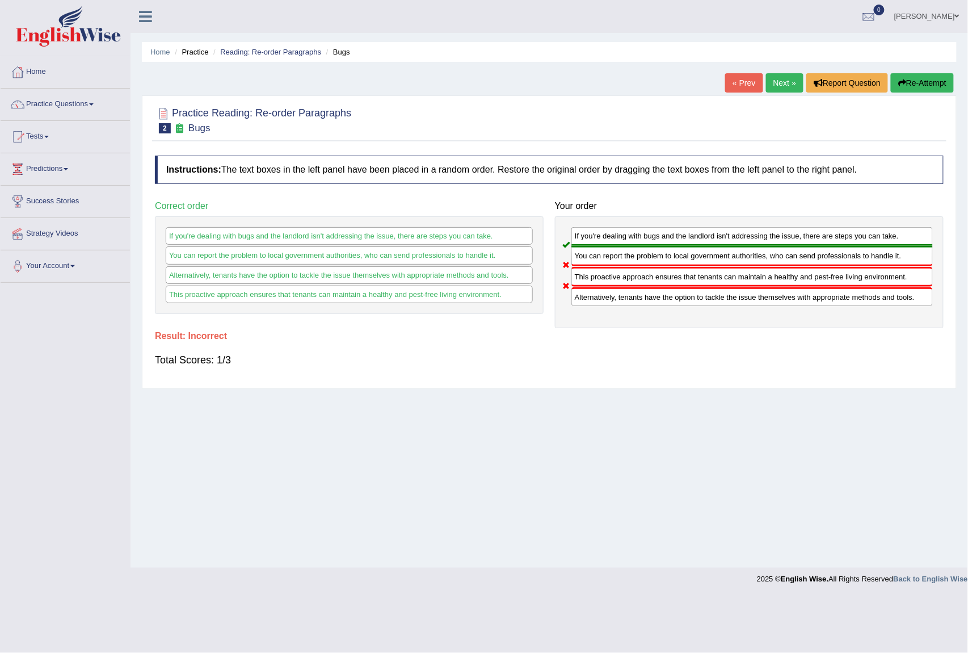
drag, startPoint x: 788, startPoint y: 84, endPoint x: 794, endPoint y: 84, distance: 6.2
click at [789, 84] on link "Next »" at bounding box center [784, 82] width 37 height 19
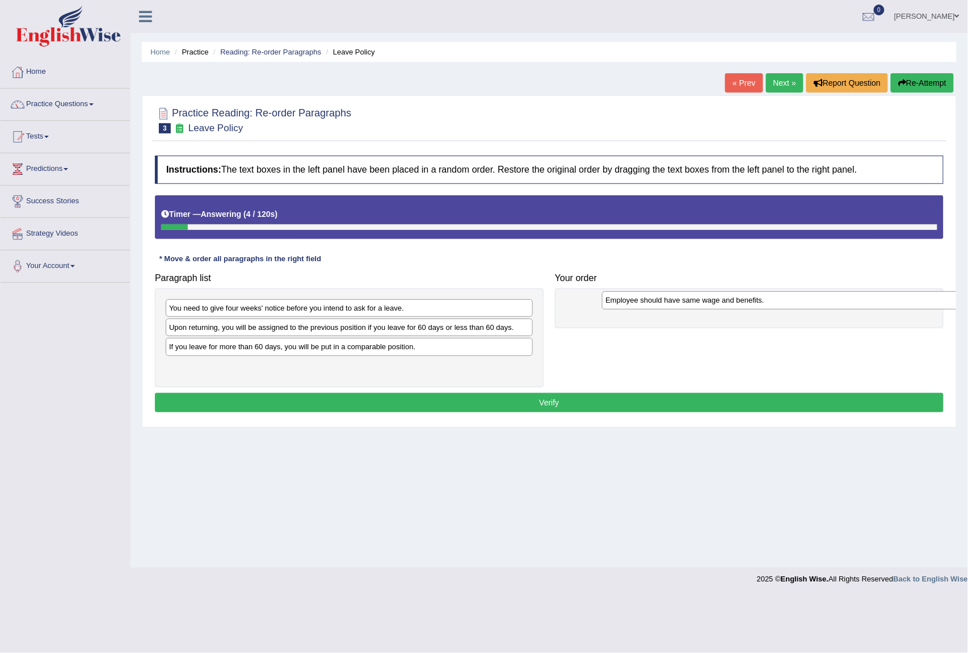
drag, startPoint x: 363, startPoint y: 351, endPoint x: 818, endPoint y: 277, distance: 460.9
click at [818, 291] on div "Employee should have same wage and benefits." at bounding box center [785, 300] width 367 height 18
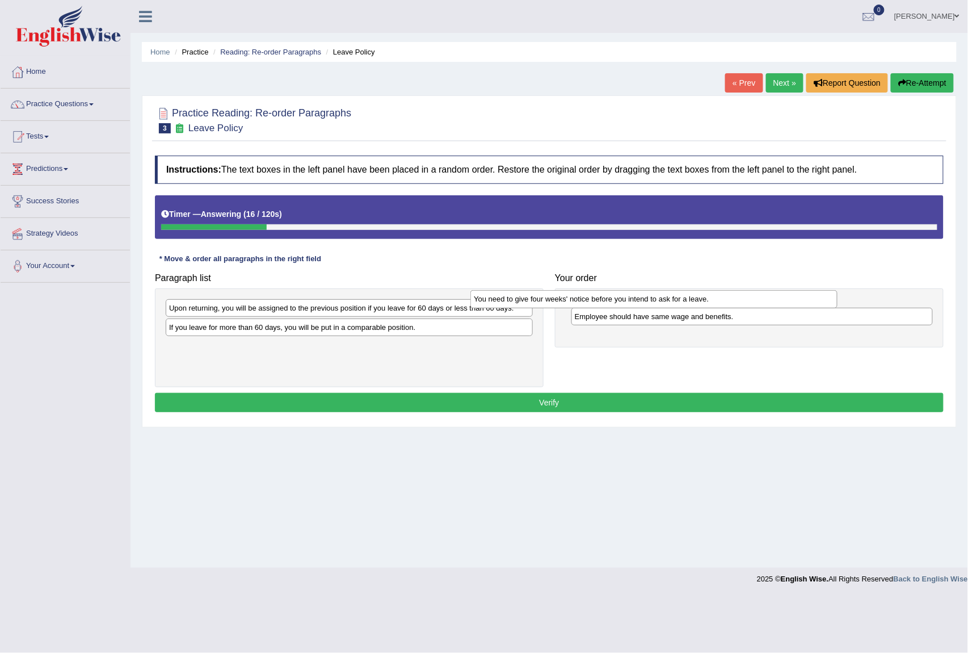
drag, startPoint x: 397, startPoint y: 309, endPoint x: 729, endPoint y: 300, distance: 332.1
click at [729, 300] on div "You need to give four weeks' notice before you intend to ask for a leave." at bounding box center [653, 299] width 367 height 18
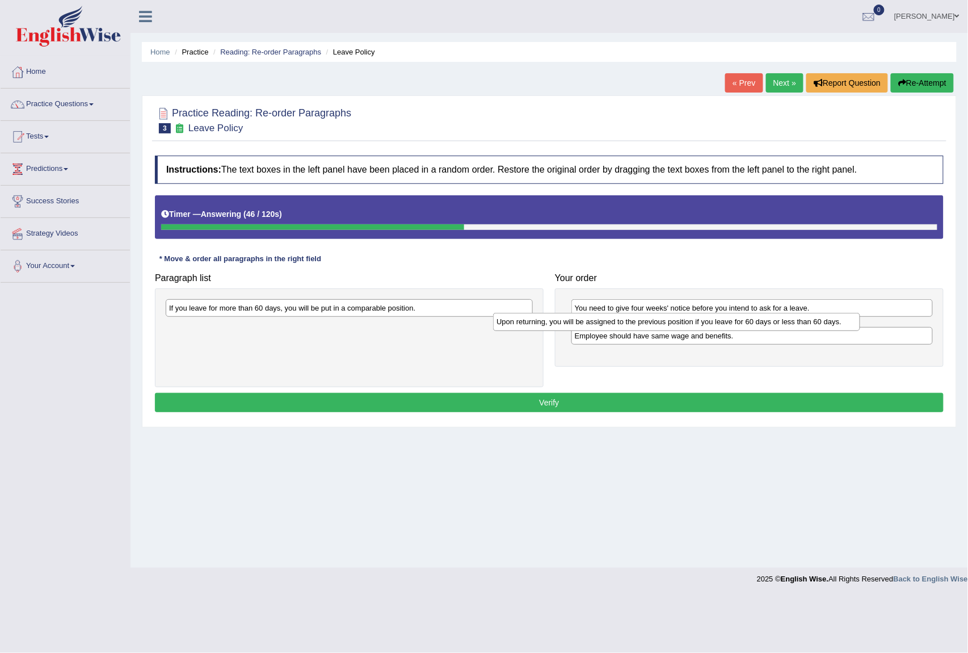
drag, startPoint x: 400, startPoint y: 314, endPoint x: 788, endPoint y: 327, distance: 387.8
click at [788, 327] on div "Upon returning, you will be assigned to the previous position if you leave for …" at bounding box center [676, 322] width 367 height 18
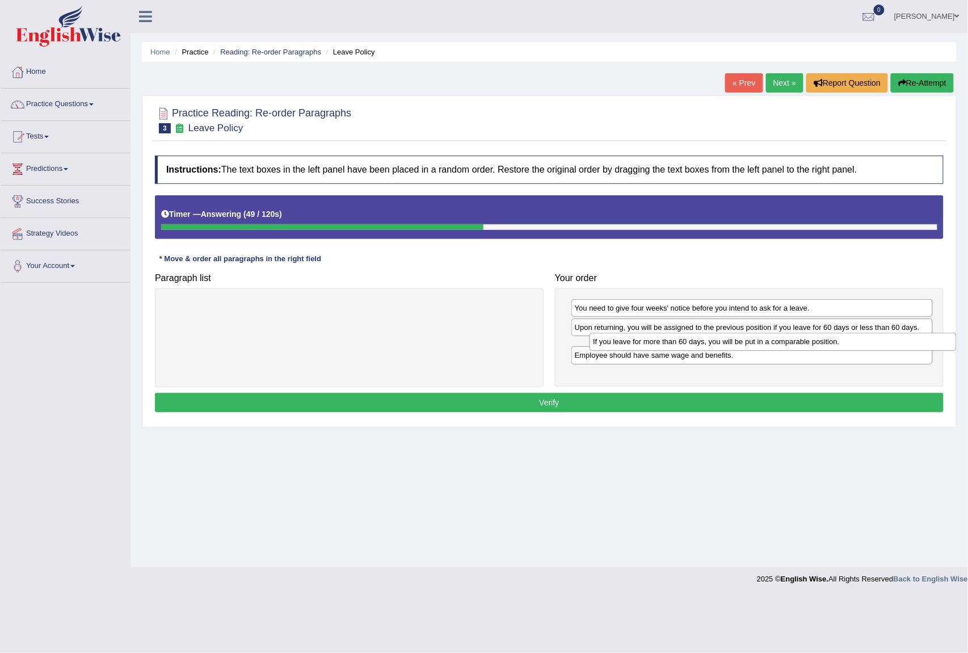
drag, startPoint x: 427, startPoint y: 305, endPoint x: 851, endPoint y: 339, distance: 425.2
click at [851, 339] on div "If you leave for more than 60 days, you will be put in a comparable position." at bounding box center [773, 342] width 367 height 18
drag, startPoint x: 656, startPoint y: 348, endPoint x: 659, endPoint y: 325, distance: 23.9
click at [659, 325] on div "If you leave for more than 60 days, you will be put in a comparable position." at bounding box center [754, 324] width 361 height 18
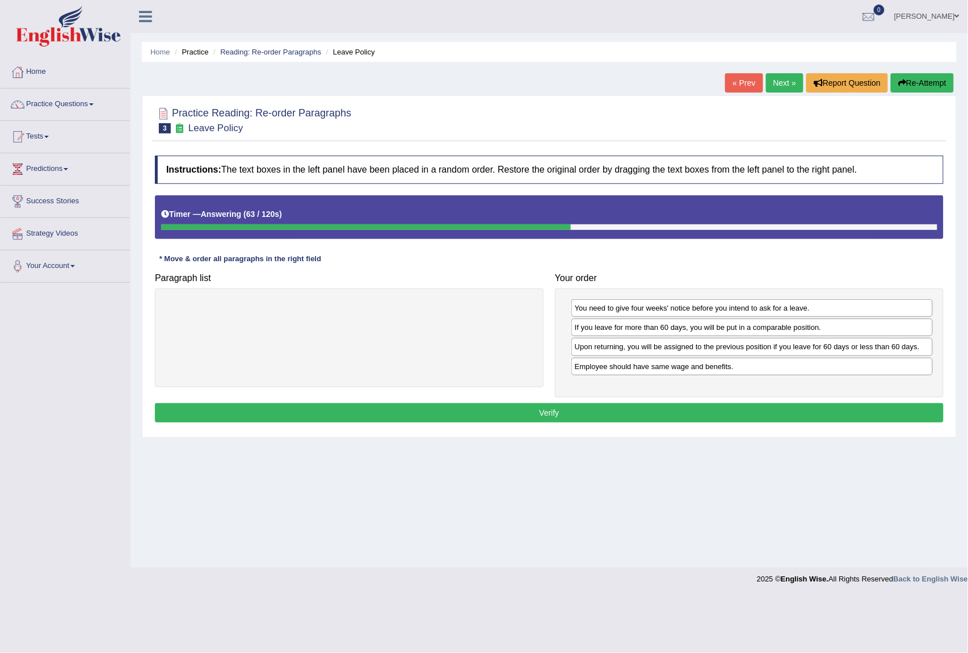
click at [643, 411] on button "Verify" at bounding box center [549, 412] width 789 height 19
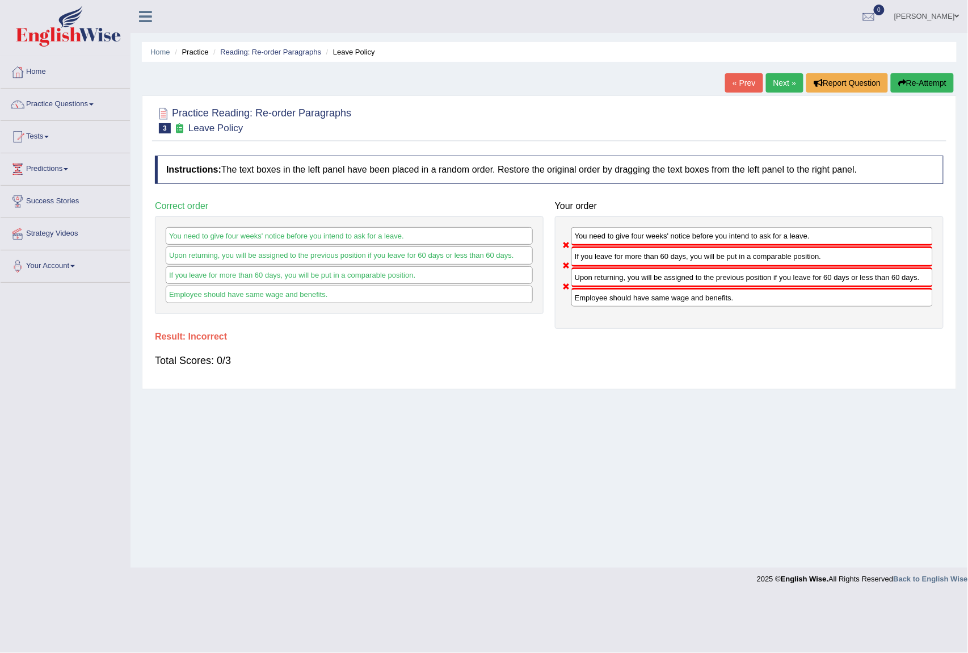
click at [777, 82] on link "Next »" at bounding box center [784, 82] width 37 height 19
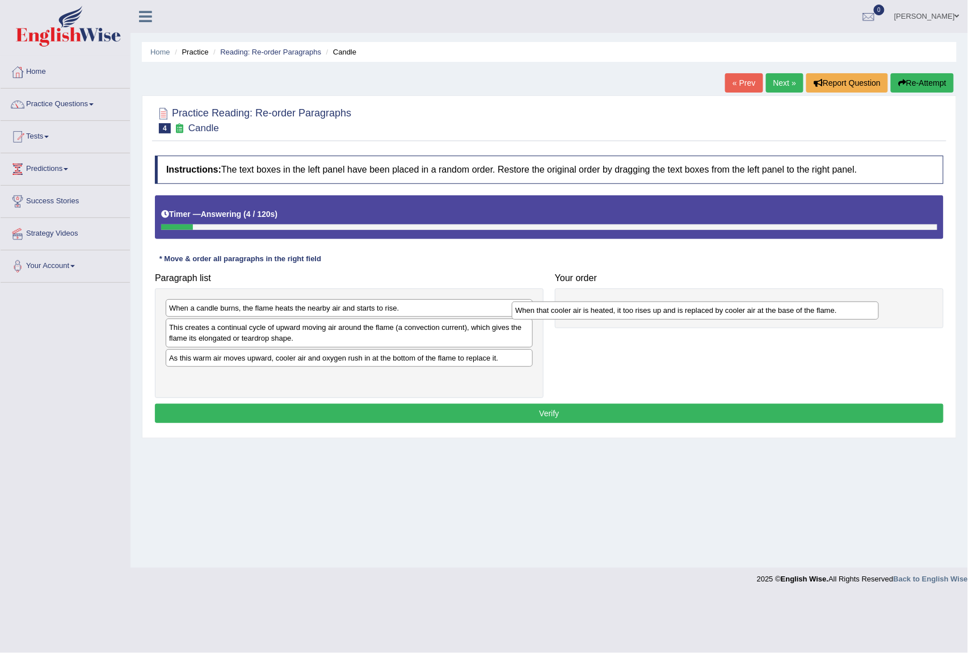
drag, startPoint x: 402, startPoint y: 309, endPoint x: 807, endPoint y: 309, distance: 405.1
click at [807, 309] on div "When that cooler air is heated, it too rises up and is replaced by cooler air a…" at bounding box center [695, 310] width 367 height 18
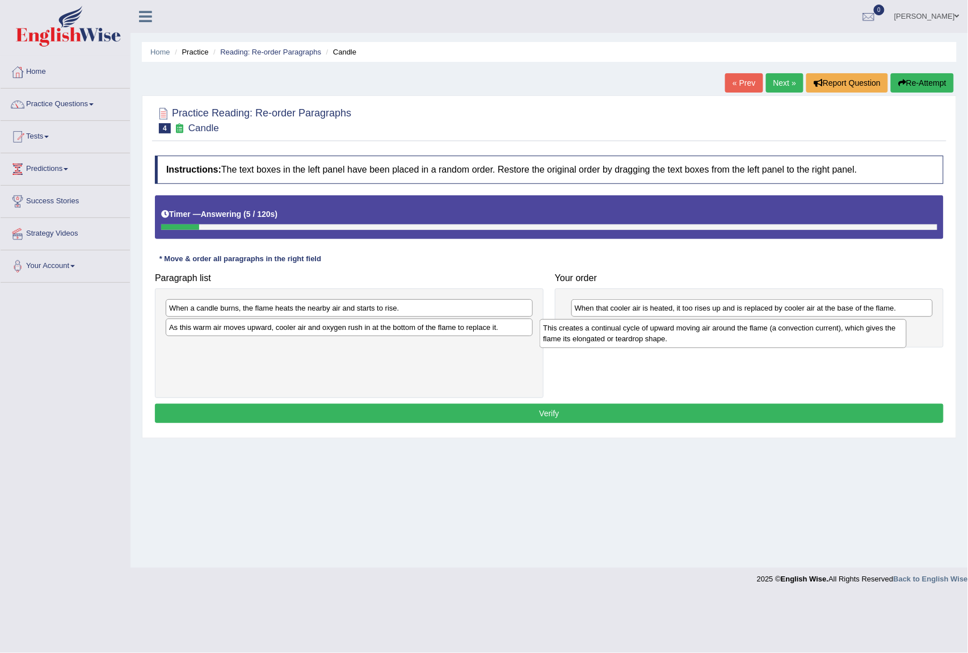
drag, startPoint x: 457, startPoint y: 332, endPoint x: 831, endPoint y: 332, distance: 373.9
click at [831, 332] on div "This creates a continual cycle of upward moving air around the flame (a convect…" at bounding box center [723, 333] width 367 height 29
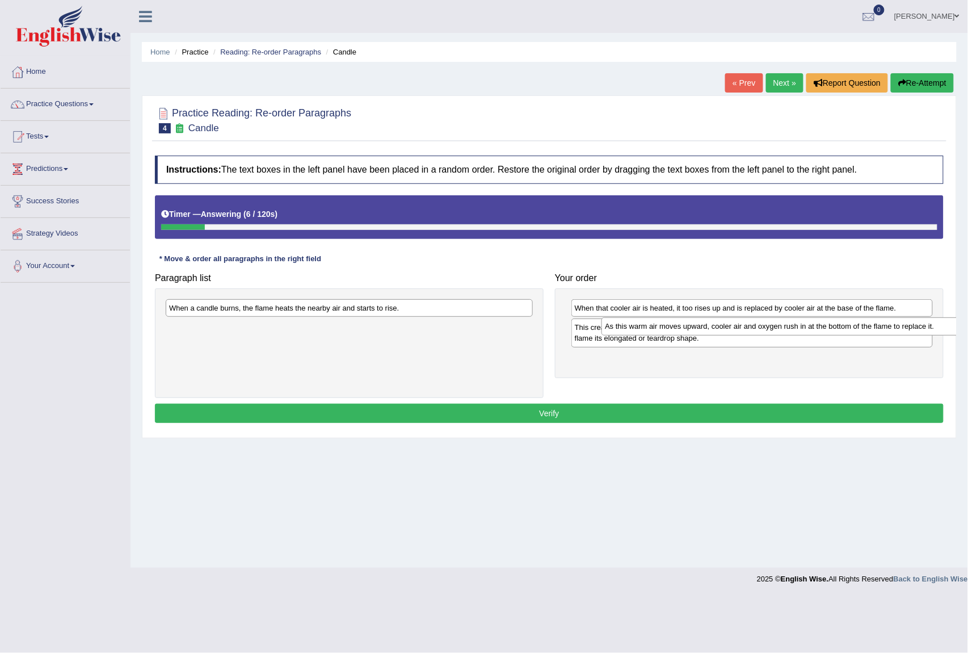
drag, startPoint x: 413, startPoint y: 332, endPoint x: 849, endPoint y: 330, distance: 436.3
click at [849, 330] on div "As this warm air moves upward, cooler air and oxygen rush in at the bottom of t…" at bounding box center [784, 326] width 367 height 18
drag, startPoint x: 432, startPoint y: 300, endPoint x: 767, endPoint y: 336, distance: 337.3
click at [767, 336] on div "Paragraph list When a candle burns, the flame heats the nearby air and starts t…" at bounding box center [549, 332] width 800 height 131
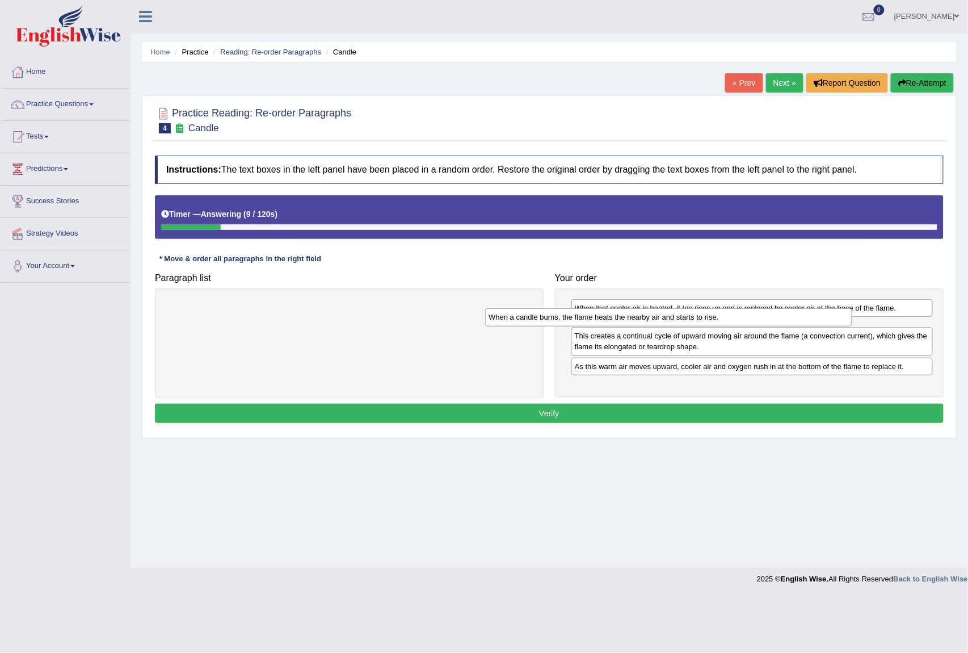
drag, startPoint x: 496, startPoint y: 307, endPoint x: 815, endPoint y: 316, distance: 319.6
click at [815, 316] on div "When a candle burns, the flame heats the nearby air and starts to rise." at bounding box center [668, 317] width 367 height 18
drag, startPoint x: 645, startPoint y: 334, endPoint x: 648, endPoint y: 315, distance: 19.0
click at [648, 315] on div "When a candle burns, the flame heats the nearby air and starts to rise." at bounding box center [755, 309] width 361 height 18
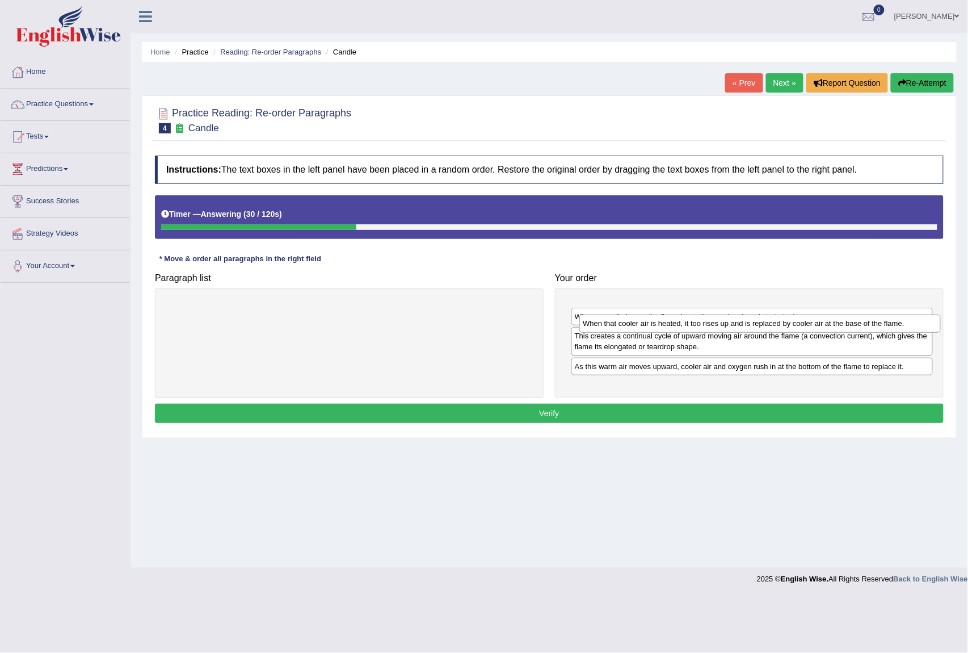
drag, startPoint x: 648, startPoint y: 310, endPoint x: 656, endPoint y: 325, distance: 17.3
click at [656, 325] on div "When that cooler air is heated, it too rises up and is replaced by cooler air a…" at bounding box center [759, 323] width 361 height 18
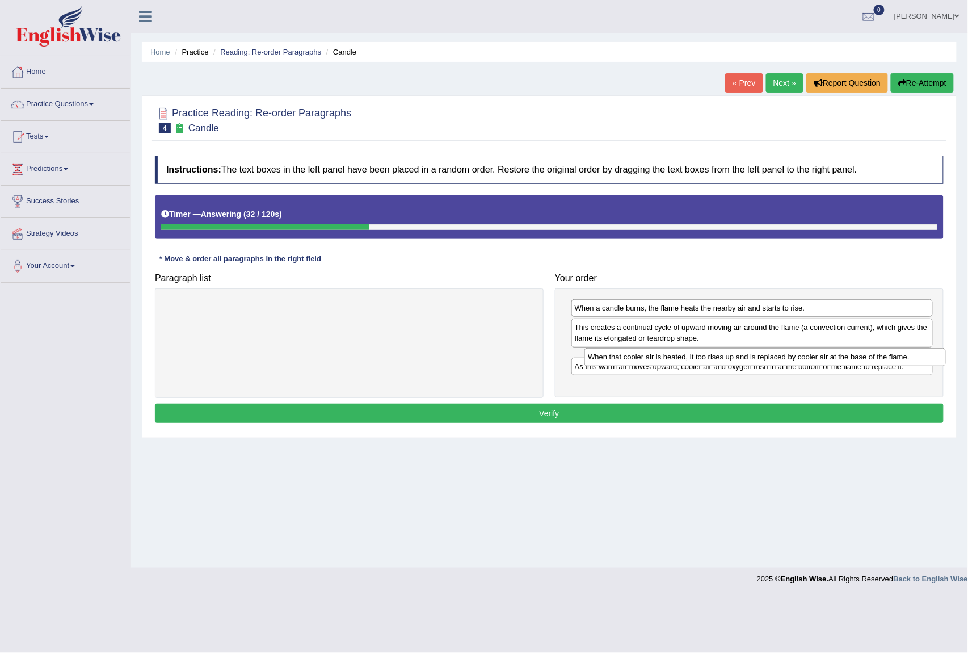
drag, startPoint x: 662, startPoint y: 309, endPoint x: 675, endPoint y: 359, distance: 52.2
click at [675, 359] on div "When that cooler air is heated, it too rises up and is replaced by cooler air a…" at bounding box center [764, 357] width 361 height 18
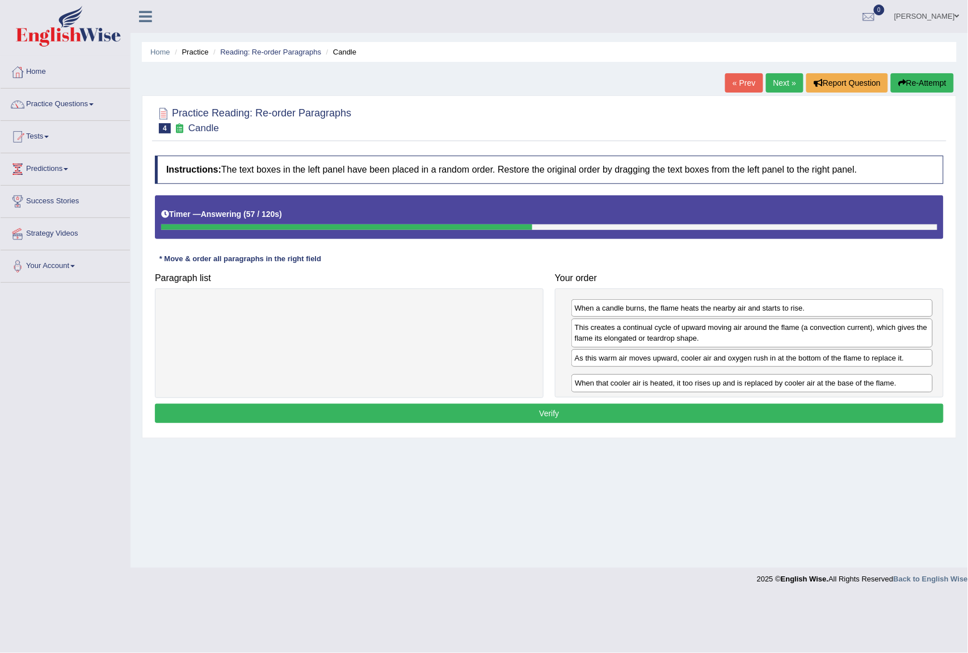
drag, startPoint x: 706, startPoint y: 357, endPoint x: 706, endPoint y: 381, distance: 24.4
click at [706, 381] on div "When that cooler air is heated, it too rises up and is replaced by cooler air a…" at bounding box center [751, 383] width 361 height 18
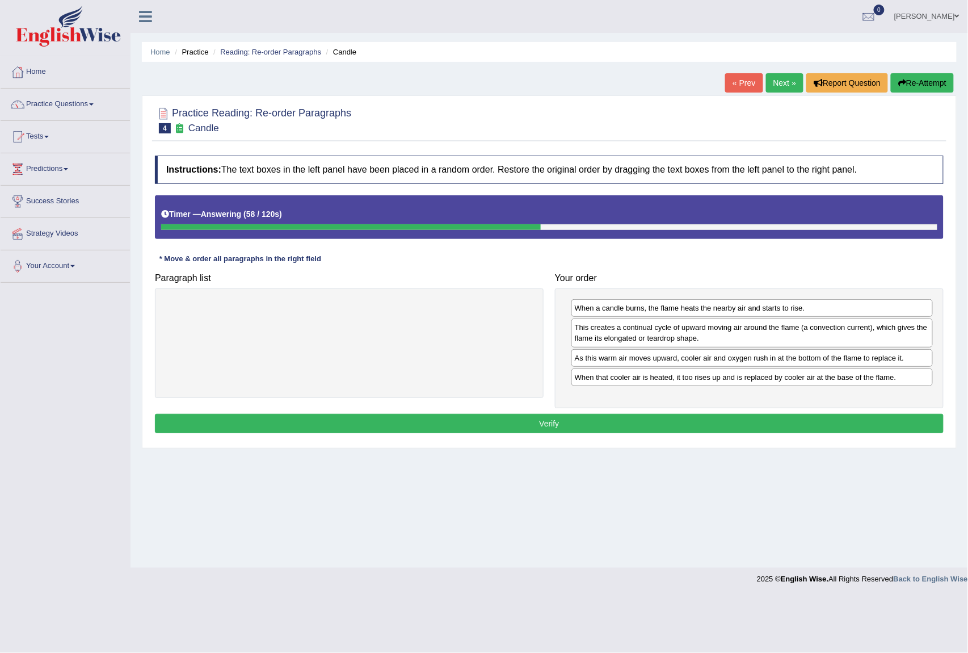
click at [704, 422] on button "Verify" at bounding box center [549, 423] width 789 height 19
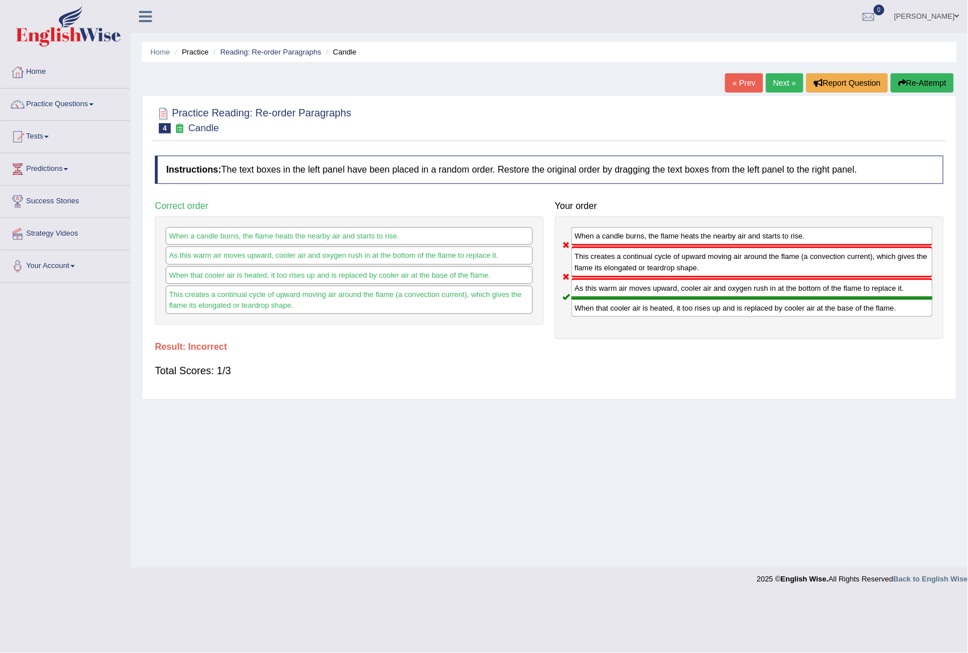
click at [789, 78] on link "Next »" at bounding box center [784, 82] width 37 height 19
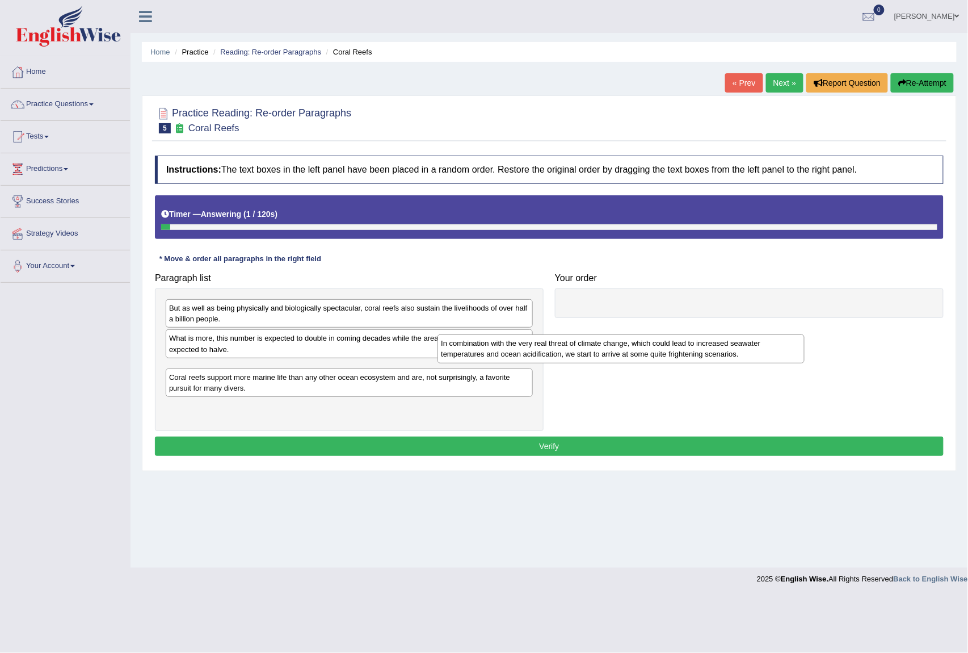
drag, startPoint x: 411, startPoint y: 390, endPoint x: 895, endPoint y: 301, distance: 492.8
click at [804, 334] on div "In combination with the very real threat of climate change, which could lead to…" at bounding box center [620, 348] width 367 height 29
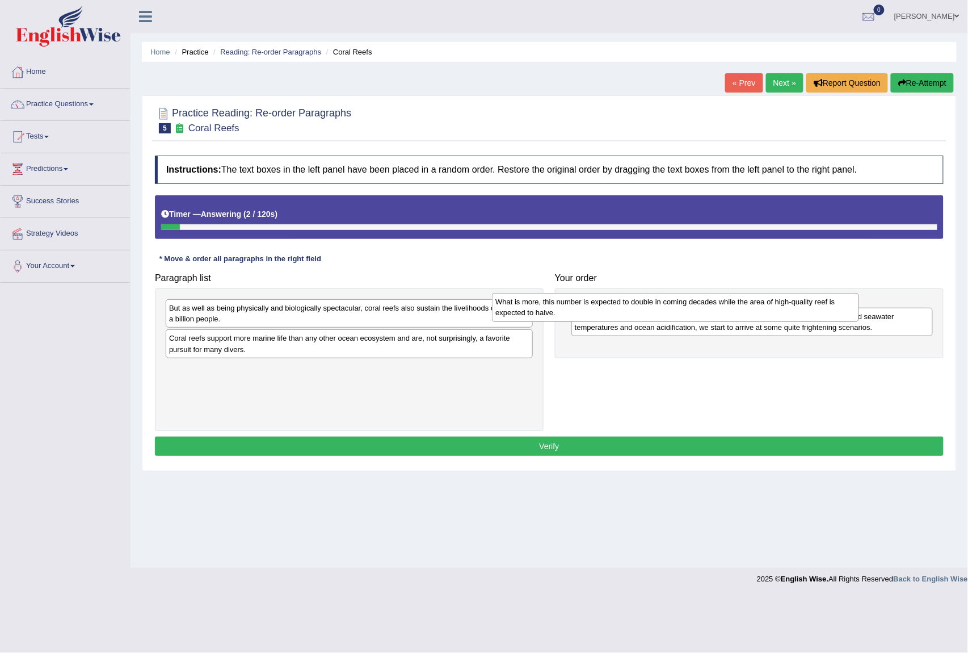
drag, startPoint x: 479, startPoint y: 353, endPoint x: 838, endPoint y: 325, distance: 359.7
click at [838, 322] on div "What is more, this number is expected to double in coming decades while the are…" at bounding box center [675, 307] width 367 height 29
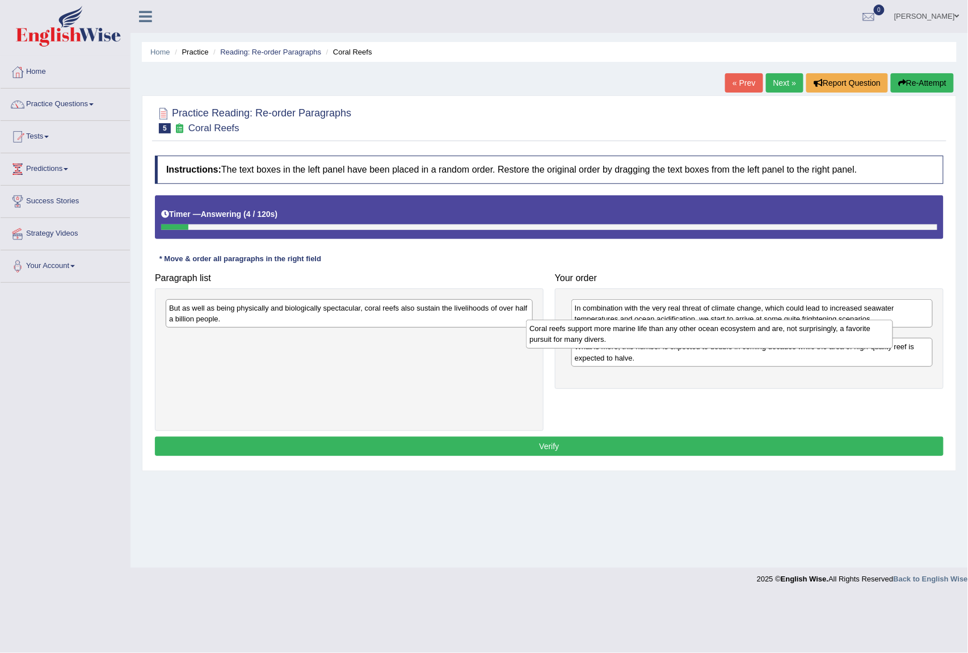
drag, startPoint x: 516, startPoint y: 340, endPoint x: 920, endPoint y: 330, distance: 404.1
click at [893, 330] on div "Coral reefs support more marine life than any other ocean ecosystem and are, no…" at bounding box center [709, 333] width 367 height 29
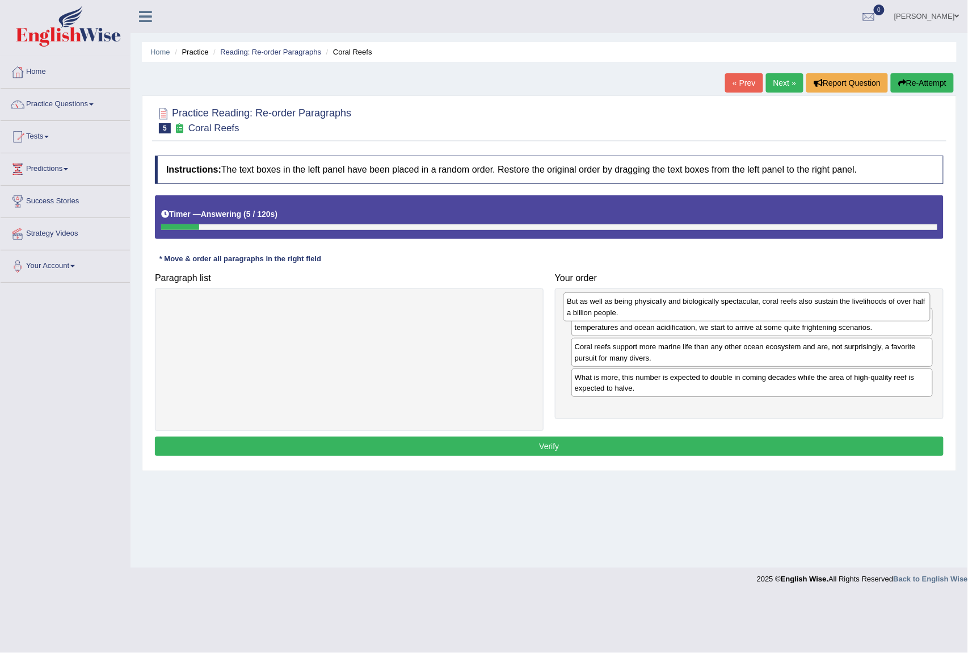
drag, startPoint x: 529, startPoint y: 320, endPoint x: 927, endPoint y: 313, distance: 397.8
click at [927, 313] on div "But as well as being physically and biologically spectacular, coral reefs also …" at bounding box center [746, 306] width 367 height 29
drag, startPoint x: 687, startPoint y: 374, endPoint x: 693, endPoint y: 309, distance: 66.2
click at [693, 309] on div "Coral reefs support more marine life than any other ocean ecosystem and are, no…" at bounding box center [762, 307] width 361 height 29
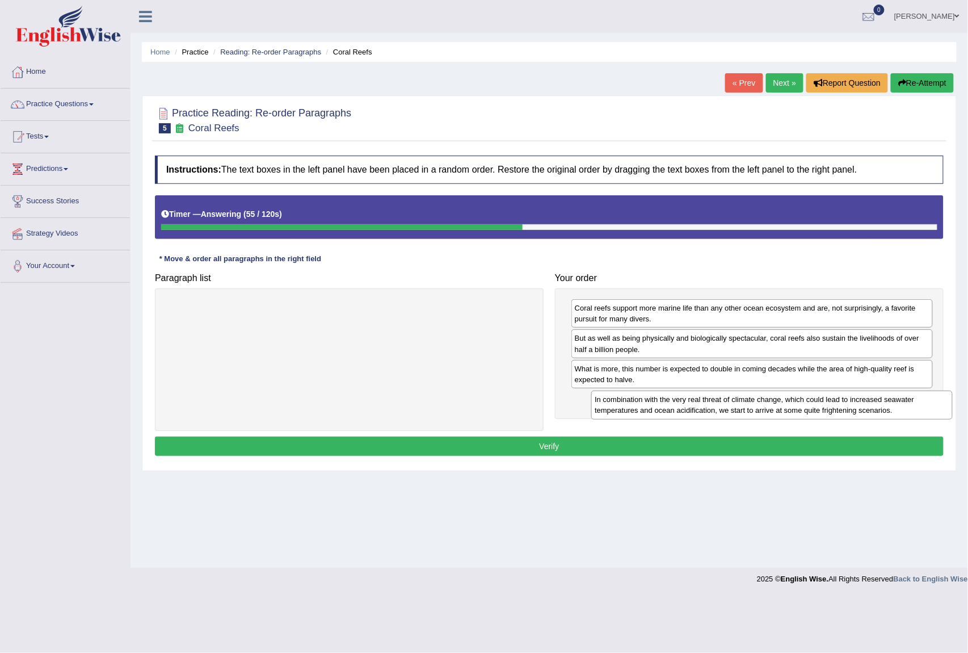
drag, startPoint x: 721, startPoint y: 384, endPoint x: 741, endPoint y: 411, distance: 34.5
click at [741, 411] on div "In combination with the very real threat of climate change, which could lead to…" at bounding box center [771, 404] width 361 height 29
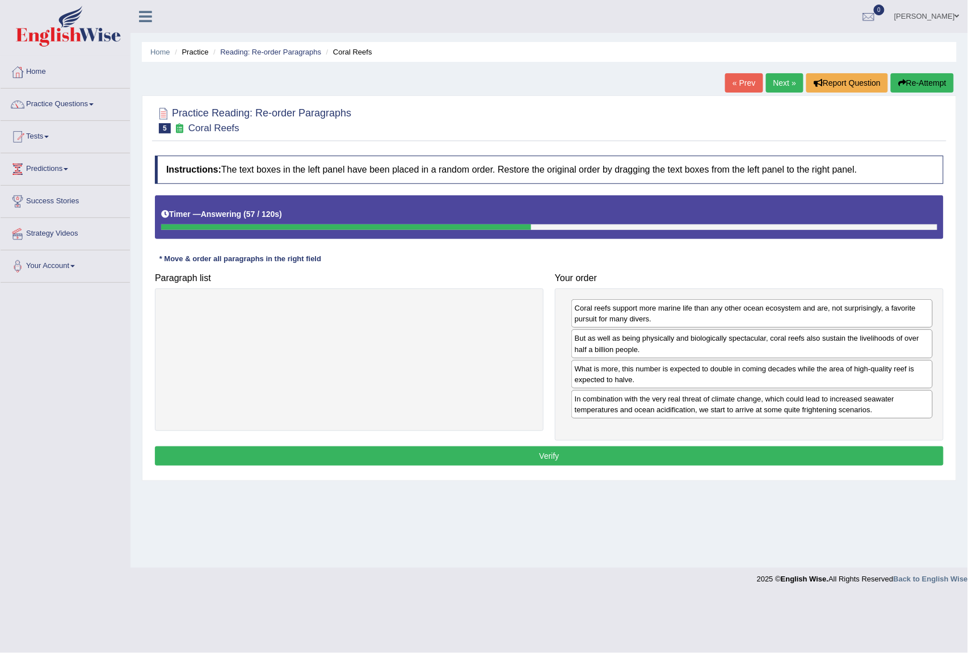
click at [679, 449] on button "Verify" at bounding box center [549, 455] width 789 height 19
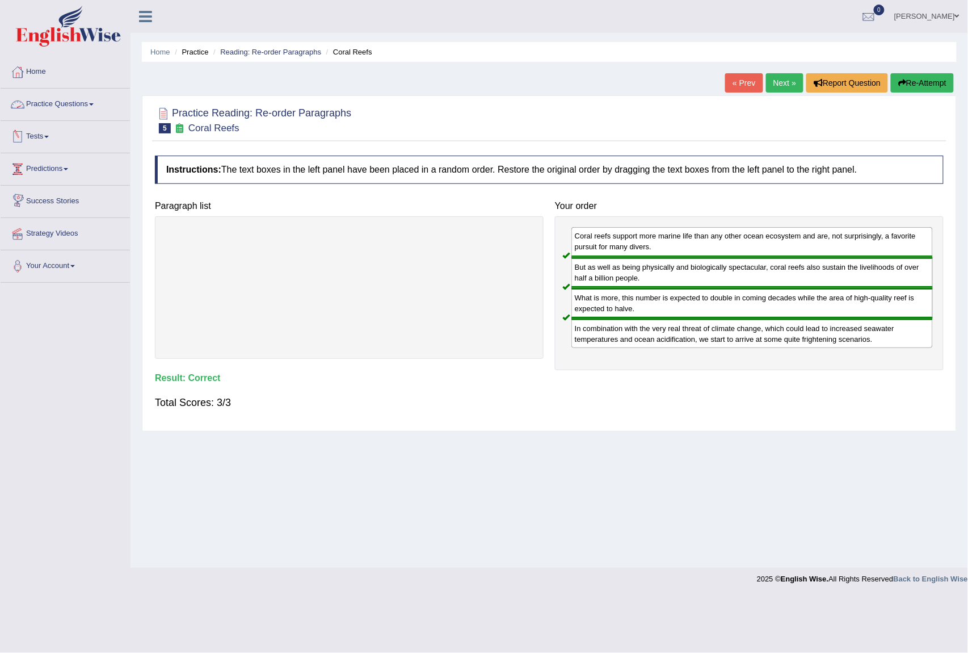
click at [90, 113] on link "Practice Questions" at bounding box center [65, 103] width 129 height 28
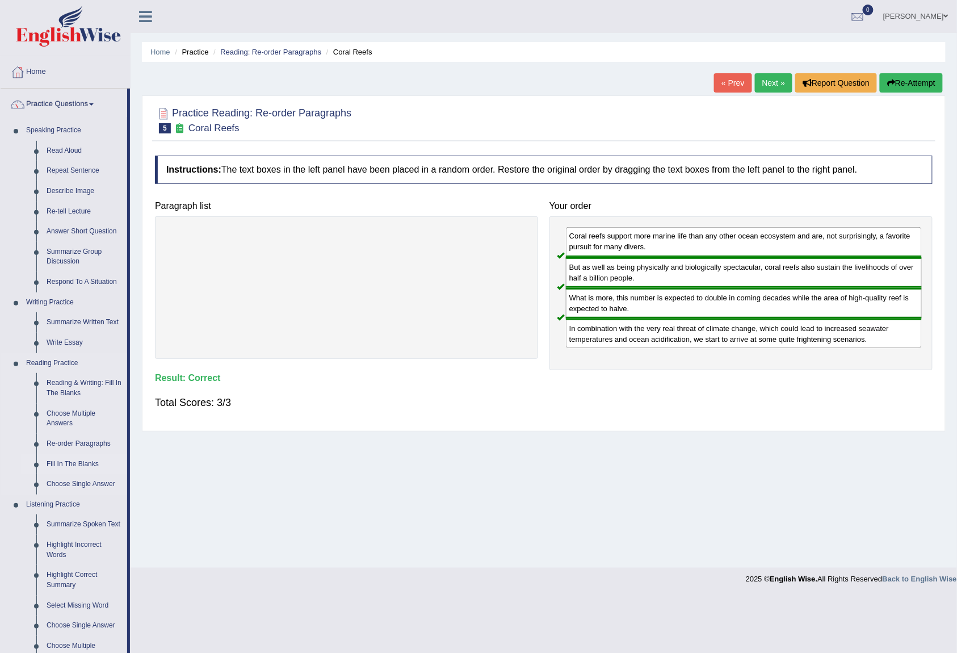
click at [62, 460] on link "Fill In The Blanks" at bounding box center [84, 464] width 86 height 20
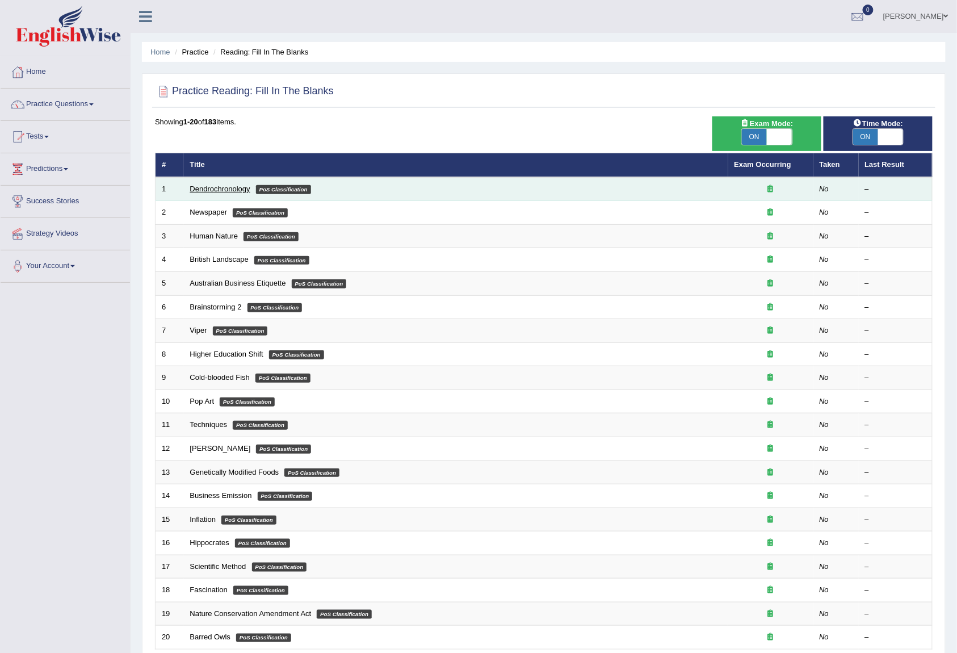
click at [193, 187] on link "Dendrochronology" at bounding box center [220, 188] width 60 height 9
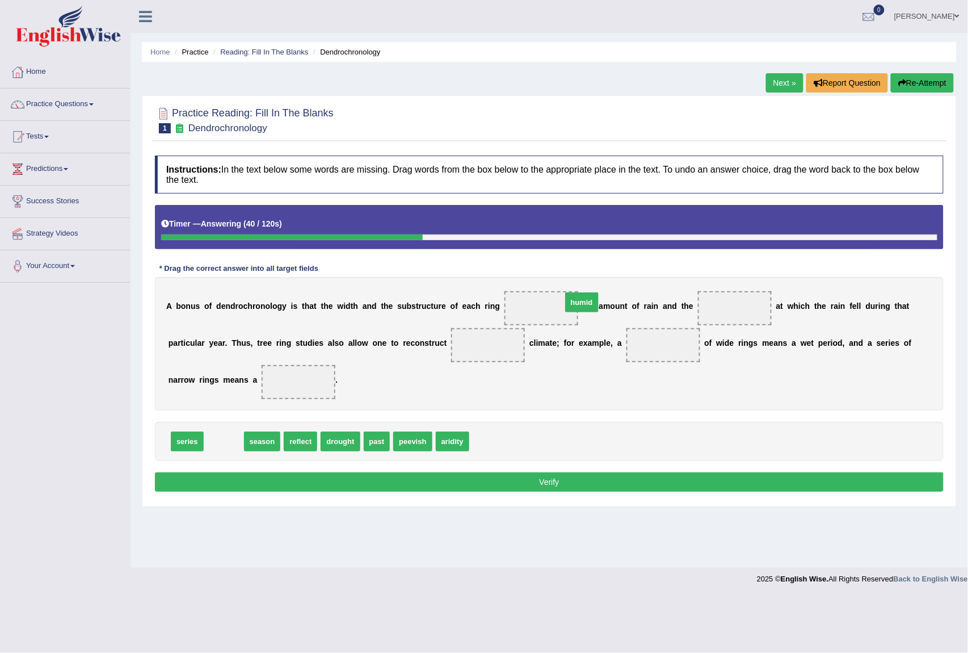
drag, startPoint x: 232, startPoint y: 443, endPoint x: 590, endPoint y: 304, distance: 384.1
drag, startPoint x: 548, startPoint y: 309, endPoint x: 736, endPoint y: 321, distance: 188.2
drag, startPoint x: 229, startPoint y: 445, endPoint x: 246, endPoint y: 441, distance: 17.4
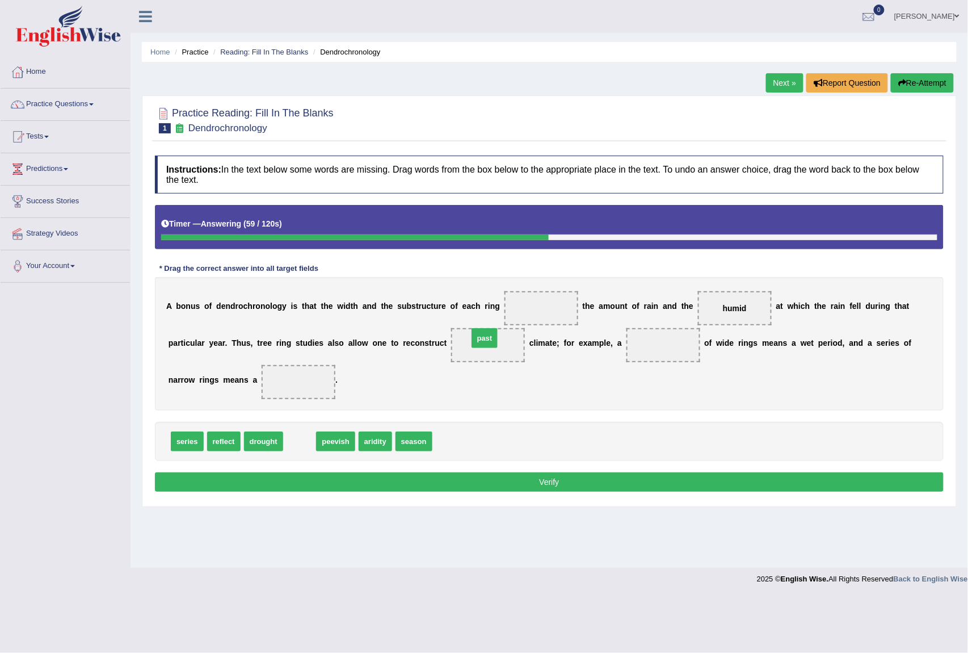
drag, startPoint x: 303, startPoint y: 441, endPoint x: 491, endPoint y: 335, distance: 216.0
drag, startPoint x: 380, startPoint y: 439, endPoint x: 406, endPoint y: 396, distance: 50.2
click at [427, 393] on span "season" at bounding box center [445, 394] width 37 height 20
drag, startPoint x: 381, startPoint y: 440, endPoint x: 663, endPoint y: 329, distance: 303.1
drag, startPoint x: 659, startPoint y: 340, endPoint x: 500, endPoint y: 427, distance: 180.8
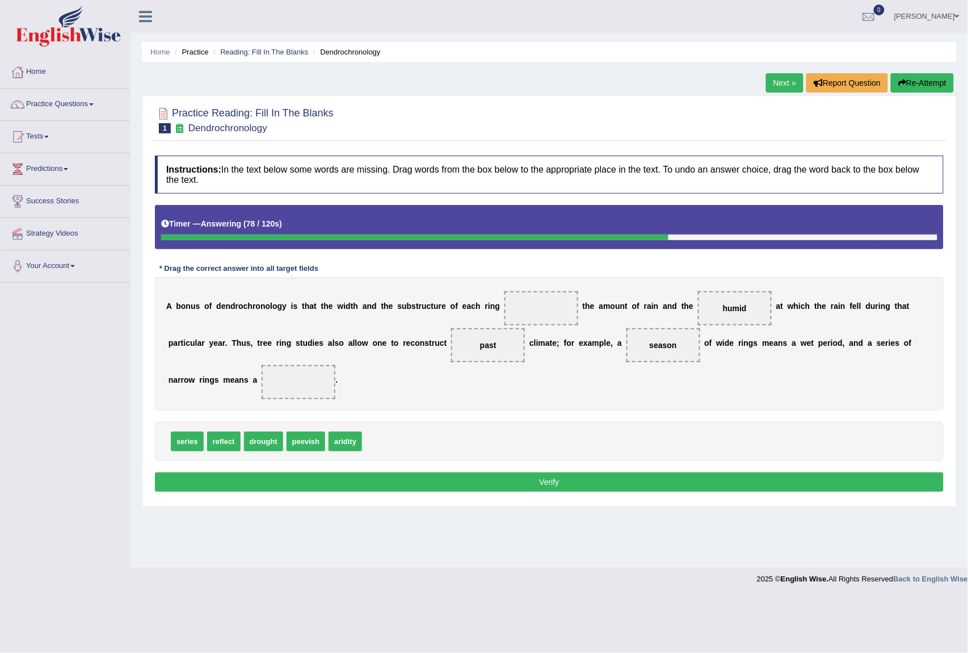
click at [500, 427] on div "Instructions: In the text below some words are missing. Drag words from the box…" at bounding box center [549, 325] width 794 height 351
drag, startPoint x: 187, startPoint y: 438, endPoint x: 652, endPoint y: 347, distance: 473.5
drag, startPoint x: 737, startPoint y: 308, endPoint x: 287, endPoint y: 384, distance: 456.4
drag, startPoint x: 191, startPoint y: 443, endPoint x: 562, endPoint y: 311, distance: 393.9
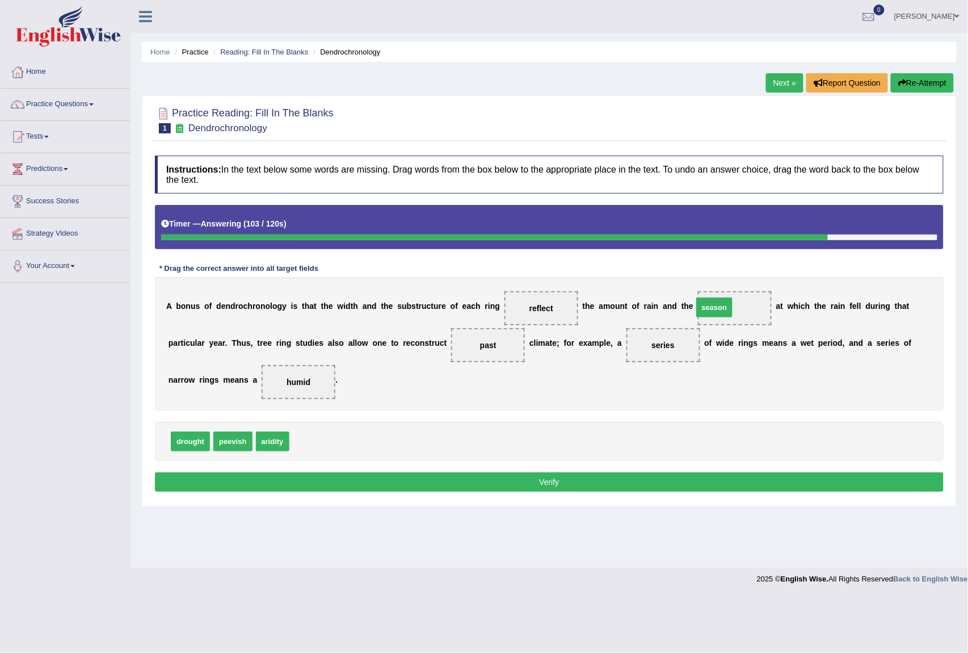
drag, startPoint x: 312, startPoint y: 439, endPoint x: 716, endPoint y: 305, distance: 425.1
click at [613, 482] on button "Verify" at bounding box center [549, 481] width 789 height 19
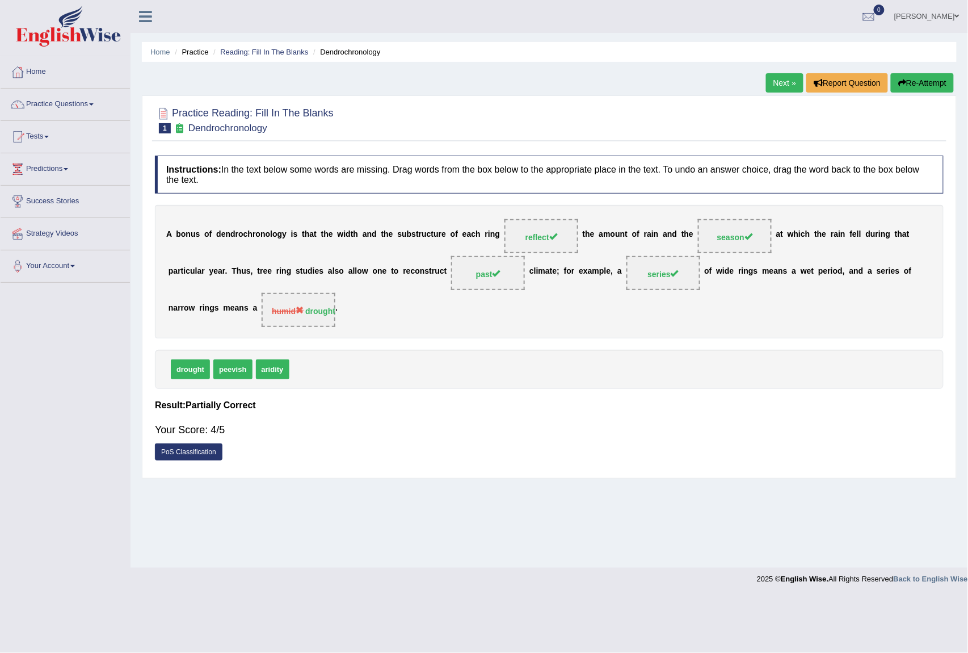
click at [772, 78] on link "Next »" at bounding box center [784, 82] width 37 height 19
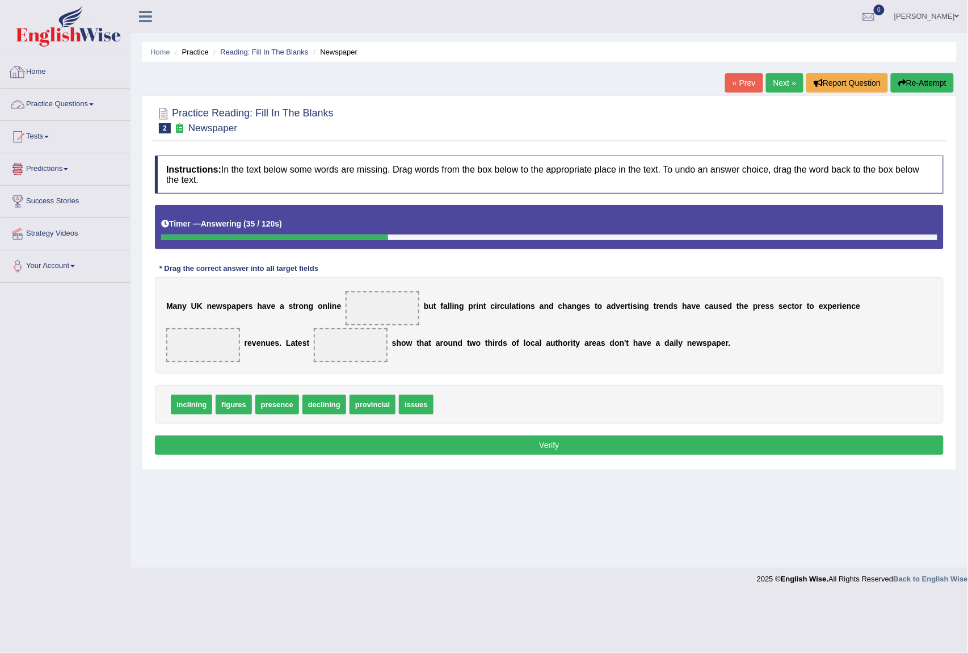
click at [32, 68] on link "Home" at bounding box center [65, 70] width 129 height 28
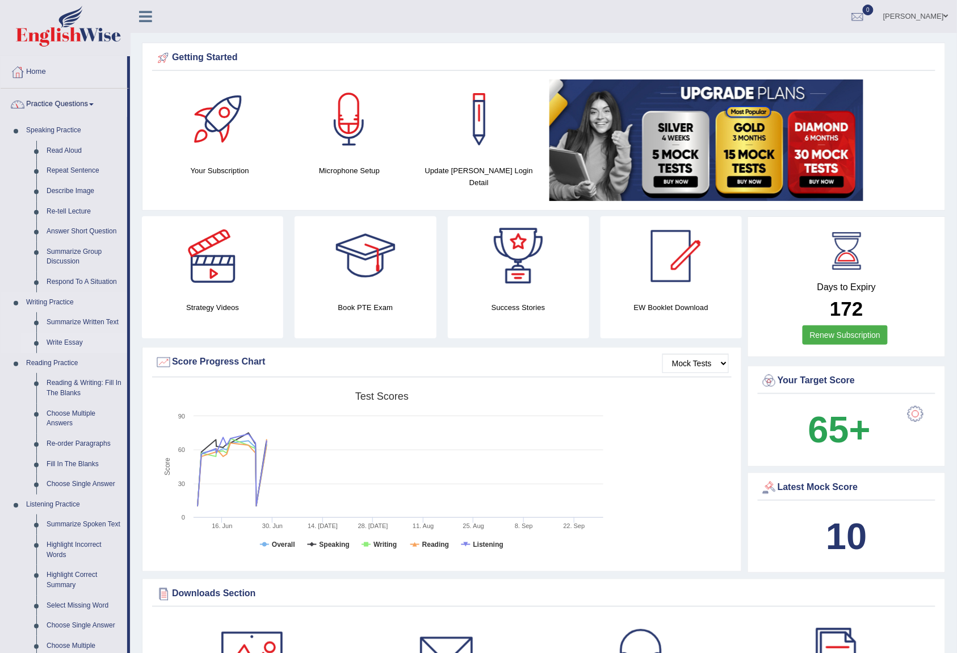
scroll to position [151, 0]
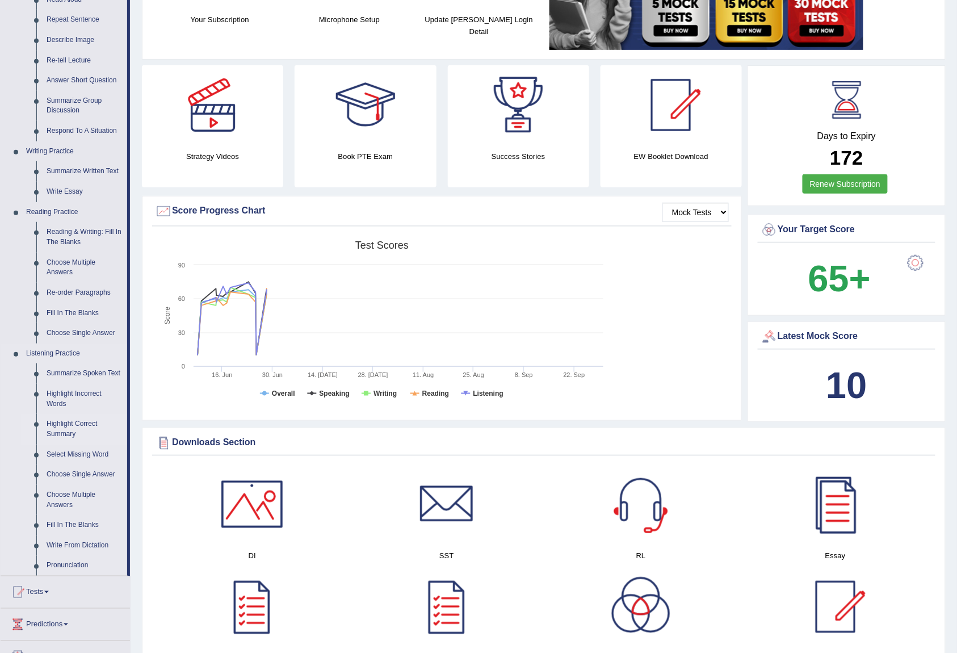
click at [79, 419] on link "Highlight Correct Summary" at bounding box center [84, 429] width 86 height 30
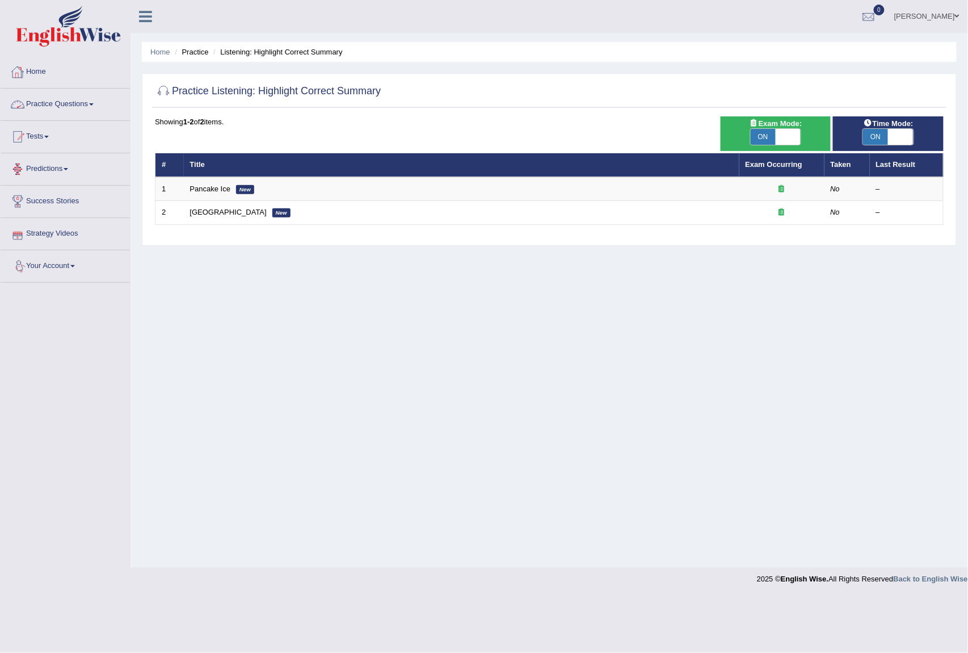
click at [78, 109] on link "Practice Questions" at bounding box center [65, 103] width 129 height 28
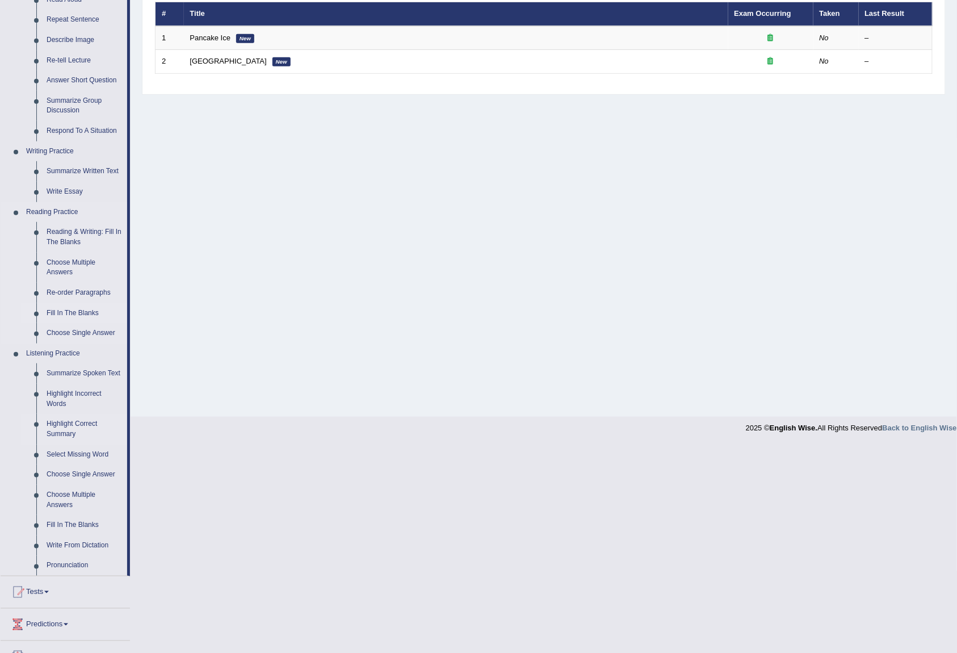
scroll to position [227, 0]
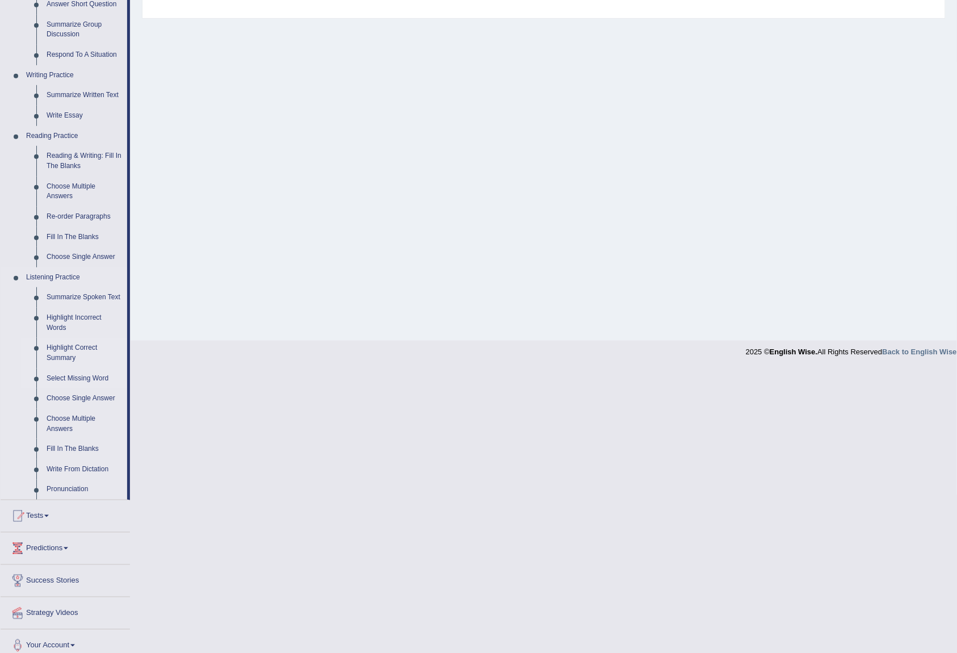
click at [91, 373] on link "Select Missing Word" at bounding box center [84, 378] width 86 height 20
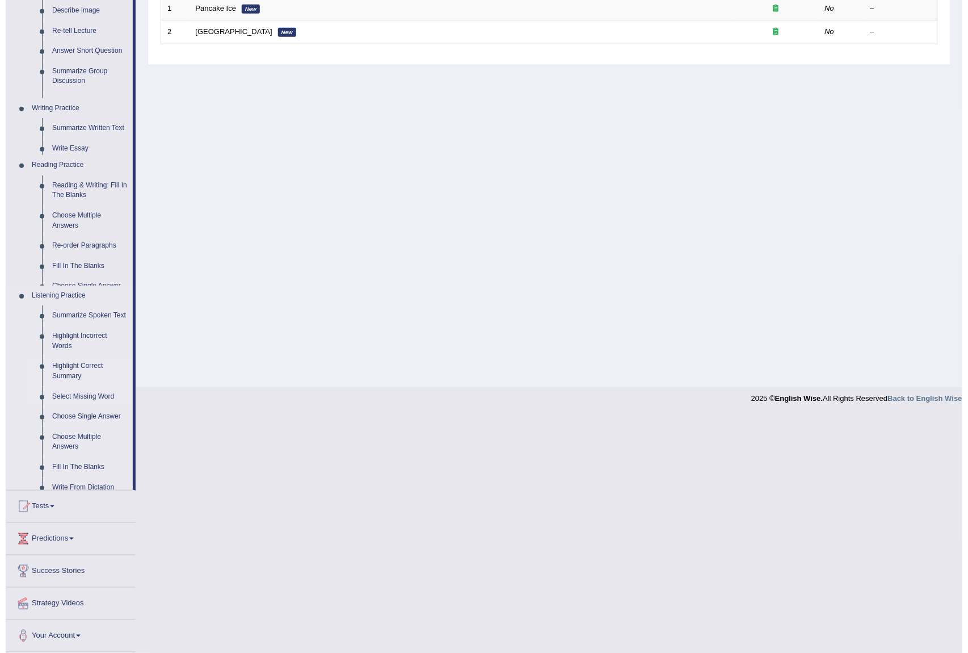
scroll to position [0, 0]
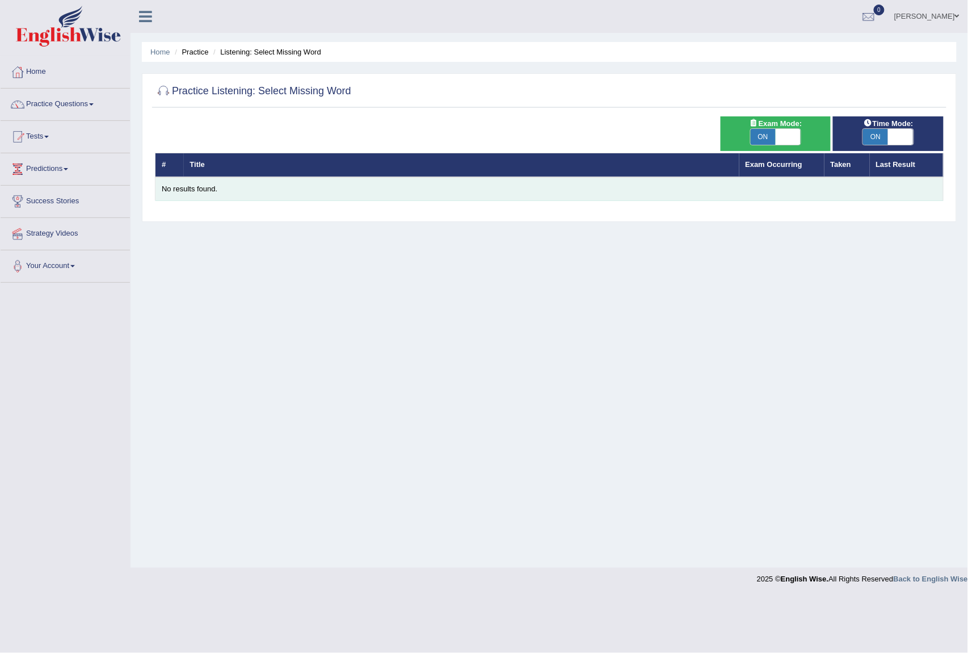
click at [191, 192] on div "No results found." at bounding box center [549, 189] width 775 height 11
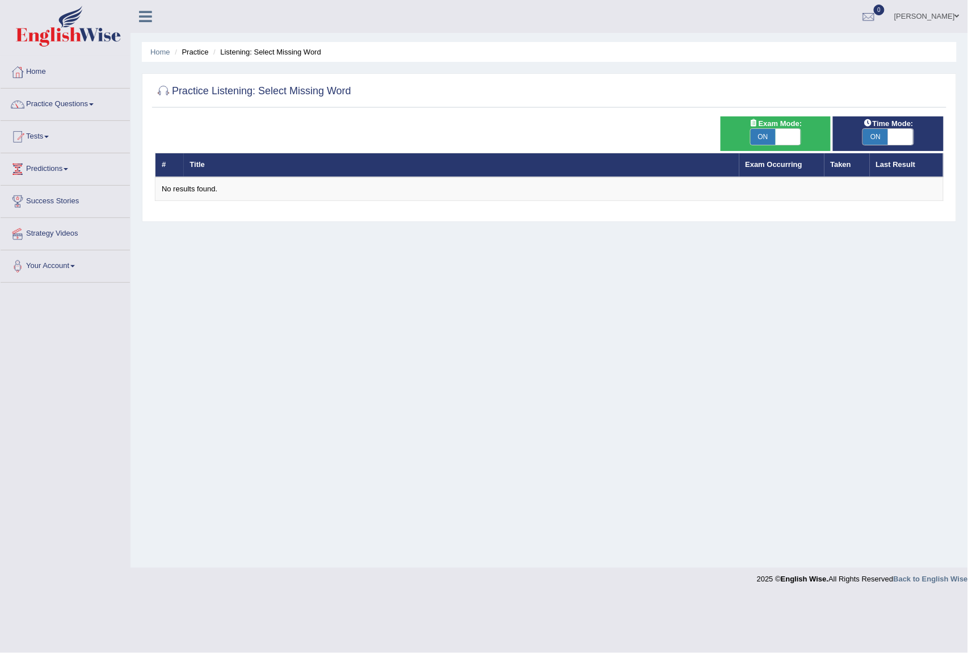
click at [771, 133] on span "ON" at bounding box center [763, 137] width 25 height 16
checkbox input "false"
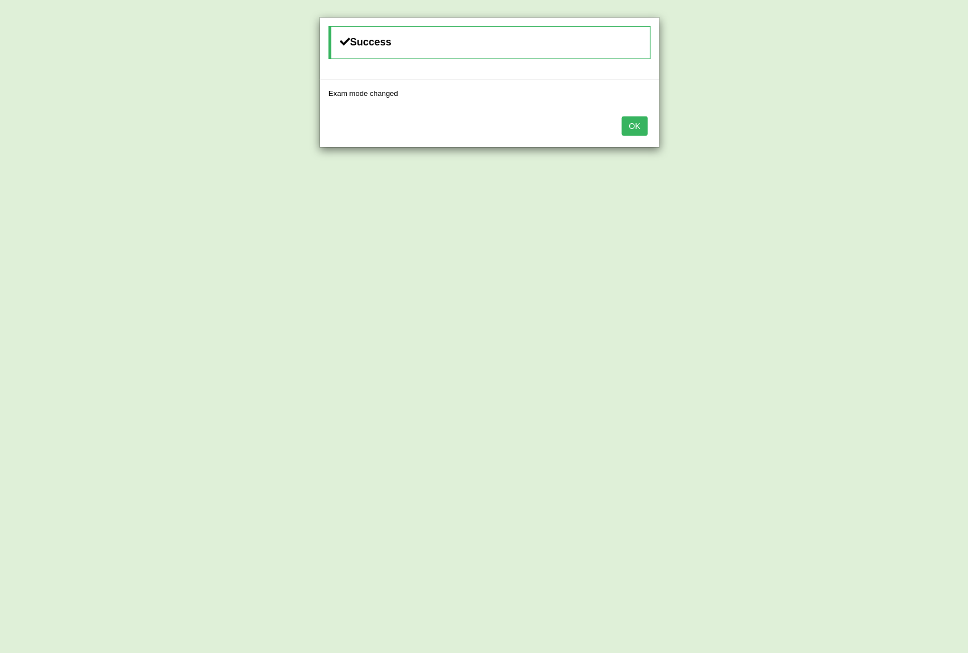
click at [634, 126] on button "OK" at bounding box center [635, 125] width 26 height 19
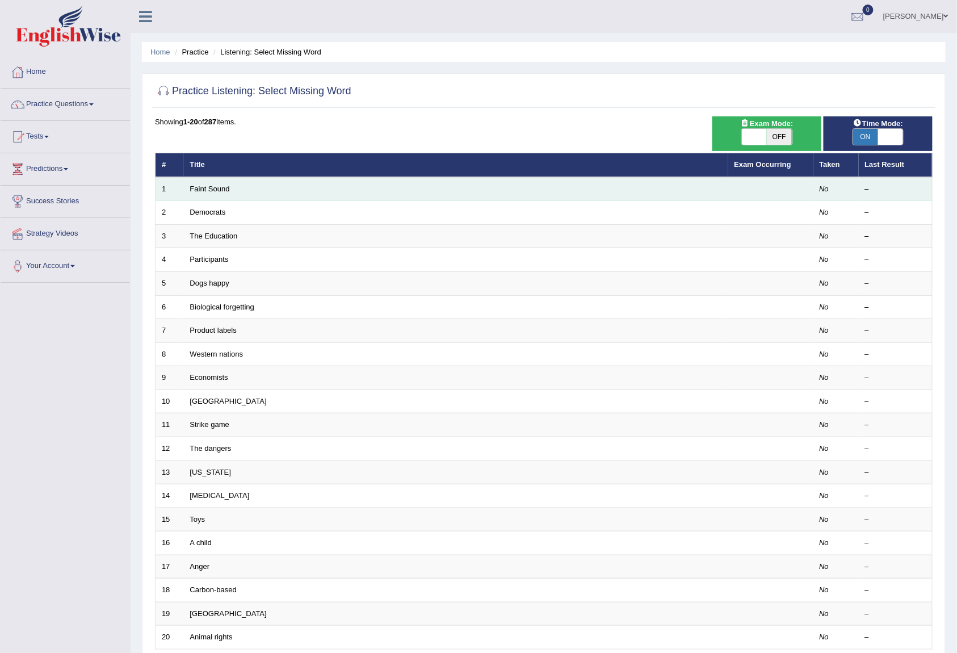
click at [234, 192] on td "Faint Sound" at bounding box center [456, 189] width 544 height 24
click at [228, 192] on link "Faint Sound" at bounding box center [210, 188] width 40 height 9
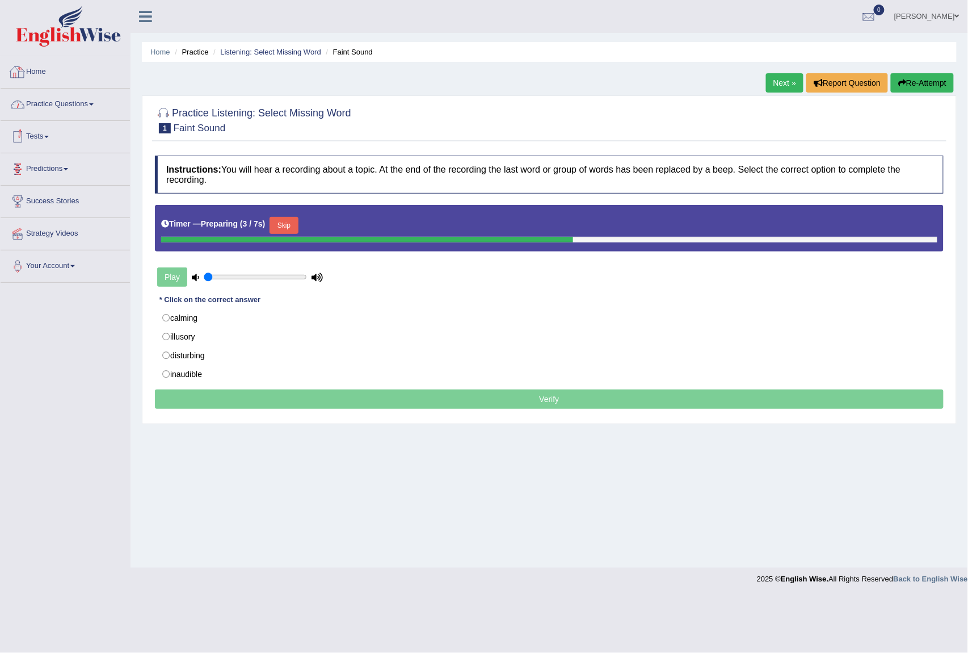
click at [89, 100] on link "Practice Questions" at bounding box center [65, 103] width 129 height 28
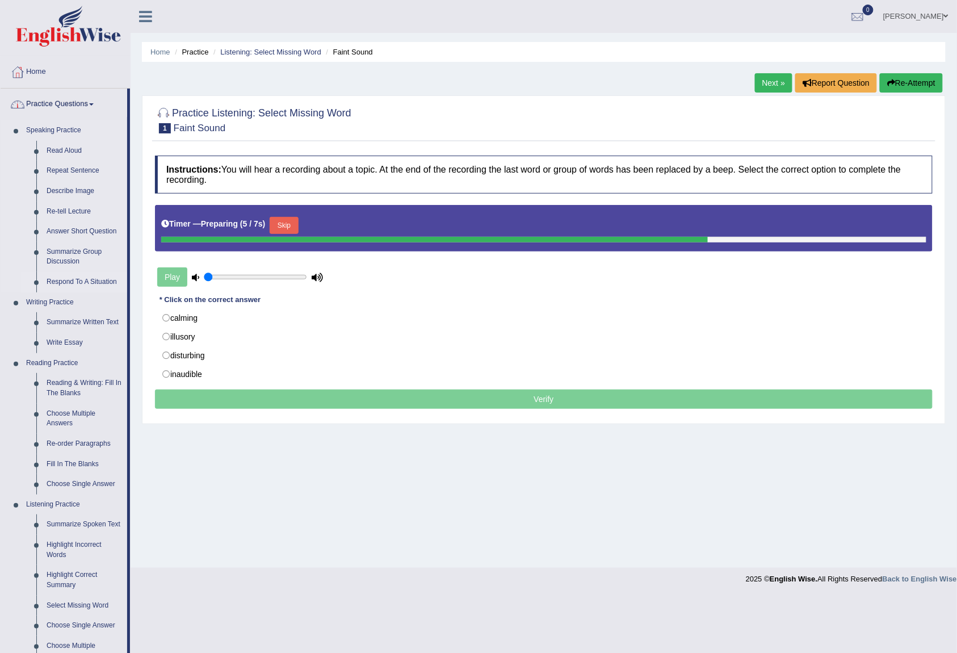
scroll to position [238, 0]
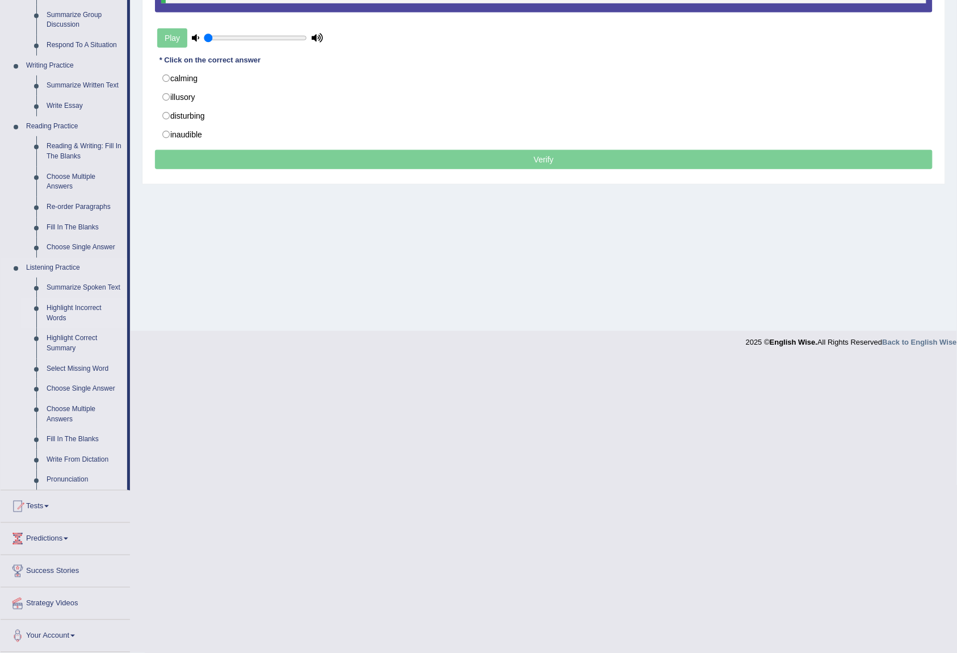
click at [74, 305] on link "Highlight Incorrect Words" at bounding box center [84, 313] width 86 height 30
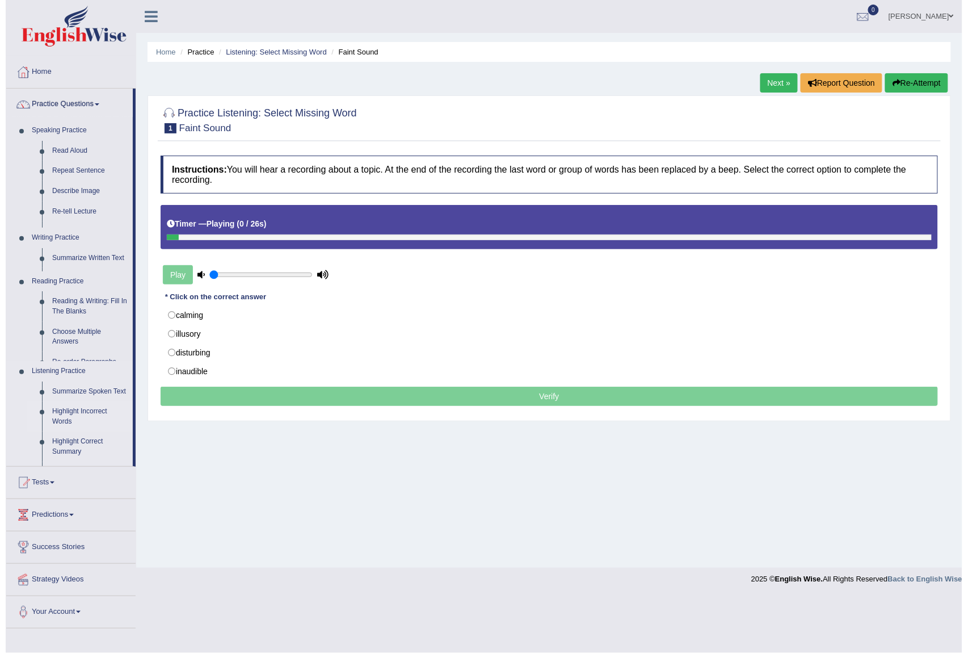
scroll to position [0, 0]
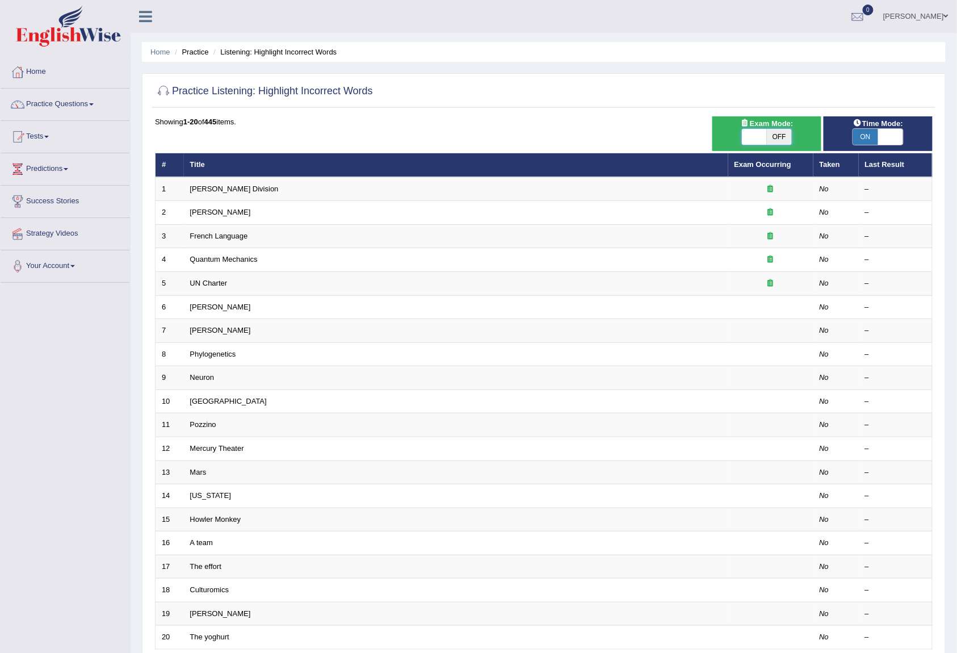
click at [751, 137] on span at bounding box center [754, 137] width 25 height 16
checkbox input "true"
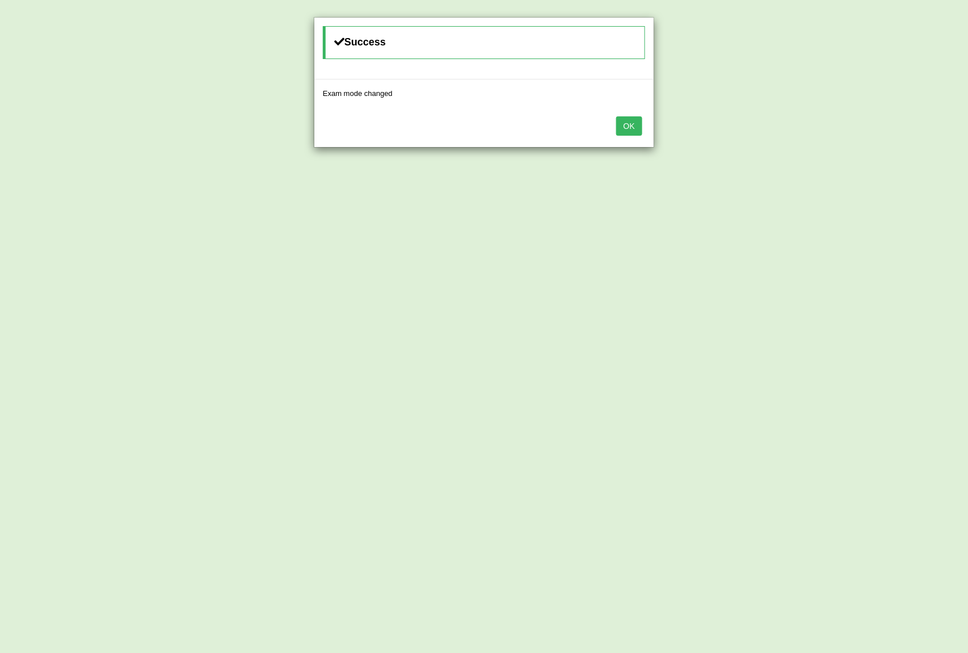
click at [630, 123] on button "OK" at bounding box center [629, 125] width 26 height 19
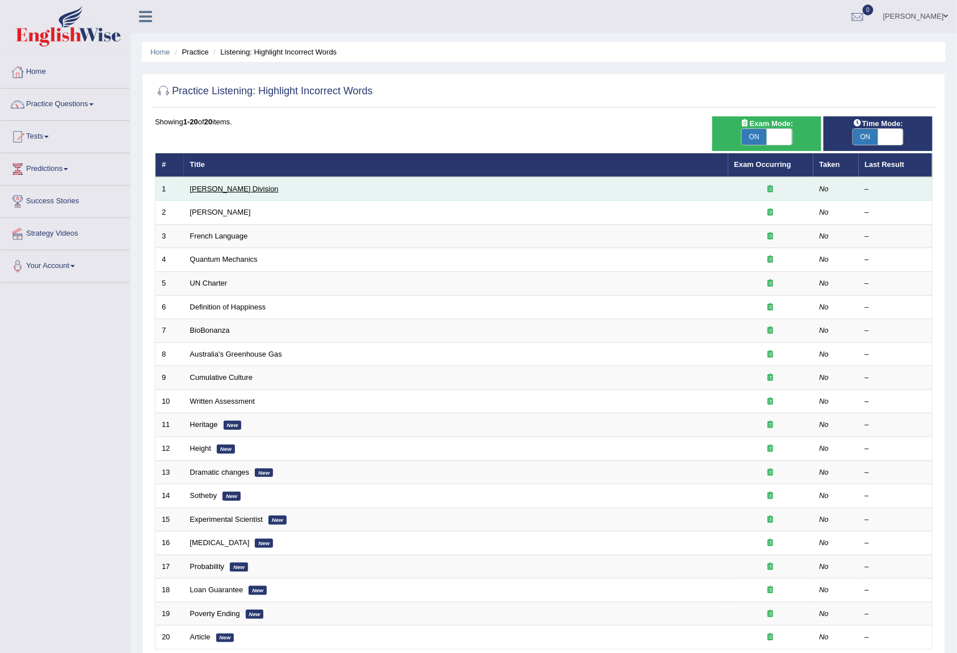
click at [213, 184] on link "[PERSON_NAME] Division" at bounding box center [234, 188] width 89 height 9
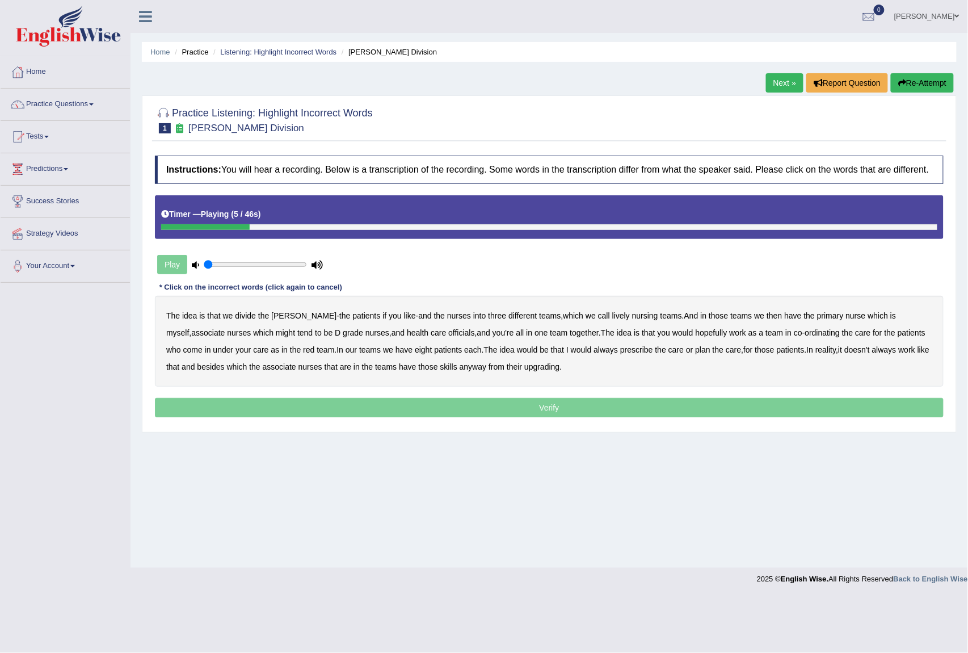
click at [869, 511] on div "Home Practice Listening: Highlight Incorrect Words [PERSON_NAME] Division Next …" at bounding box center [550, 283] width 838 height 567
drag, startPoint x: 239, startPoint y: 230, endPoint x: 115, endPoint y: 224, distance: 124.4
click at [115, 224] on div "Toggle navigation Home Practice Questions Speaking Practice Read Aloud Repeat S…" at bounding box center [484, 295] width 968 height 590
click at [935, 89] on button "Re-Attempt" at bounding box center [922, 82] width 63 height 19
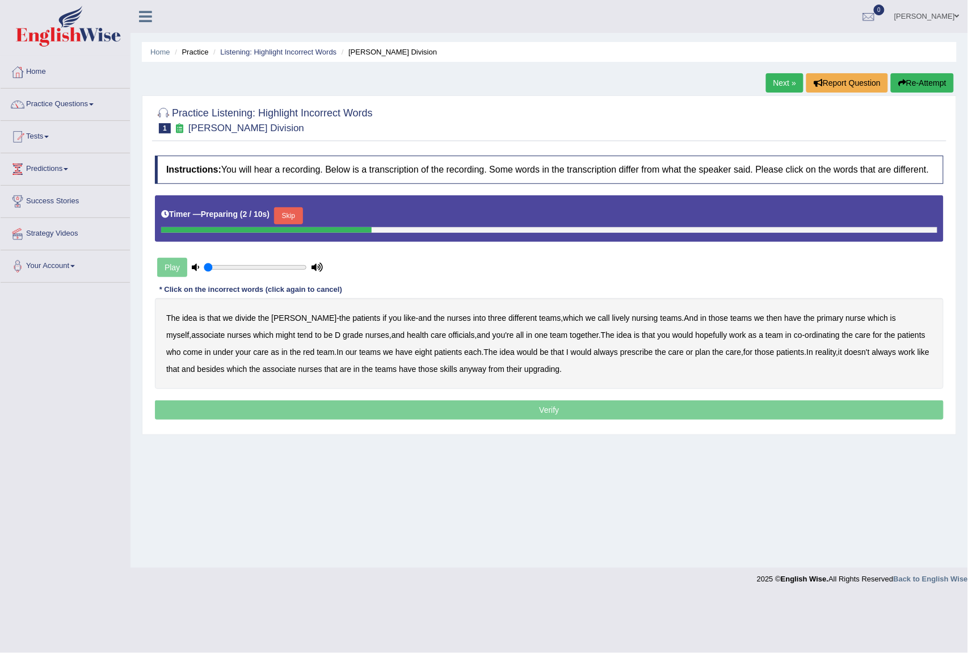
click at [297, 216] on button "Skip" at bounding box center [288, 215] width 28 height 17
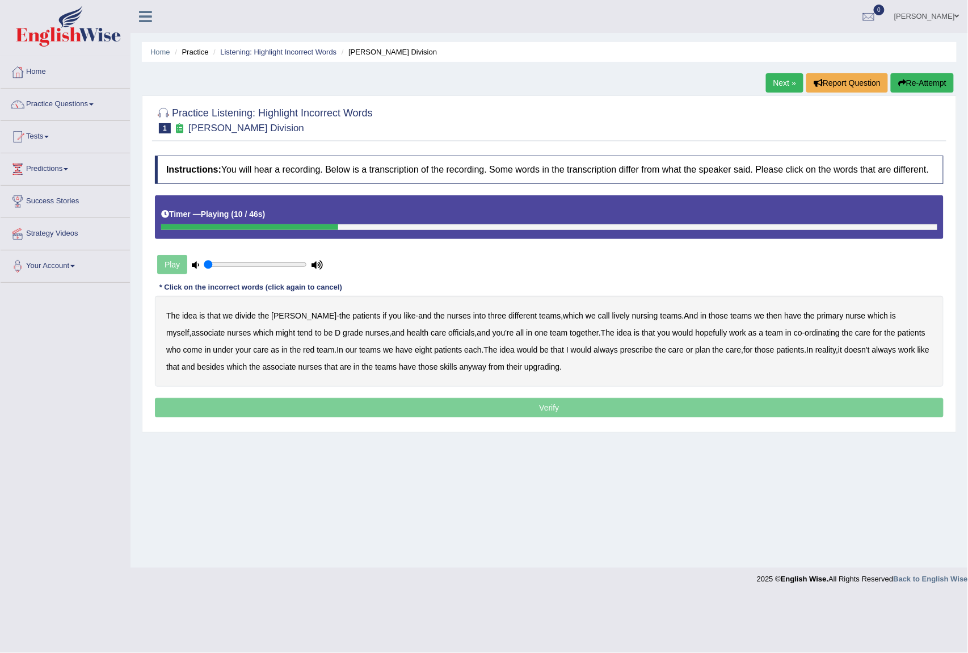
click at [612, 315] on b "lively" at bounding box center [621, 315] width 18 height 9
click at [632, 316] on b "nursing" at bounding box center [645, 315] width 26 height 9
click at [612, 312] on b "lively" at bounding box center [621, 315] width 18 height 9
click at [448, 335] on b "officials" at bounding box center [461, 332] width 26 height 9
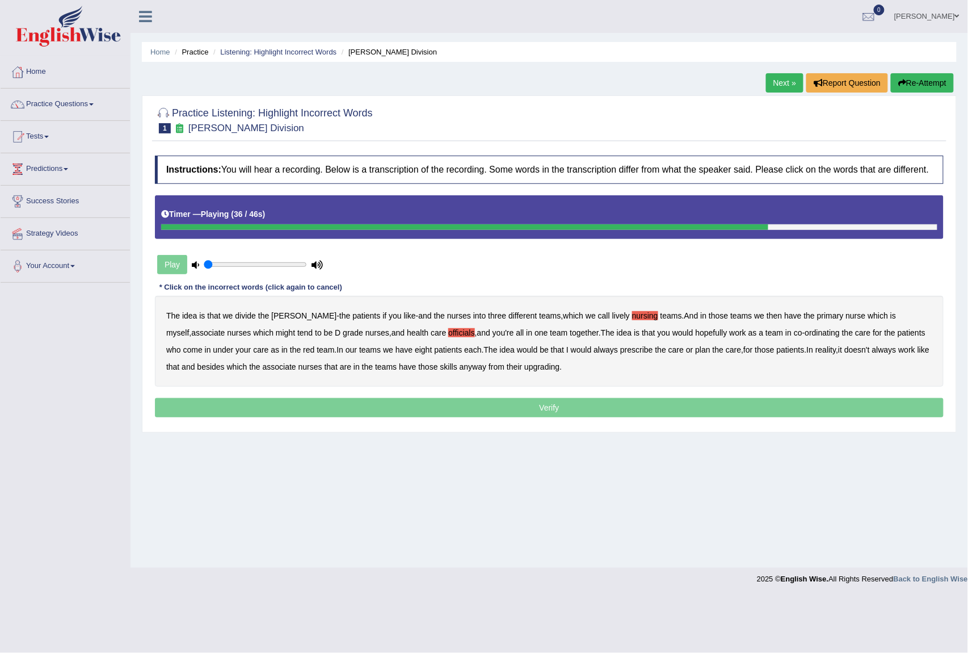
click at [594, 346] on b "always" at bounding box center [606, 349] width 24 height 9
click at [524, 362] on b "upgrading" at bounding box center [541, 366] width 35 height 9
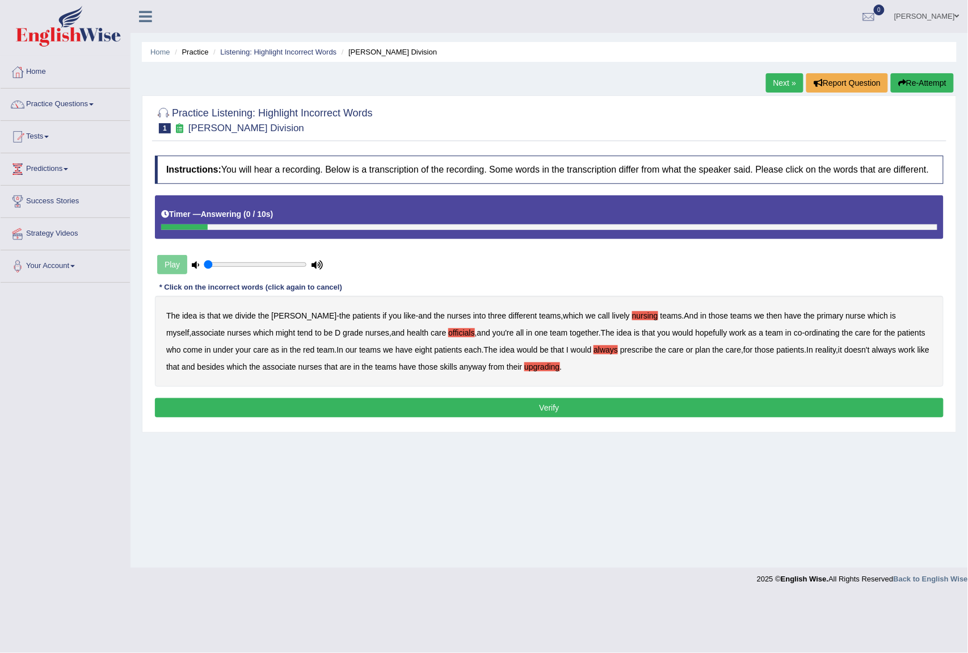
click at [519, 400] on button "Verify" at bounding box center [549, 407] width 789 height 19
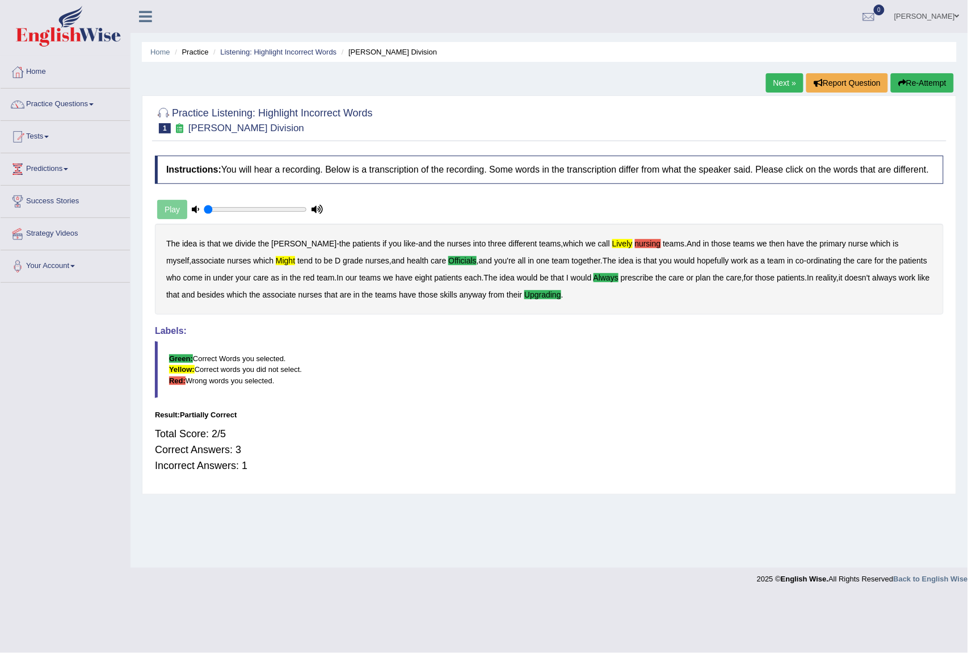
click at [777, 82] on link "Next »" at bounding box center [784, 82] width 37 height 19
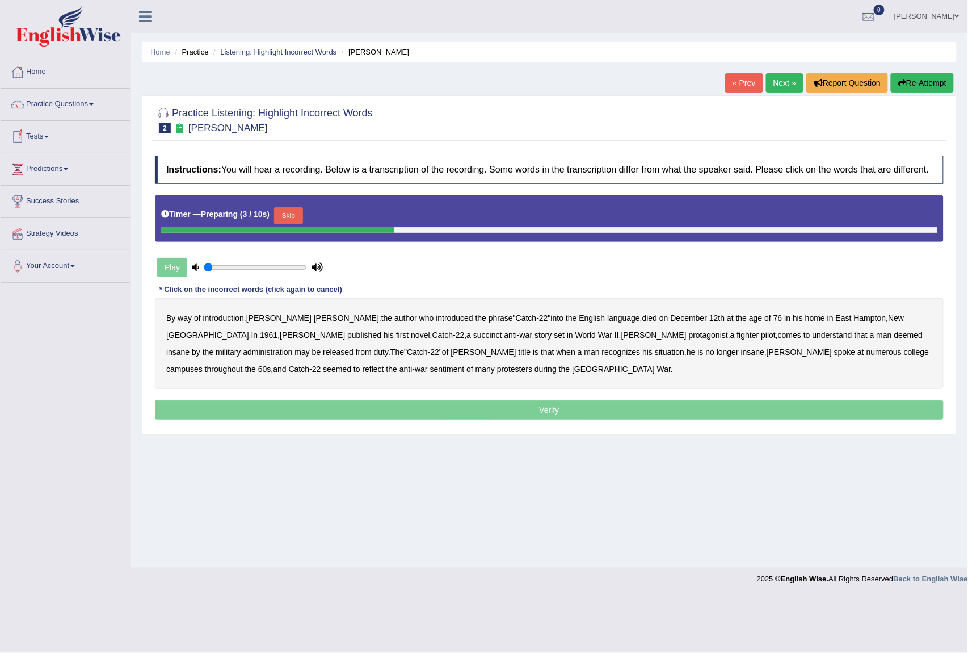
click at [289, 219] on button "Skip" at bounding box center [288, 215] width 28 height 17
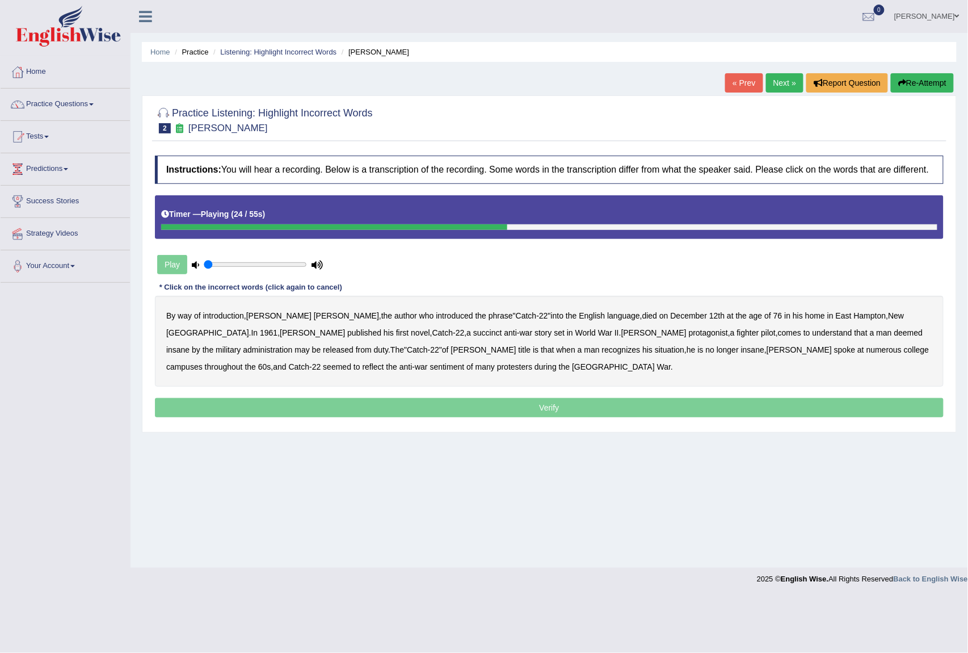
click at [473, 333] on b "succinct" at bounding box center [487, 332] width 29 height 9
click at [292, 345] on b "administration" at bounding box center [267, 349] width 49 height 9
click at [655, 350] on b "situation" at bounding box center [670, 349] width 30 height 9
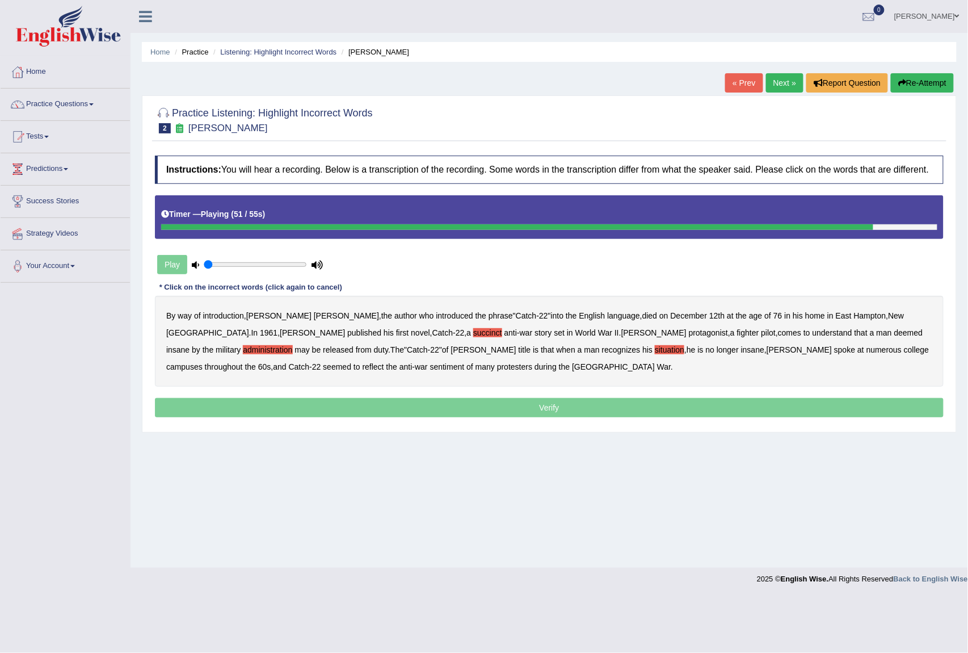
click at [384, 362] on b "reflect" at bounding box center [374, 366] width 22 height 9
click at [271, 399] on p "Verify" at bounding box center [549, 407] width 789 height 19
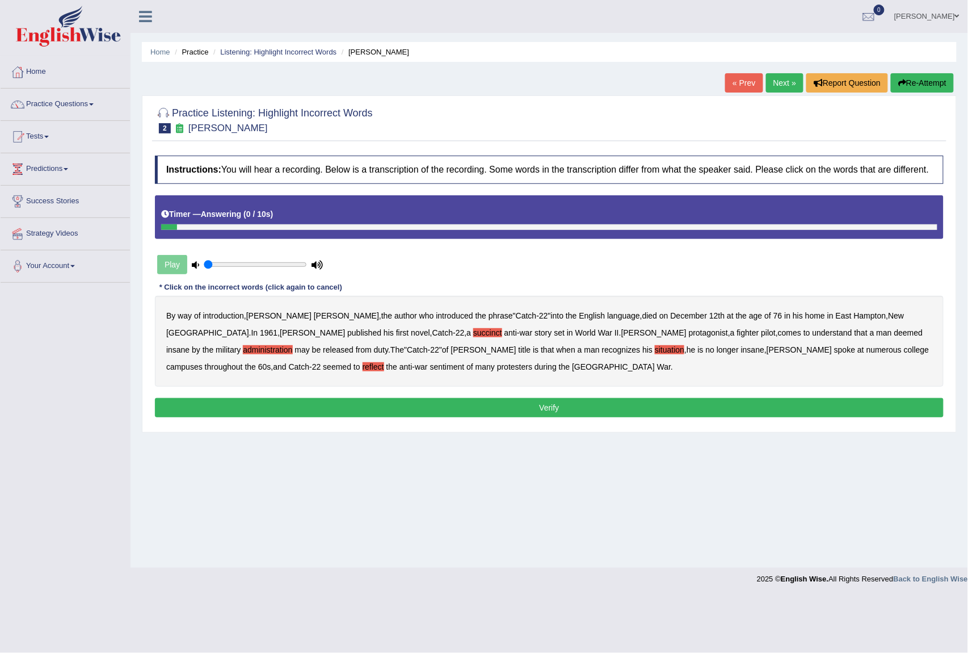
click at [275, 405] on button "Verify" at bounding box center [549, 407] width 789 height 19
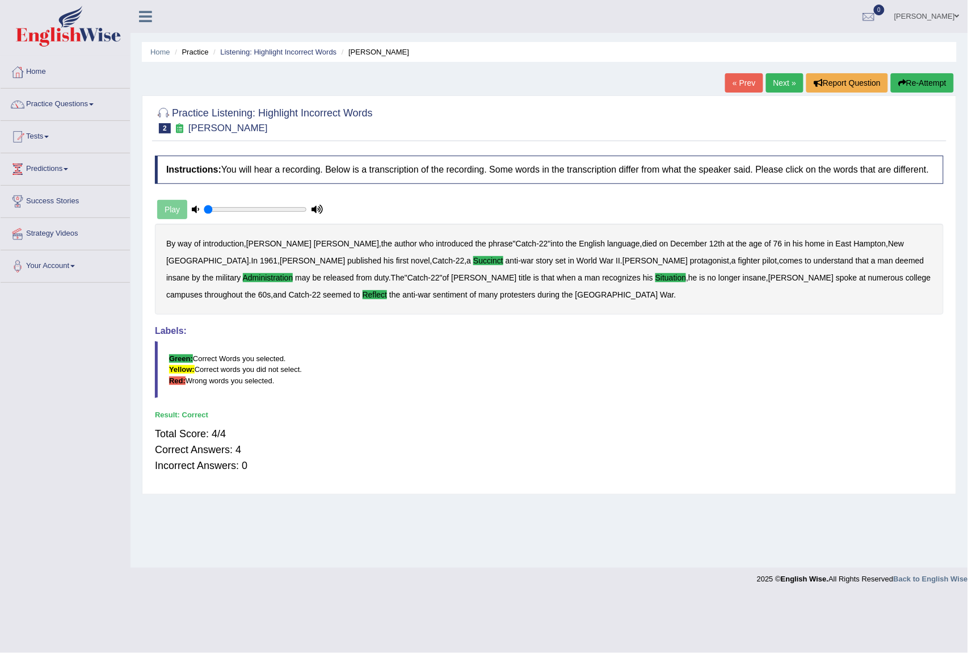
click at [775, 89] on link "Next »" at bounding box center [784, 82] width 37 height 19
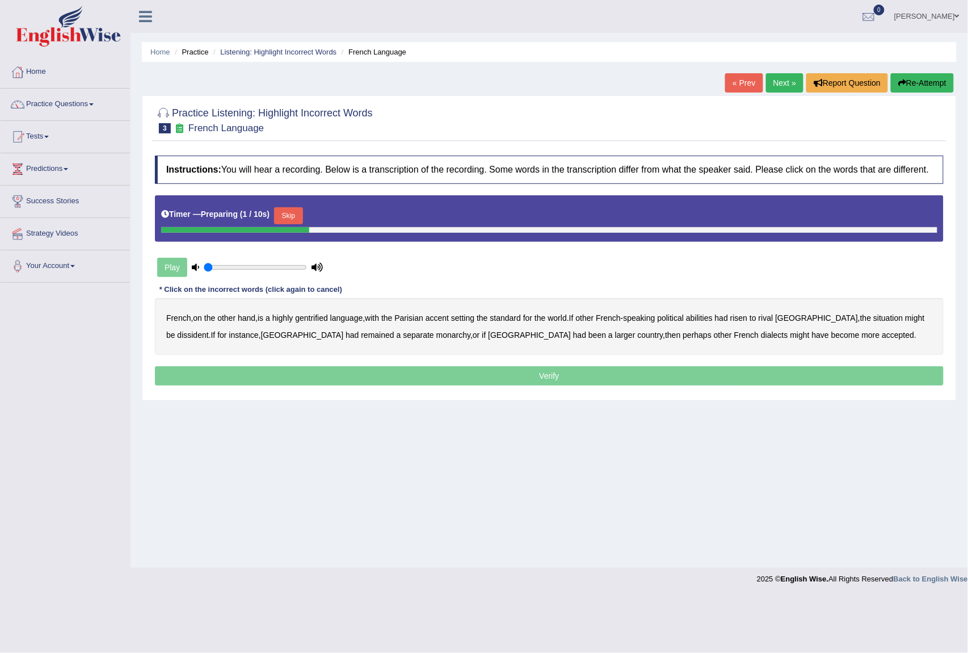
click at [300, 207] on div "Timer — Preparing ( 1 / 10s ) Skip" at bounding box center [549, 215] width 776 height 23
click at [300, 207] on button "Skip" at bounding box center [288, 215] width 28 height 17
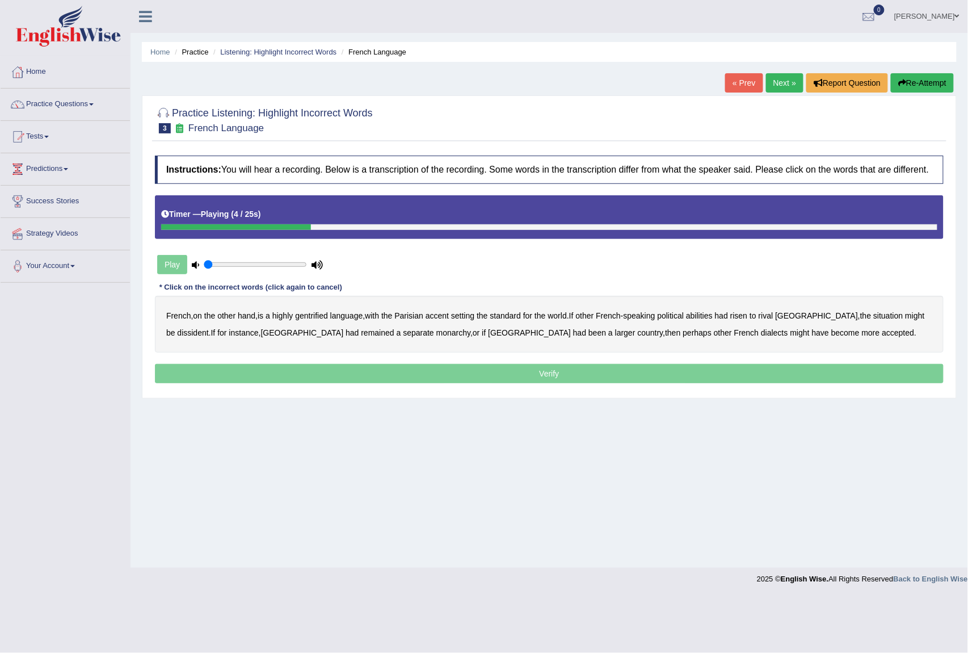
click at [325, 315] on b "gentrified" at bounding box center [311, 315] width 33 height 9
click at [712, 315] on b "abilities" at bounding box center [699, 315] width 27 height 9
click at [208, 328] on b "dissident" at bounding box center [192, 332] width 31 height 9
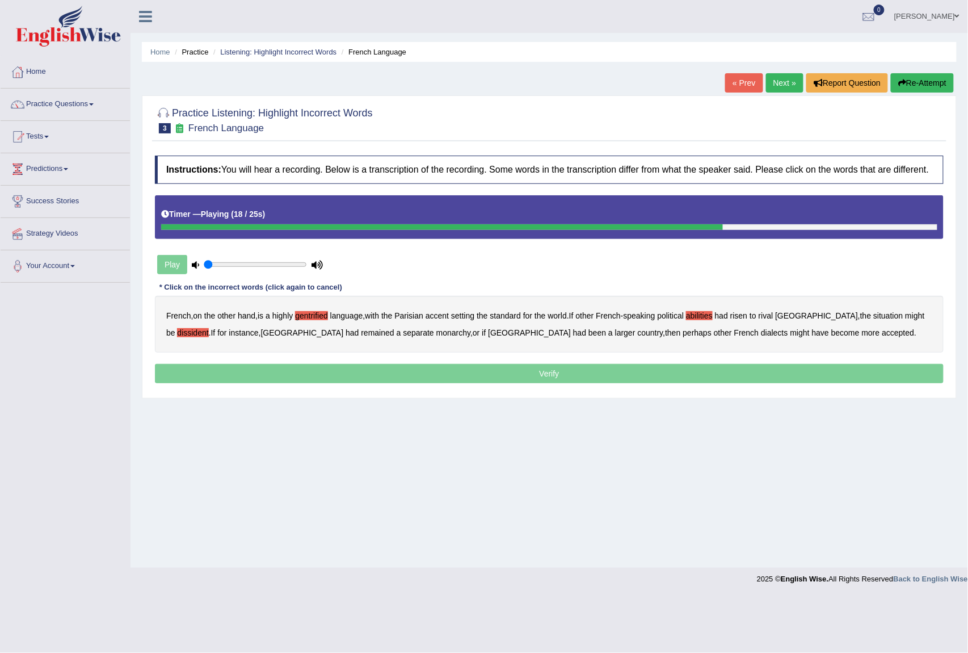
click at [361, 338] on div "French , on the other hand , is a highly gentrified language , with the Parisia…" at bounding box center [549, 324] width 789 height 57
click at [436, 336] on b "monarchy" at bounding box center [453, 332] width 34 height 9
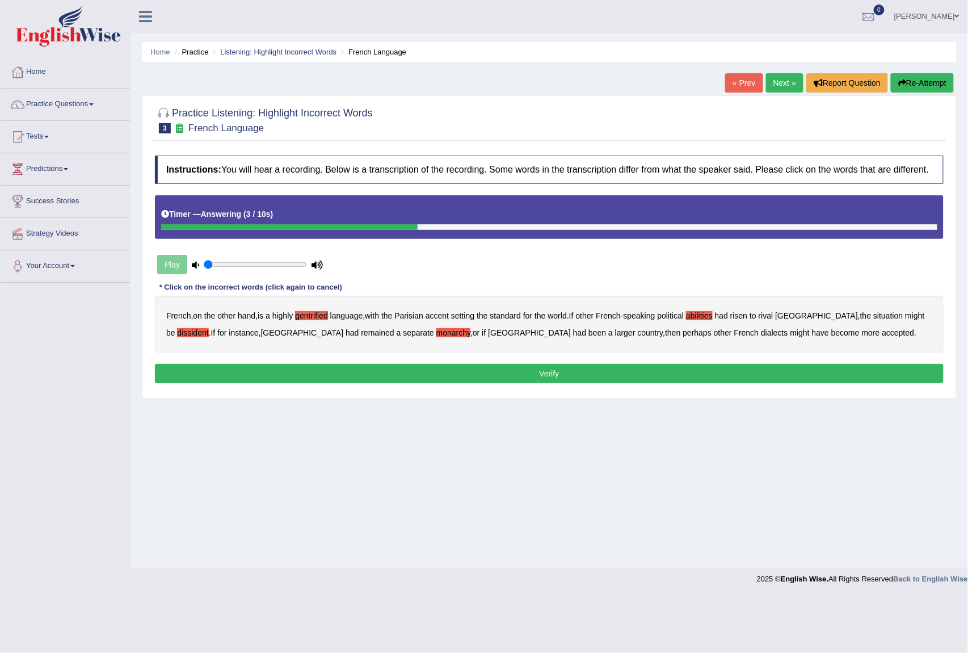
click at [632, 368] on button "Verify" at bounding box center [549, 373] width 789 height 19
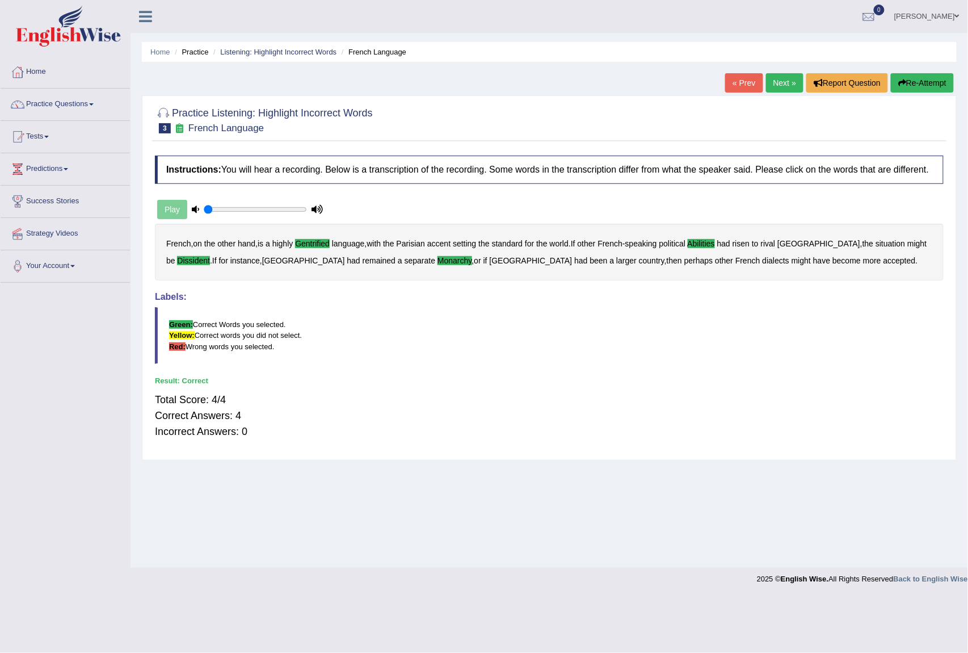
click at [788, 86] on link "Next »" at bounding box center [784, 82] width 37 height 19
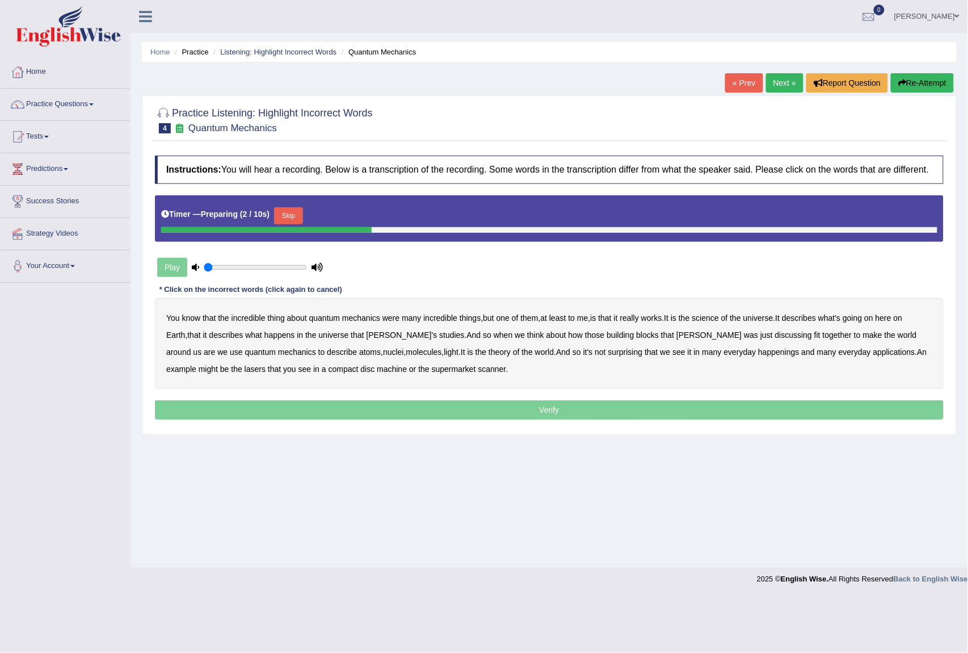
click at [300, 213] on button "Skip" at bounding box center [288, 215] width 28 height 17
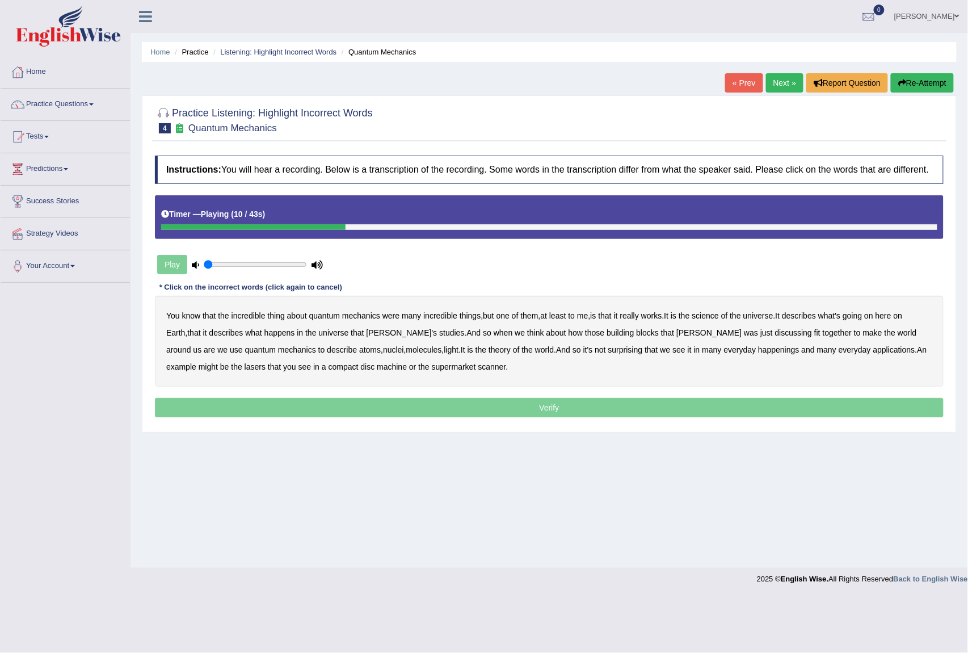
click at [716, 314] on b "science" at bounding box center [705, 315] width 27 height 9
click at [935, 89] on button "Re-Attempt" at bounding box center [922, 82] width 63 height 19
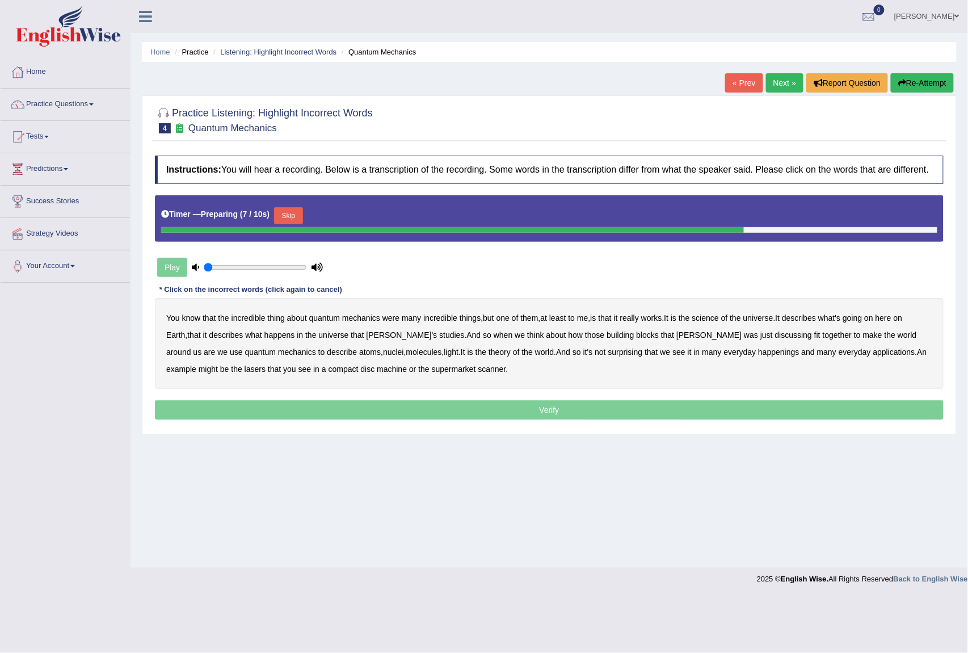
click at [300, 211] on button "Skip" at bounding box center [288, 215] width 28 height 17
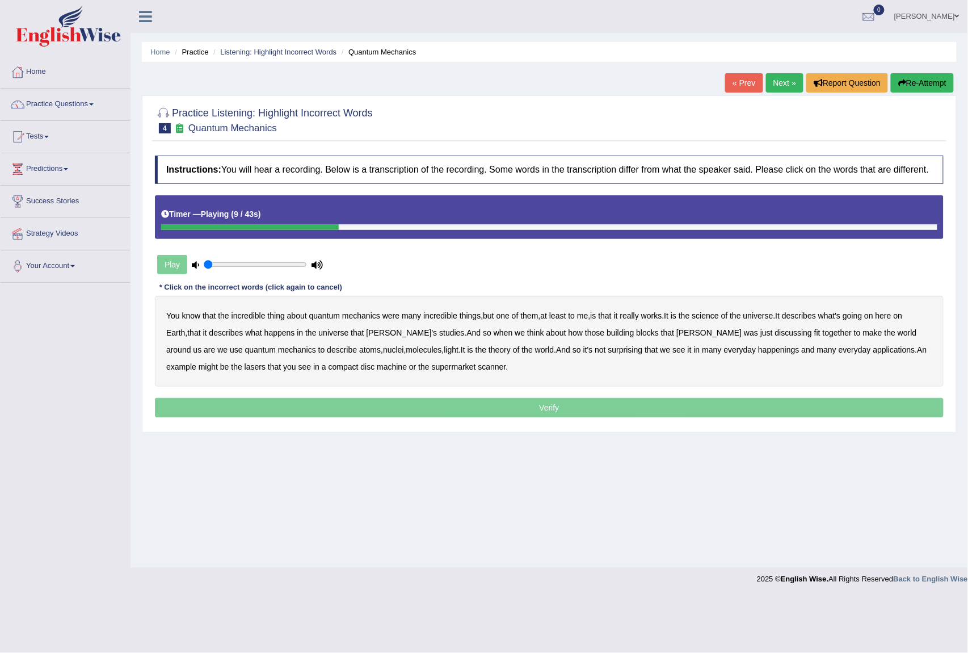
click at [719, 318] on b "science" at bounding box center [705, 315] width 27 height 9
click at [775, 334] on b "discussing" at bounding box center [793, 332] width 37 height 9
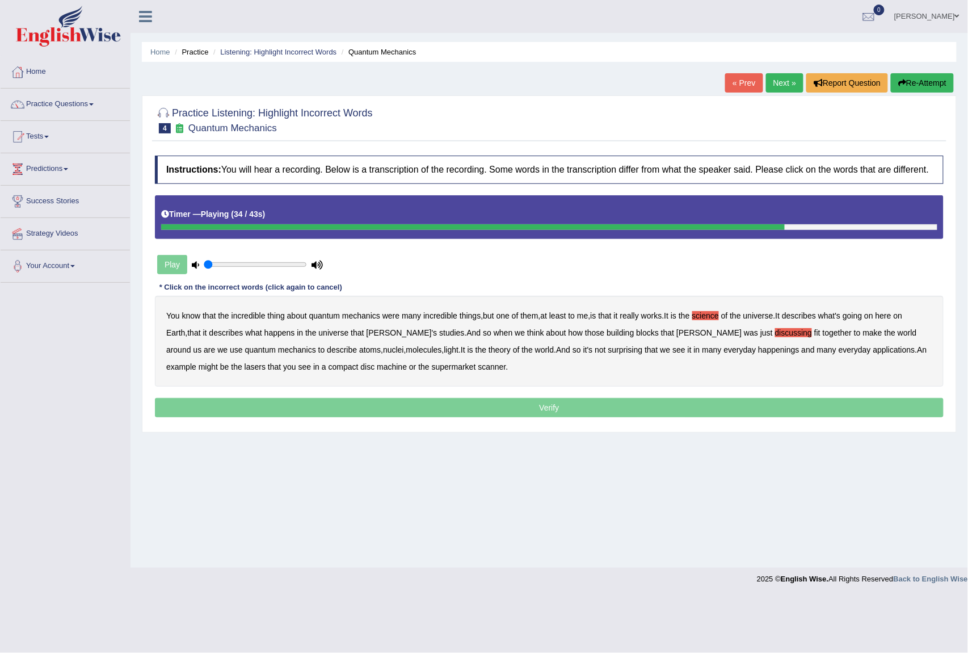
click at [720, 343] on div "You know that the incredible thing about quantum mechanics were many incredible…" at bounding box center [549, 341] width 789 height 91
click at [758, 346] on b "happenings" at bounding box center [778, 349] width 41 height 9
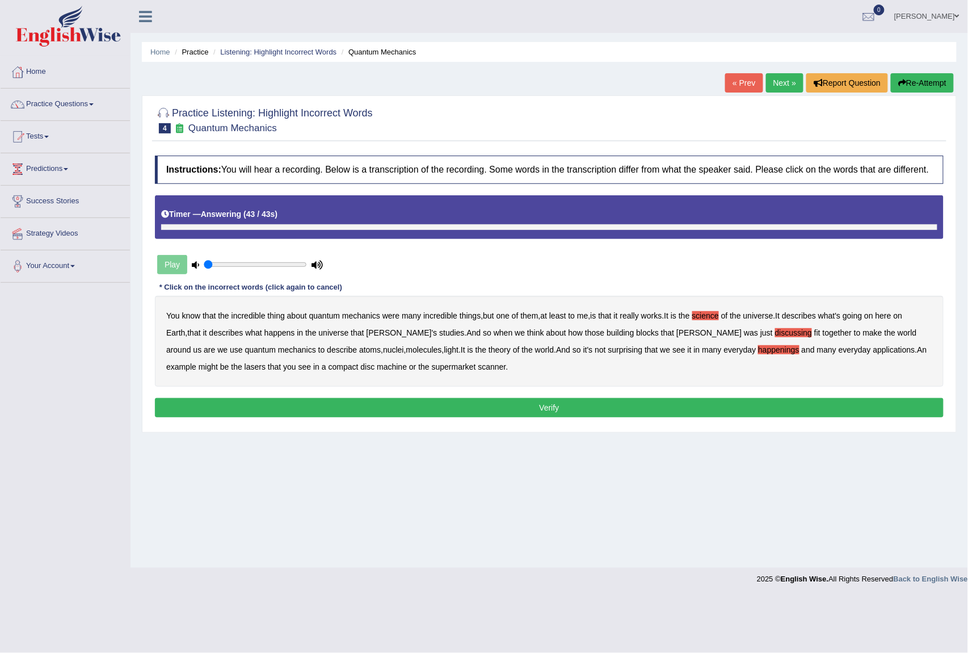
click at [377, 364] on b "machine" at bounding box center [392, 366] width 30 height 9
click at [355, 401] on button "Verify" at bounding box center [549, 407] width 789 height 19
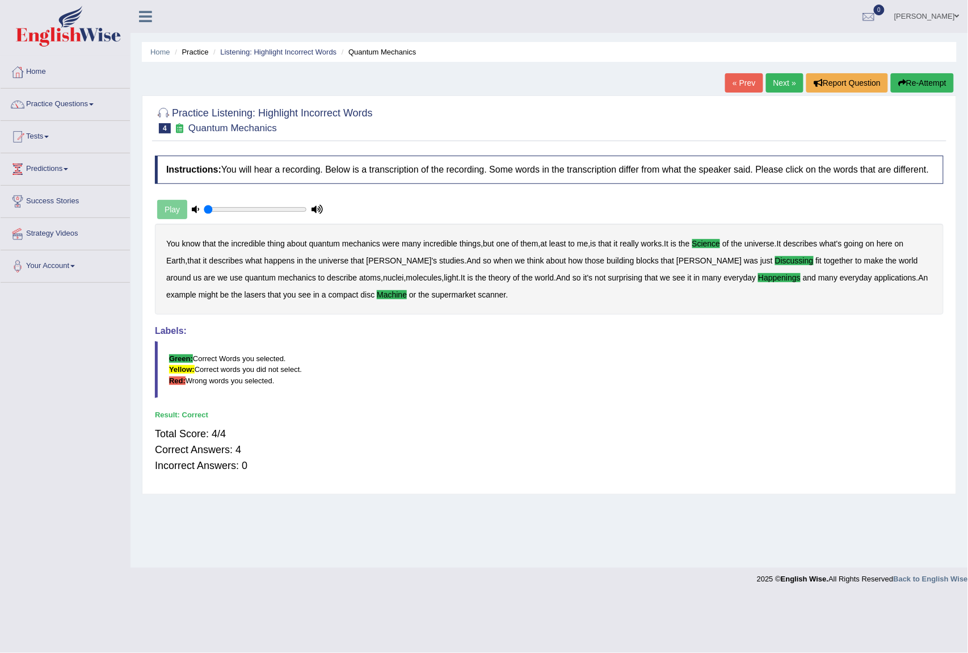
click at [766, 87] on link "Next »" at bounding box center [784, 82] width 37 height 19
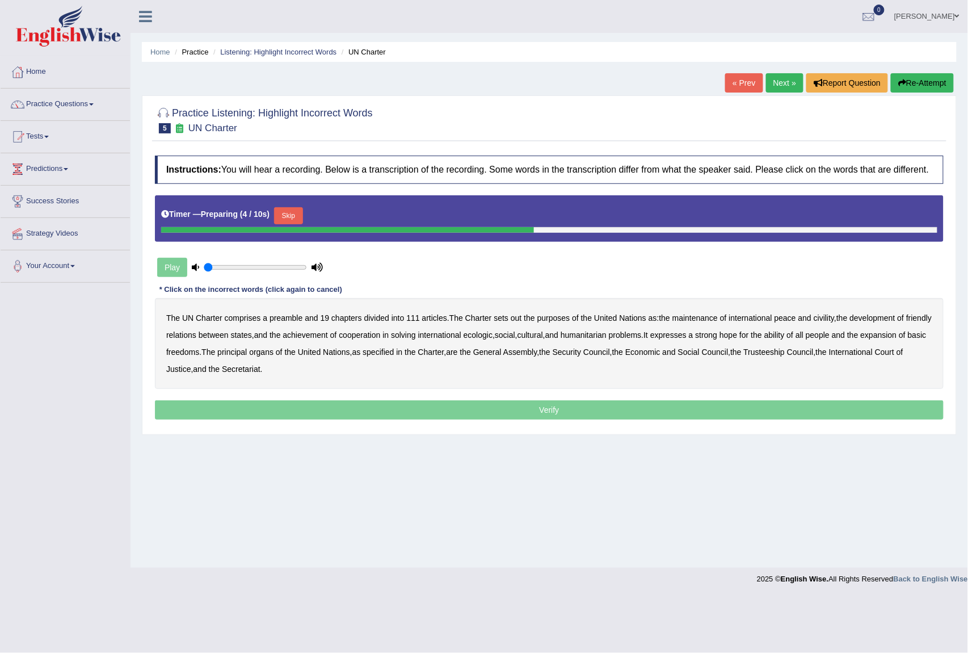
click at [302, 217] on button "Skip" at bounding box center [288, 215] width 28 height 17
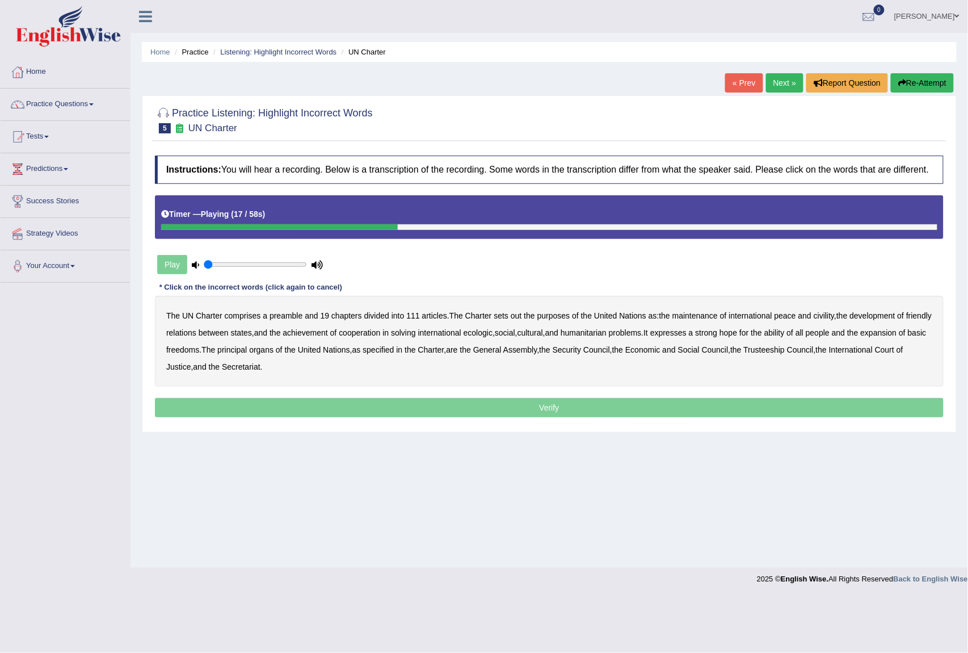
click at [834, 317] on b "civility" at bounding box center [824, 315] width 20 height 9
click at [493, 335] on b "ecologic" at bounding box center [478, 332] width 29 height 9
click at [785, 332] on b "ability" at bounding box center [774, 332] width 20 height 9
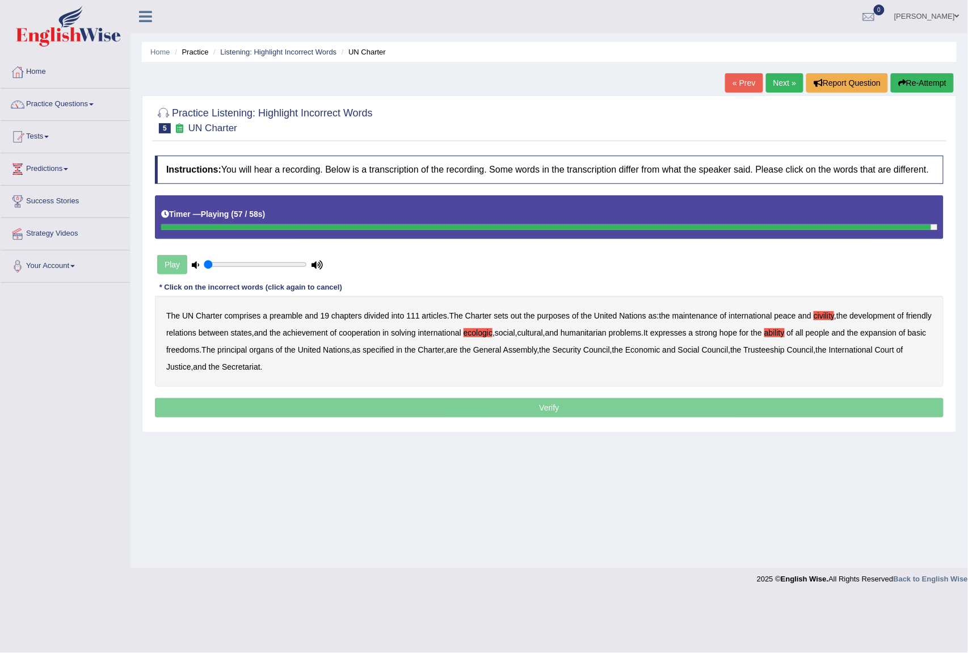
click at [284, 402] on p "Verify" at bounding box center [549, 407] width 789 height 19
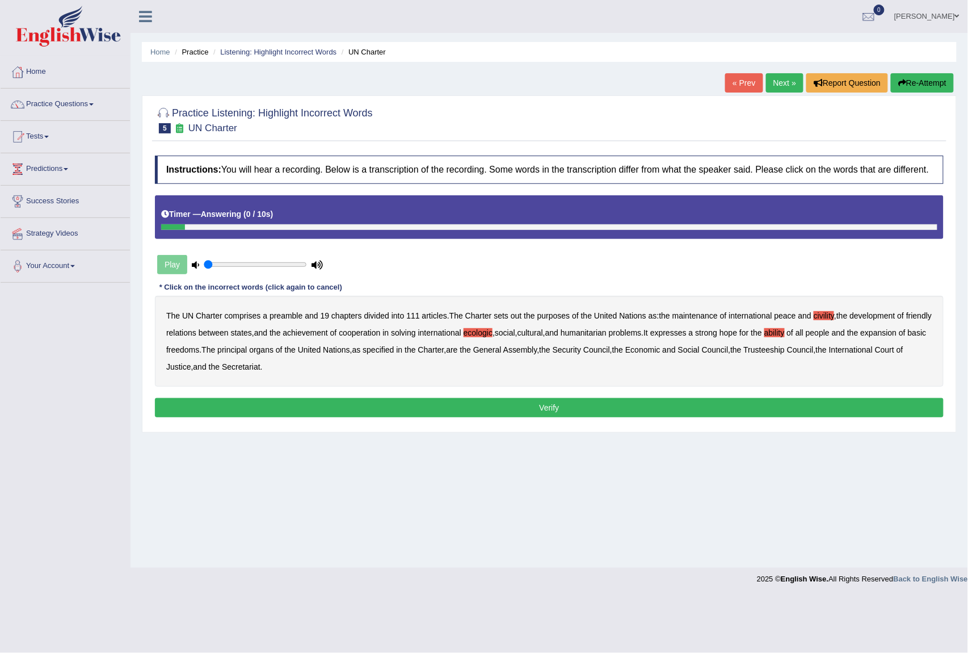
click at [284, 402] on button "Verify" at bounding box center [549, 407] width 789 height 19
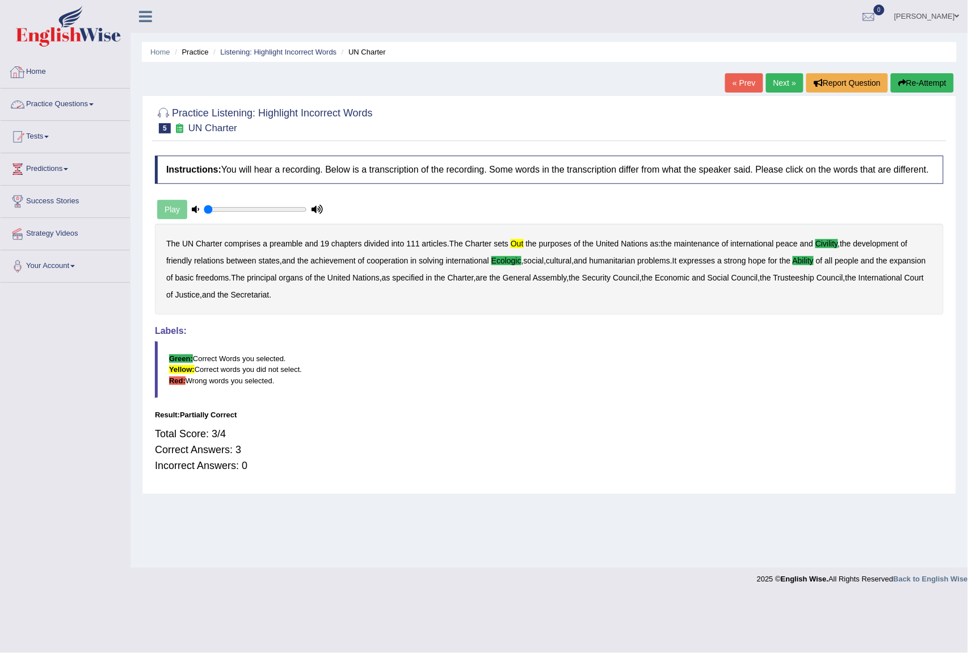
click at [39, 58] on link "Home" at bounding box center [65, 70] width 129 height 28
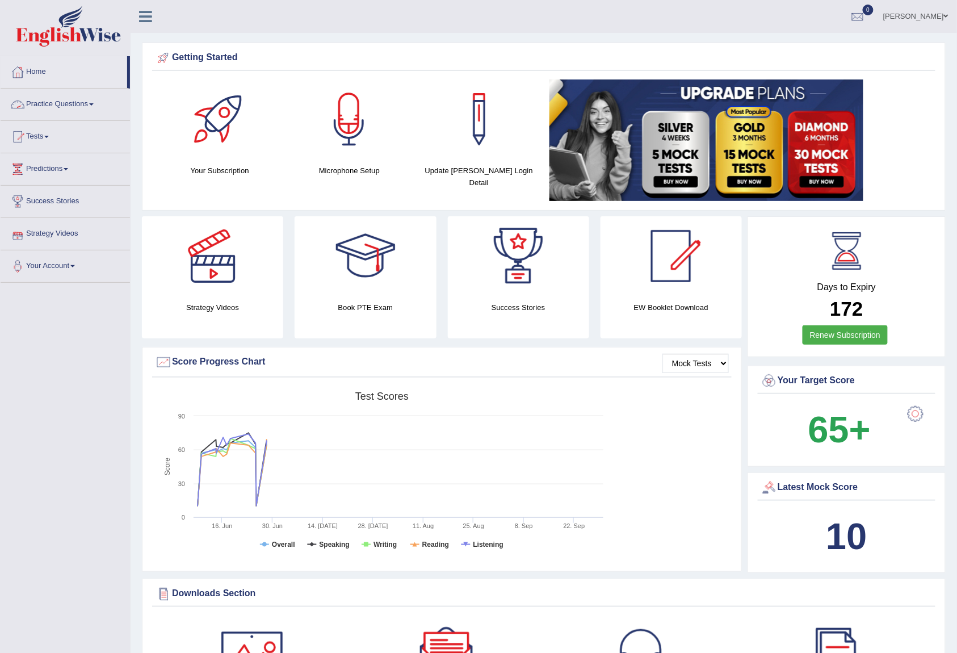
click at [82, 100] on link "Practice Questions" at bounding box center [65, 103] width 129 height 28
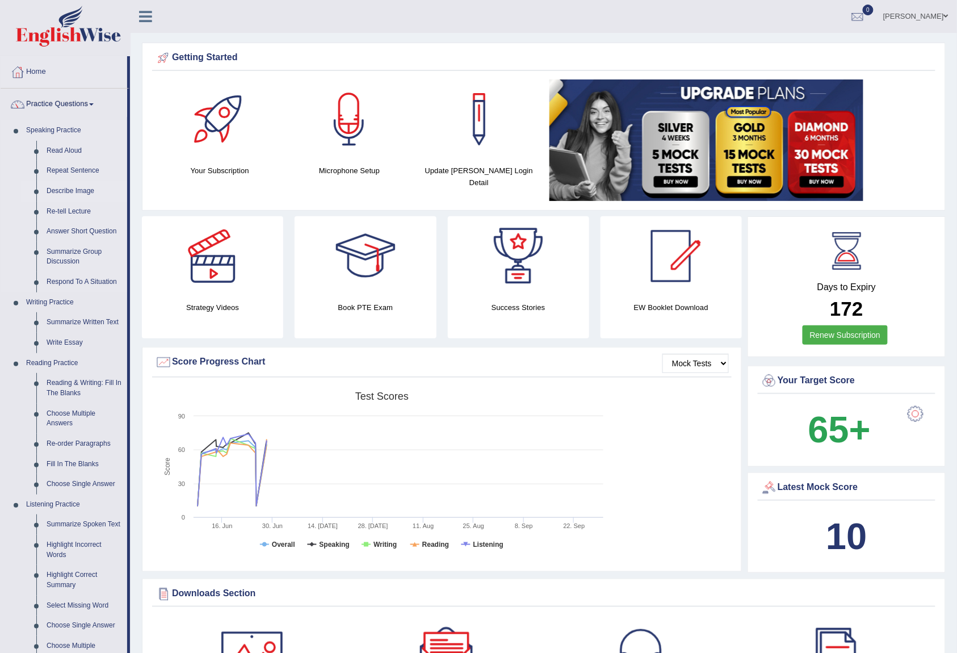
click at [82, 192] on link "Describe Image" at bounding box center [84, 191] width 86 height 20
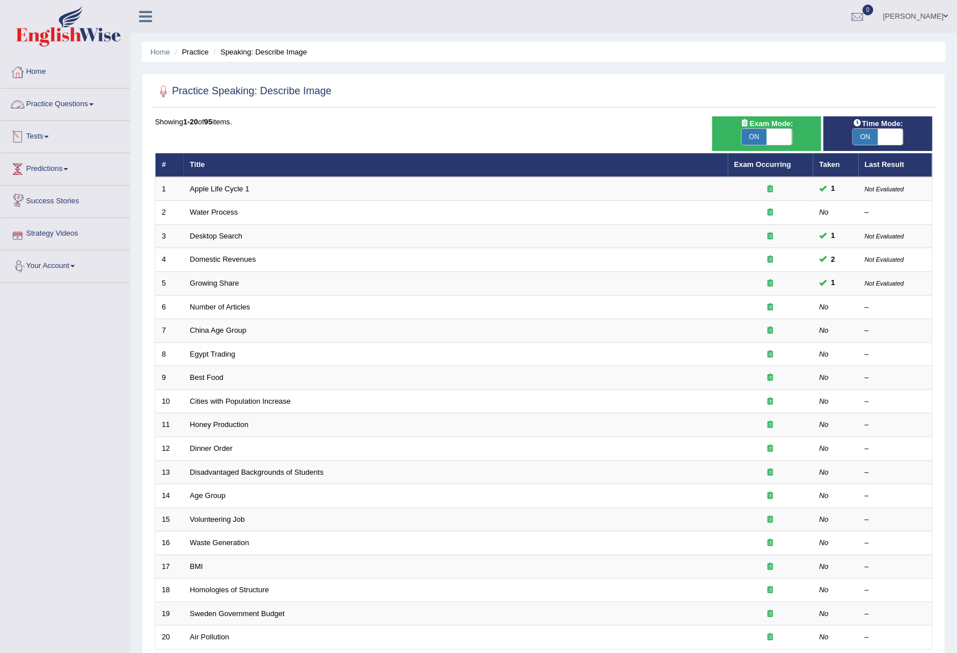
click at [54, 107] on link "Practice Questions" at bounding box center [65, 103] width 129 height 28
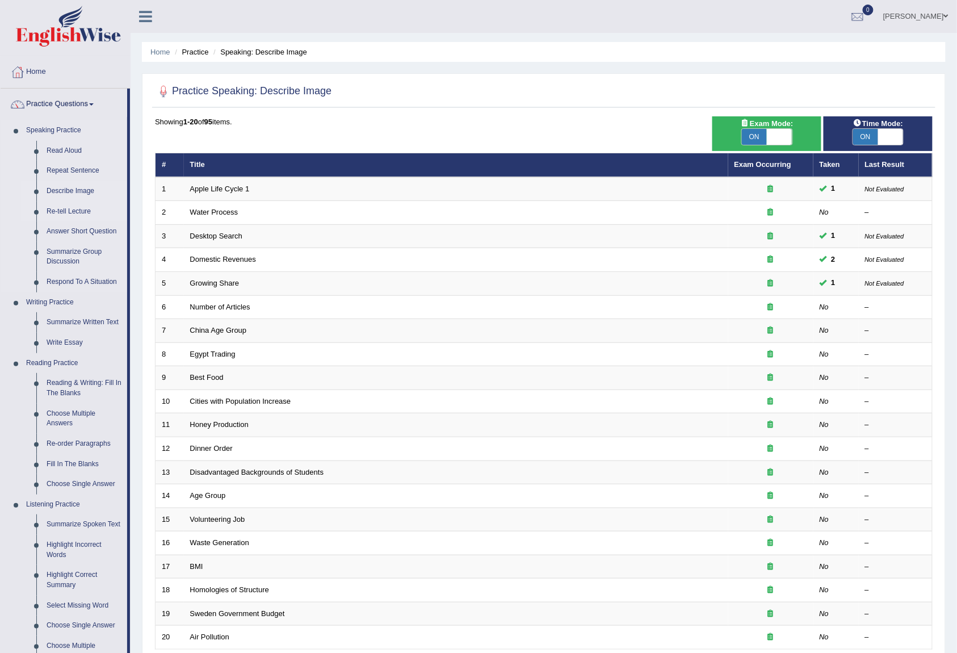
click at [75, 207] on link "Re-tell Lecture" at bounding box center [84, 211] width 86 height 20
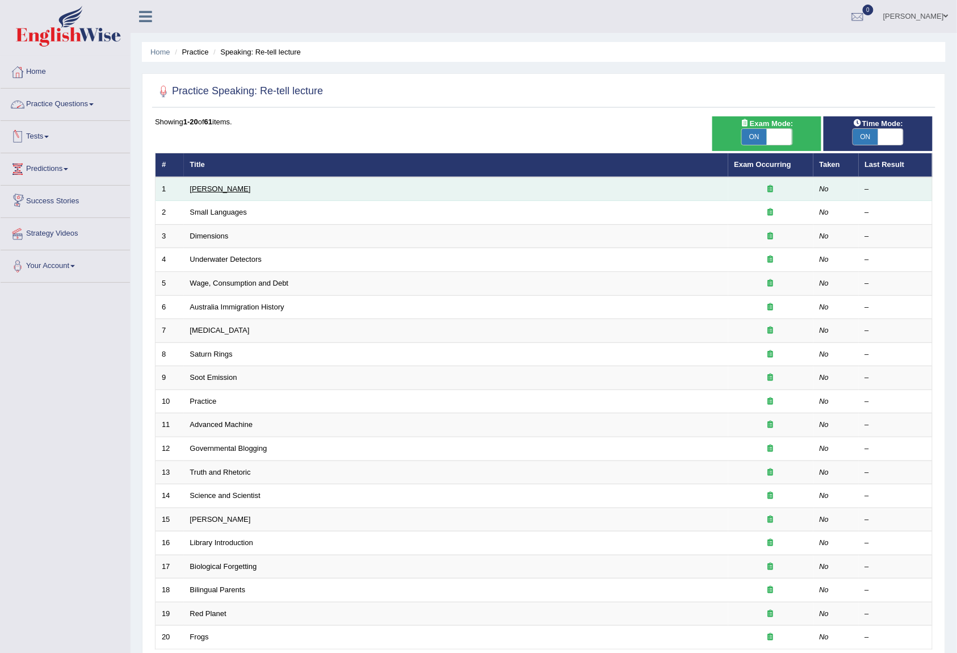
click at [209, 185] on link "[PERSON_NAME]" at bounding box center [220, 188] width 61 height 9
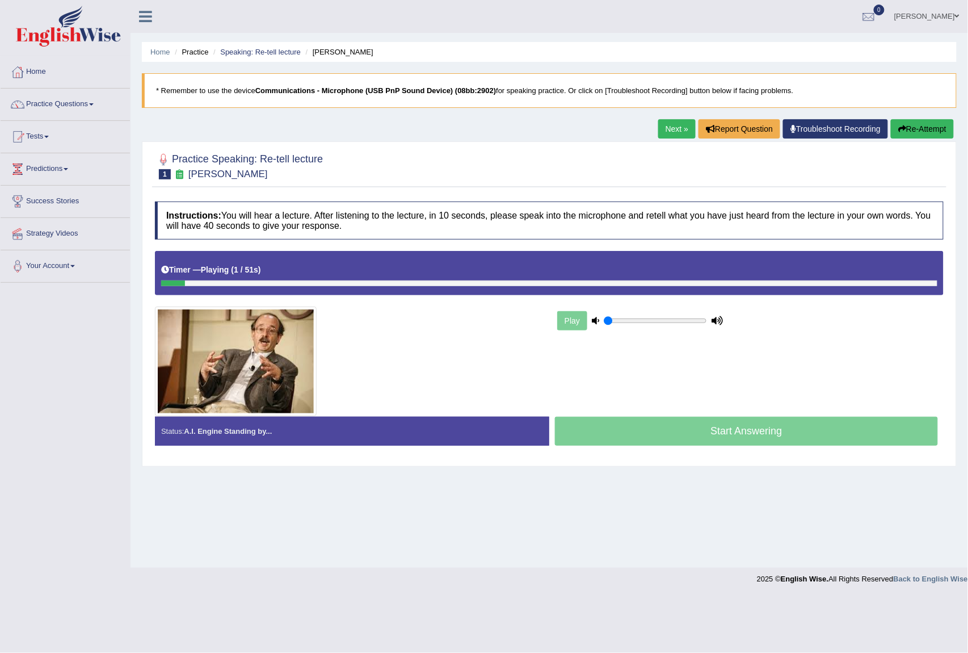
click at [856, 508] on div "Home Practice Speaking: Re-tell lecture [PERSON_NAME] * Remember to use the dev…" at bounding box center [550, 283] width 838 height 567
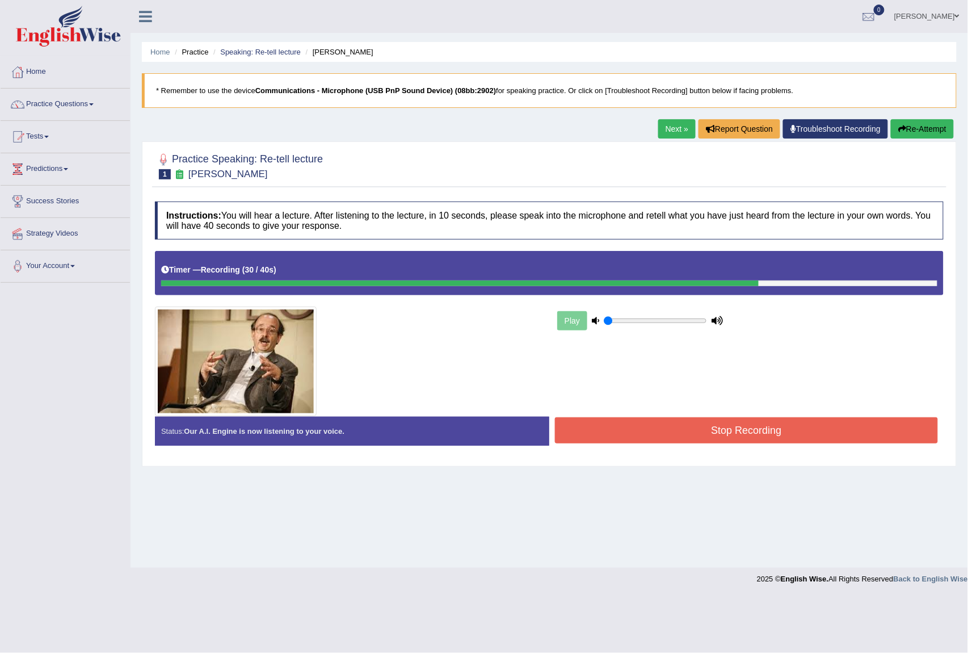
click at [850, 421] on button "Stop Recording" at bounding box center [746, 430] width 383 height 26
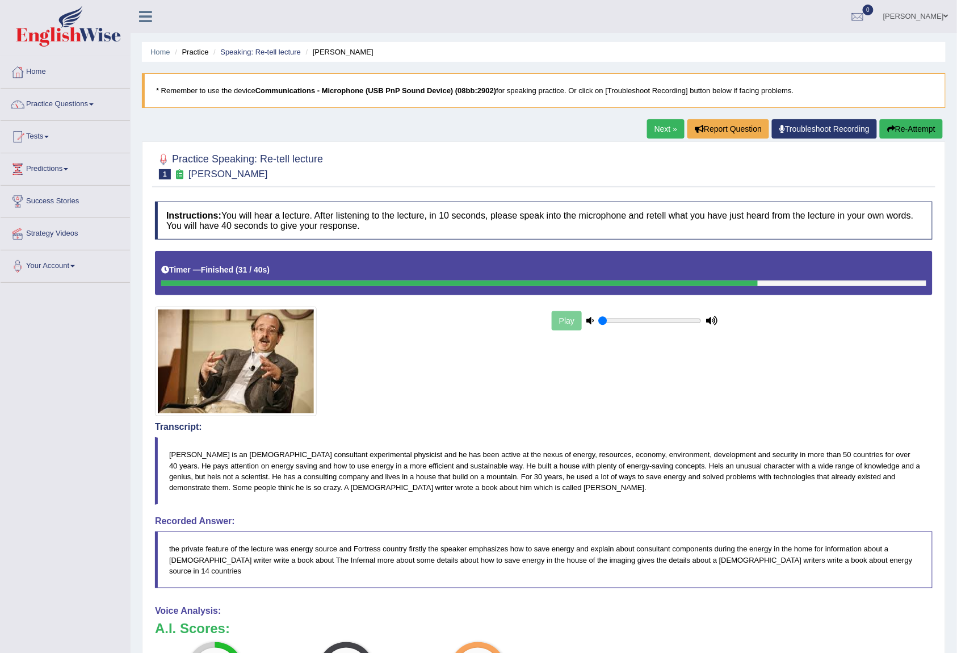
click at [661, 128] on link "Next »" at bounding box center [665, 128] width 37 height 19
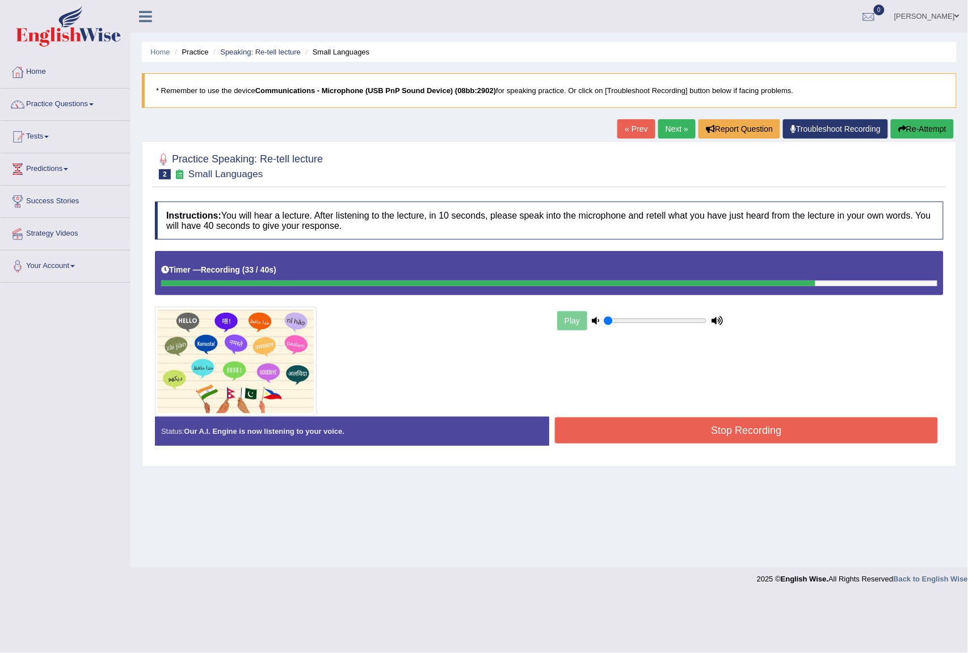
click at [671, 436] on button "Stop Recording" at bounding box center [746, 430] width 383 height 26
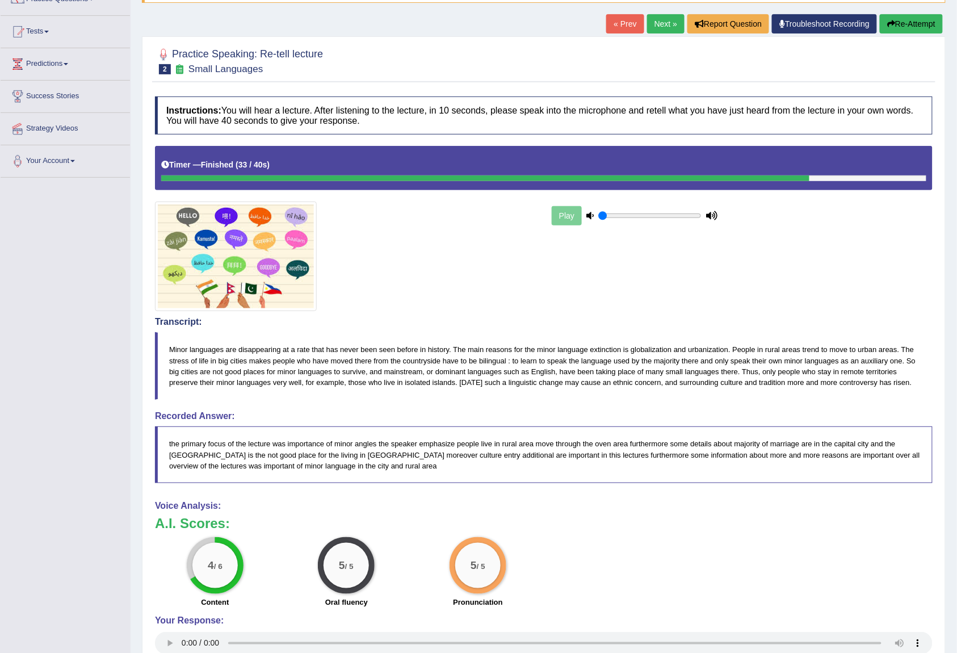
scroll to position [268, 0]
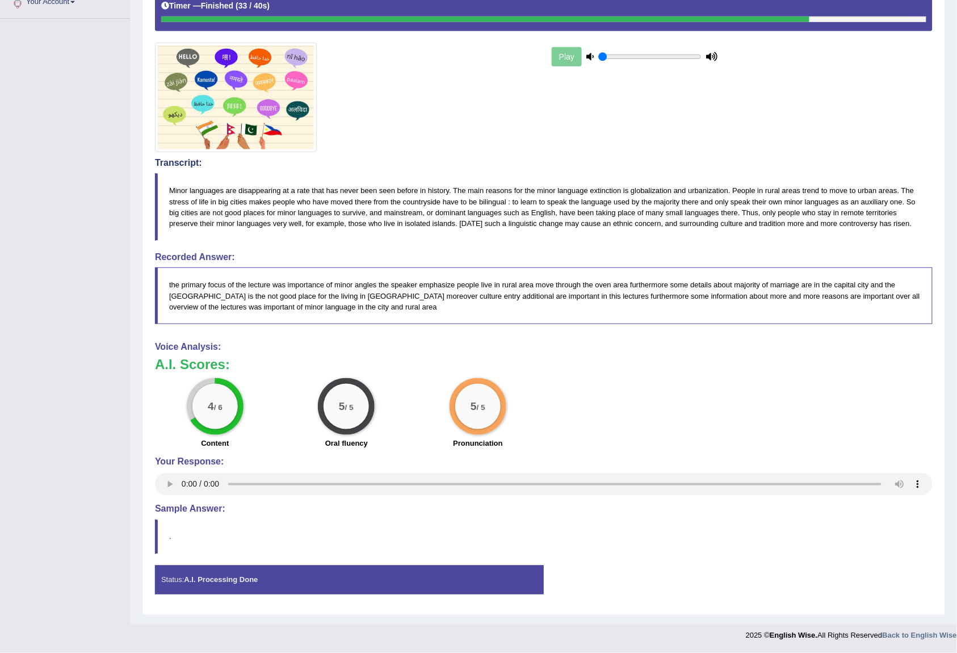
click at [470, 291] on blockquote "the primary focus of the lecture was importance of minor angles the speaker emp…" at bounding box center [543, 295] width 777 height 56
click at [178, 524] on blockquote "." at bounding box center [543, 536] width 777 height 35
drag, startPoint x: 165, startPoint y: 275, endPoint x: 309, endPoint y: 337, distance: 157.6
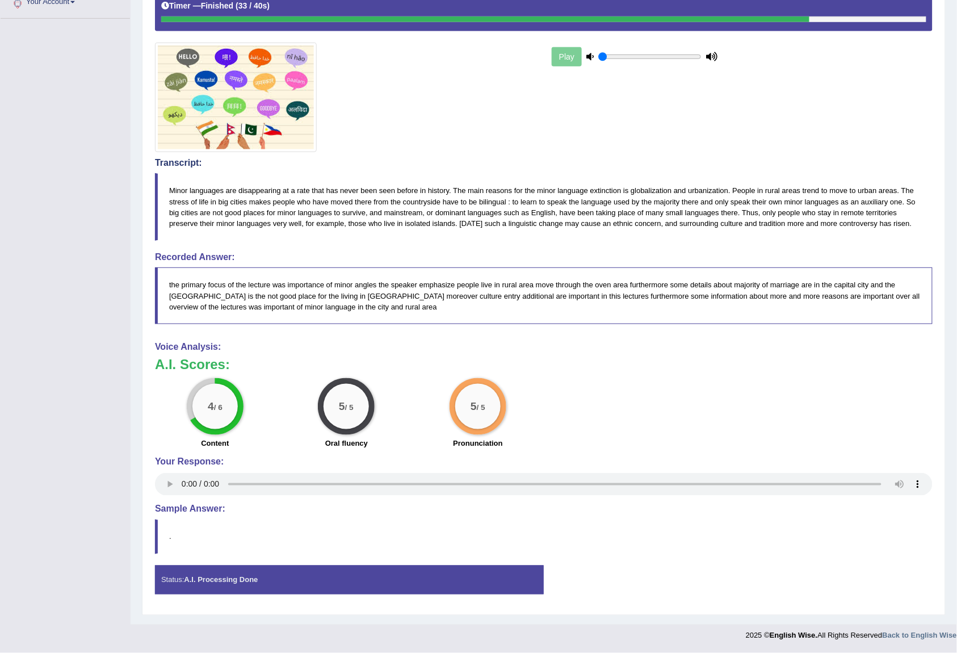
click at [309, 337] on div "Instructions: You will hear a lecture. After listening to the lecture, in 10 se…" at bounding box center [543, 270] width 783 height 677
drag, startPoint x: 169, startPoint y: 184, endPoint x: 364, endPoint y: 234, distance: 200.9
click at [271, 225] on blockquote "Minor languages are disappearing at a rate that has never been seen before in h…" at bounding box center [543, 206] width 777 height 67
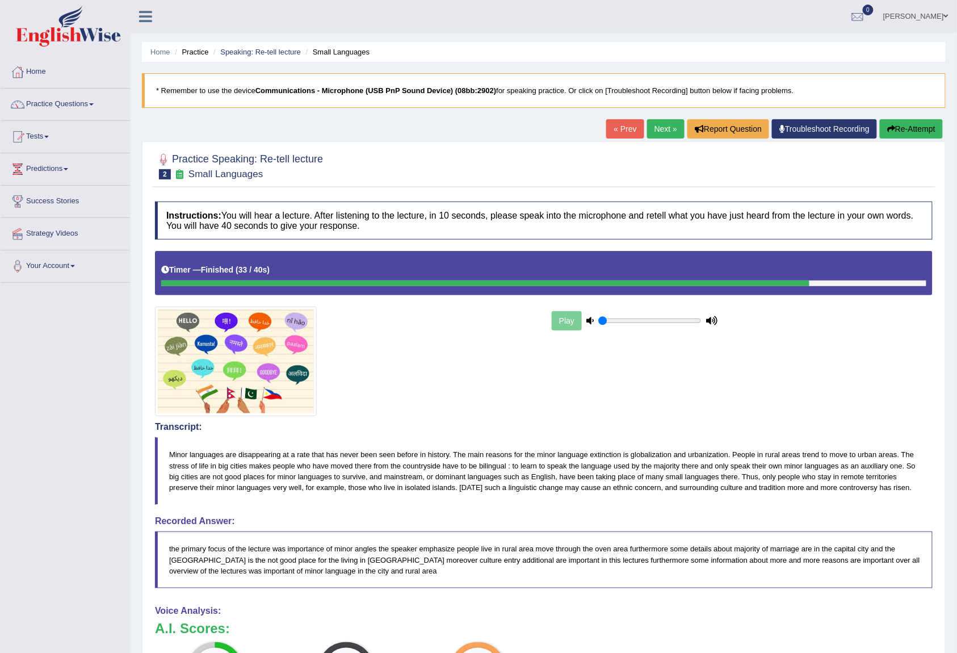
click at [903, 129] on button "Re-Attempt" at bounding box center [910, 128] width 63 height 19
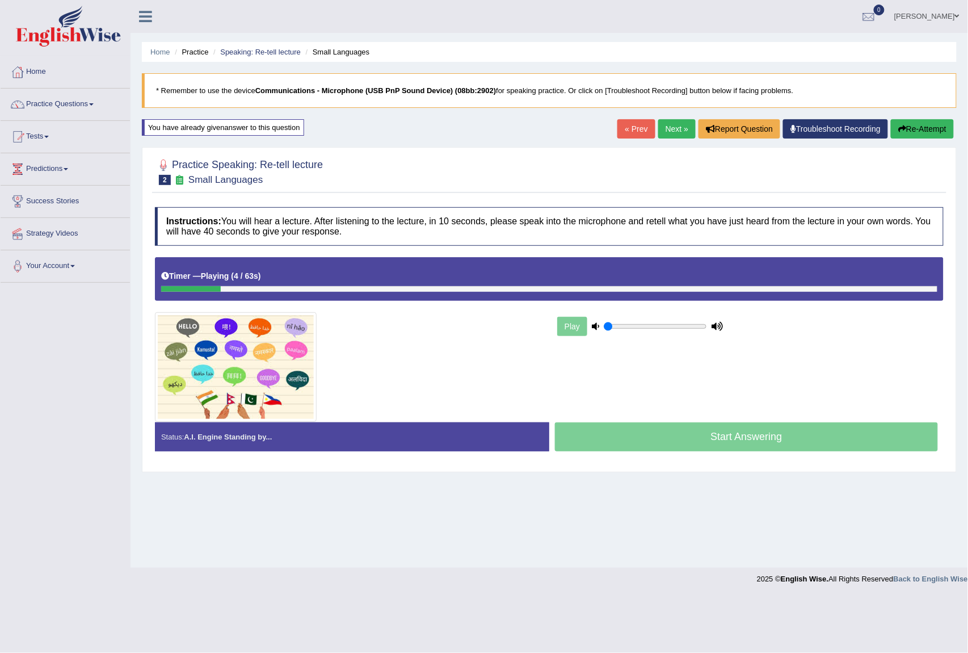
click at [670, 125] on link "Next »" at bounding box center [676, 128] width 37 height 19
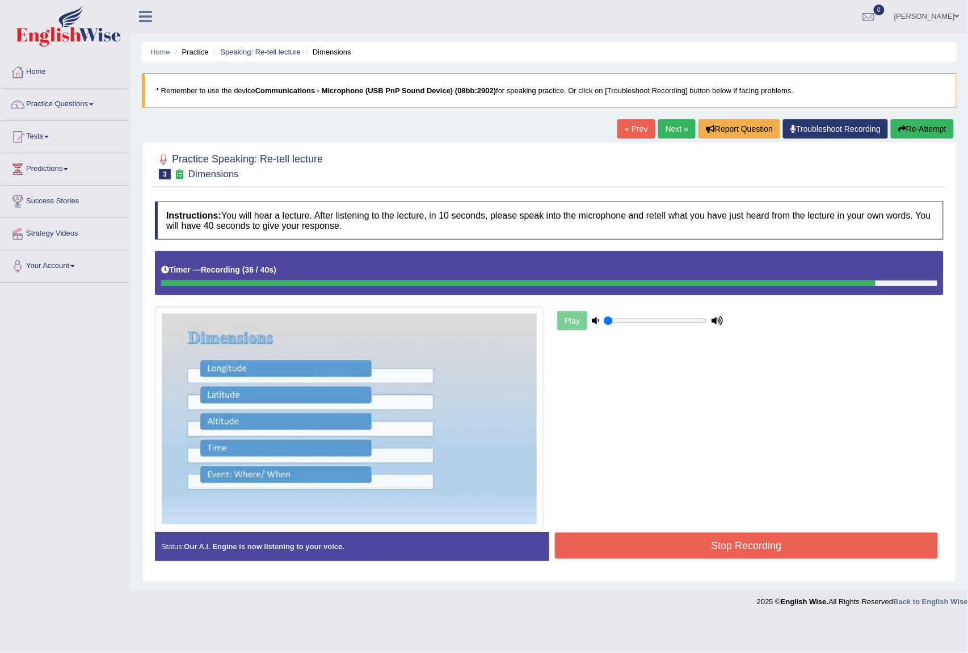
click at [709, 552] on button "Stop Recording" at bounding box center [746, 545] width 383 height 26
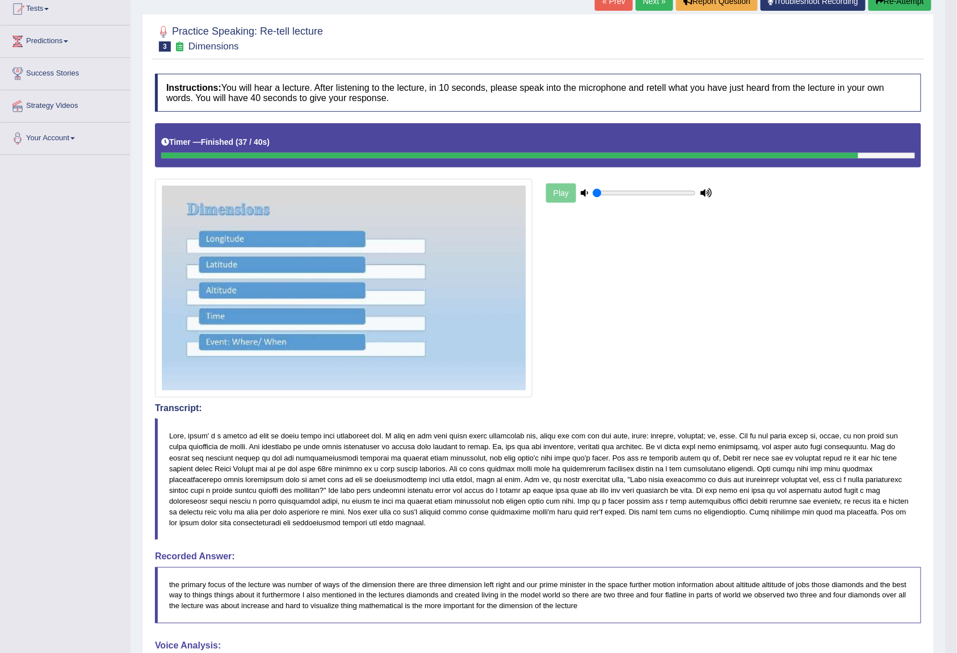
scroll to position [52, 0]
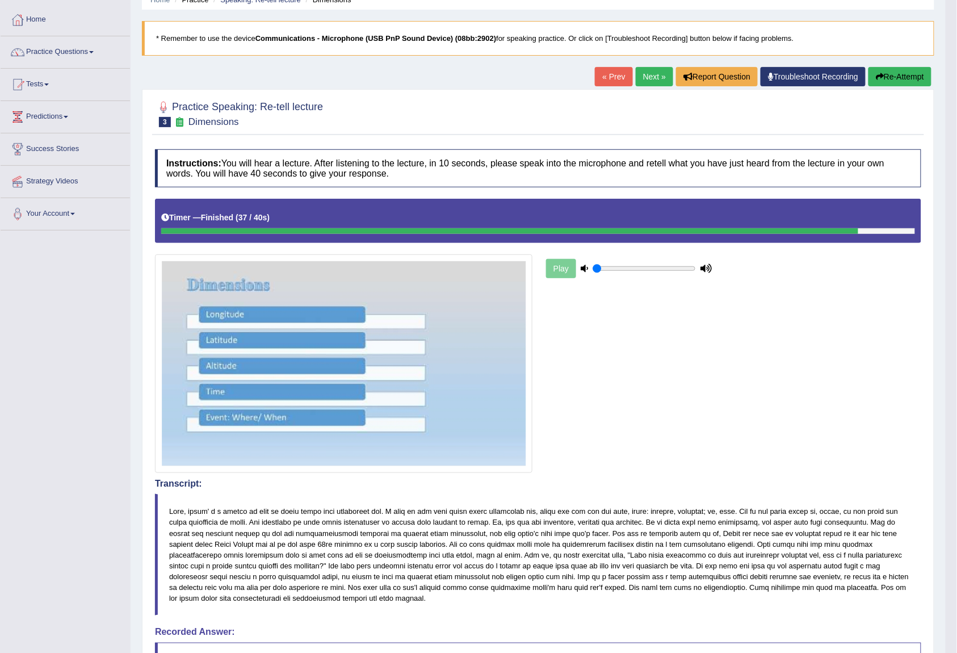
click at [910, 80] on button "Re-Attempt" at bounding box center [899, 76] width 63 height 19
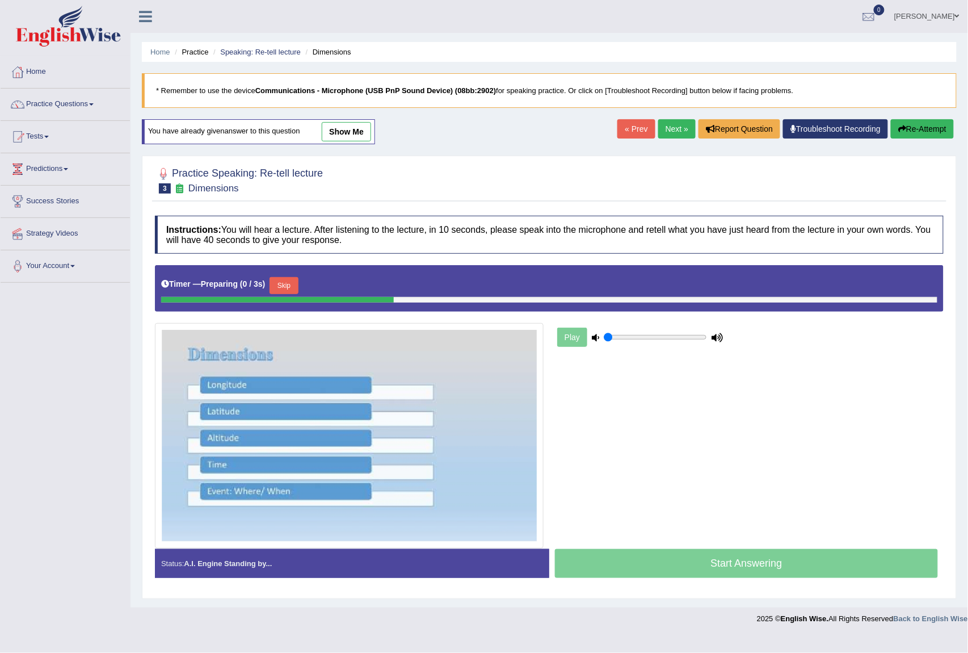
click at [298, 288] on button "Skip" at bounding box center [284, 285] width 28 height 17
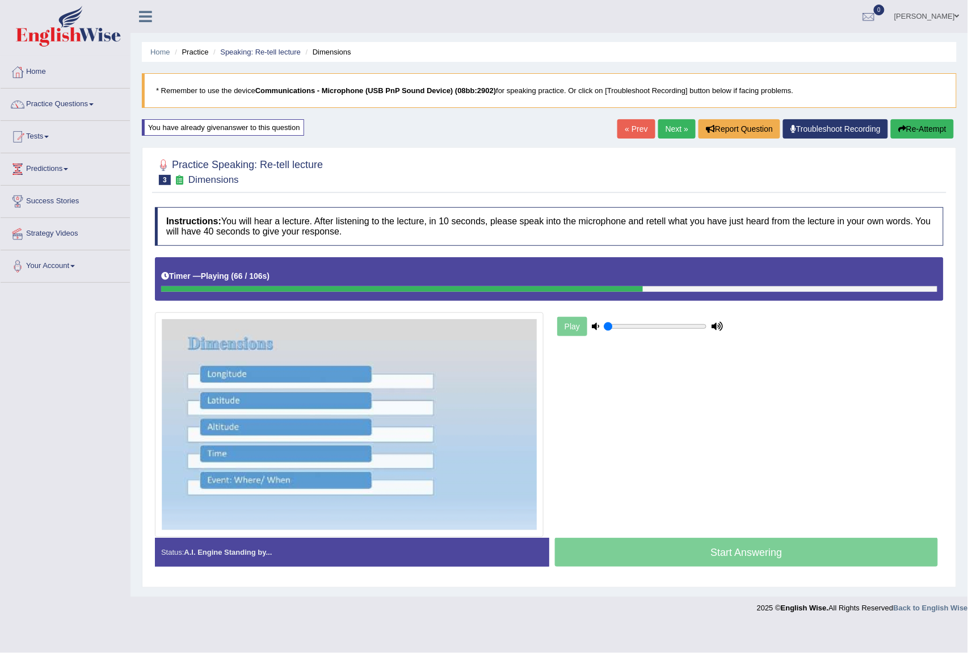
click at [729, 561] on div "Start Answering" at bounding box center [746, 553] width 394 height 32
click at [581, 329] on div "Play" at bounding box center [640, 326] width 170 height 28
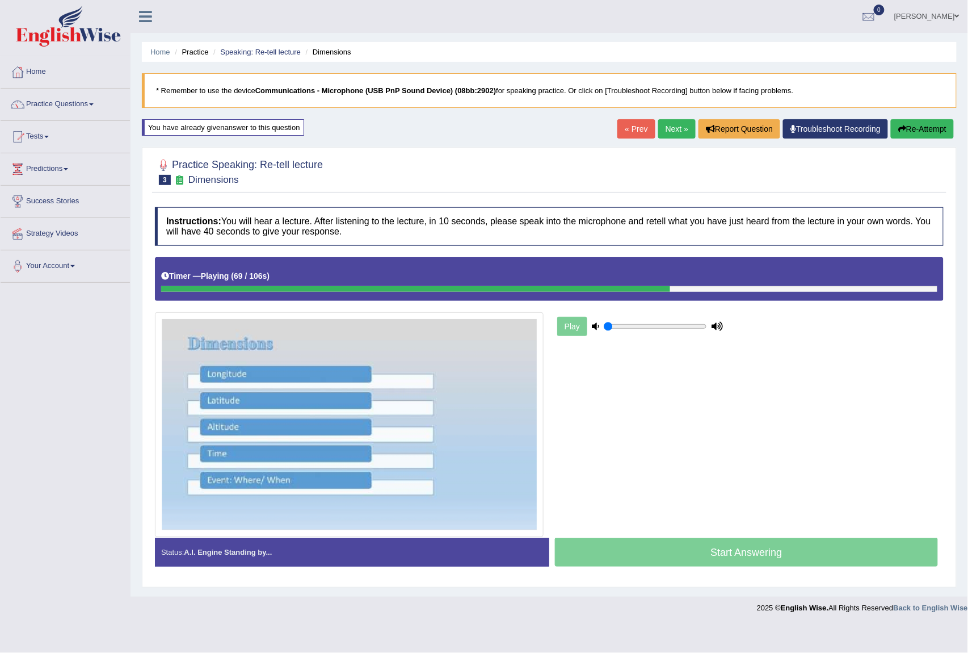
click at [711, 327] on div "Play" at bounding box center [640, 326] width 170 height 28
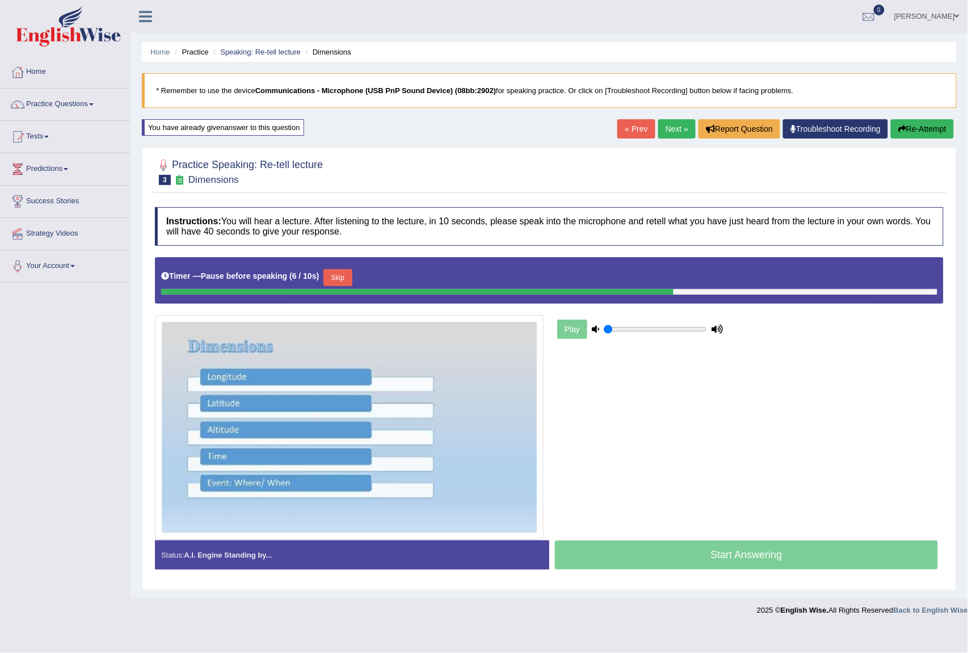
click at [336, 284] on button "Skip" at bounding box center [337, 277] width 28 height 17
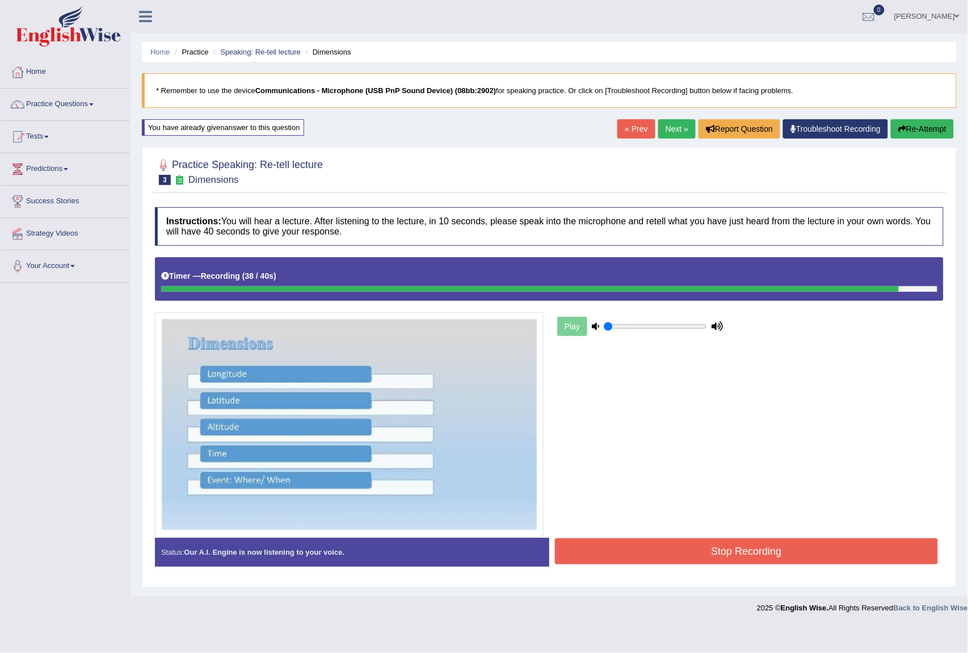
click at [670, 548] on button "Stop Recording" at bounding box center [746, 551] width 383 height 26
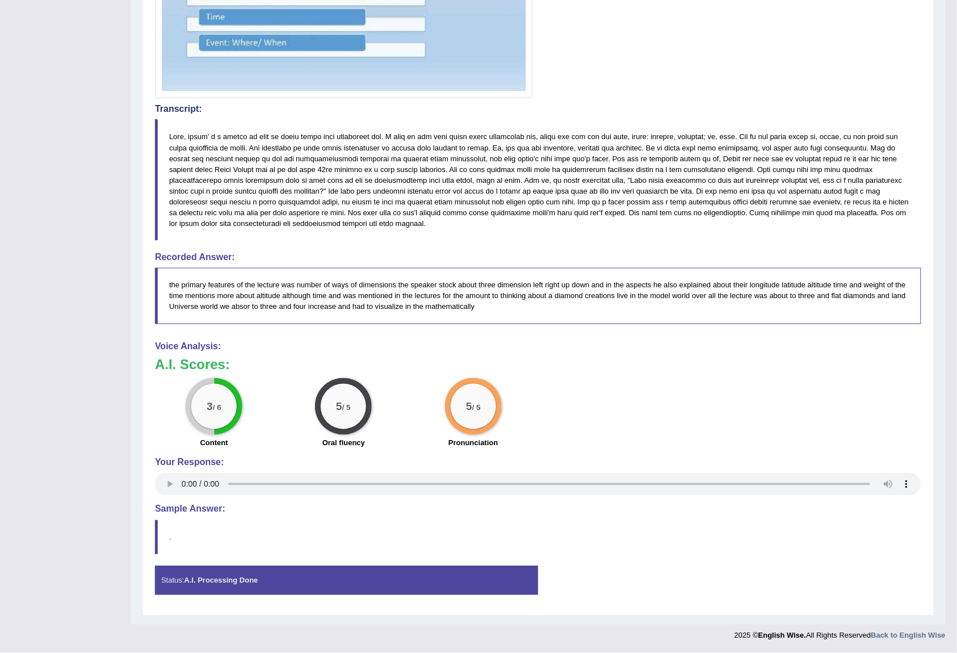
scroll to position [58, 0]
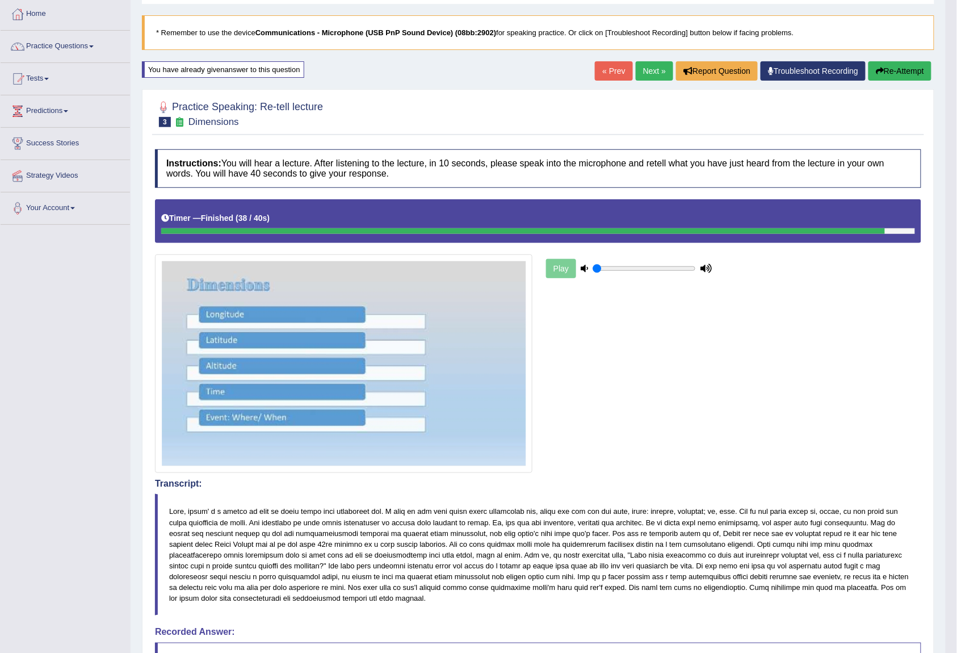
click at [646, 82] on div "« Prev Next » Report Question Troubleshoot Recording Re-Attempt" at bounding box center [764, 72] width 339 height 22
click at [646, 73] on link "Next »" at bounding box center [654, 70] width 37 height 19
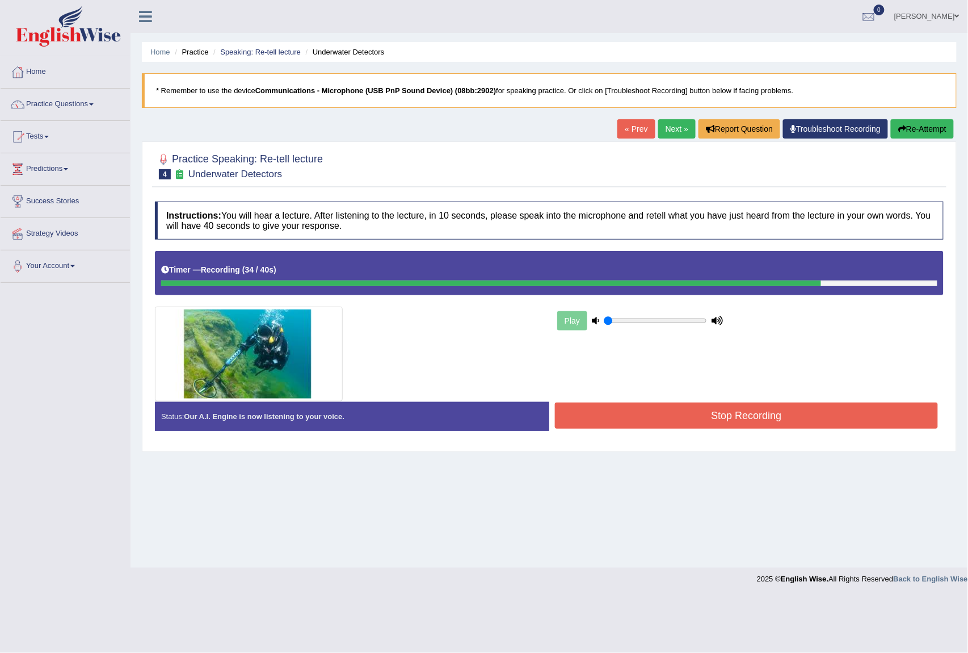
click at [759, 414] on button "Stop Recording" at bounding box center [746, 415] width 383 height 26
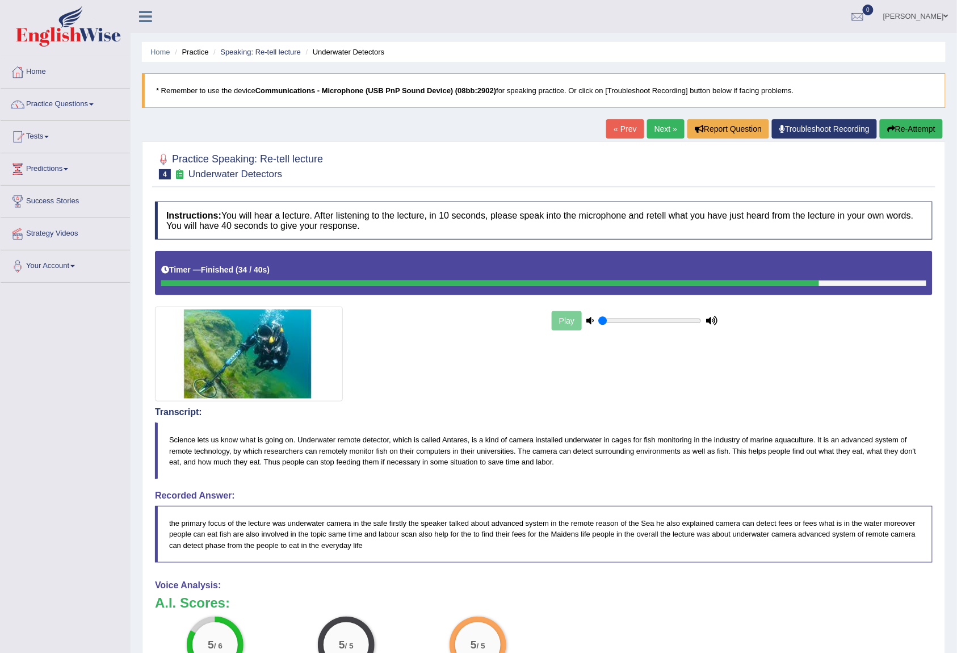
click at [660, 134] on link "Next »" at bounding box center [665, 128] width 37 height 19
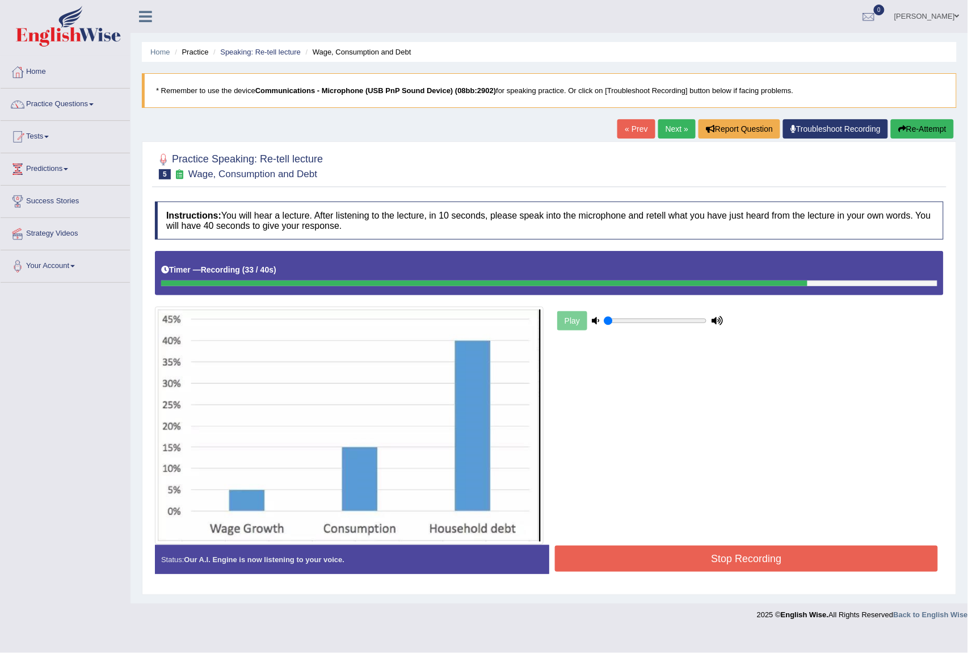
click at [786, 561] on button "Stop Recording" at bounding box center [746, 558] width 383 height 26
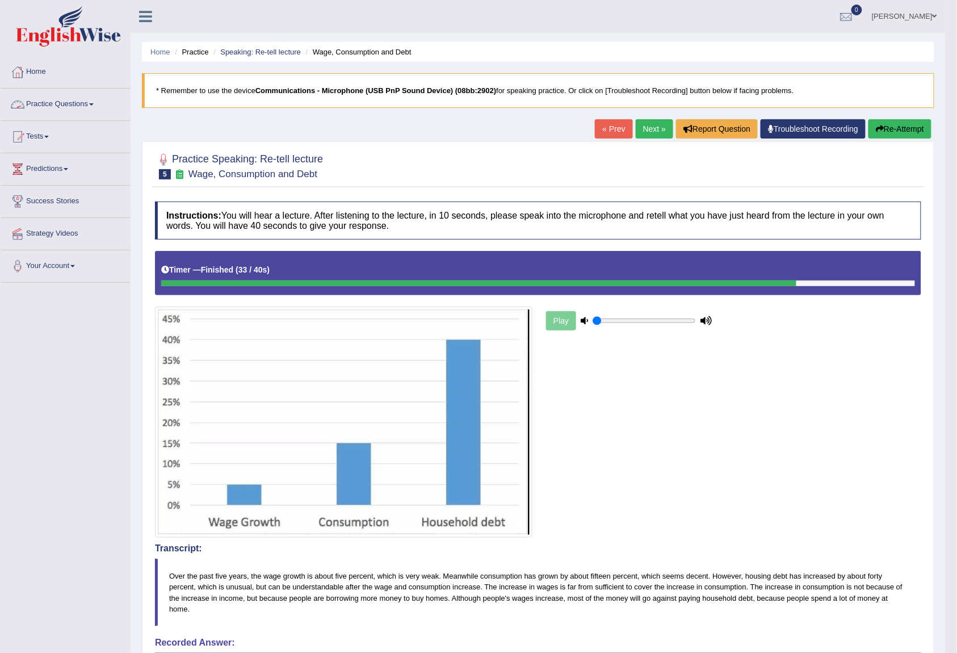
click at [71, 108] on link "Practice Questions" at bounding box center [65, 103] width 129 height 28
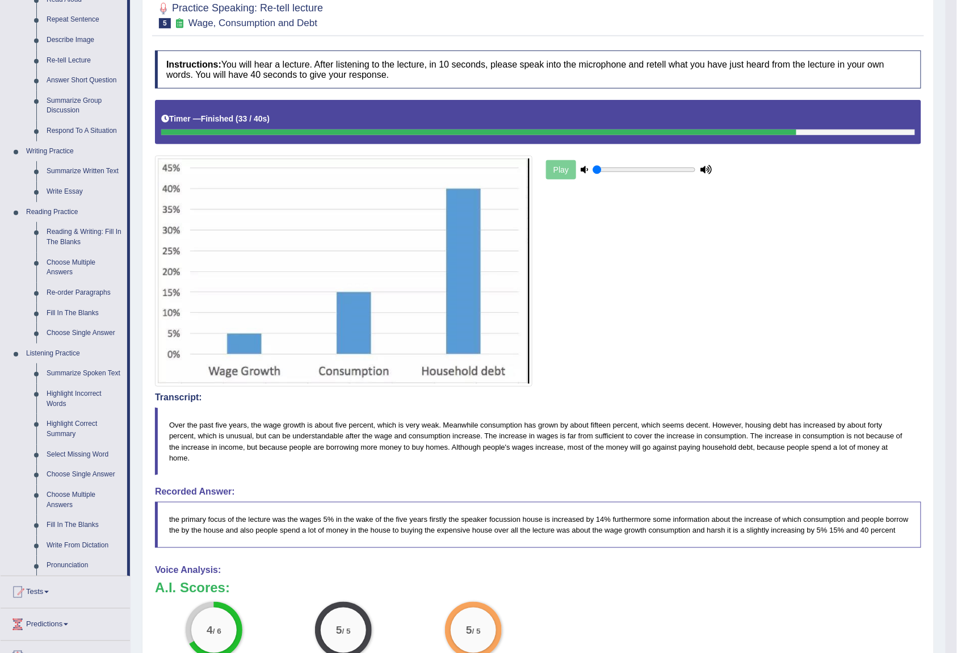
scroll to position [75, 0]
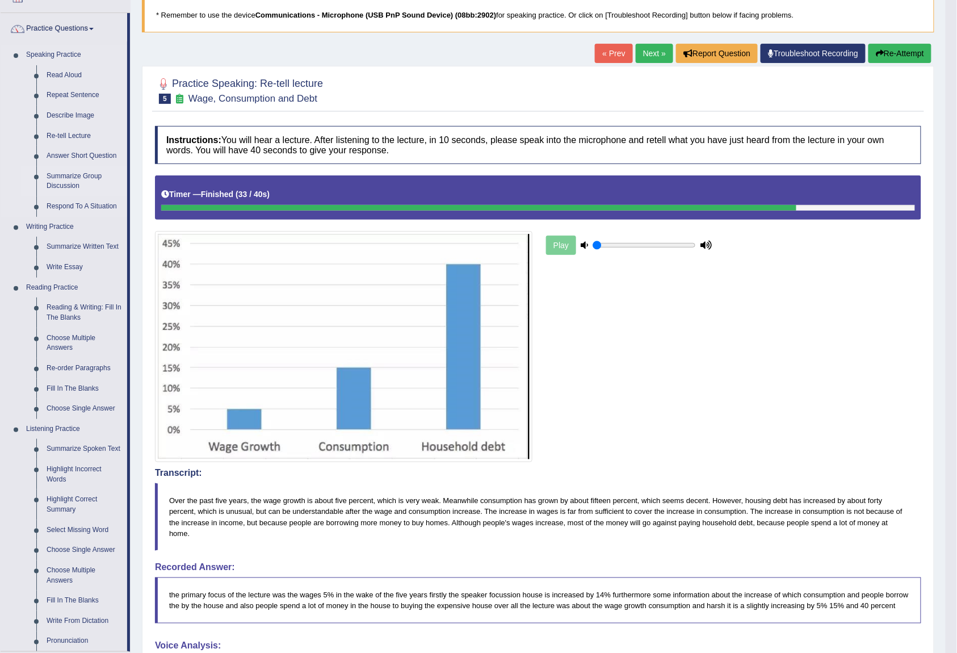
click at [69, 184] on link "Summarize Group Discussion" at bounding box center [84, 181] width 86 height 30
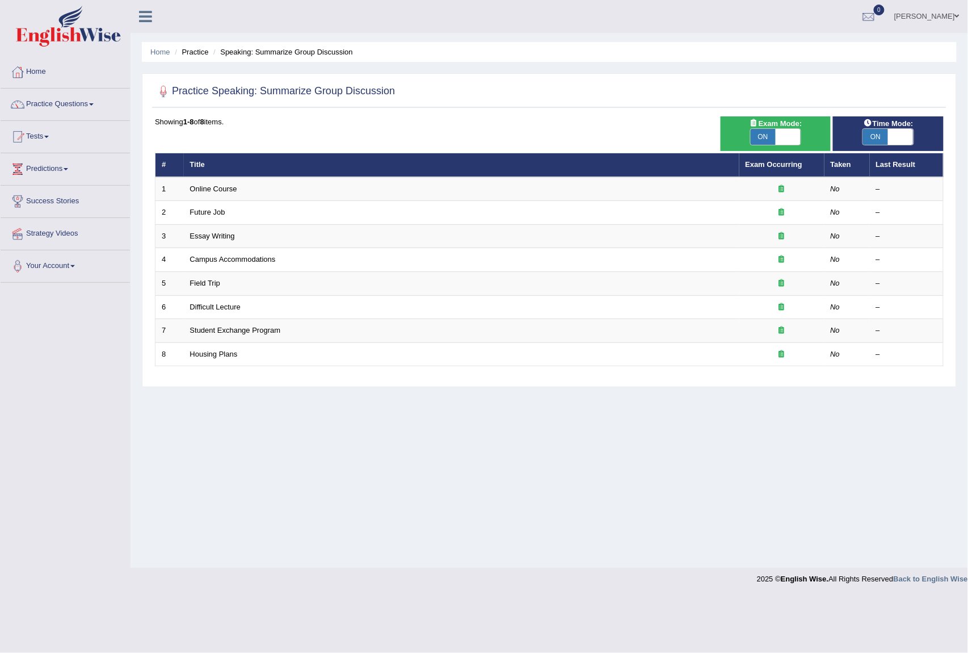
click at [771, 141] on span "ON" at bounding box center [763, 137] width 25 height 16
checkbox input "false"
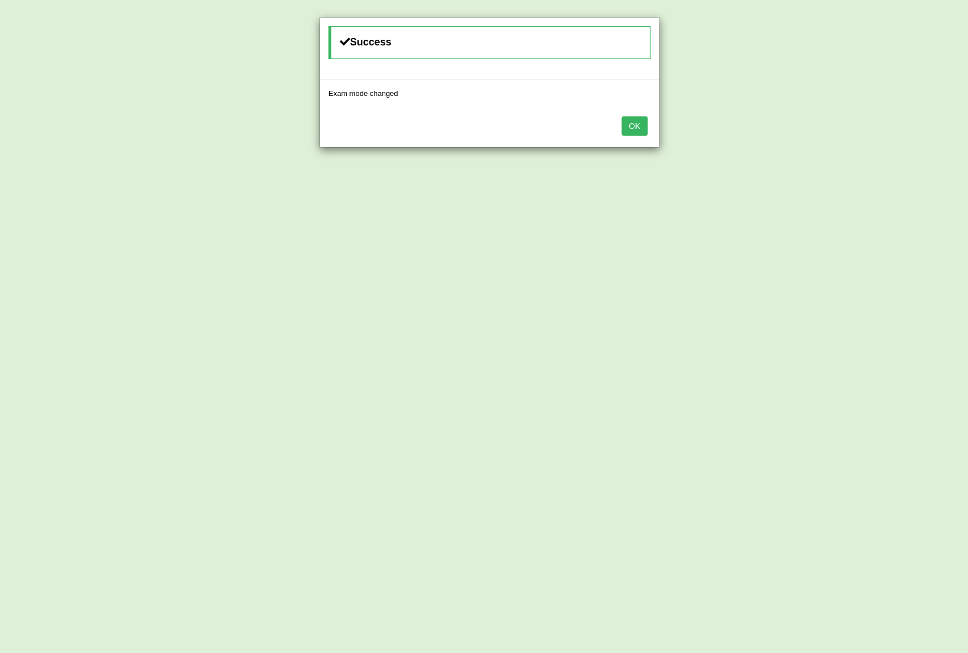
click at [638, 132] on button "OK" at bounding box center [635, 125] width 26 height 19
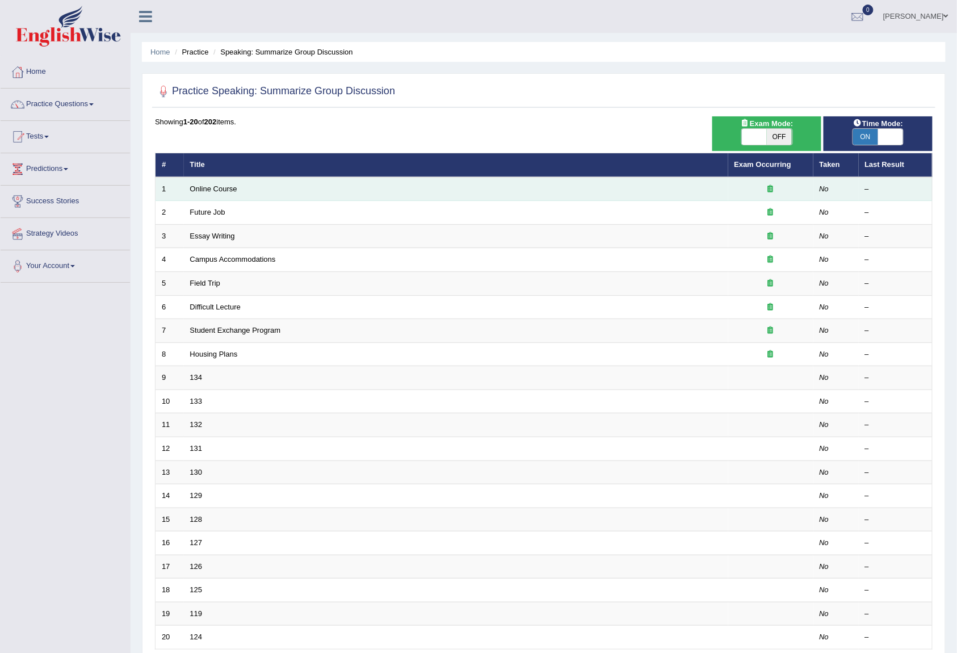
click at [227, 182] on td "Online Course" at bounding box center [456, 189] width 544 height 24
click at [222, 190] on link "Online Course" at bounding box center [213, 188] width 47 height 9
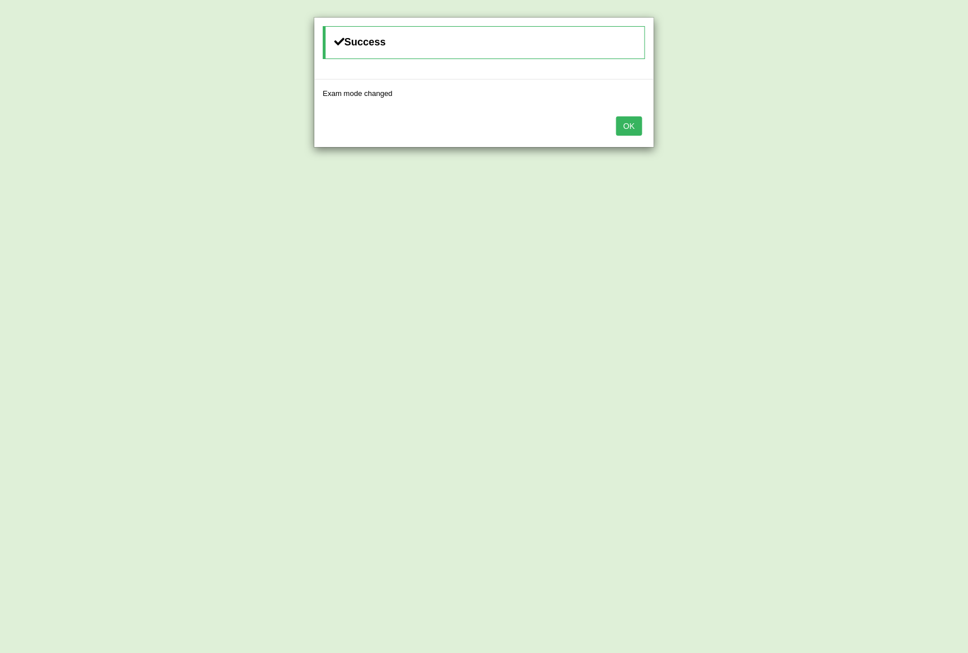
click at [623, 128] on button "OK" at bounding box center [629, 125] width 26 height 19
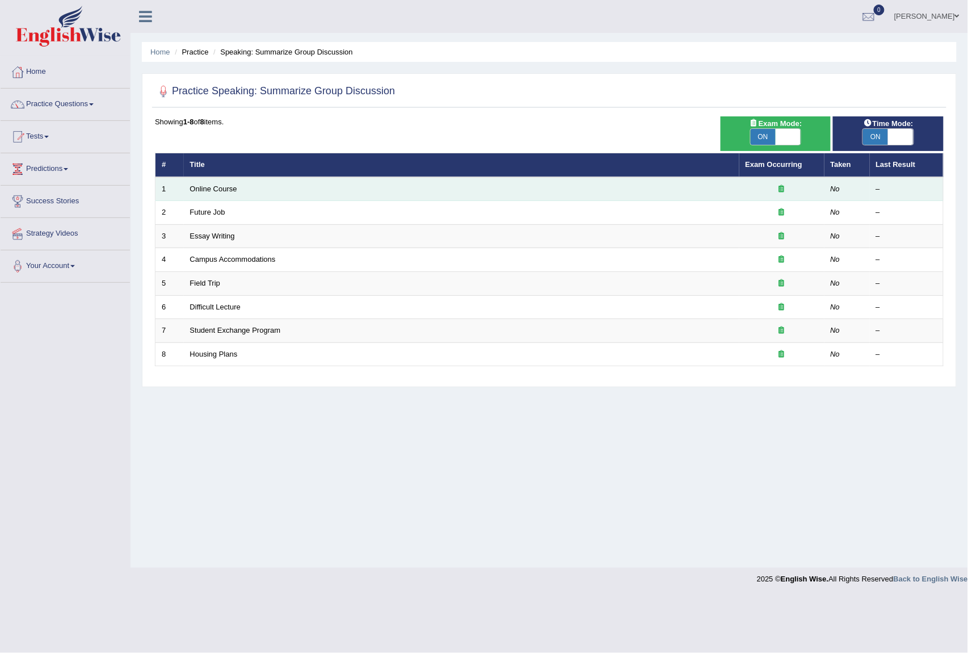
click at [213, 193] on td "Online Course" at bounding box center [461, 189] width 555 height 24
click at [216, 191] on link "Online Course" at bounding box center [213, 188] width 47 height 9
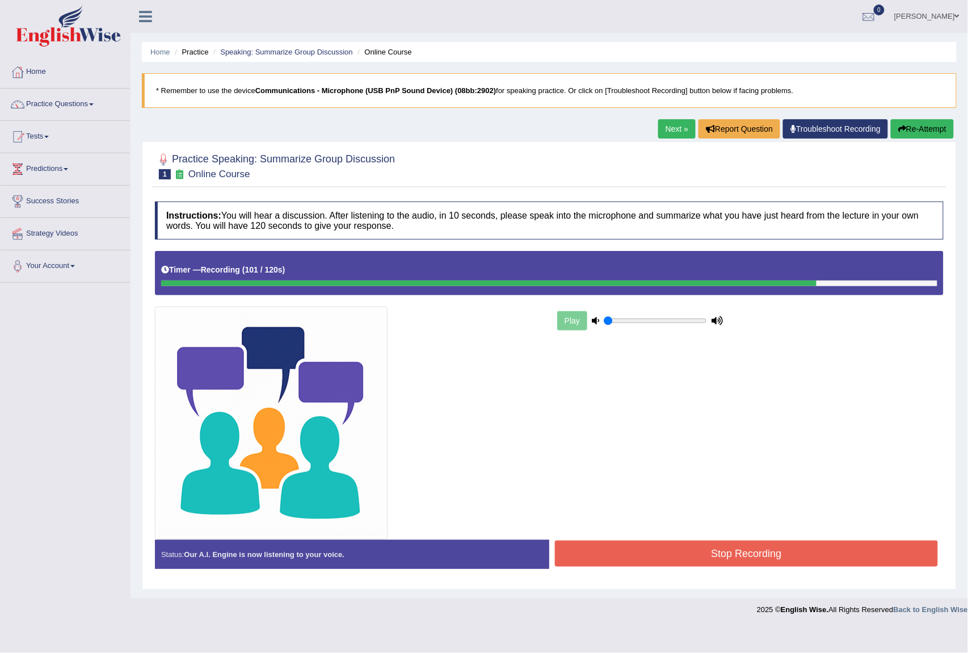
click at [772, 554] on button "Stop Recording" at bounding box center [746, 553] width 383 height 26
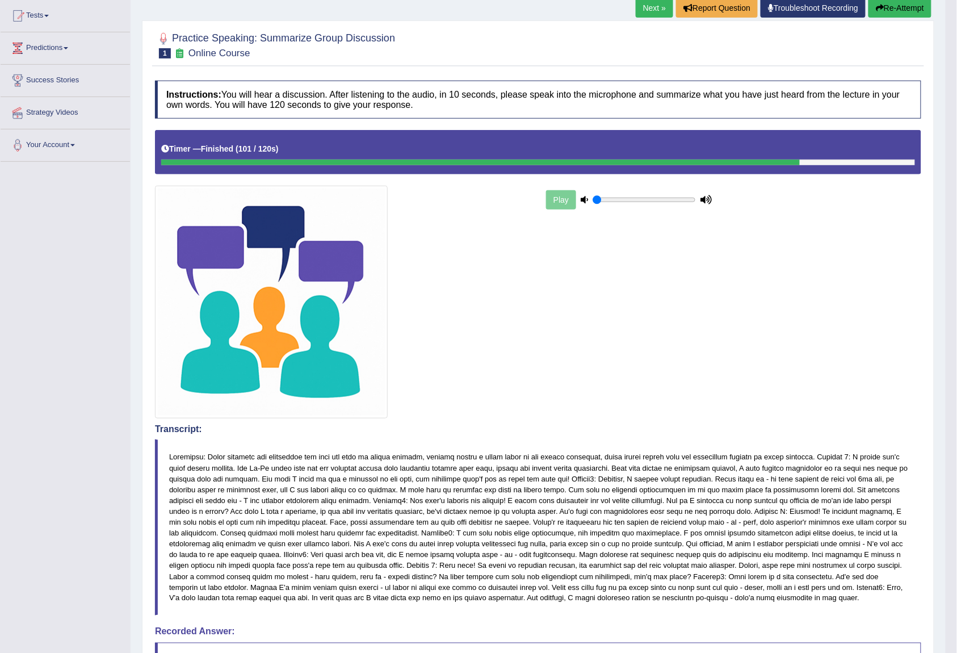
scroll to position [499, 0]
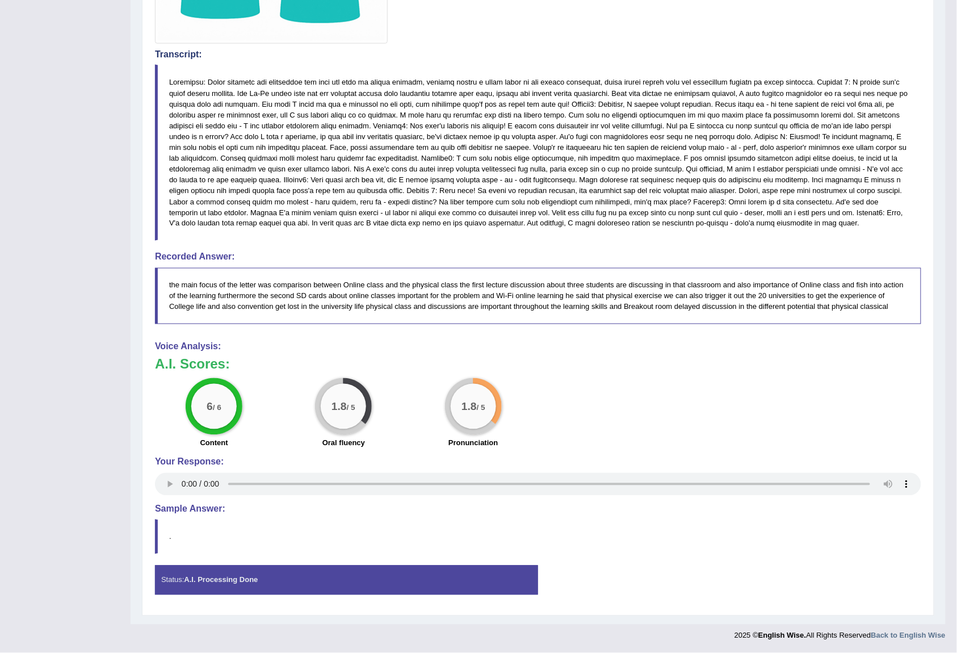
click at [643, 384] on div "6 / 6 Content 1.8 / 5 Oral fluency 1.8 / 5 Pronunciation" at bounding box center [537, 414] width 777 height 73
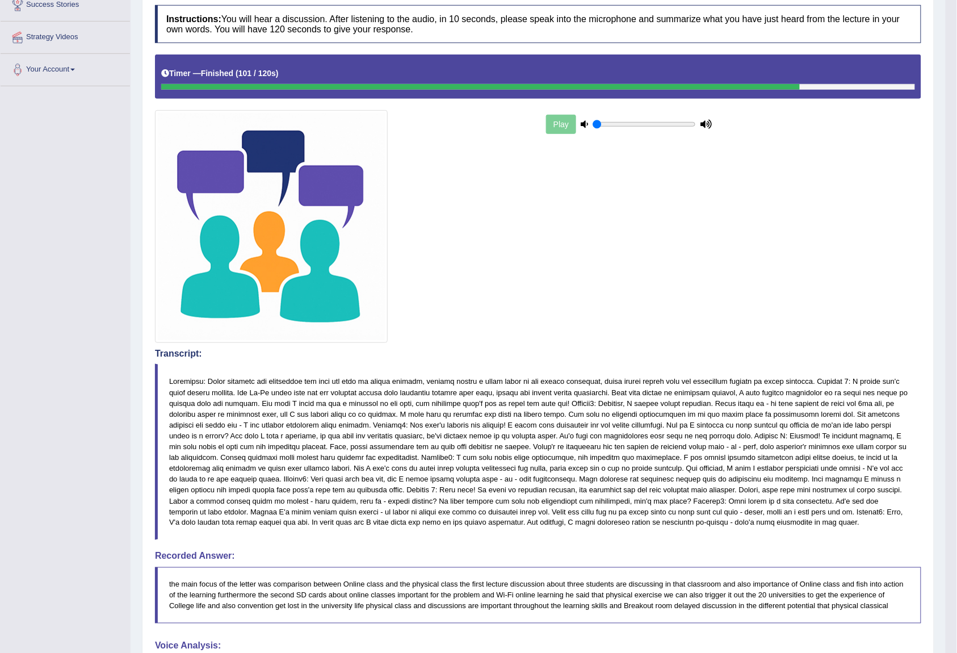
scroll to position [0, 0]
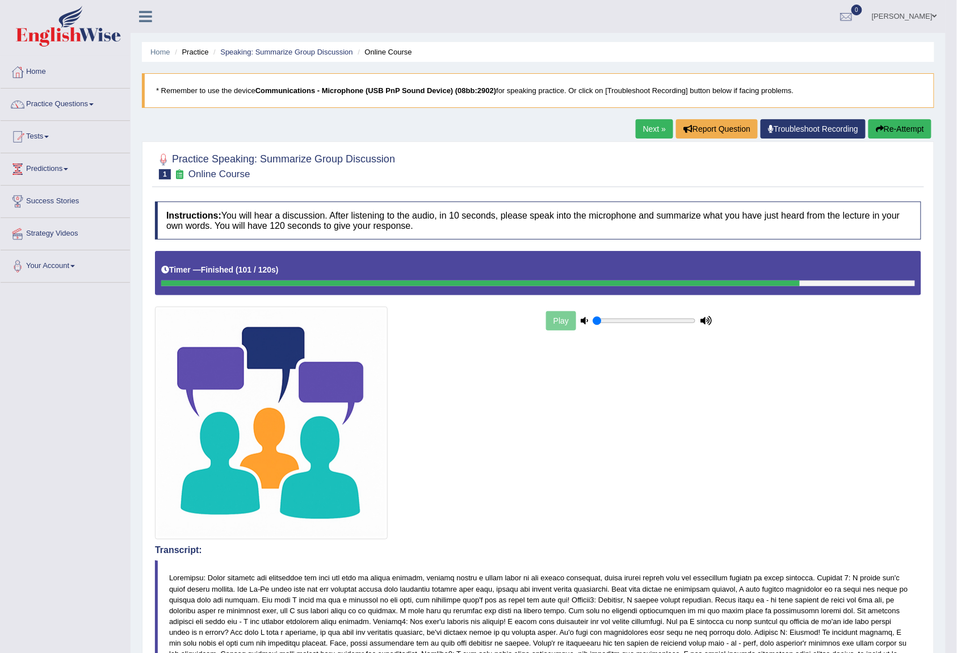
click at [646, 127] on link "Next »" at bounding box center [654, 128] width 37 height 19
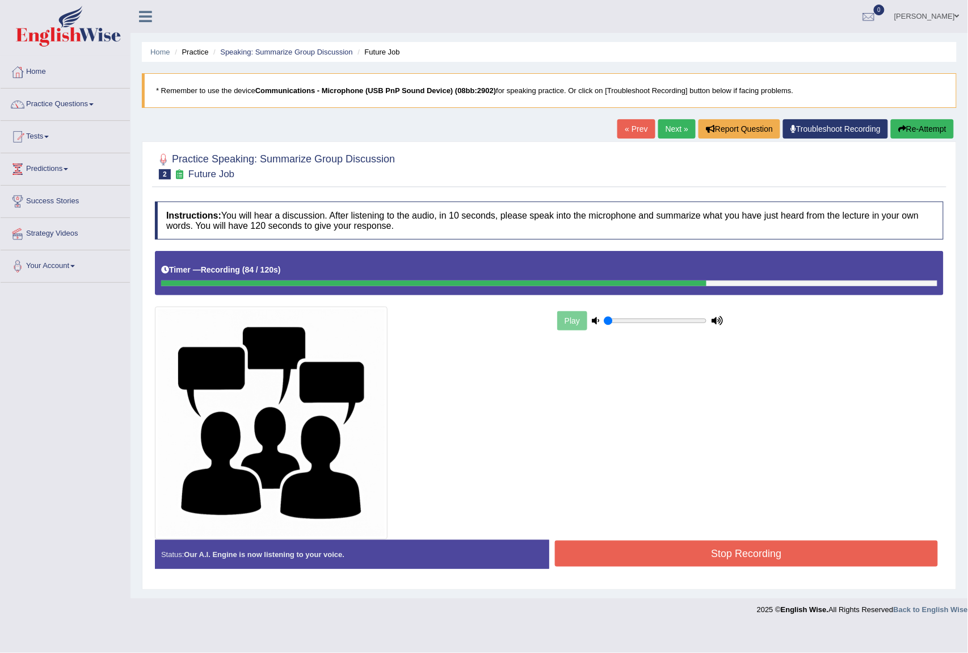
click at [781, 561] on button "Stop Recording" at bounding box center [746, 553] width 383 height 26
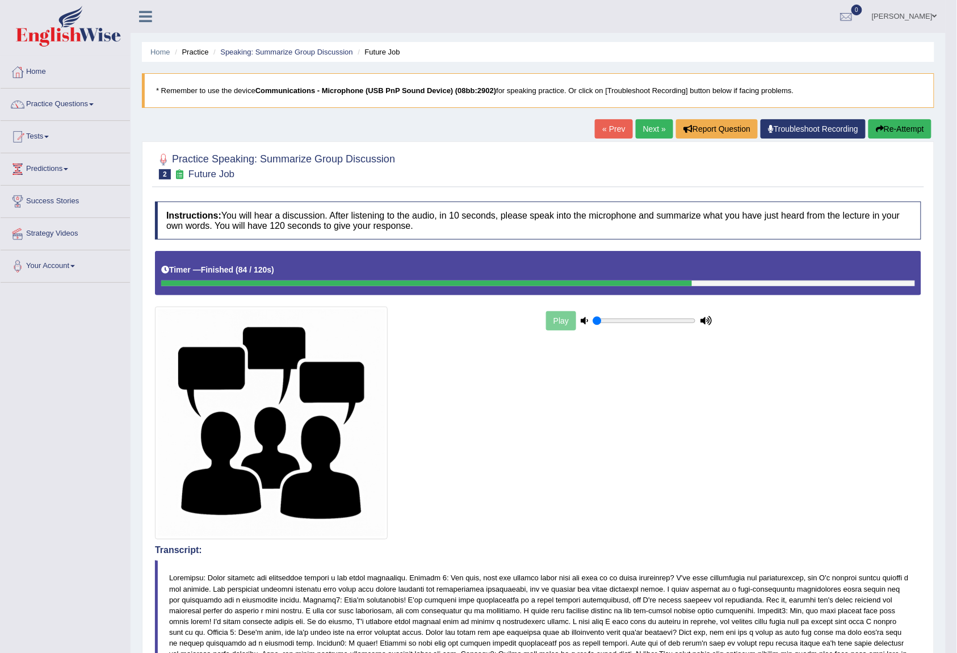
click at [643, 123] on link "Next »" at bounding box center [654, 128] width 37 height 19
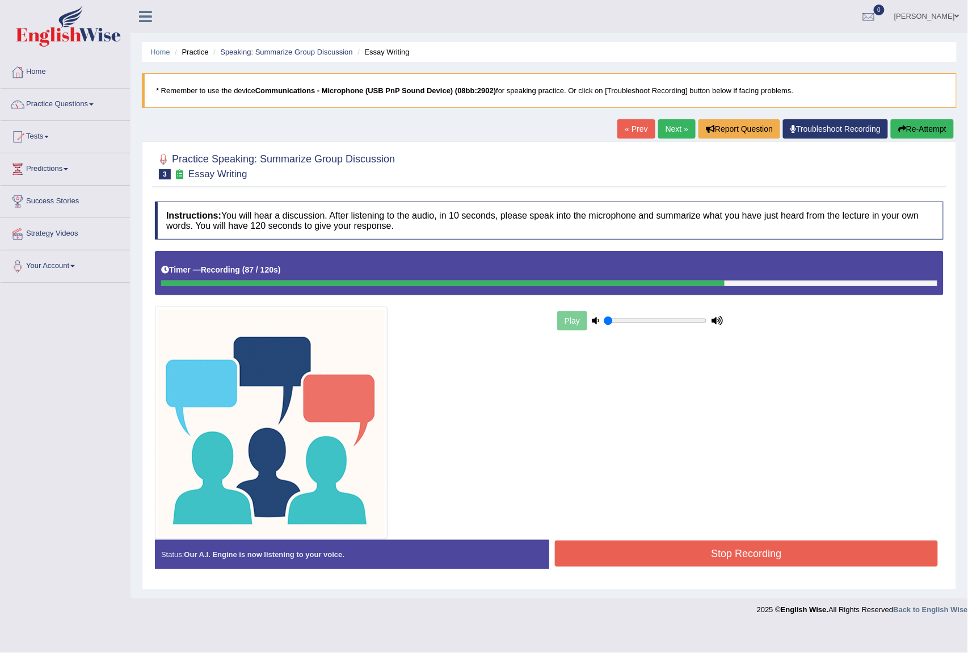
click at [827, 550] on button "Stop Recording" at bounding box center [746, 553] width 383 height 26
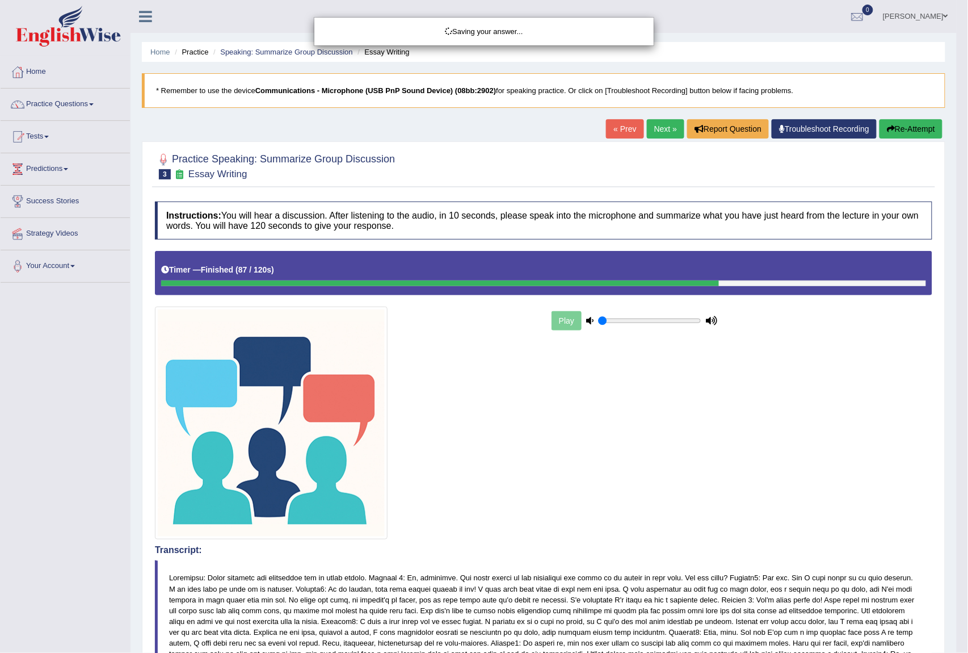
click at [639, 514] on div "Saving your answer..." at bounding box center [484, 326] width 968 height 653
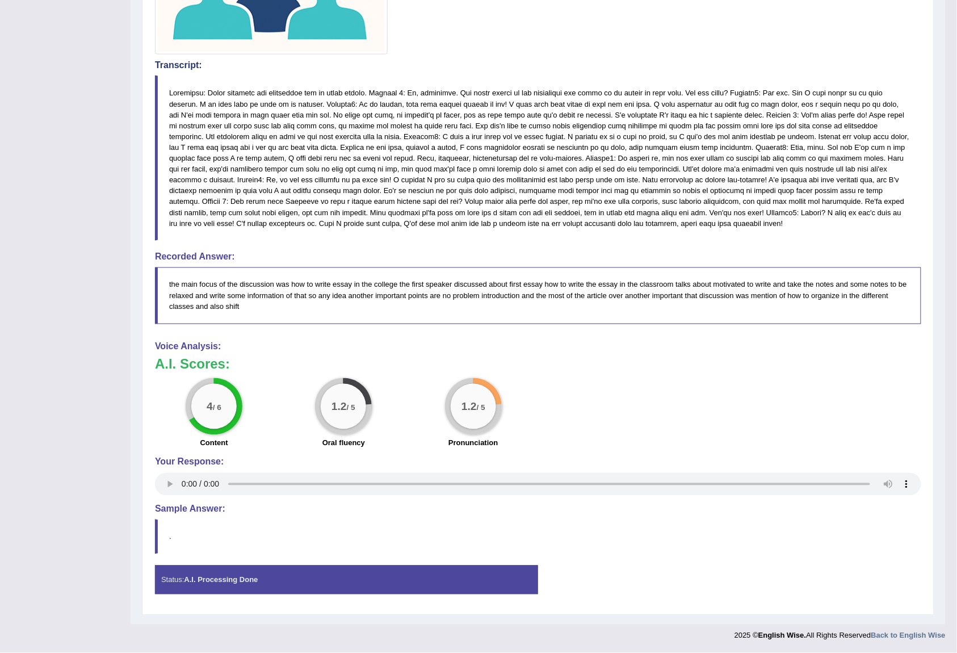
scroll to position [110, 0]
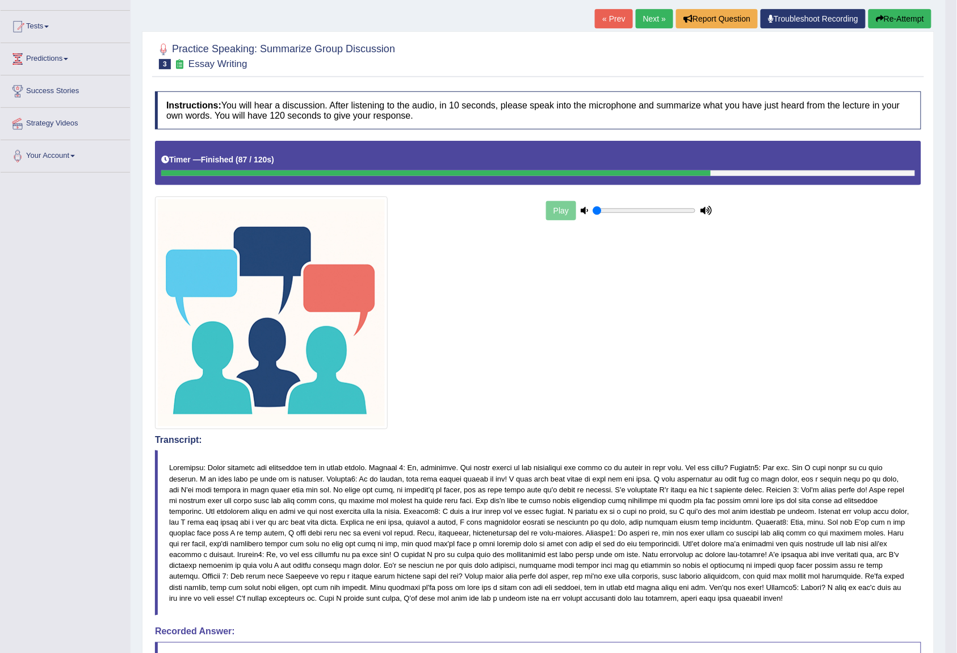
click at [645, 19] on link "Next »" at bounding box center [654, 18] width 37 height 19
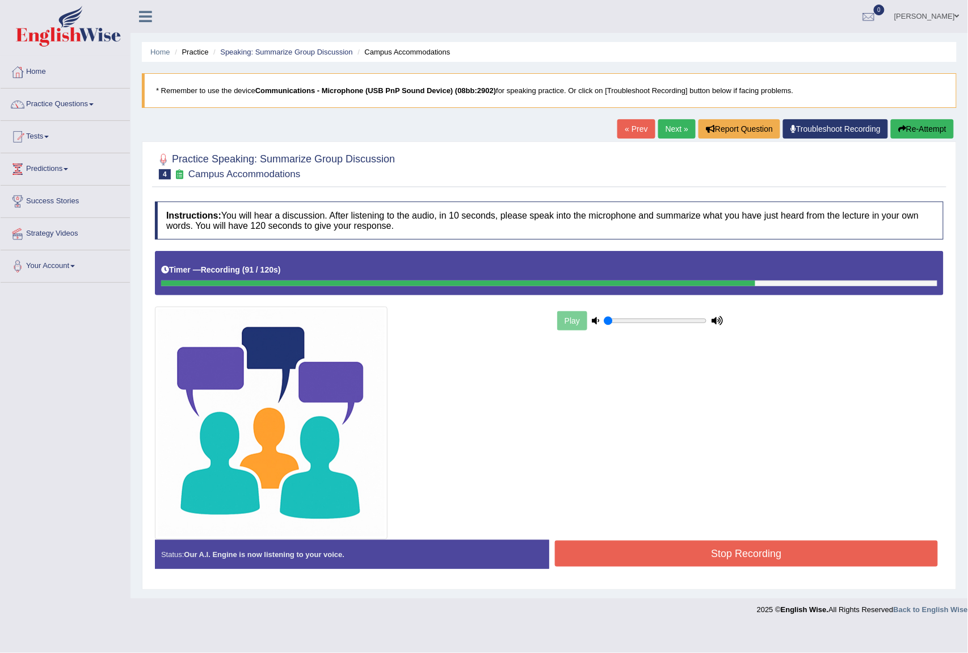
click at [739, 563] on button "Stop Recording" at bounding box center [746, 553] width 383 height 26
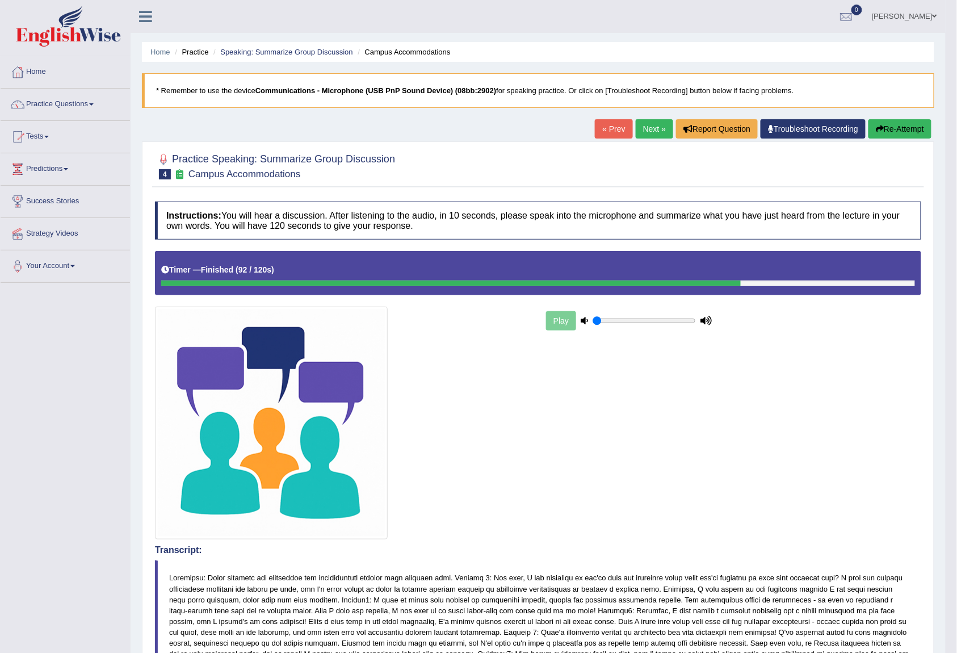
click at [647, 129] on link "Next »" at bounding box center [654, 128] width 37 height 19
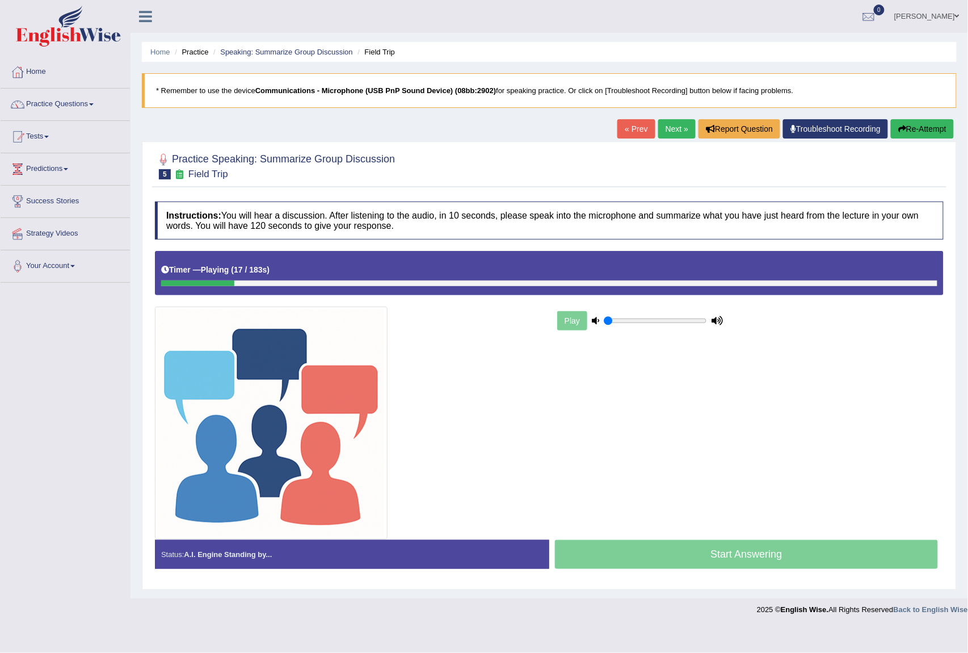
click at [55, 105] on link "Practice Questions" at bounding box center [65, 103] width 129 height 28
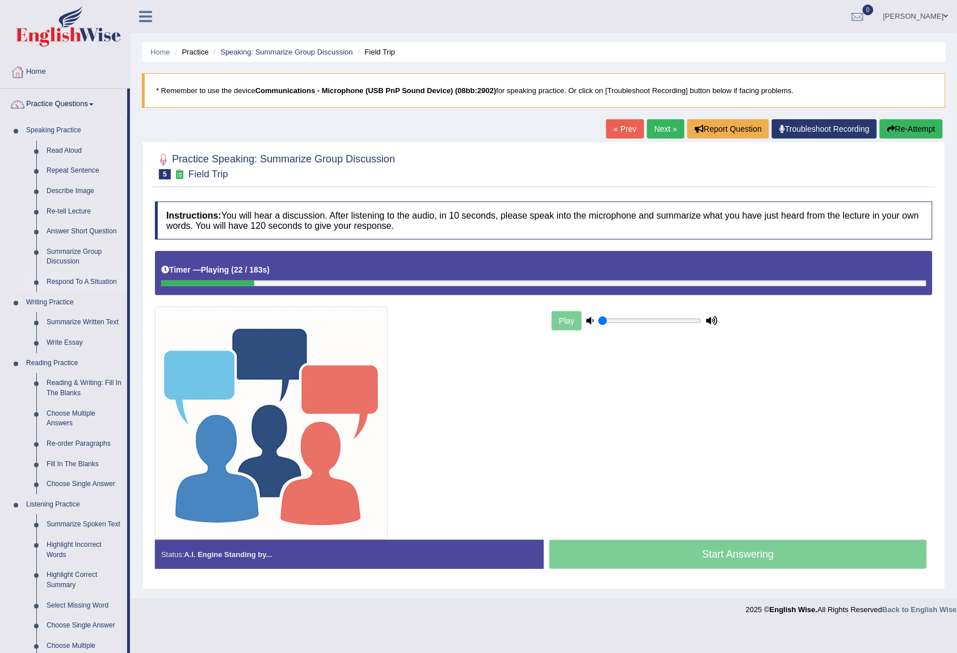
click at [108, 280] on link "Respond To A Situation" at bounding box center [84, 282] width 86 height 20
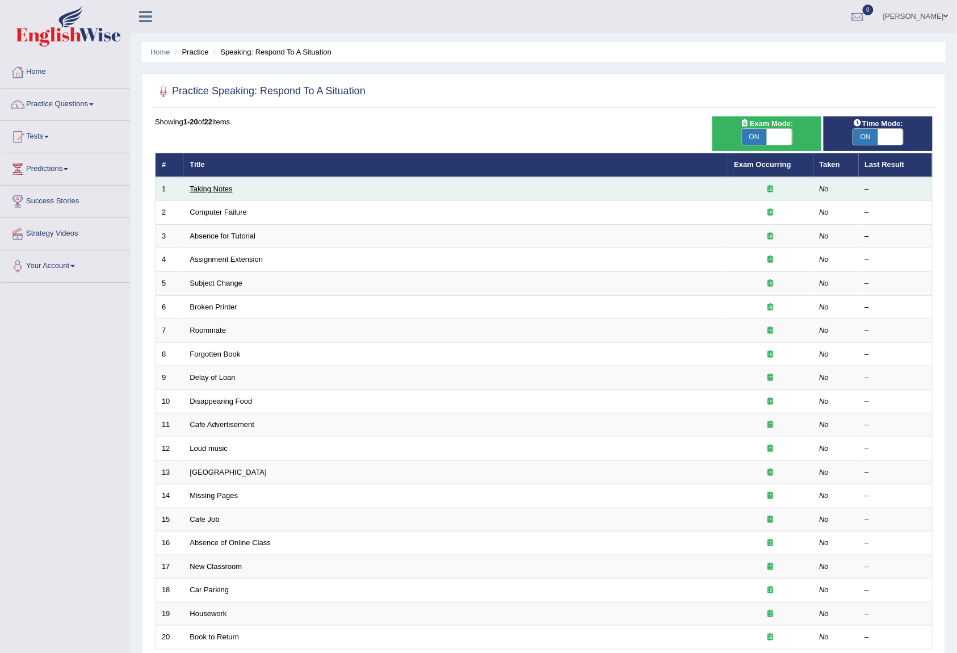
click at [208, 187] on link "Taking Notes" at bounding box center [211, 188] width 43 height 9
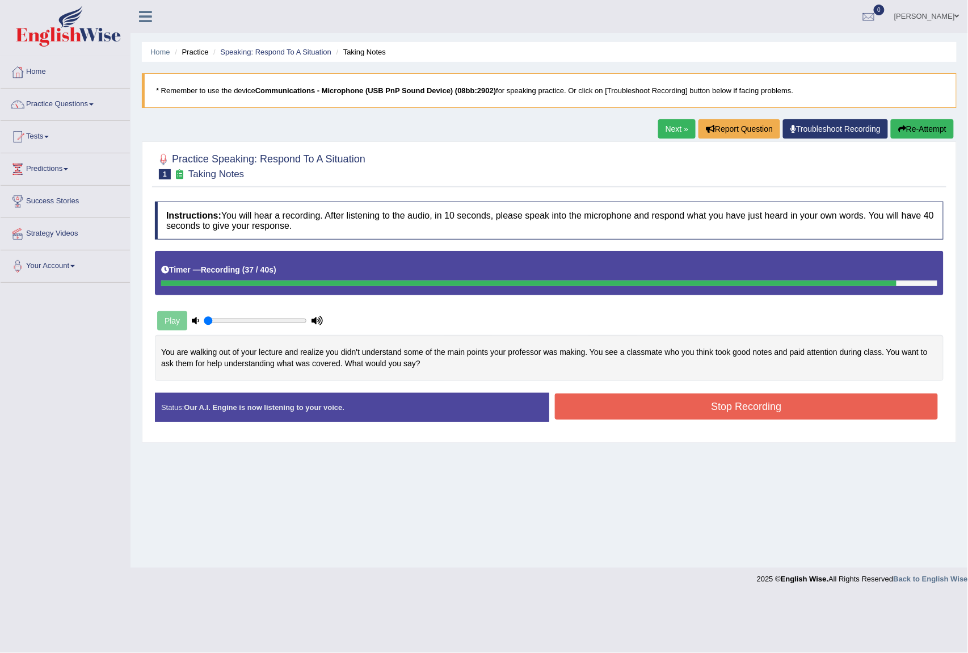
click at [799, 390] on div "Created with Highcharts 7.1.2 Too low Too high Time Pitch meter: 0 5 10 15 20 2…" at bounding box center [549, 364] width 800 height 58
click at [799, 393] on div "Created with Highcharts 7.1.2 Great Too slow Too fast Time Speech pace meter: 0…" at bounding box center [749, 392] width 400 height 1
click at [796, 400] on button "Stop Recording" at bounding box center [746, 406] width 383 height 26
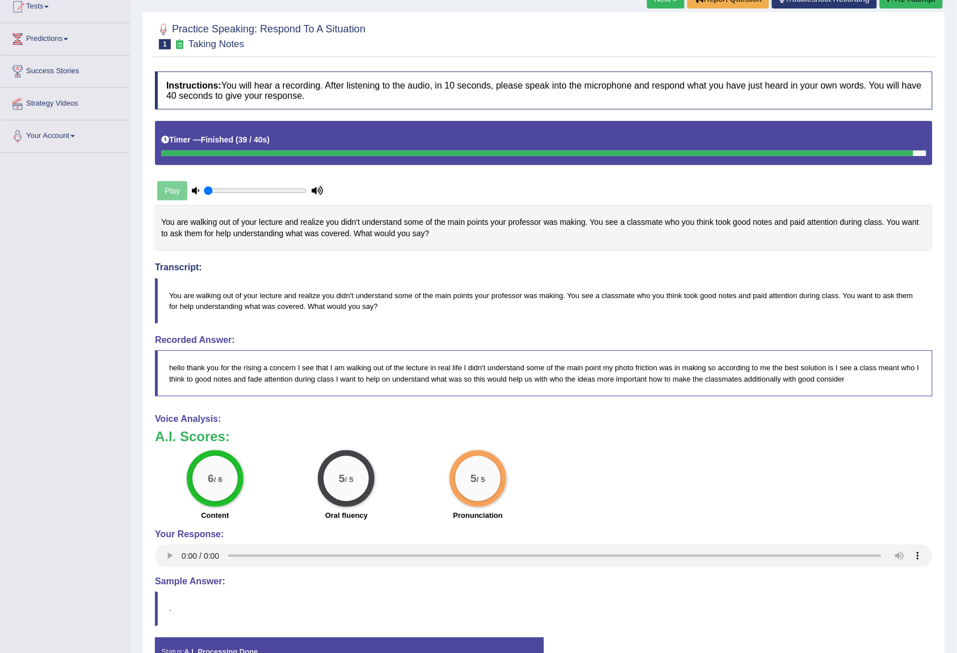
scroll to position [54, 0]
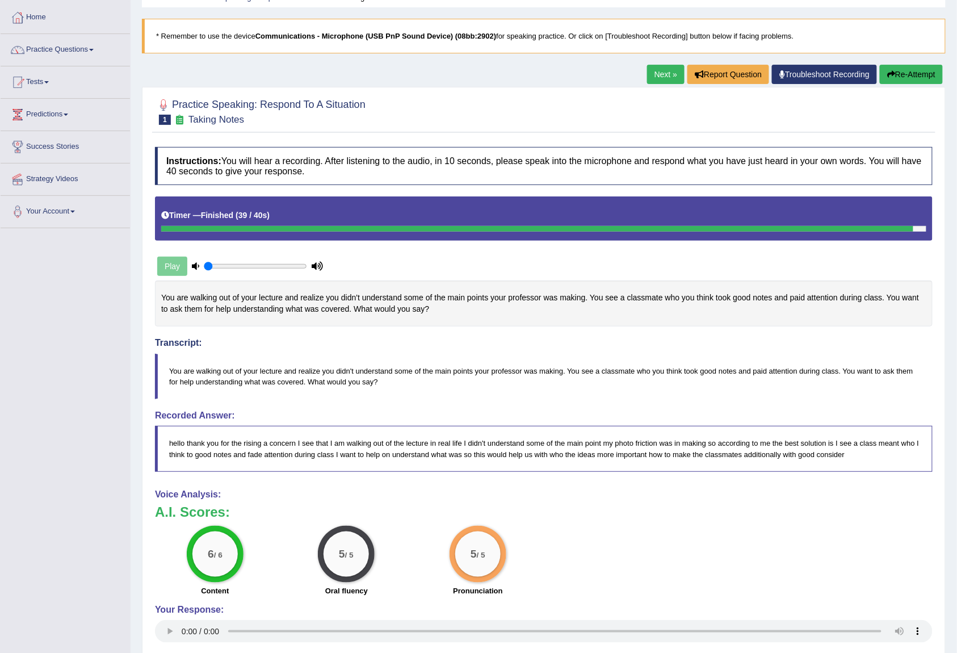
click at [919, 71] on button "Re-Attempt" at bounding box center [910, 74] width 63 height 19
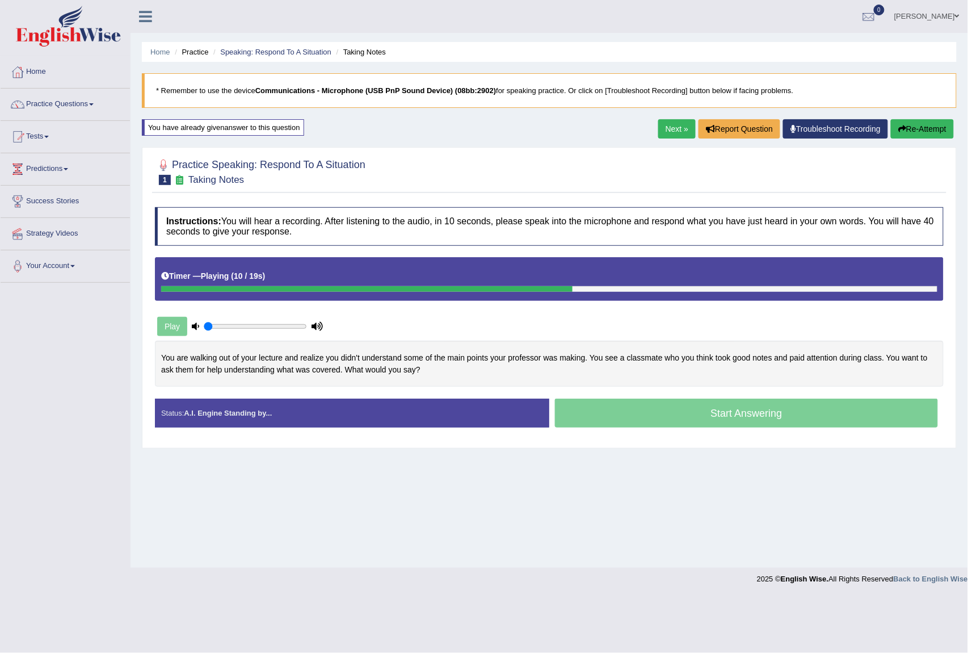
click at [32, 74] on link "Home" at bounding box center [65, 70] width 129 height 28
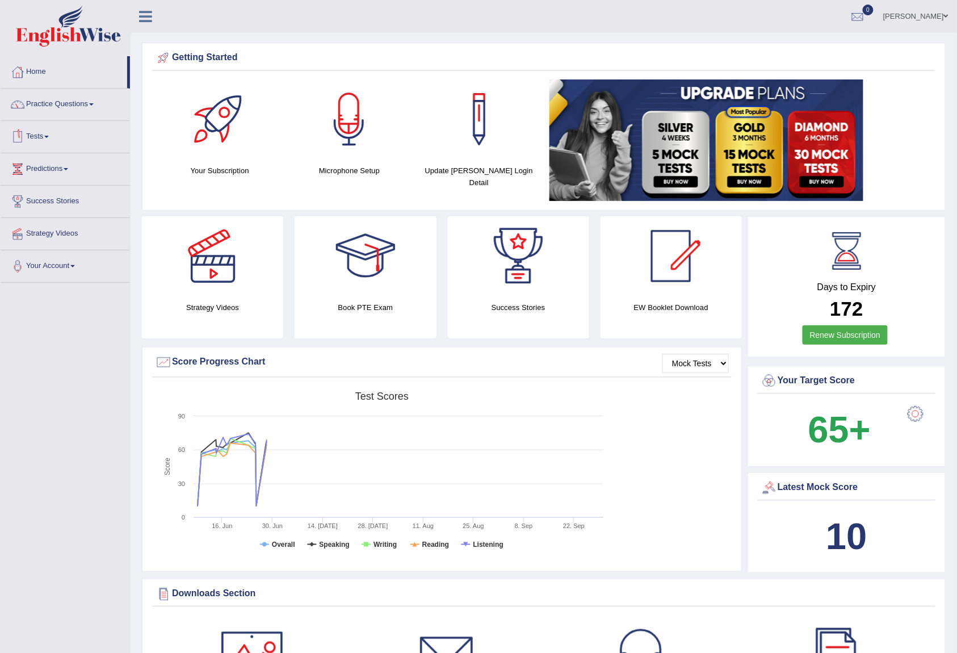
click at [64, 92] on link "Practice Questions" at bounding box center [65, 103] width 129 height 28
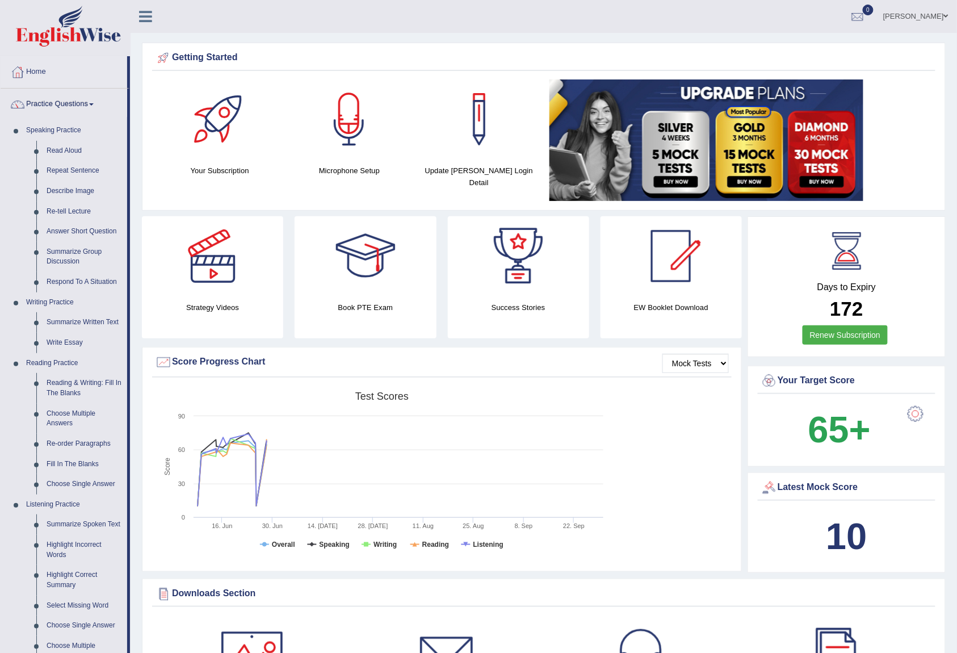
click at [64, 91] on link "Practice Questions" at bounding box center [64, 103] width 127 height 28
